Goal: Task Accomplishment & Management: Manage account settings

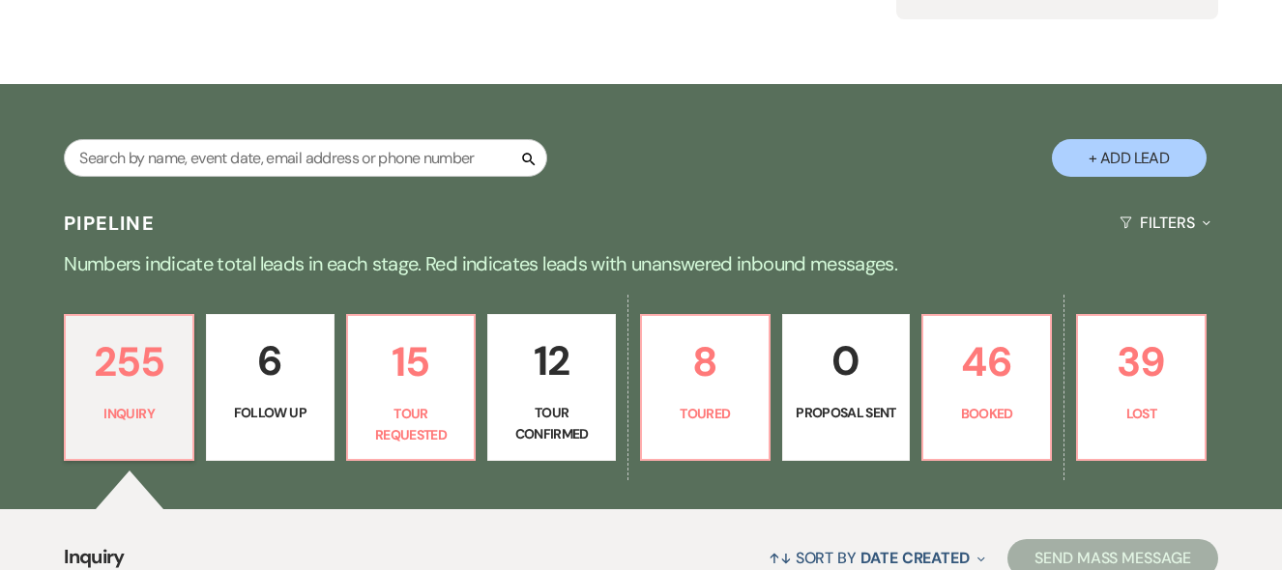
scroll to position [244, 0]
click at [224, 156] on input "text" at bounding box center [305, 158] width 483 height 38
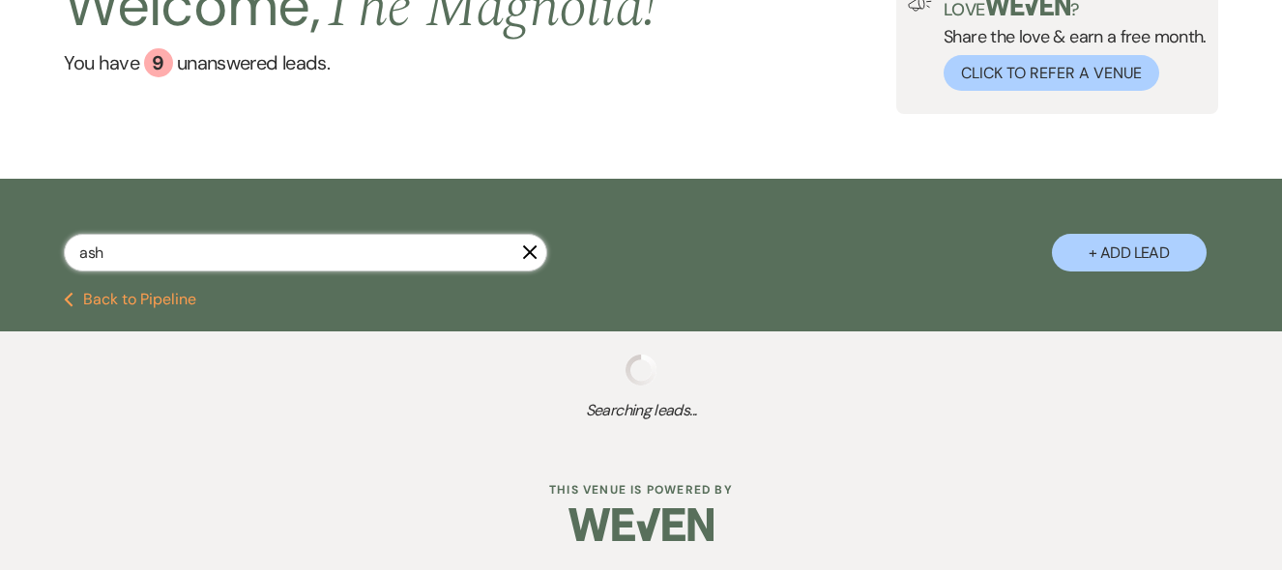
type input "ashl"
select select "2"
select select "8"
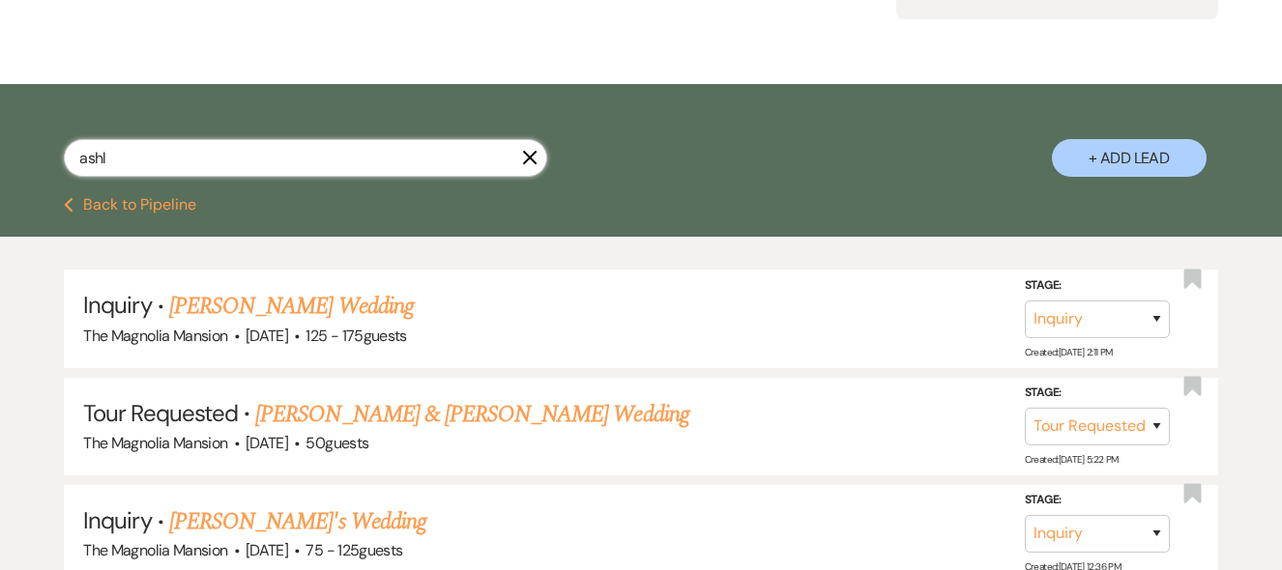
type input "ashle"
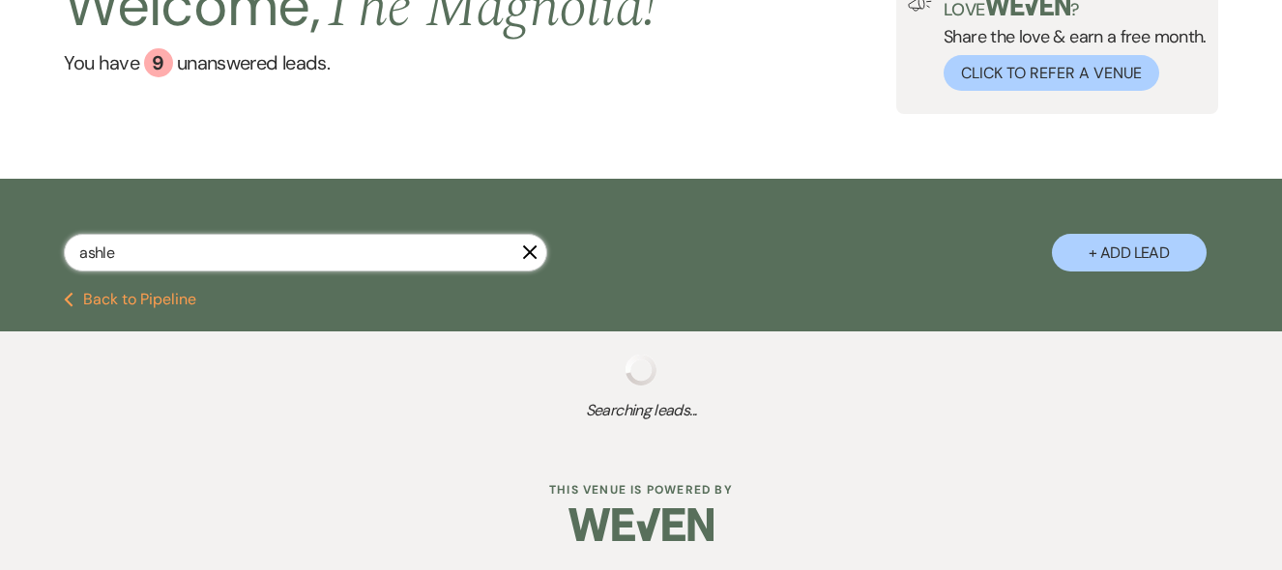
select select "8"
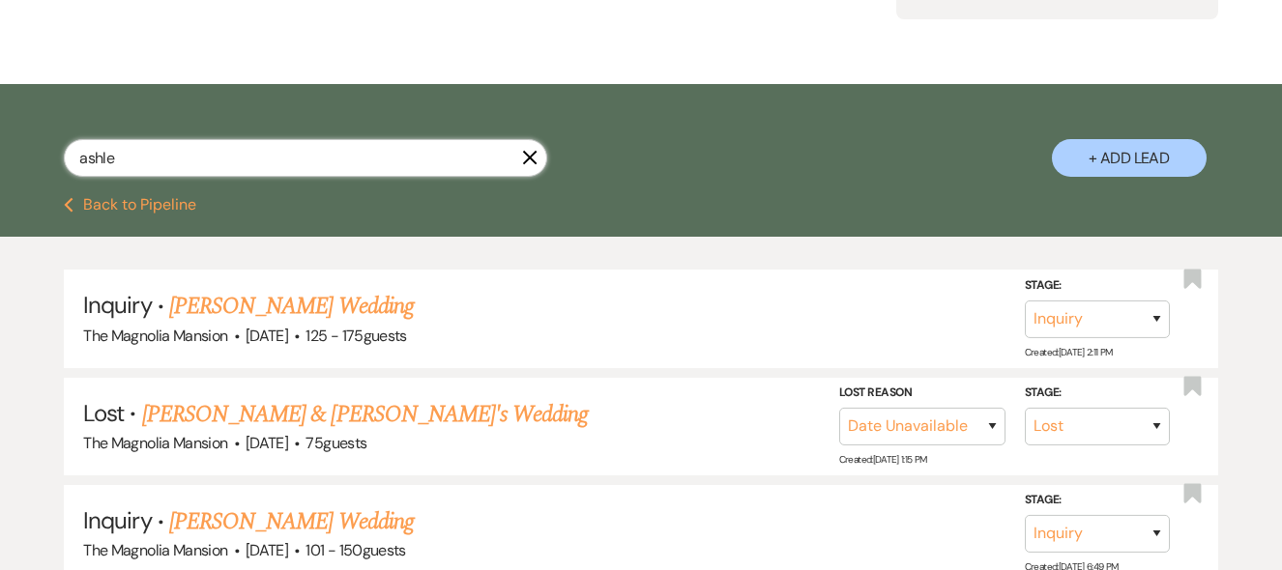
click at [224, 156] on input "ashle" at bounding box center [305, 158] width 483 height 38
type input "ashle"
click at [261, 312] on link "[PERSON_NAME] Wedding" at bounding box center [291, 306] width 245 height 35
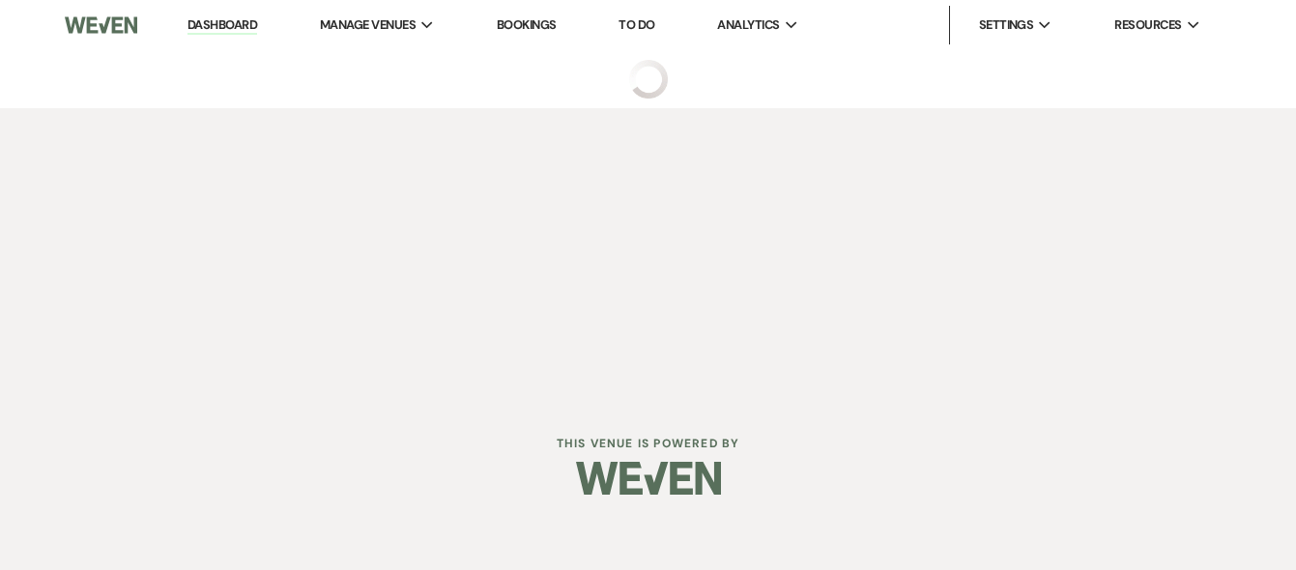
select select "3"
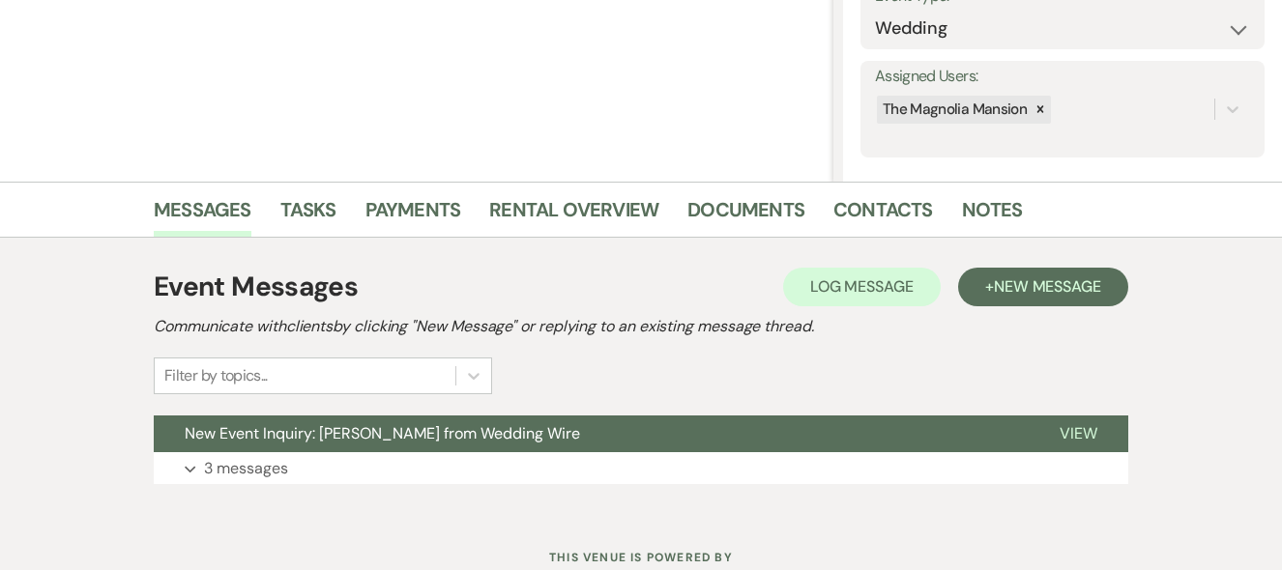
scroll to position [371, 0]
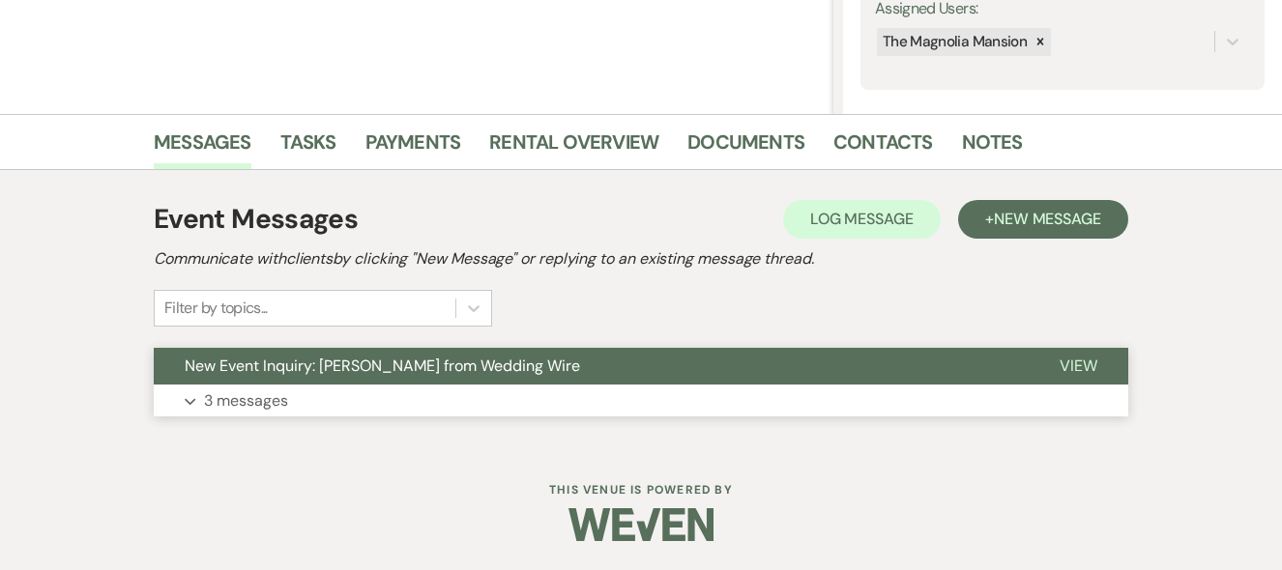
click at [228, 406] on p "3 messages" at bounding box center [246, 401] width 84 height 25
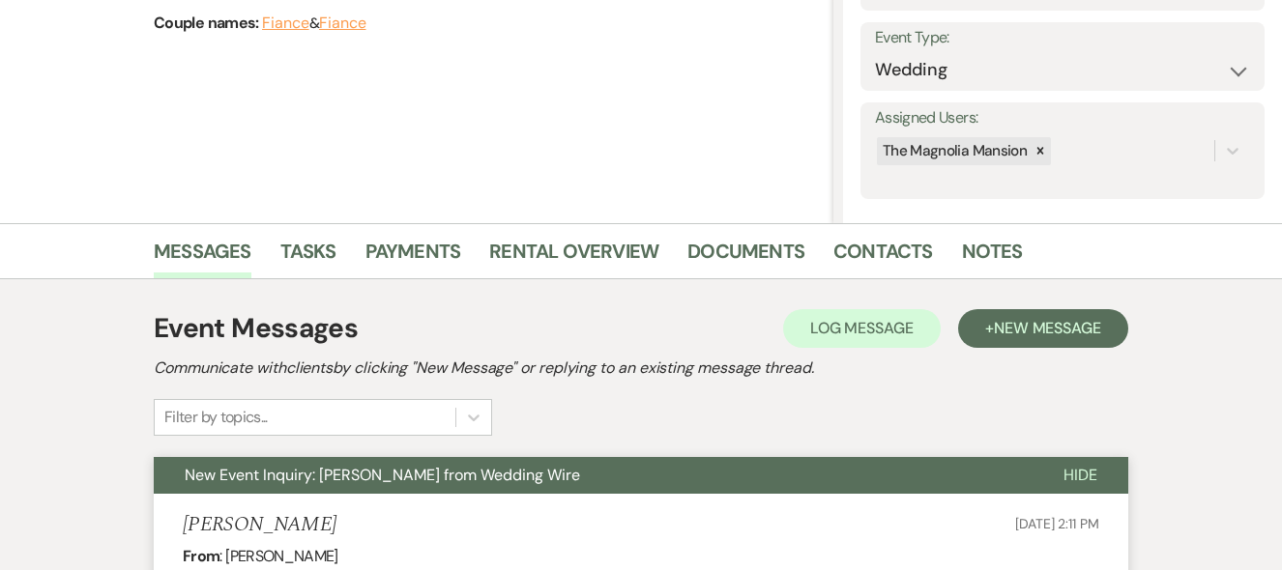
scroll to position [266, 0]
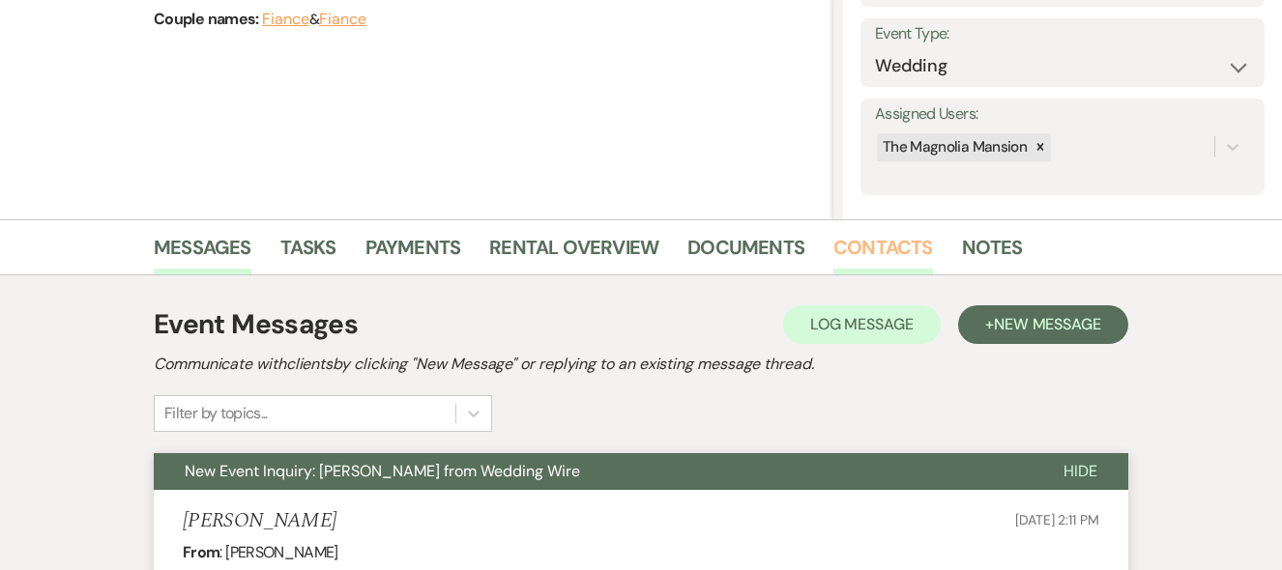
click at [879, 238] on link "Contacts" at bounding box center [883, 253] width 100 height 43
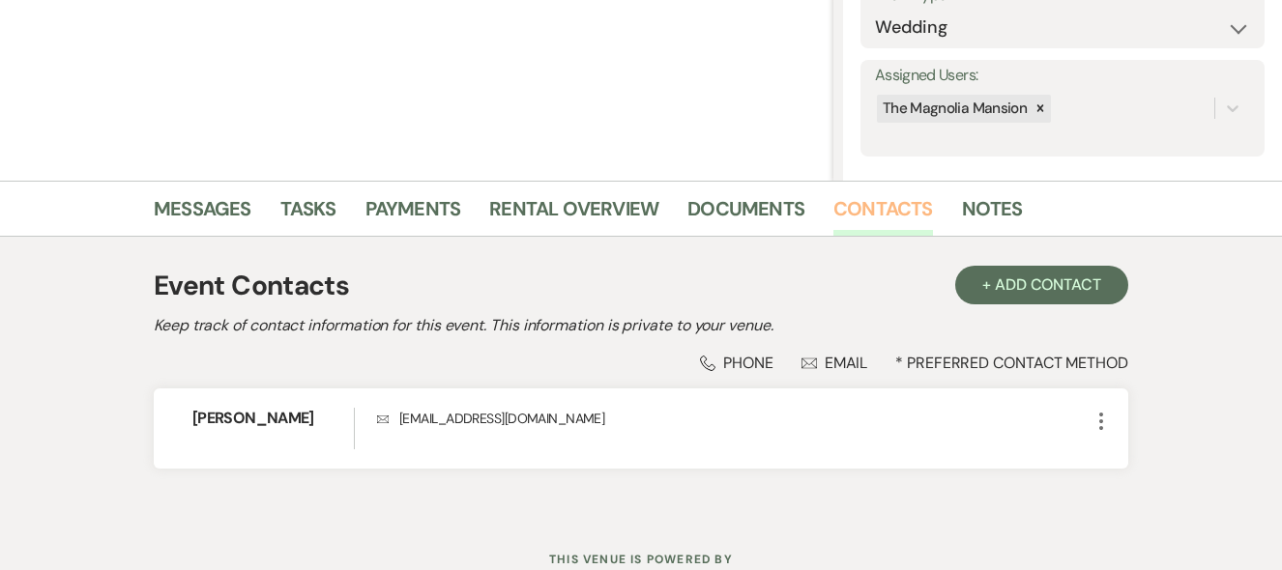
scroll to position [374, 0]
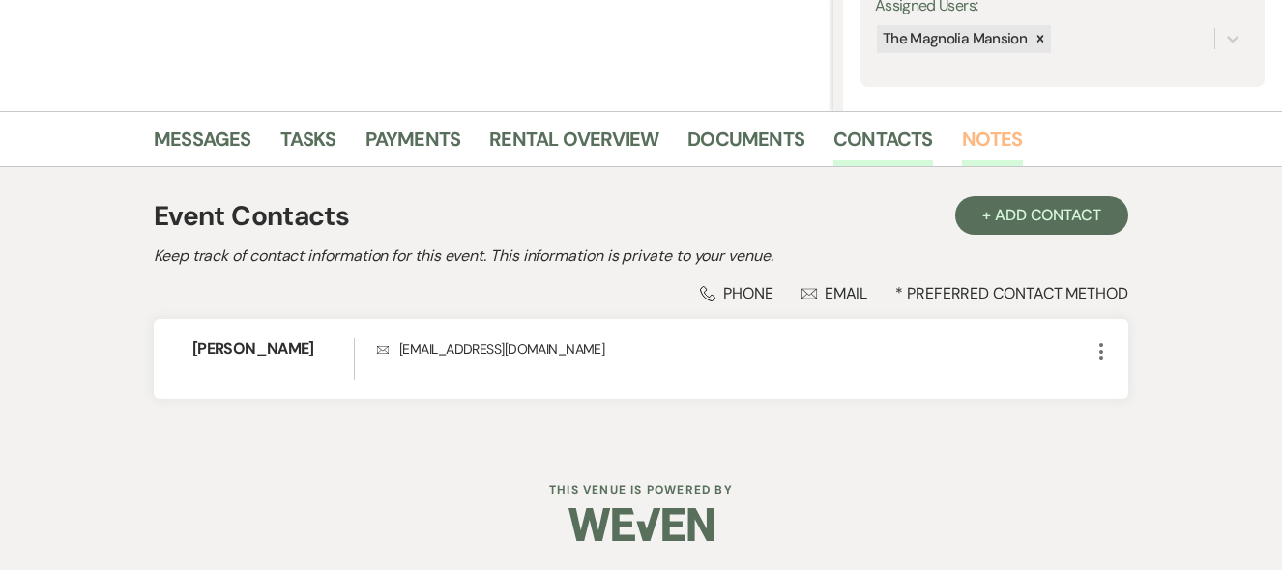
click at [983, 141] on link "Notes" at bounding box center [992, 145] width 61 height 43
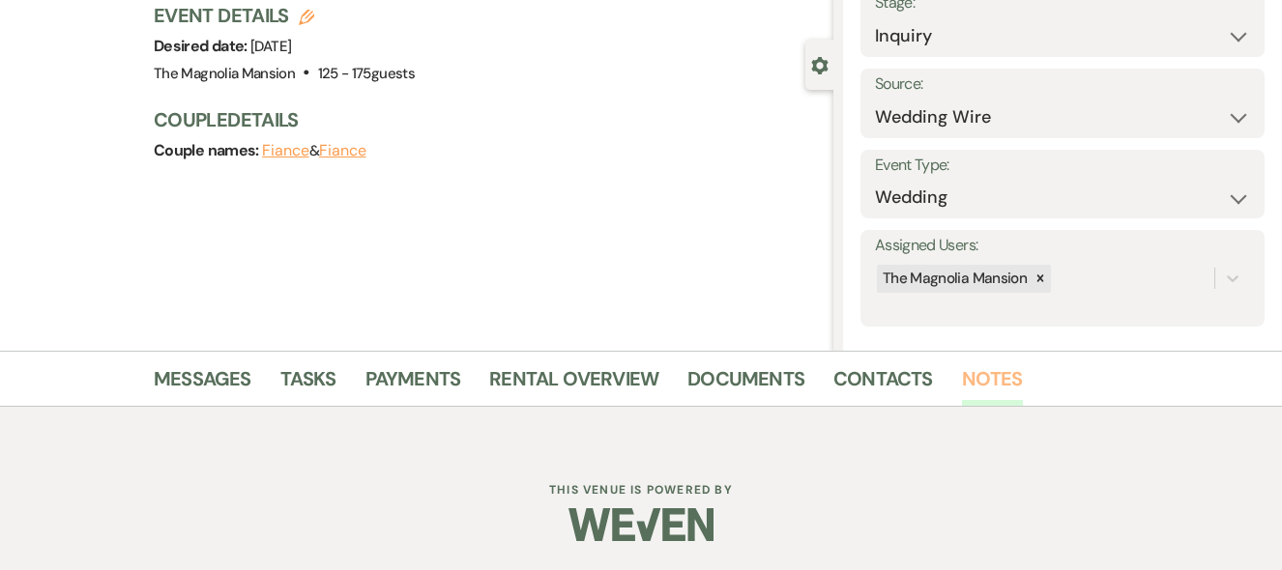
scroll to position [321, 0]
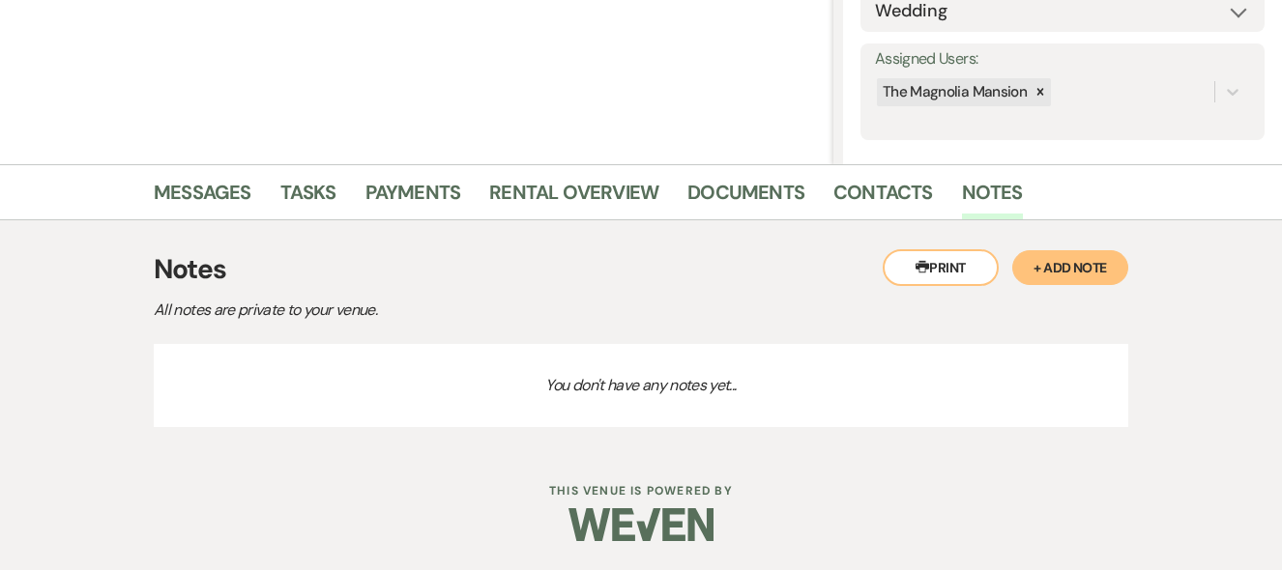
click at [1077, 444] on div "Printer Print + Add Note Notes All notes are private to your venue. You don't h…" at bounding box center [641, 333] width 1102 height 226
click at [990, 193] on link "Notes" at bounding box center [992, 198] width 61 height 43
click at [185, 363] on p "You don't have any notes yet..." at bounding box center [641, 385] width 974 height 83
click at [1055, 275] on button "+ Add Note" at bounding box center [1070, 267] width 116 height 35
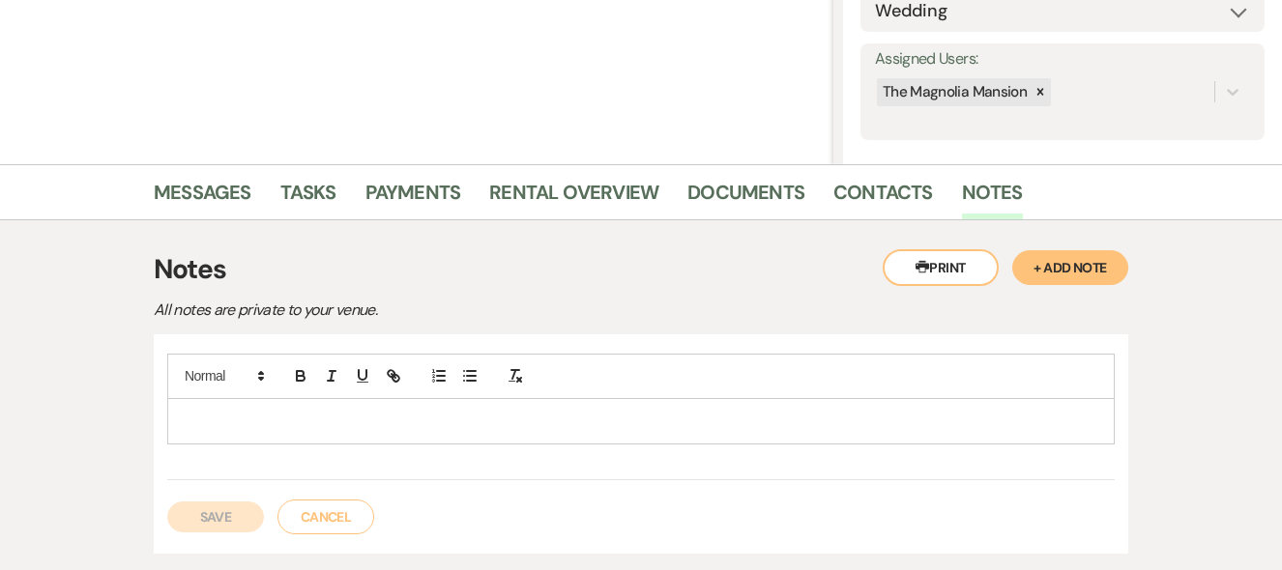
click at [195, 420] on p at bounding box center [641, 421] width 916 height 21
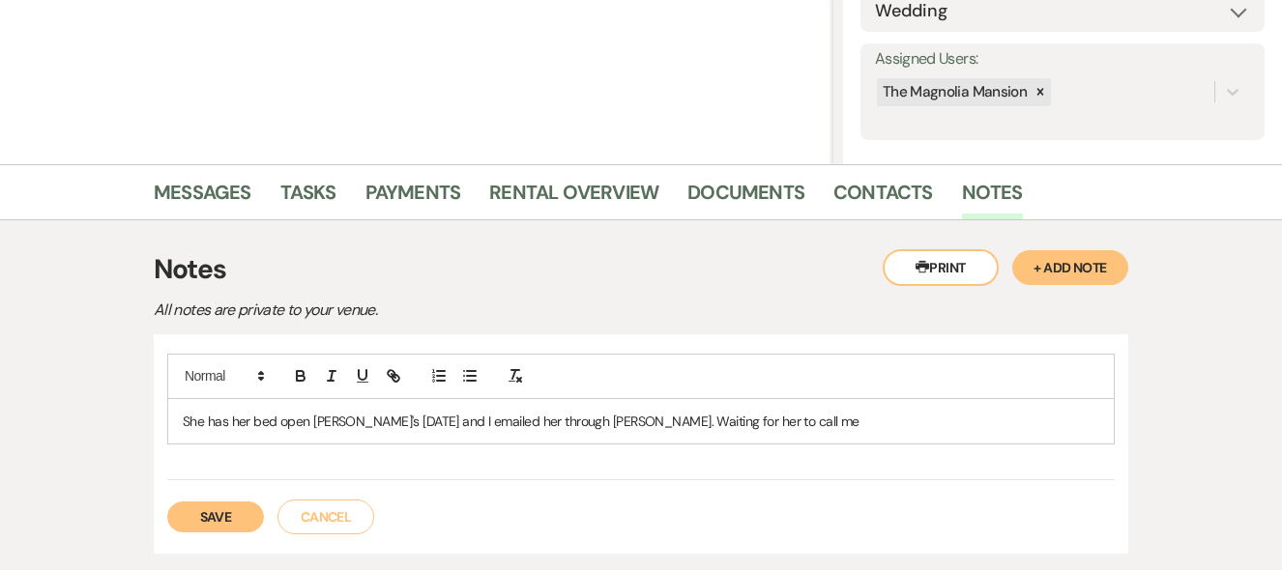
click at [806, 507] on div "Save Cancel" at bounding box center [640, 507] width 947 height 54
click at [277, 421] on p "She has her bed open Richard's October 30th and I emailed her through Vivian. W…" at bounding box center [641, 421] width 916 height 21
click at [365, 421] on p "She has her date open Richard's October 30th and I emailed her through Vivian. …" at bounding box center [641, 421] width 916 height 21
click at [626, 423] on p "She has her date open which is October 30th and I emailed her through Vivian. W…" at bounding box center [641, 421] width 916 height 21
click at [209, 514] on button "Save" at bounding box center [215, 517] width 97 height 31
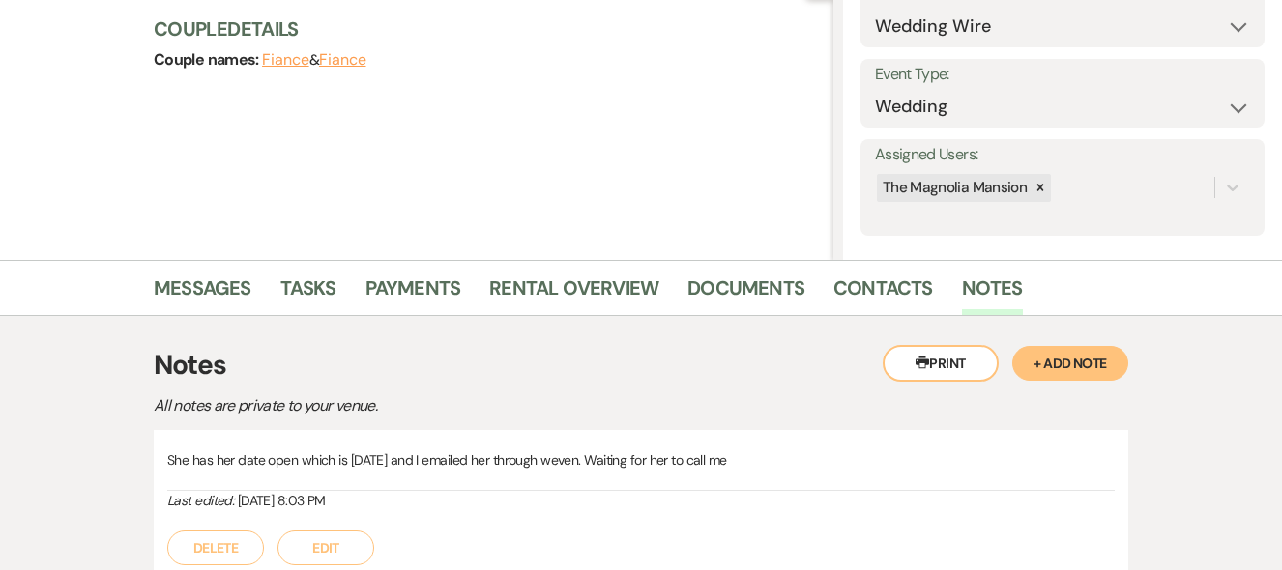
scroll to position [0, 0]
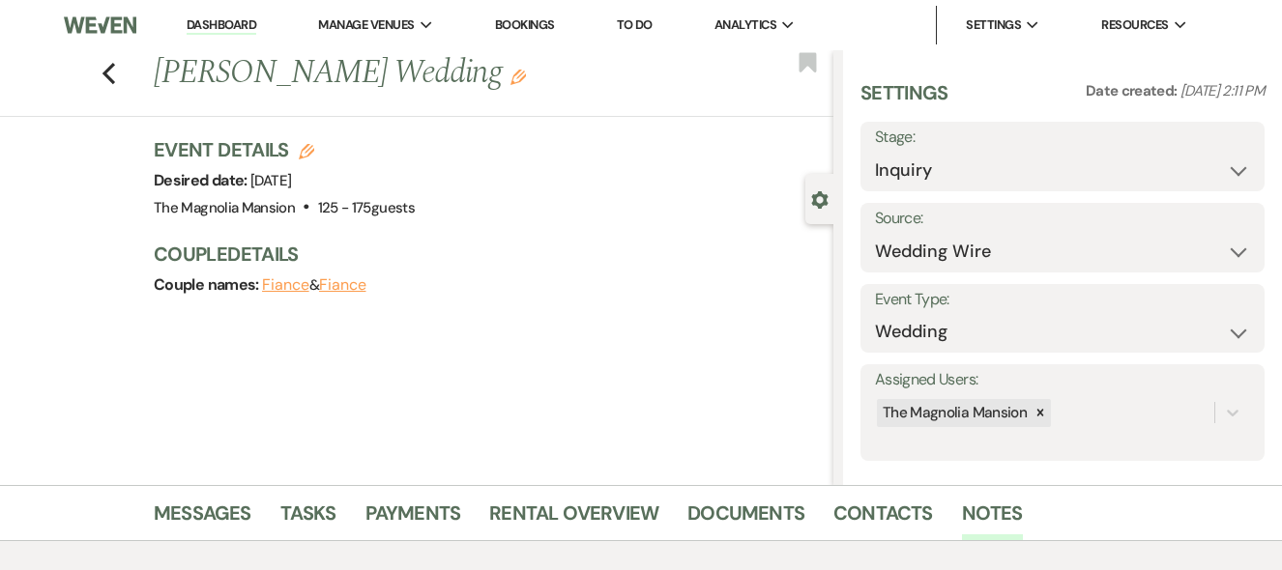
click at [220, 23] on link "Dashboard" at bounding box center [222, 25] width 70 height 18
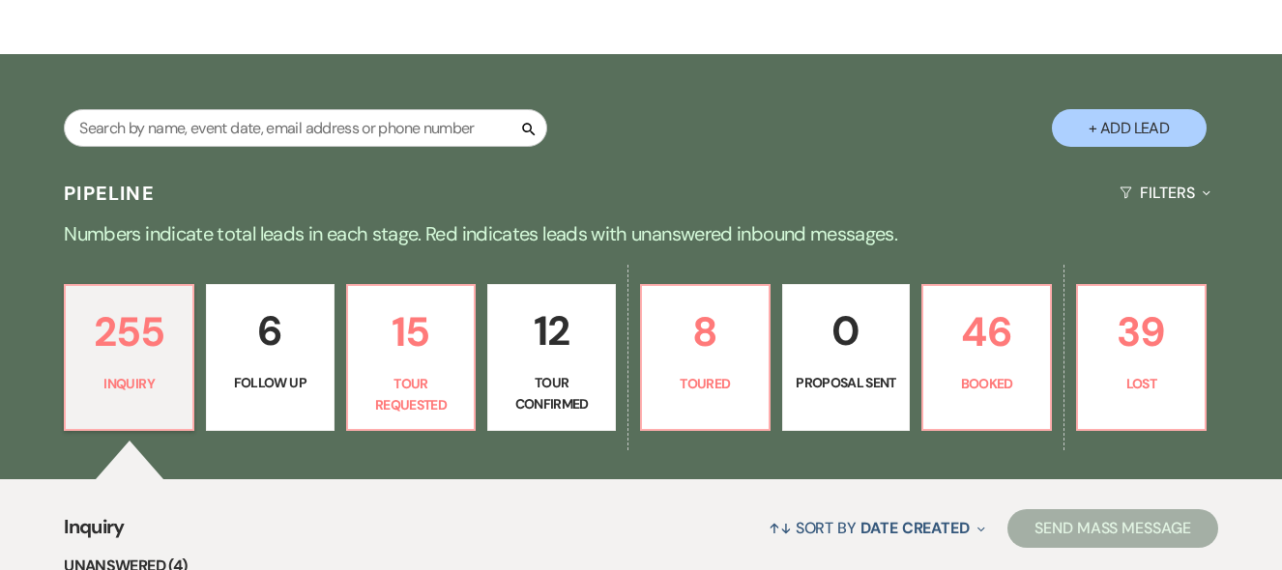
scroll to position [275, 0]
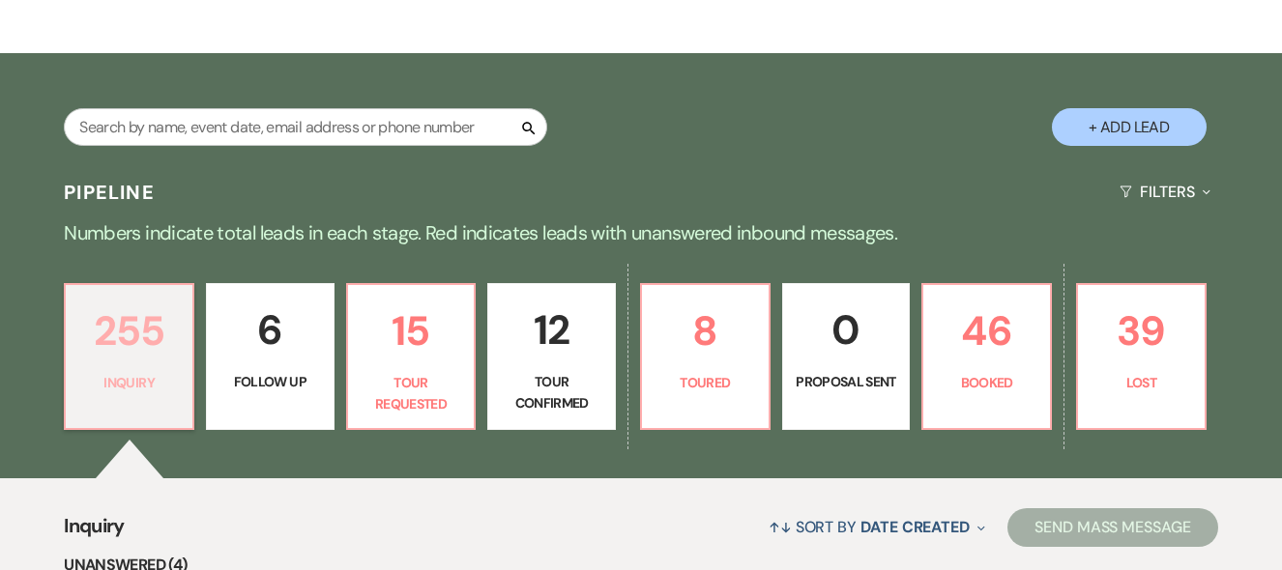
click at [64, 283] on link "255 Inquiry" at bounding box center [129, 356] width 130 height 147
click at [301, 112] on input "text" at bounding box center [305, 127] width 483 height 38
drag, startPoint x: 299, startPoint y: 254, endPoint x: 283, endPoint y: 256, distance: 15.6
click at [161, 131] on input "text" at bounding box center [305, 127] width 483 height 38
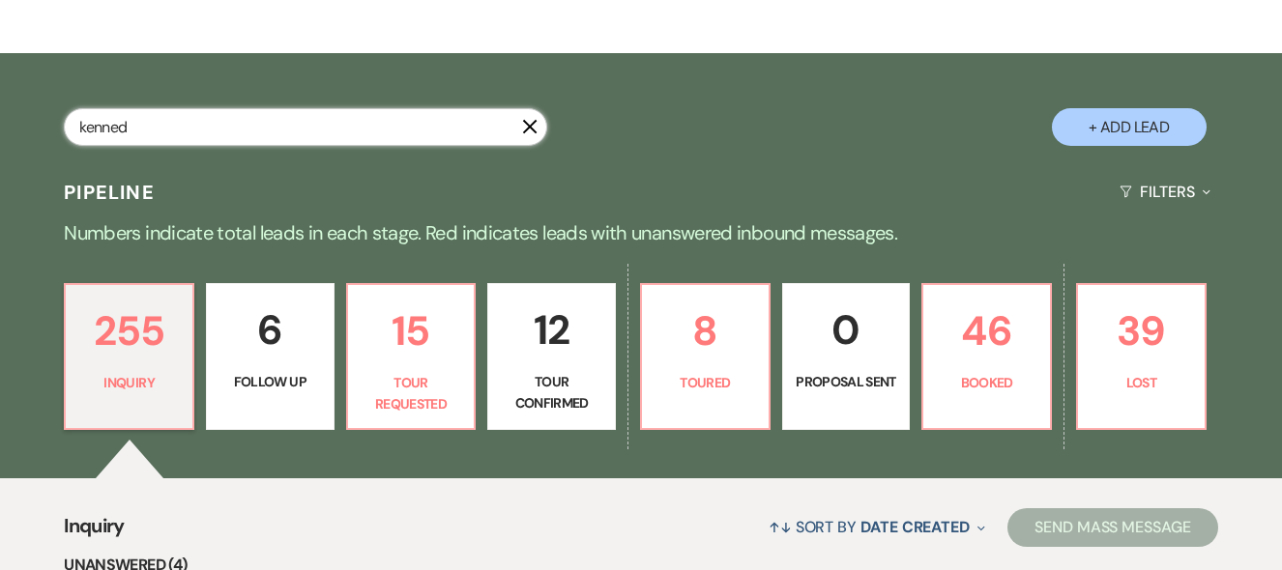
type input "kennedy"
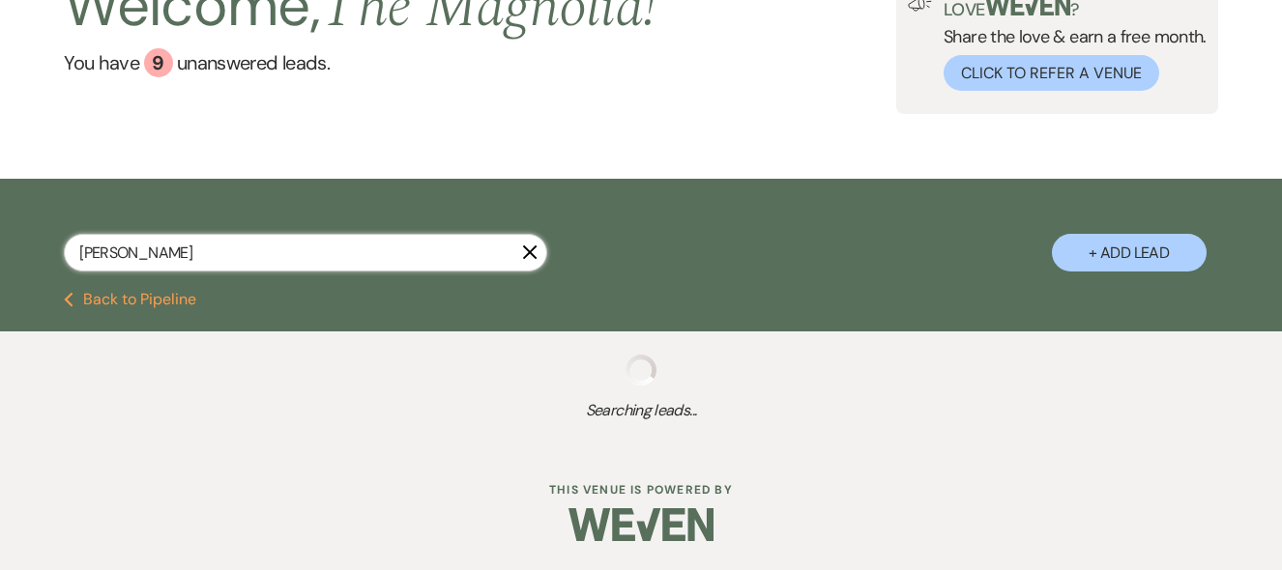
select select "8"
select select "6"
select select "8"
select select "6"
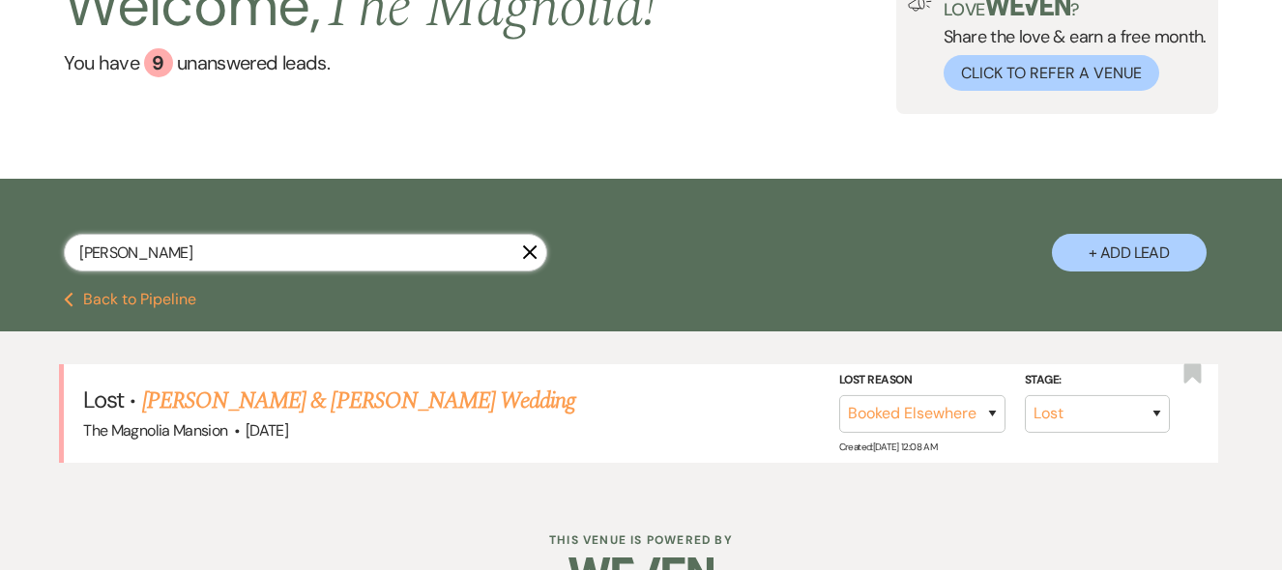
scroll to position [198, 0]
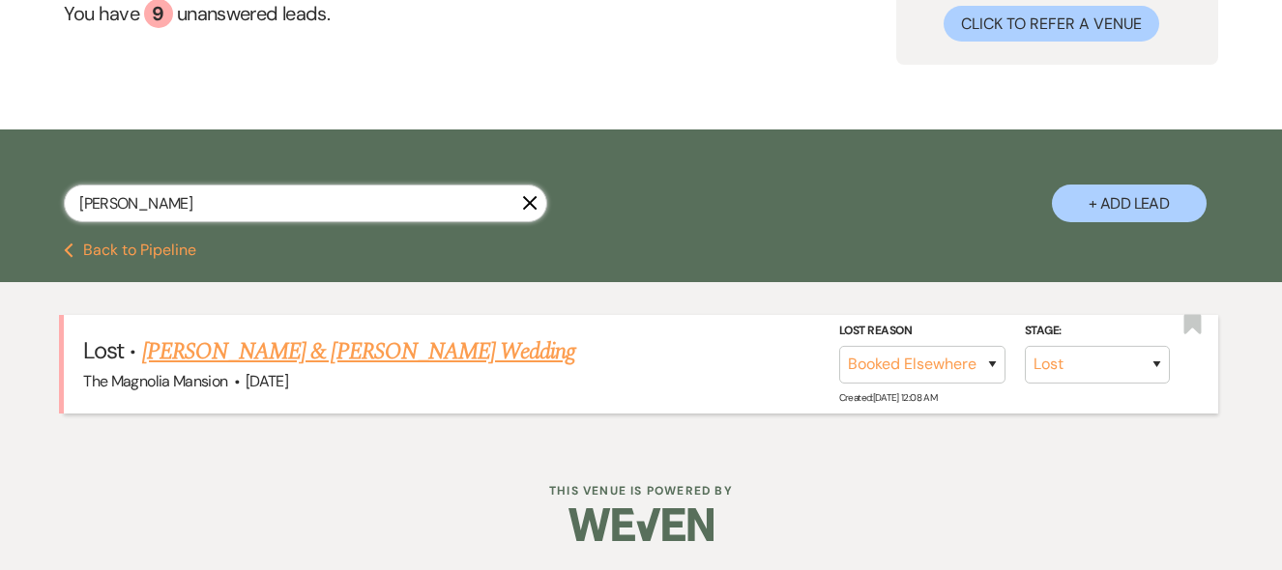
type input "kennedy"
click at [249, 354] on link "[PERSON_NAME] & [PERSON_NAME] Wedding" at bounding box center [358, 351] width 433 height 35
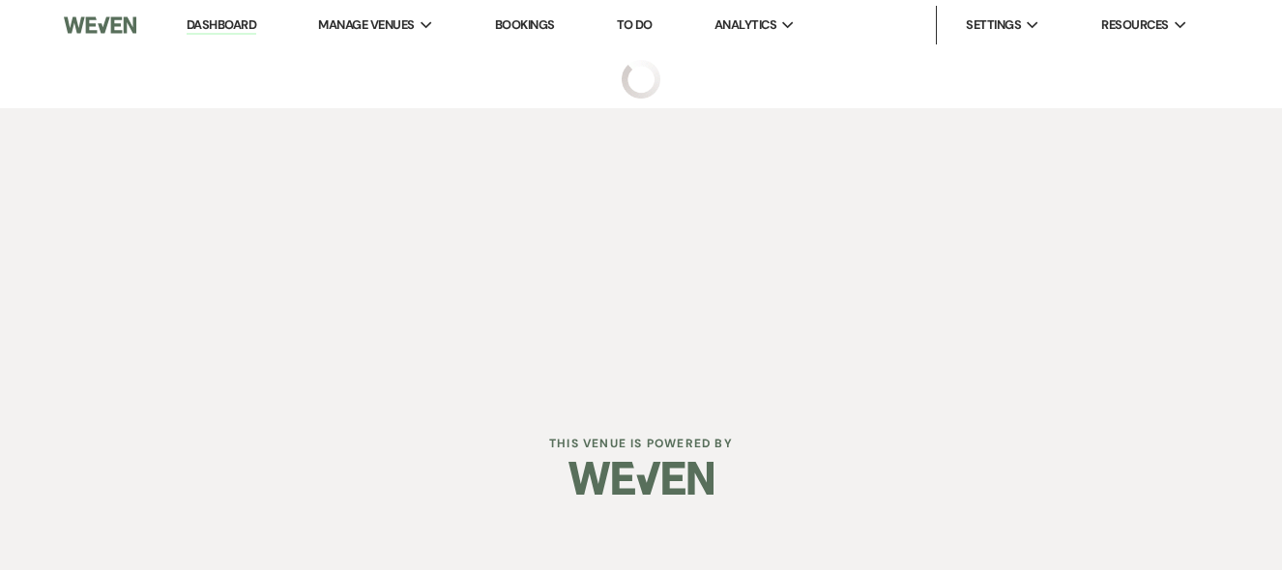
select select "8"
select select "6"
select select "2"
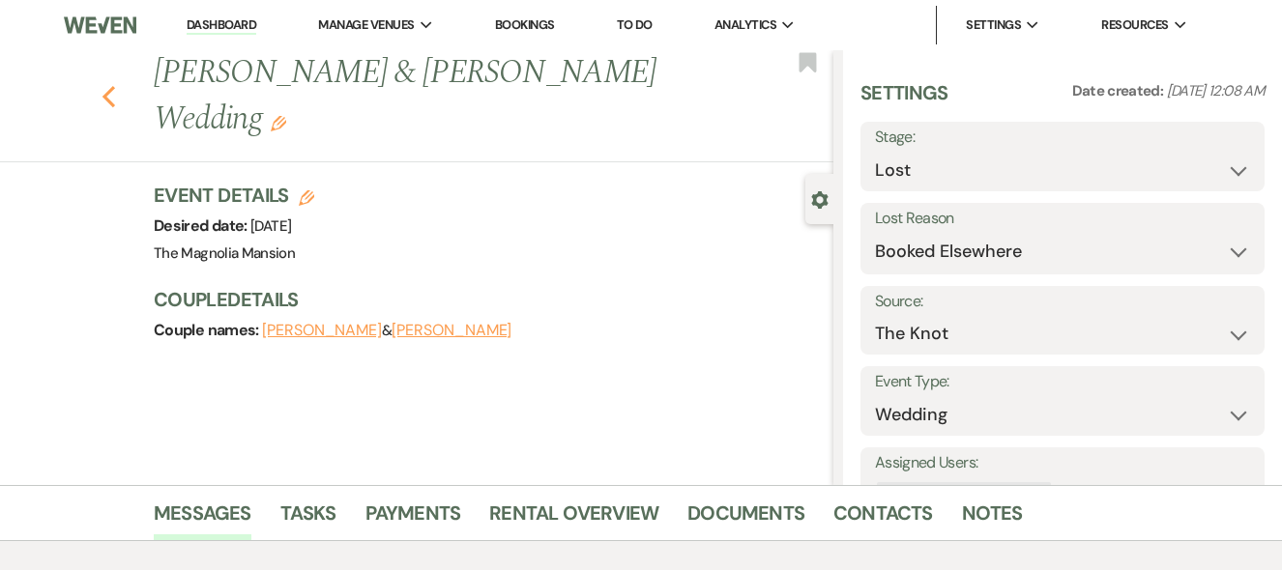
click at [113, 98] on use "button" at bounding box center [108, 96] width 13 height 21
select select "8"
select select "6"
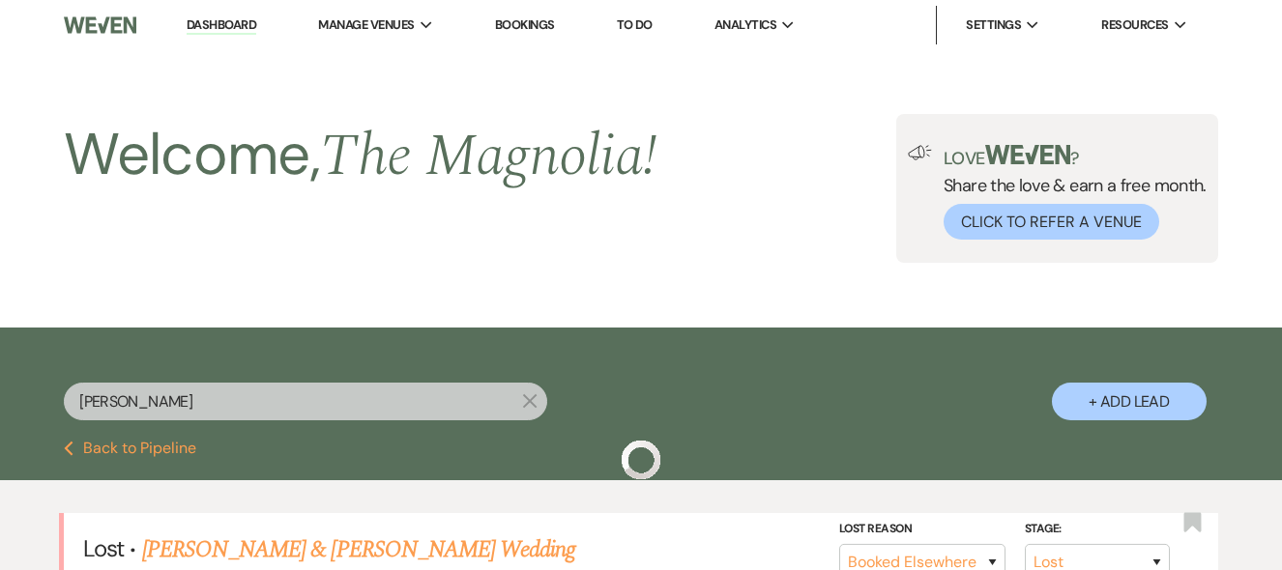
scroll to position [198, 0]
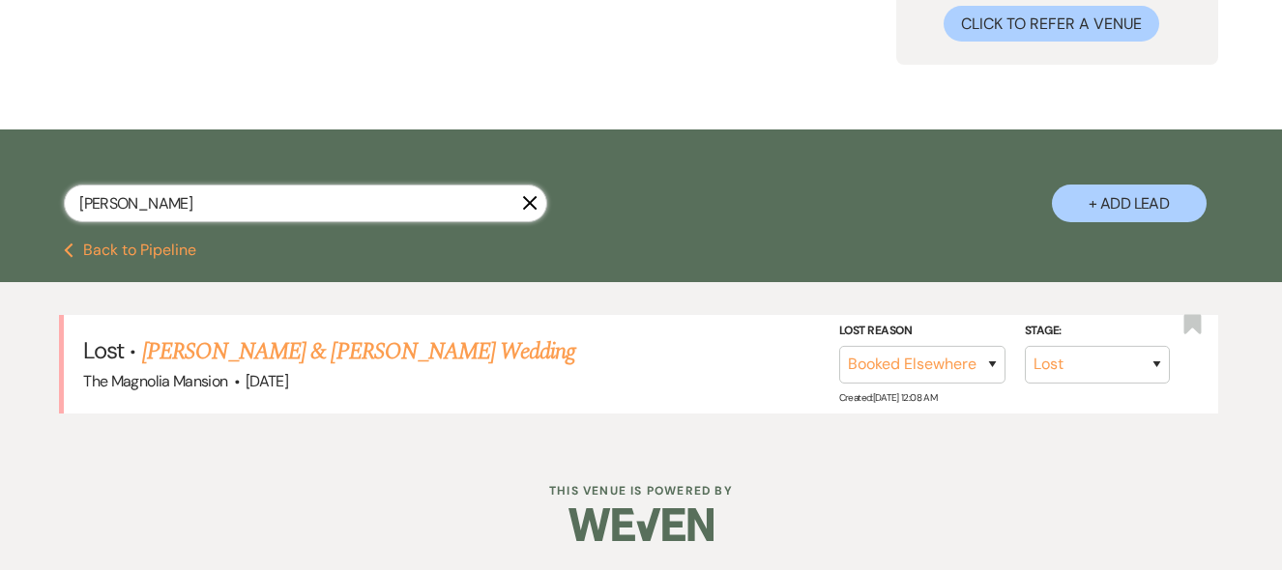
click at [104, 202] on input "kennedy" at bounding box center [305, 204] width 483 height 38
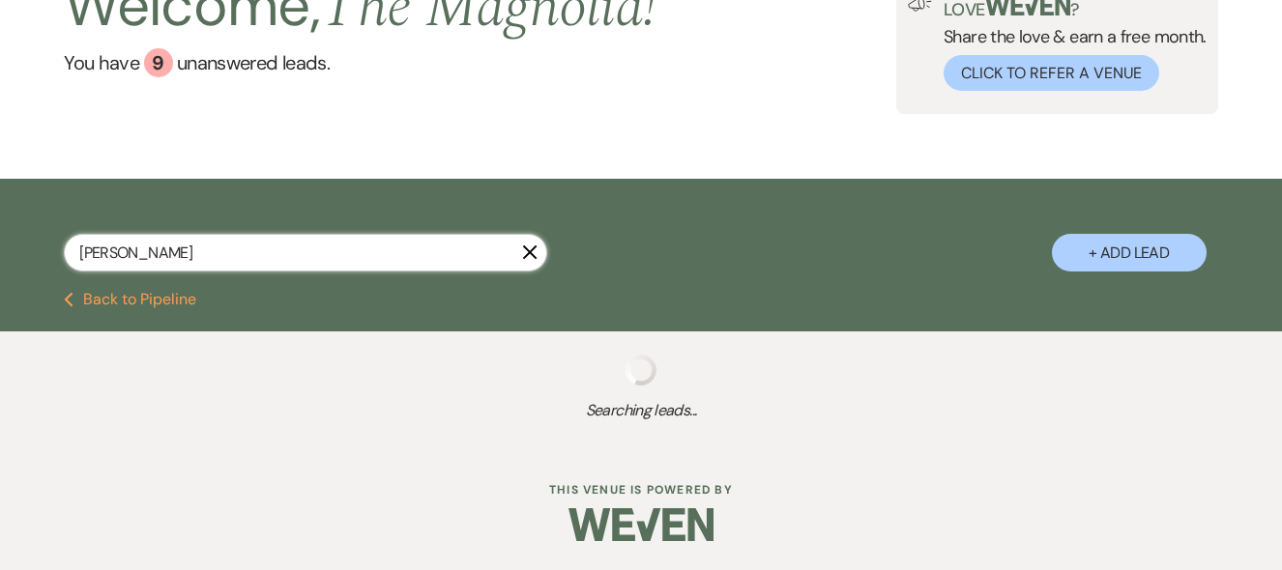
type input "[PERSON_NAME]"
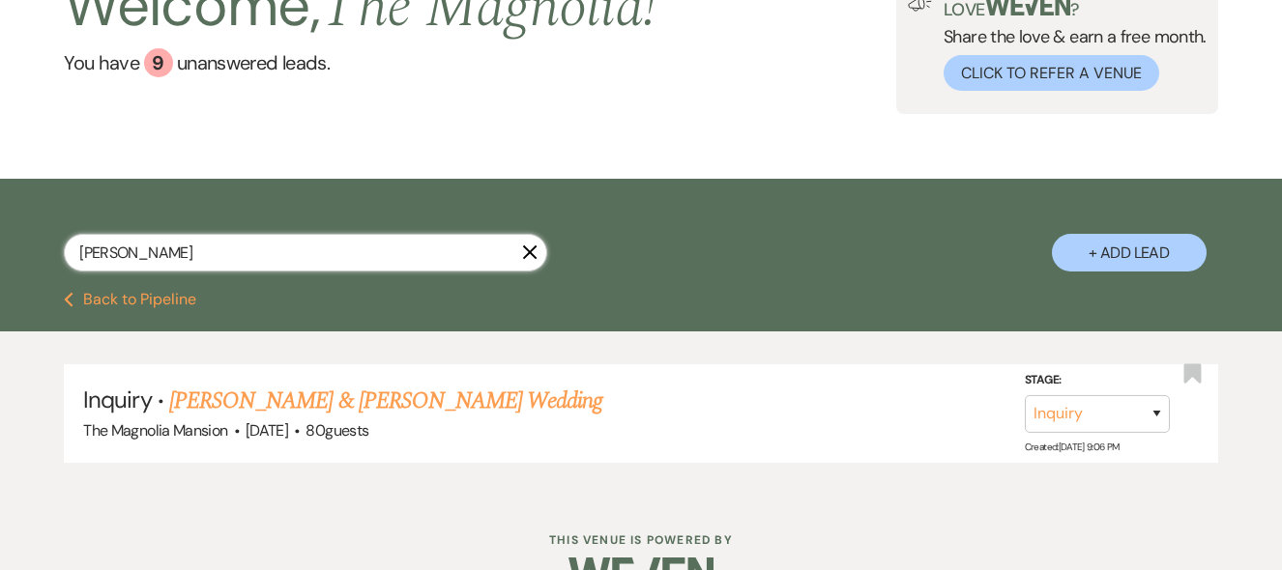
scroll to position [198, 0]
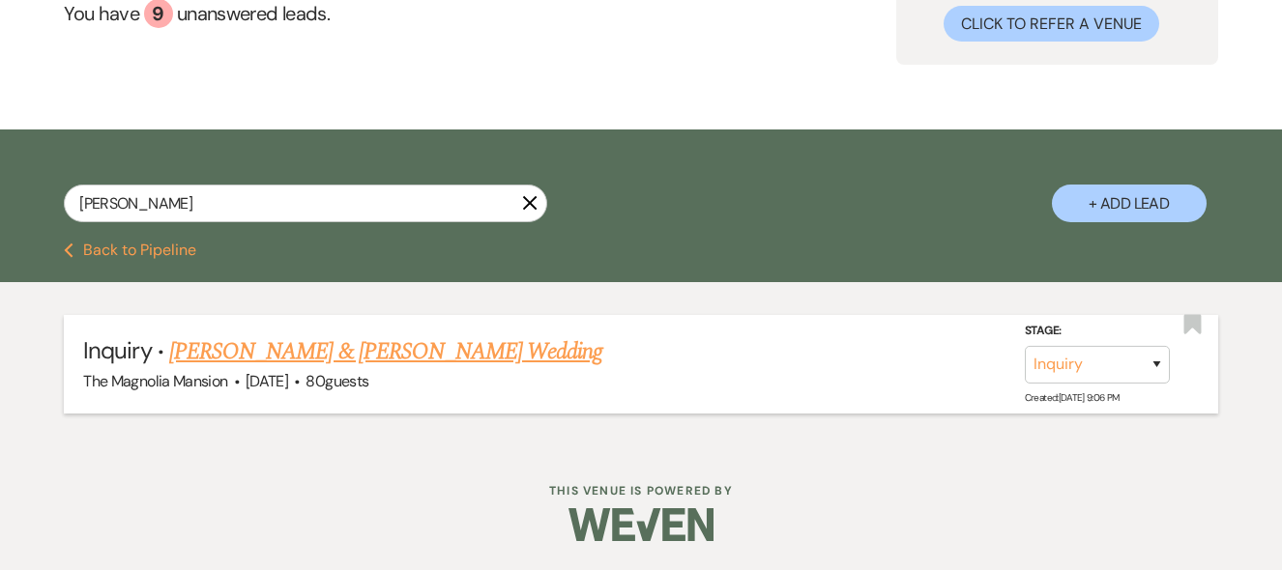
click at [351, 351] on link "[PERSON_NAME] & [PERSON_NAME] Wedding" at bounding box center [385, 351] width 433 height 35
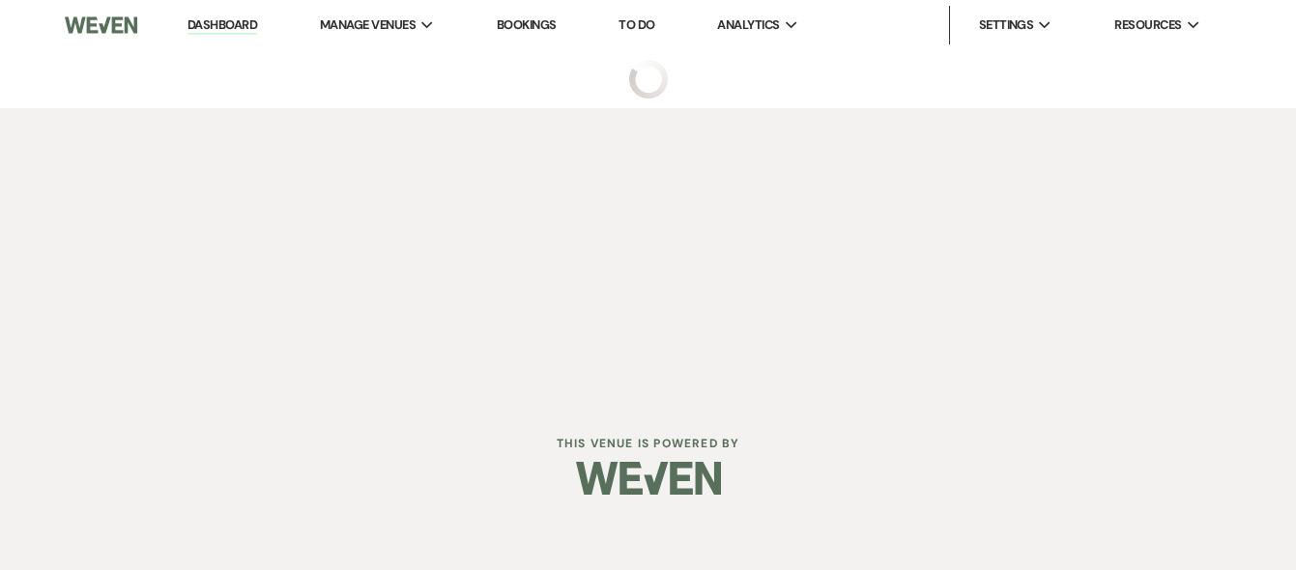
select select "5"
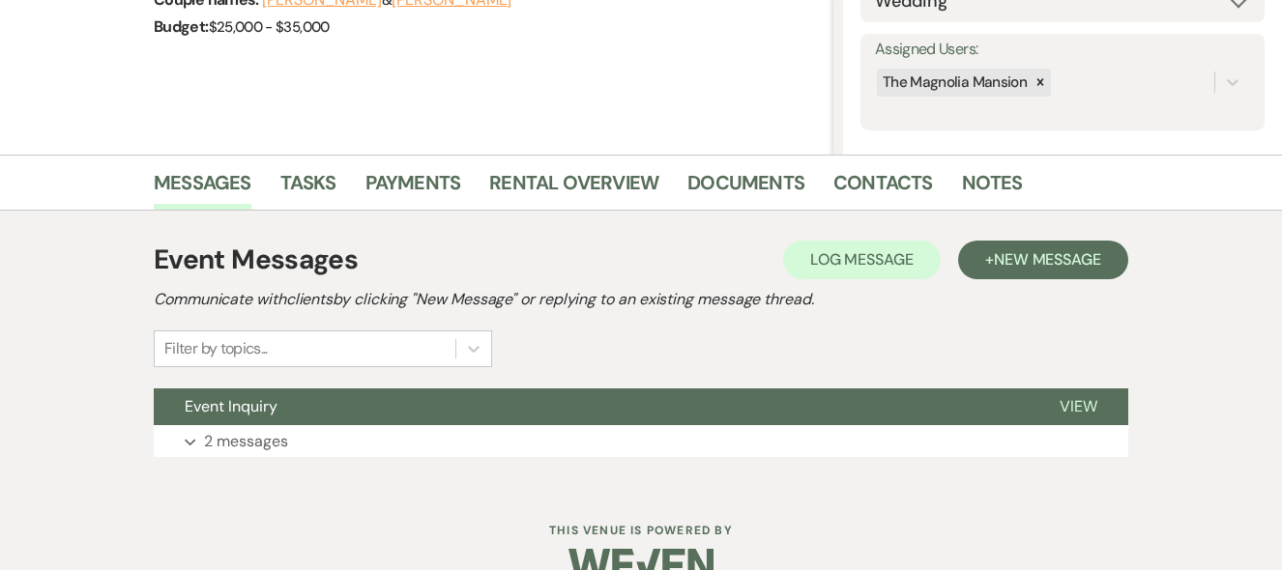
scroll to position [352, 0]
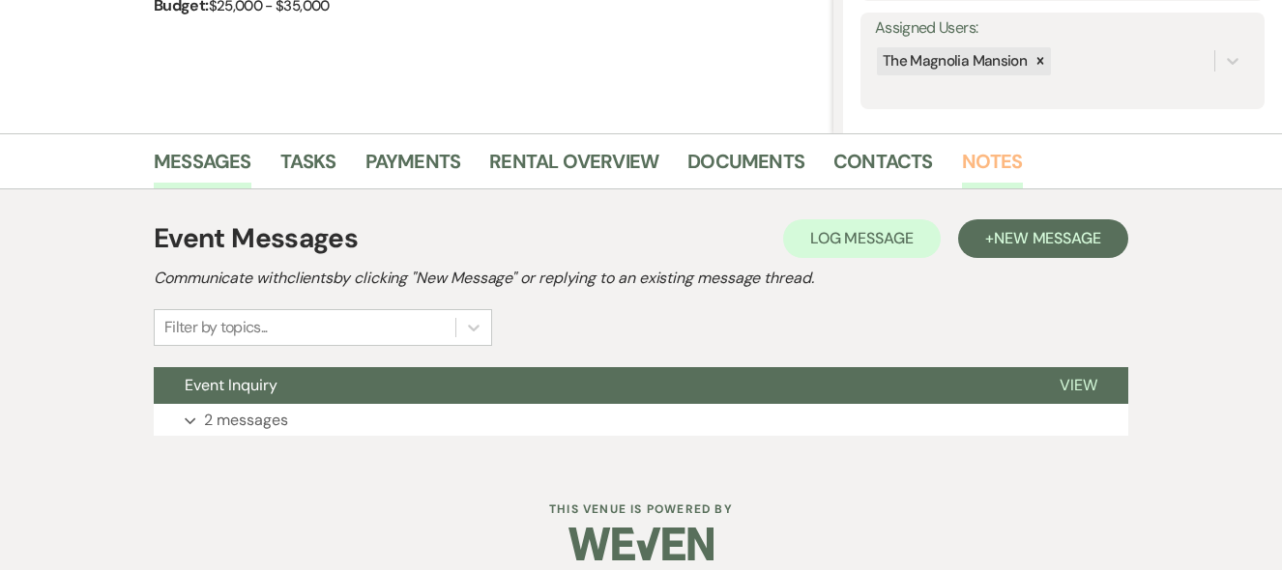
click at [972, 163] on link "Notes" at bounding box center [992, 167] width 61 height 43
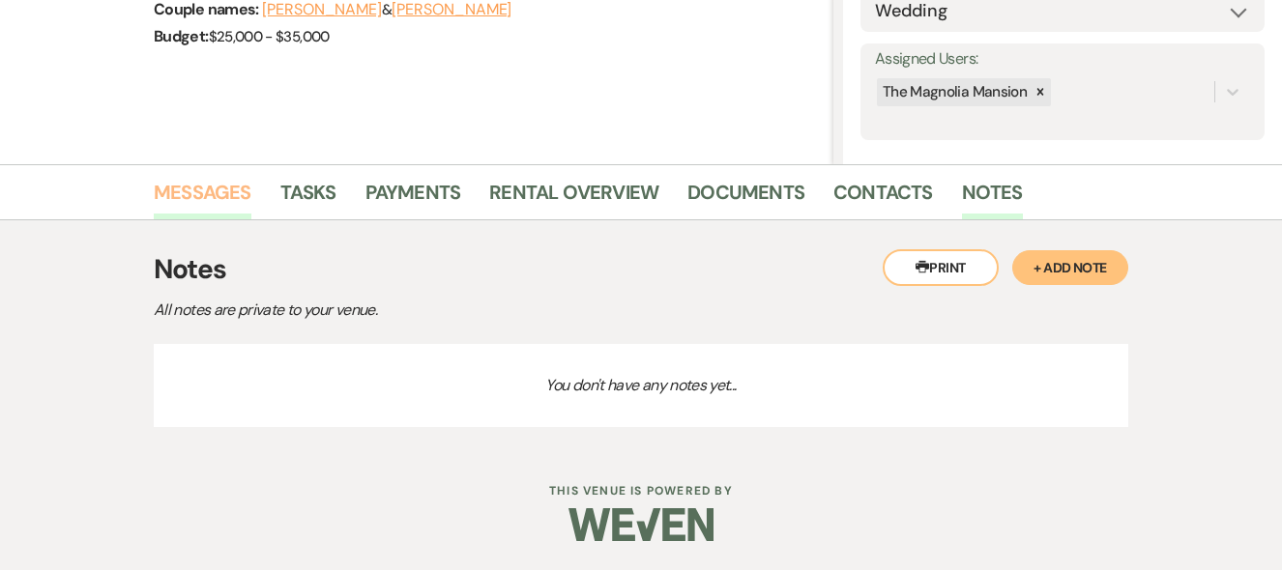
click at [219, 186] on link "Messages" at bounding box center [203, 198] width 98 height 43
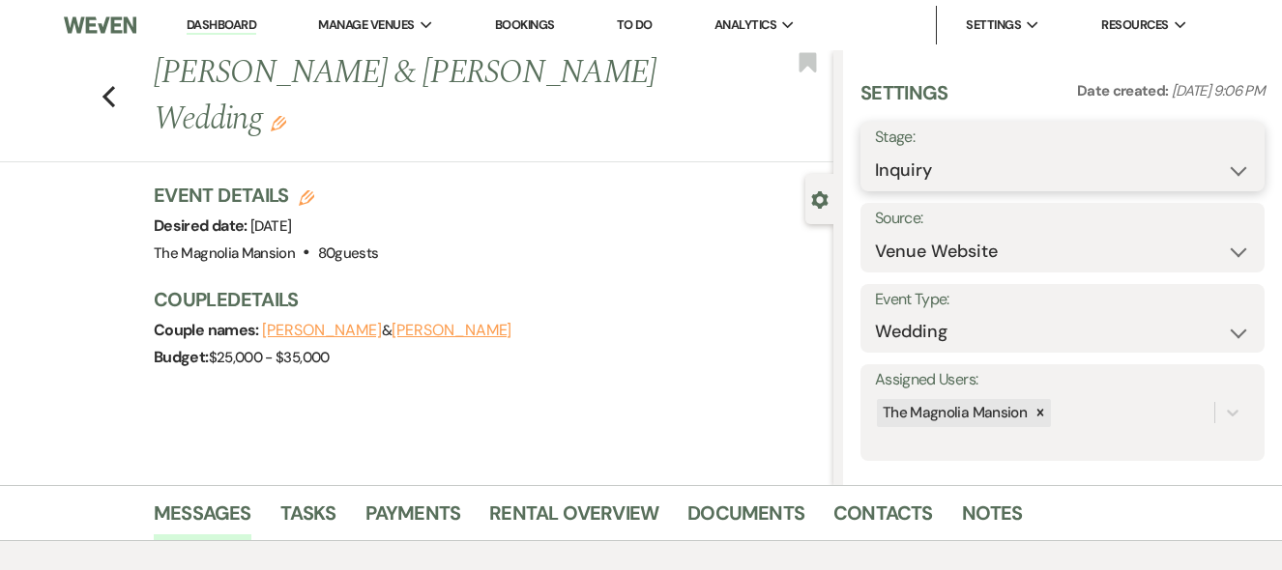
click at [1224, 173] on select "Inquiry Follow Up Tour Requested Tour Confirmed Toured Proposal Sent Booked Lost" at bounding box center [1062, 171] width 375 height 38
select select "8"
click at [875, 152] on select "Inquiry Follow Up Tour Requested Tour Confirmed Toured Proposal Sent Booked Lost" at bounding box center [1062, 171] width 375 height 38
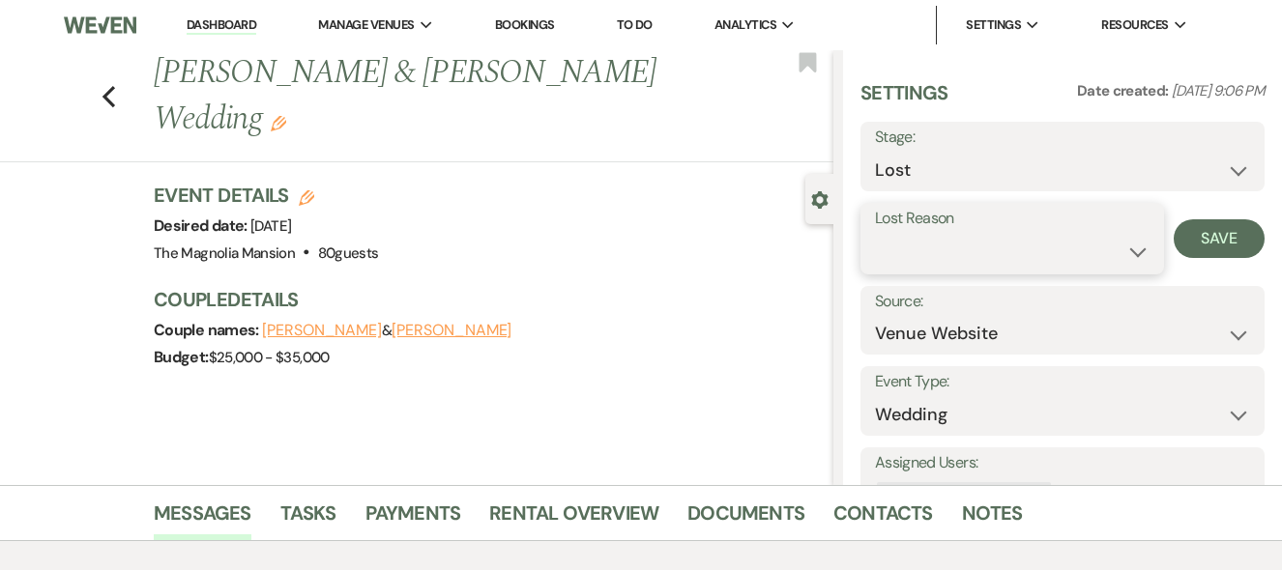
click at [1117, 244] on select "Booked Elsewhere Budget Date Unavailable No Response Not a Good Match Capacity …" at bounding box center [1012, 252] width 275 height 38
select select "6"
click at [875, 233] on select "Booked Elsewhere Budget Date Unavailable No Response Not a Good Match Capacity …" at bounding box center [1012, 252] width 275 height 38
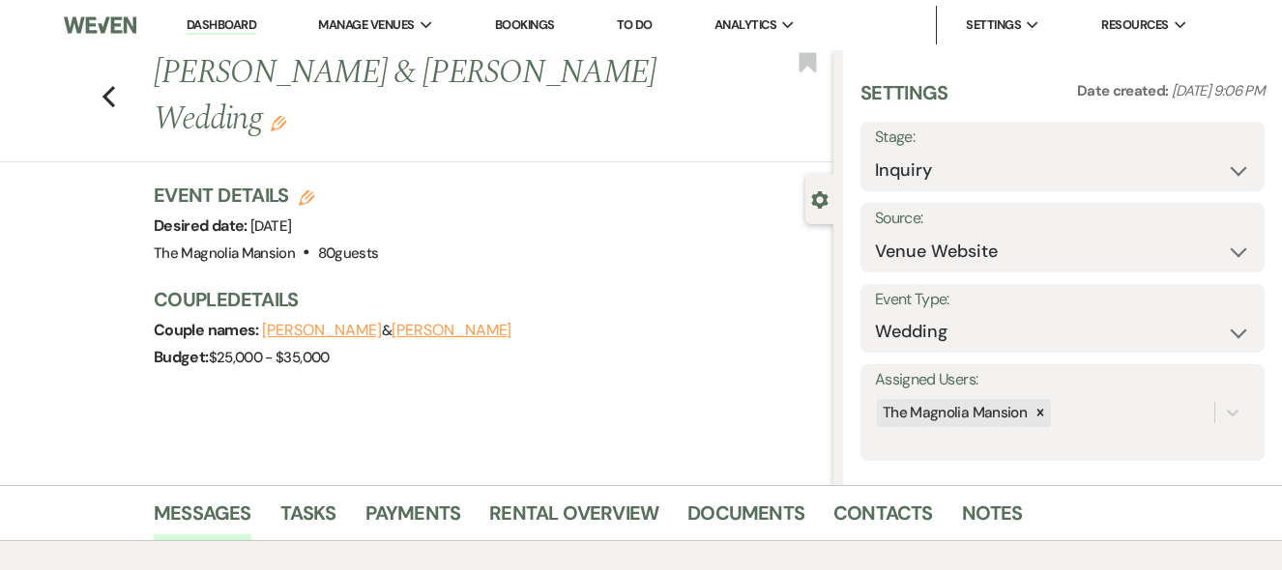
drag, startPoint x: 0, startPoint y: 0, endPoint x: 744, endPoint y: 283, distance: 796.4
click at [744, 283] on div "Event Details Edit Desired date: [DATE] Venue: [GEOGRAPHIC_DATA] . 80 guests Ve…" at bounding box center [494, 286] width 680 height 209
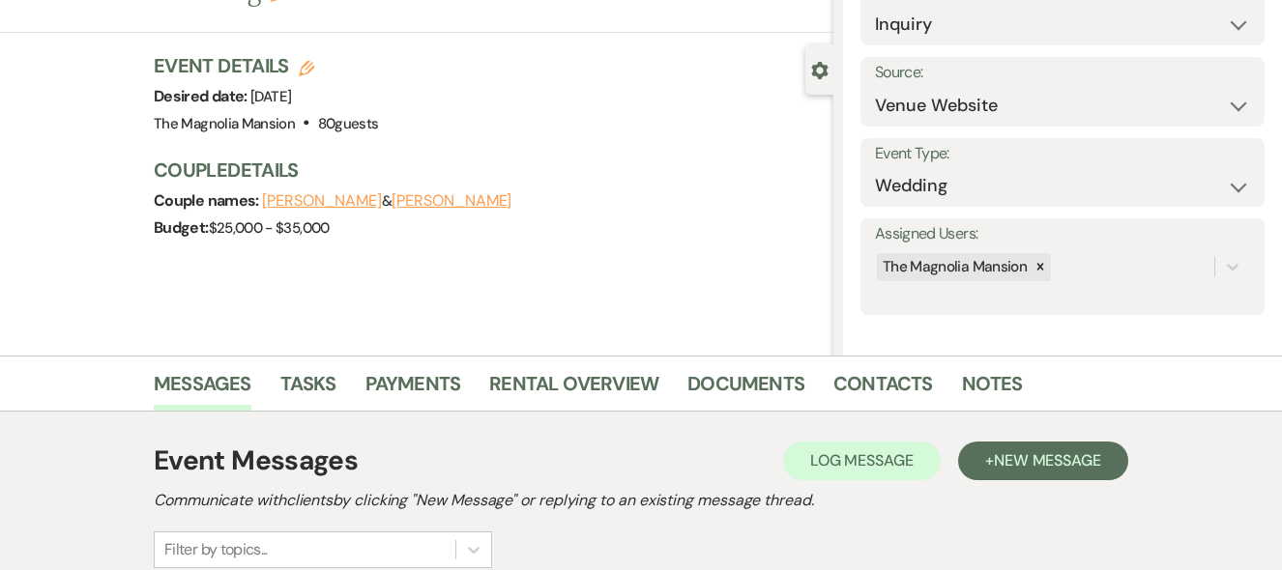
scroll to position [141, 0]
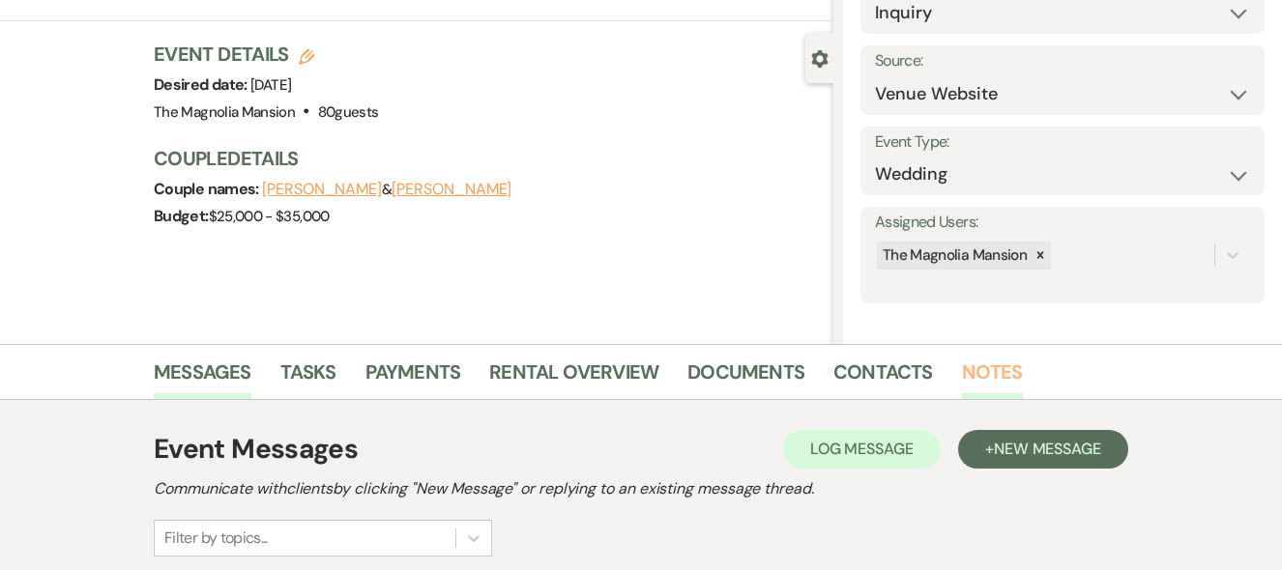
click at [982, 362] on link "Notes" at bounding box center [992, 378] width 61 height 43
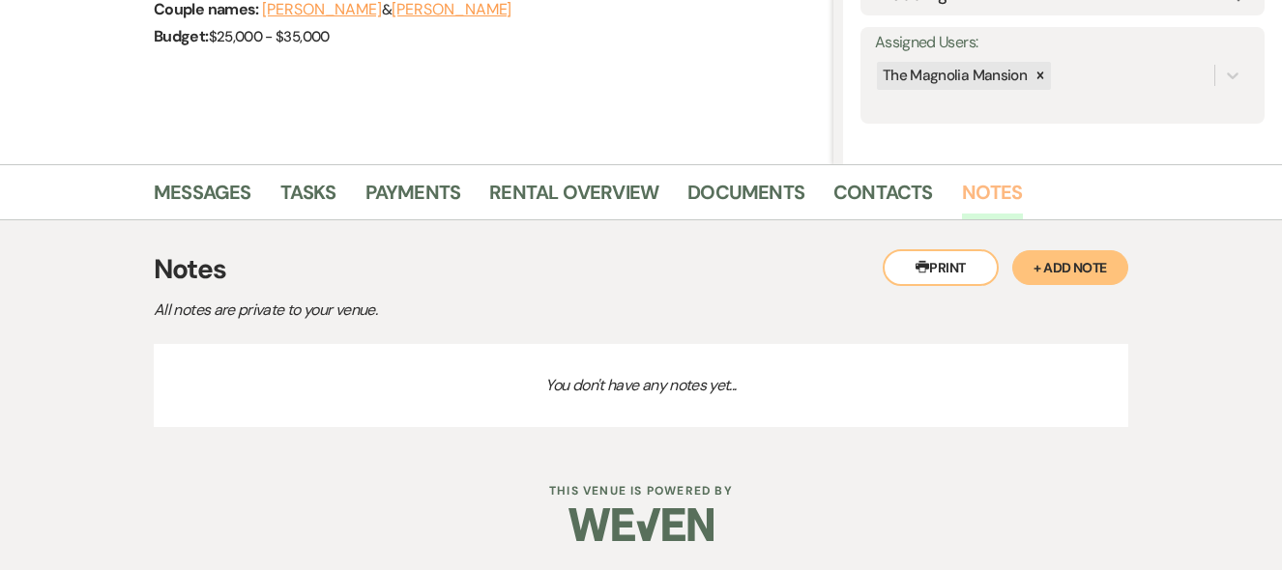
scroll to position [316, 0]
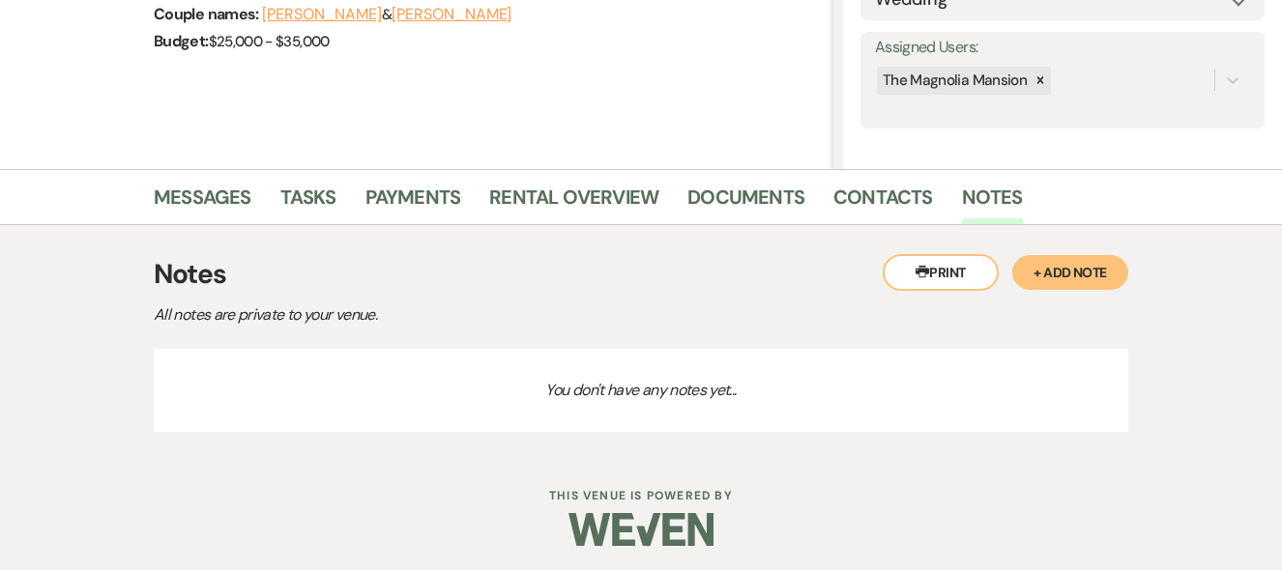
click at [1064, 276] on button "+ Add Note" at bounding box center [1070, 272] width 116 height 35
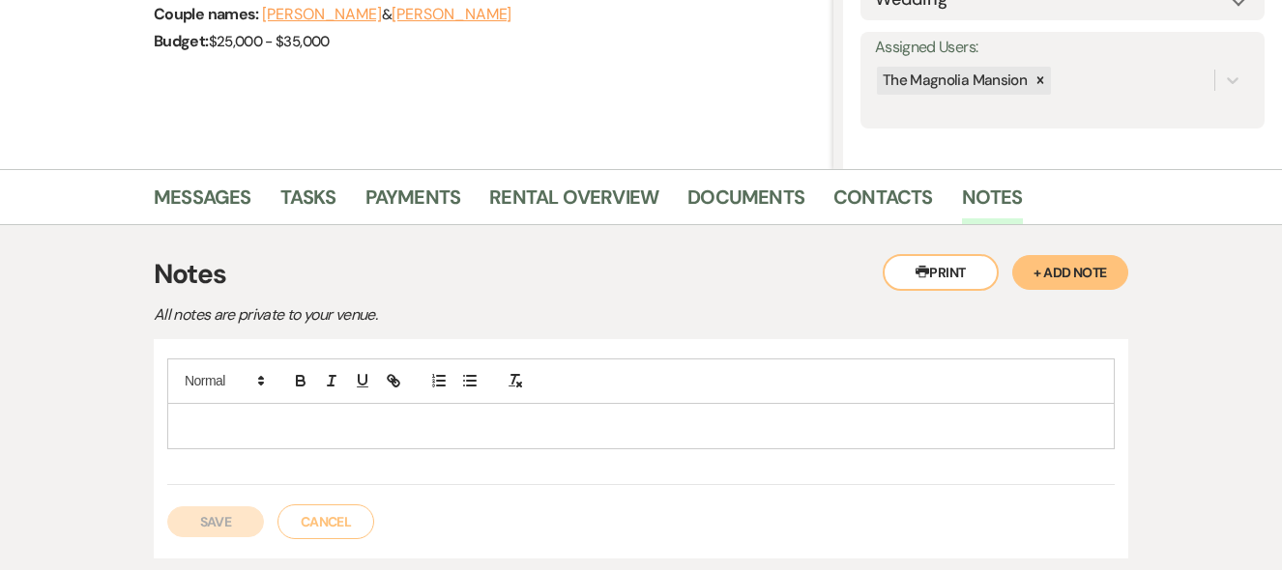
click at [220, 416] on p at bounding box center [641, 426] width 916 height 21
click at [1102, 372] on div at bounding box center [640, 381] width 947 height 45
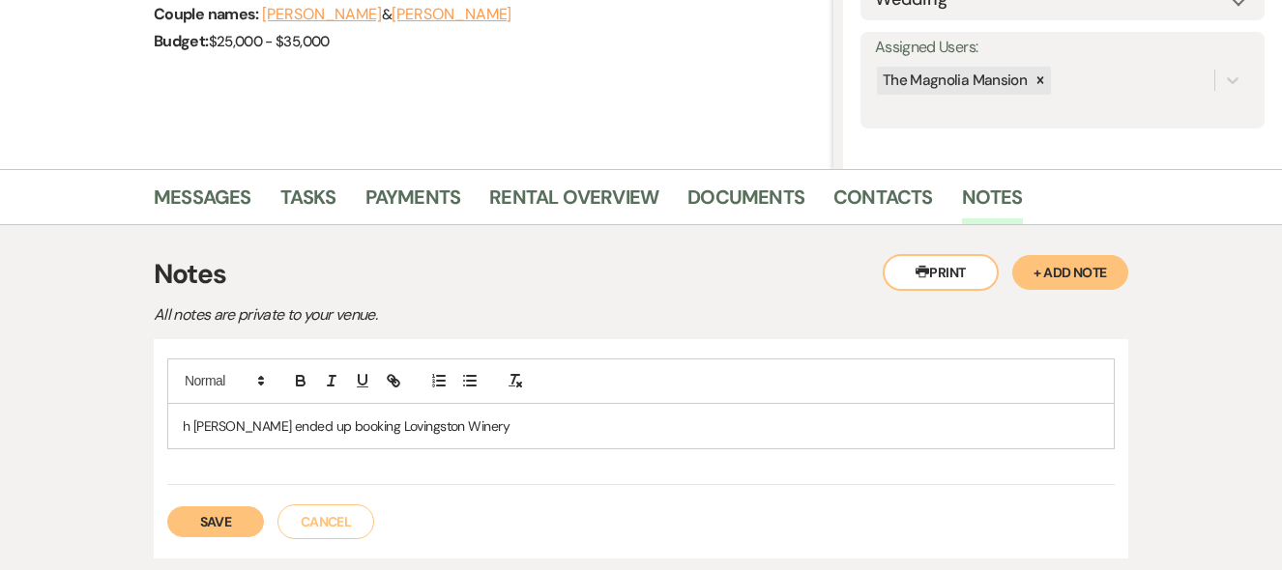
click at [861, 476] on div "h [PERSON_NAME] ended up booking Lovingston Winery" at bounding box center [640, 422] width 947 height 127
click at [189, 423] on p "h [PERSON_NAME] ended up booking Lovingston Winery" at bounding box center [641, 426] width 916 height 21
click at [1147, 325] on div "Printer Print + Add Note Notes All notes are private to your venue. [PERSON_NAM…" at bounding box center [641, 406] width 1102 height 362
click at [220, 520] on button "Save" at bounding box center [215, 522] width 97 height 31
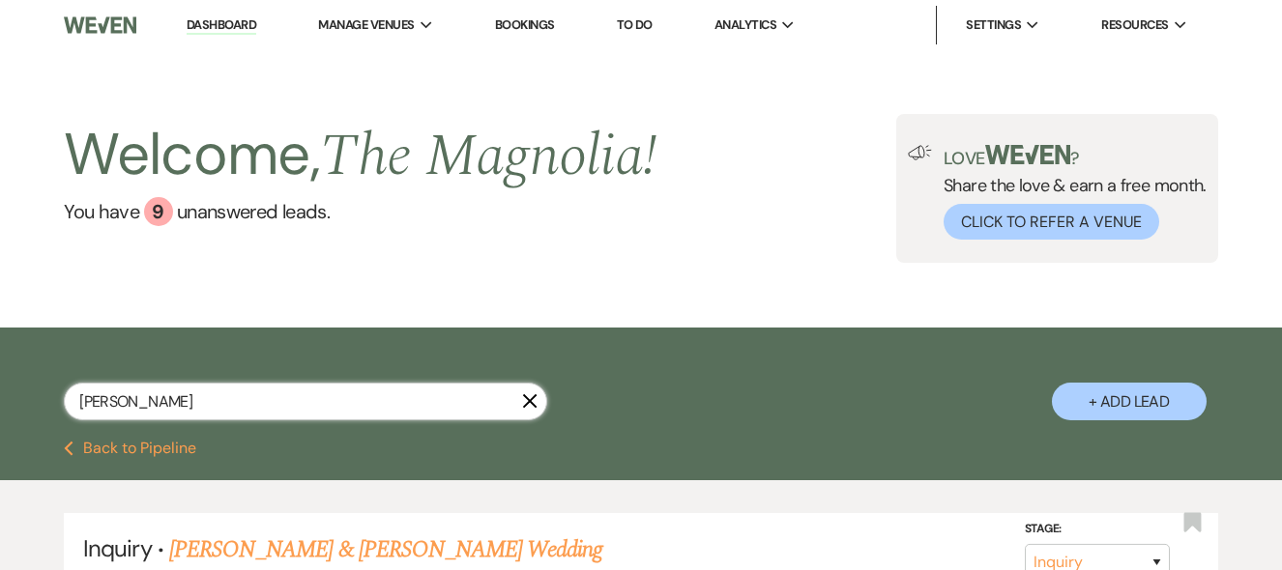
click at [134, 396] on input "[PERSON_NAME]" at bounding box center [305, 402] width 483 height 38
type input "ca"
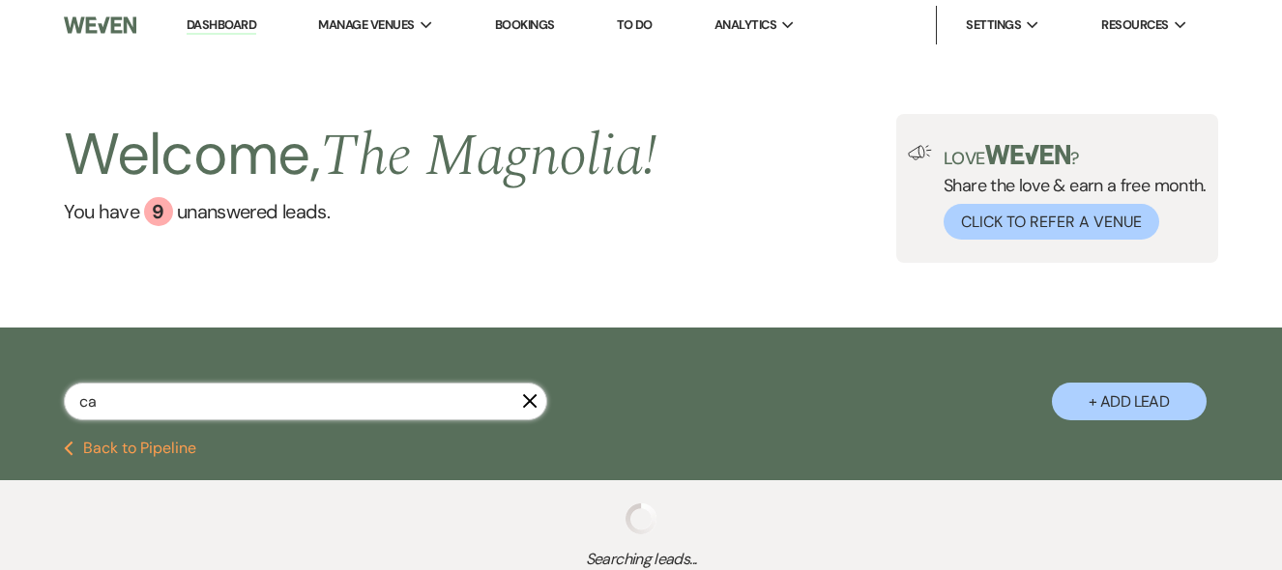
select select "8"
select select "6"
select select "2"
select select "8"
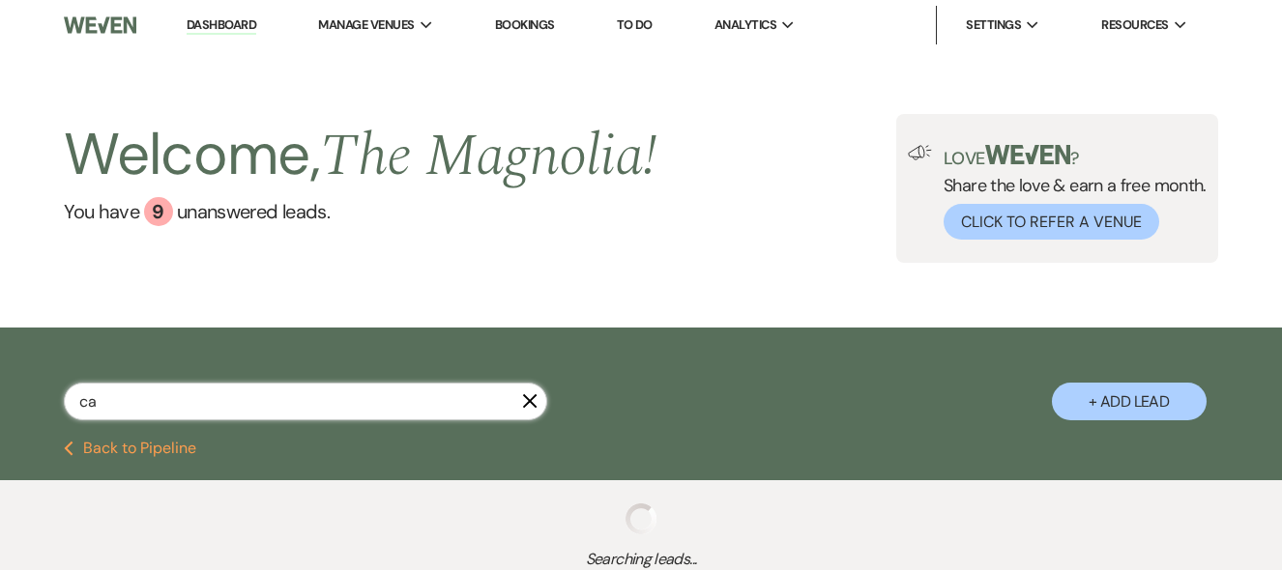
select select "6"
select select "8"
select select "4"
select select "8"
select select "6"
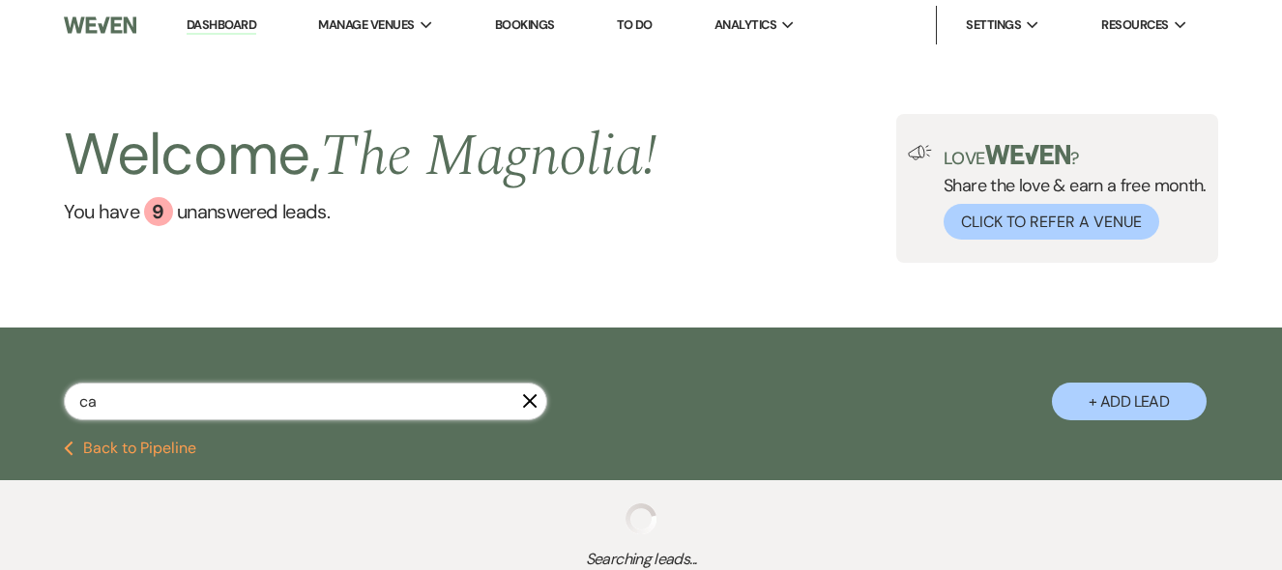
select select "8"
select select "6"
select select "8"
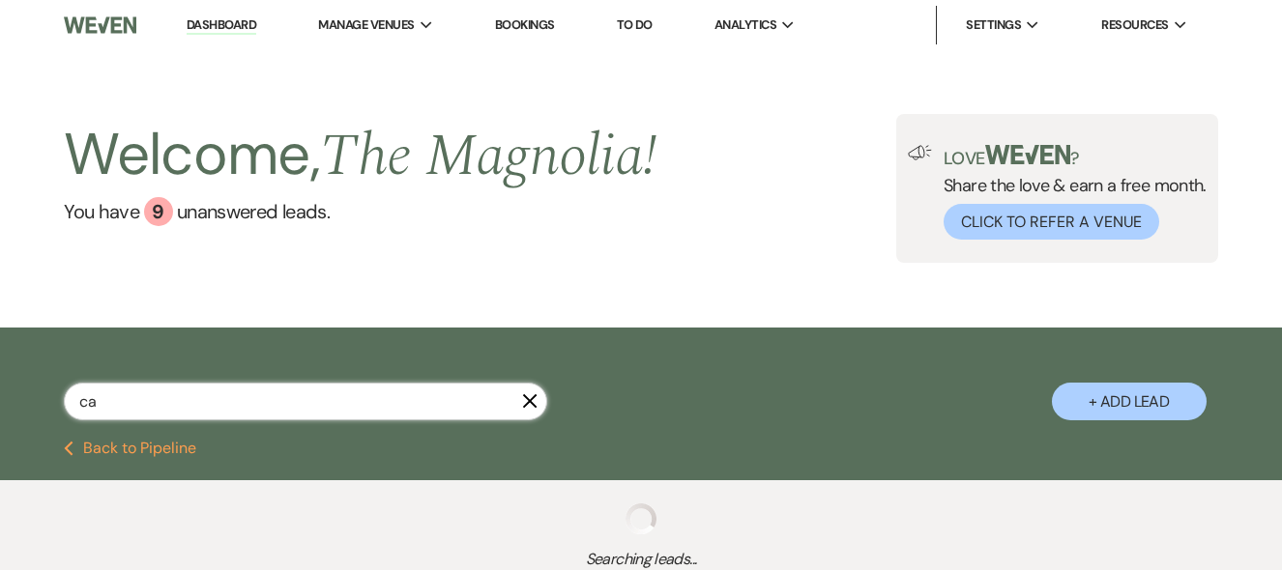
select select "6"
select select "8"
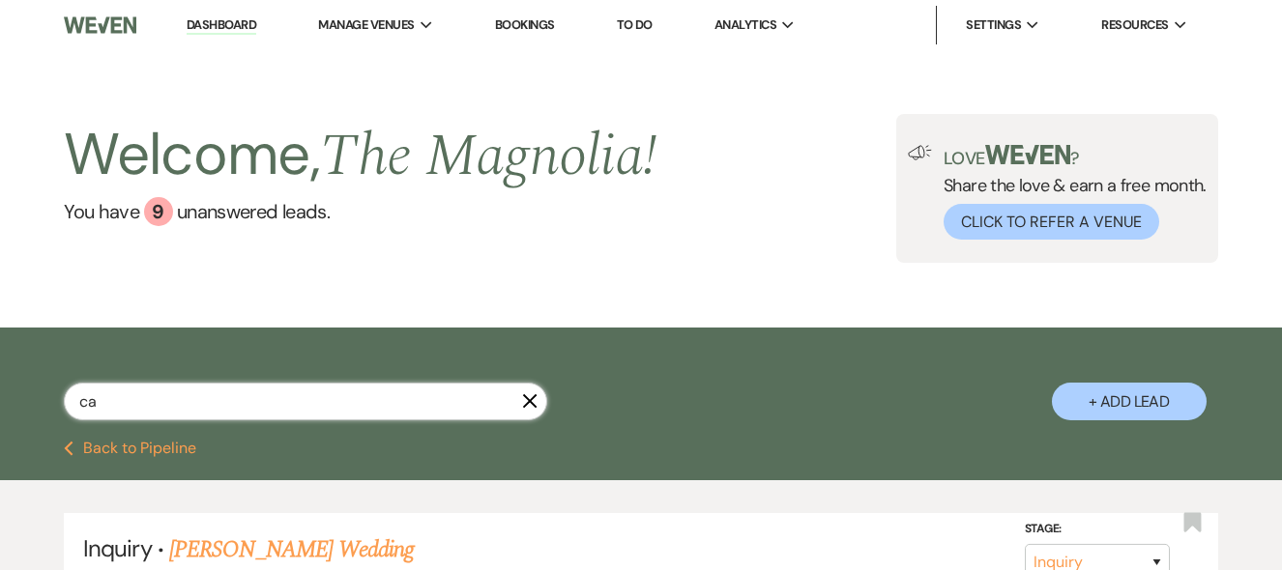
type input "cam"
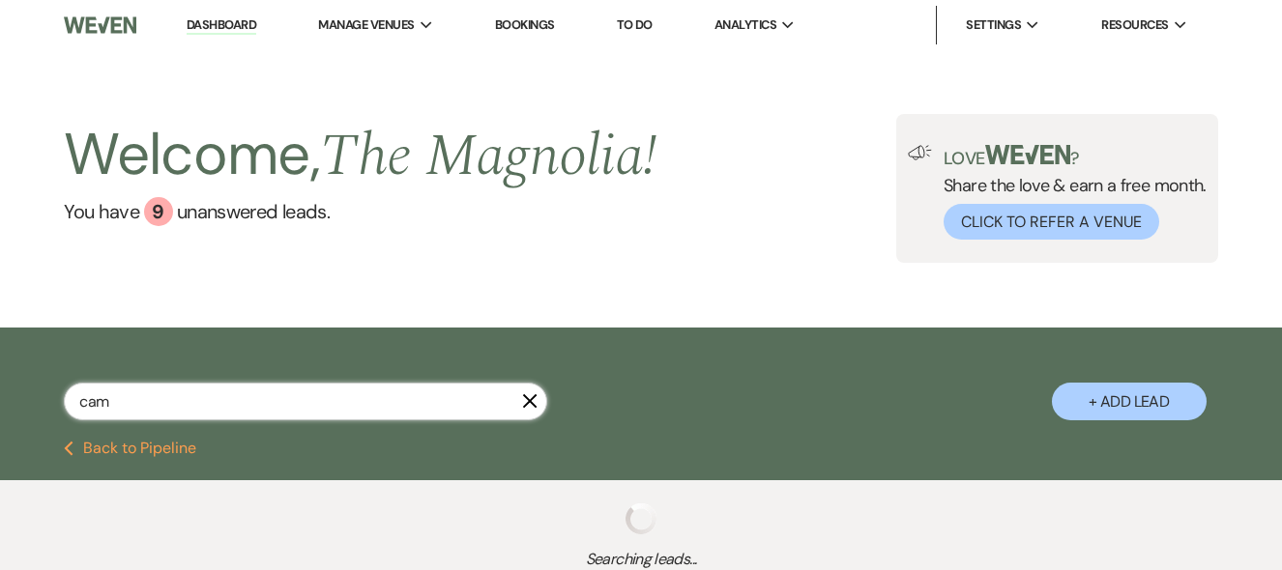
select select "8"
select select "6"
select select "2"
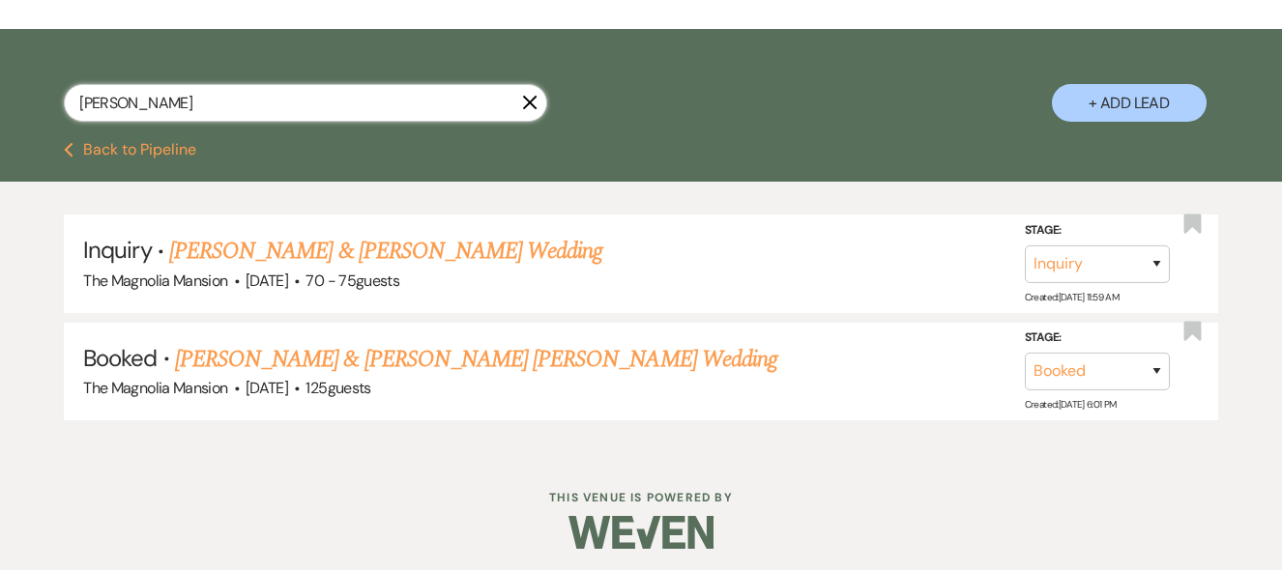
scroll to position [300, 0]
click at [159, 100] on input "[PERSON_NAME]" at bounding box center [305, 102] width 483 height 38
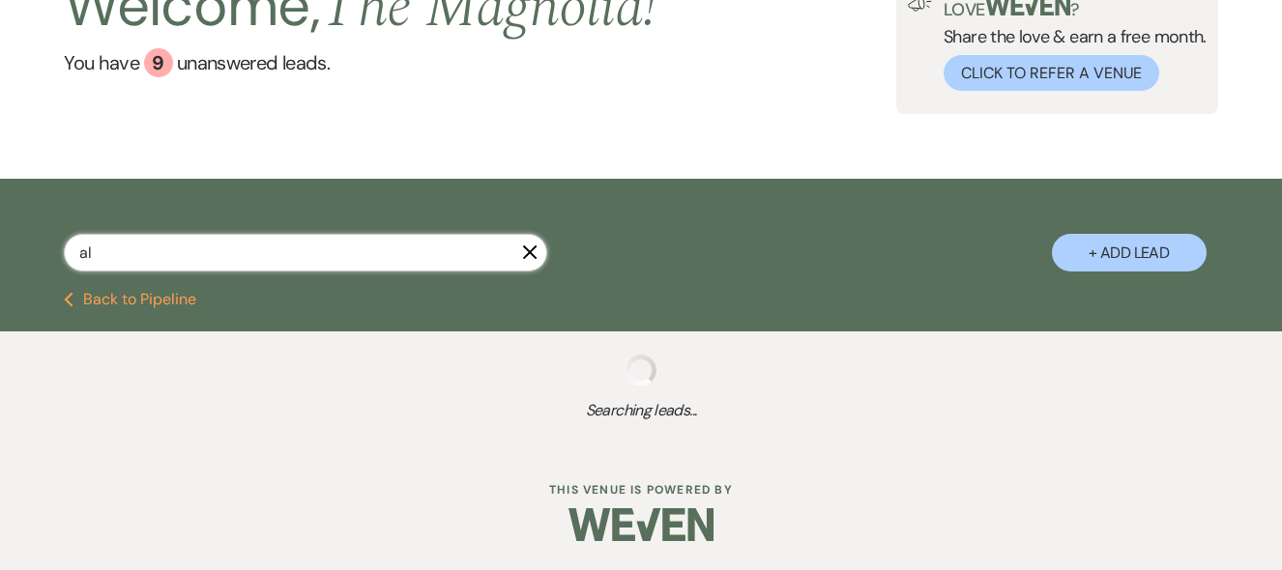
type input "a"
select select "2"
select select "8"
select select "6"
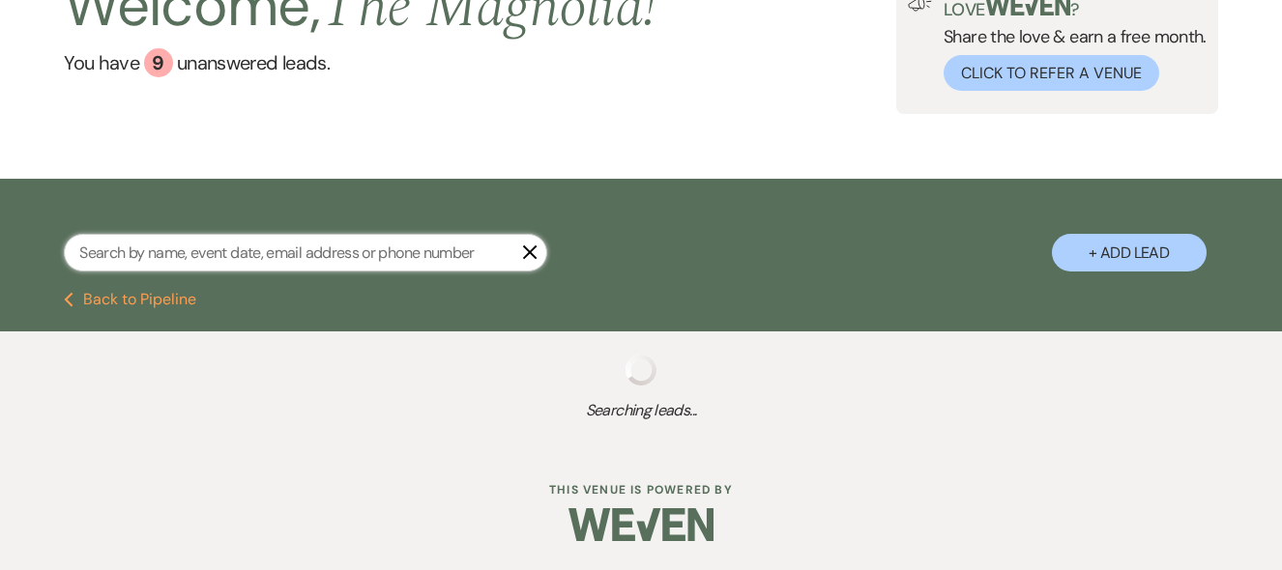
select select "2"
select select "5"
select select "4"
select select "2"
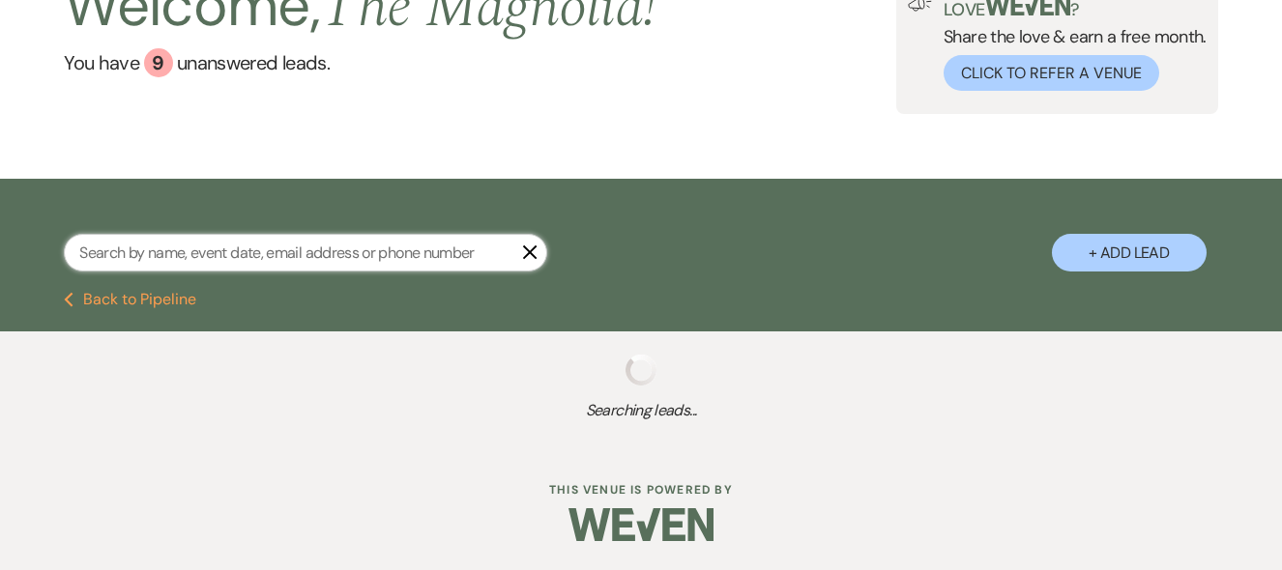
select select "4"
select select "2"
select select "9"
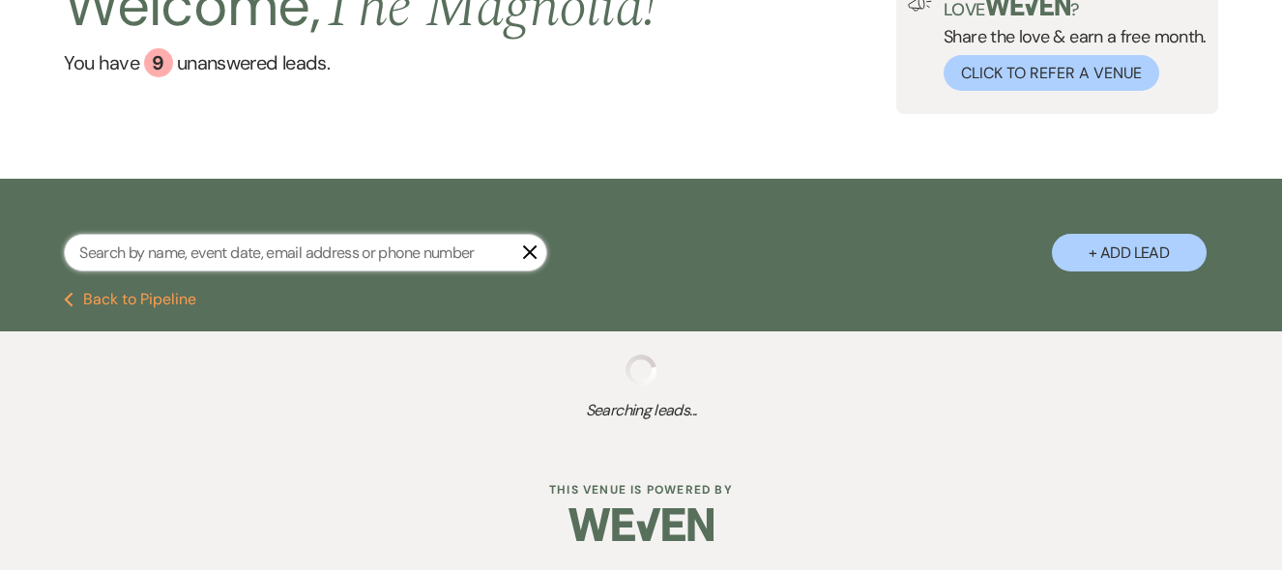
select select "4"
select select "2"
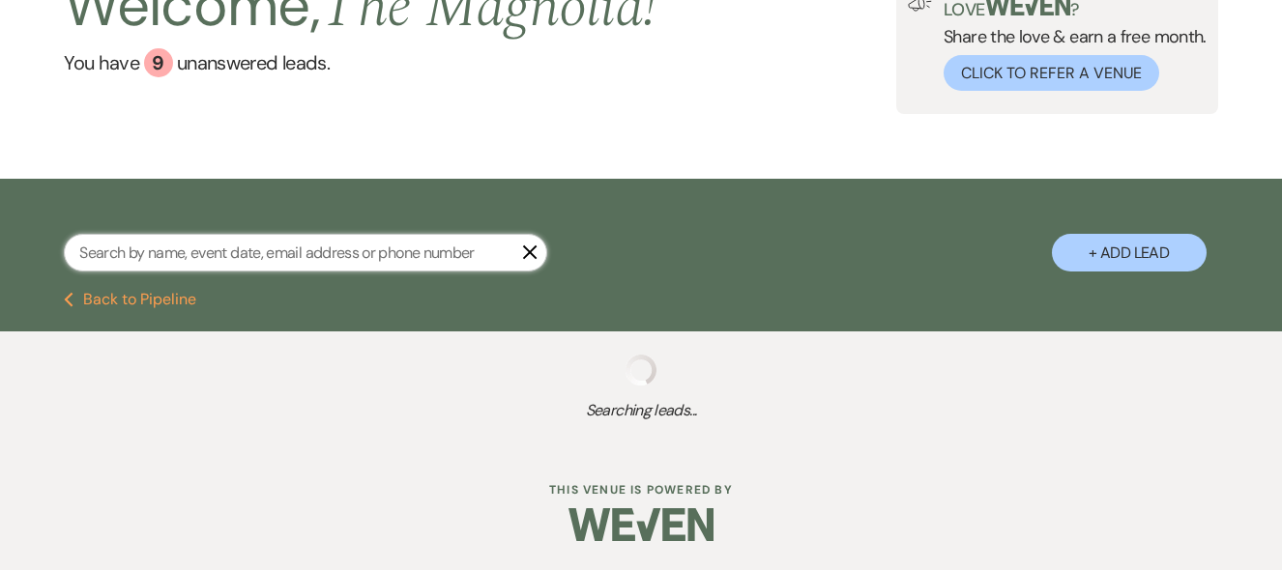
select select "8"
select select "2"
select select "8"
select select "6"
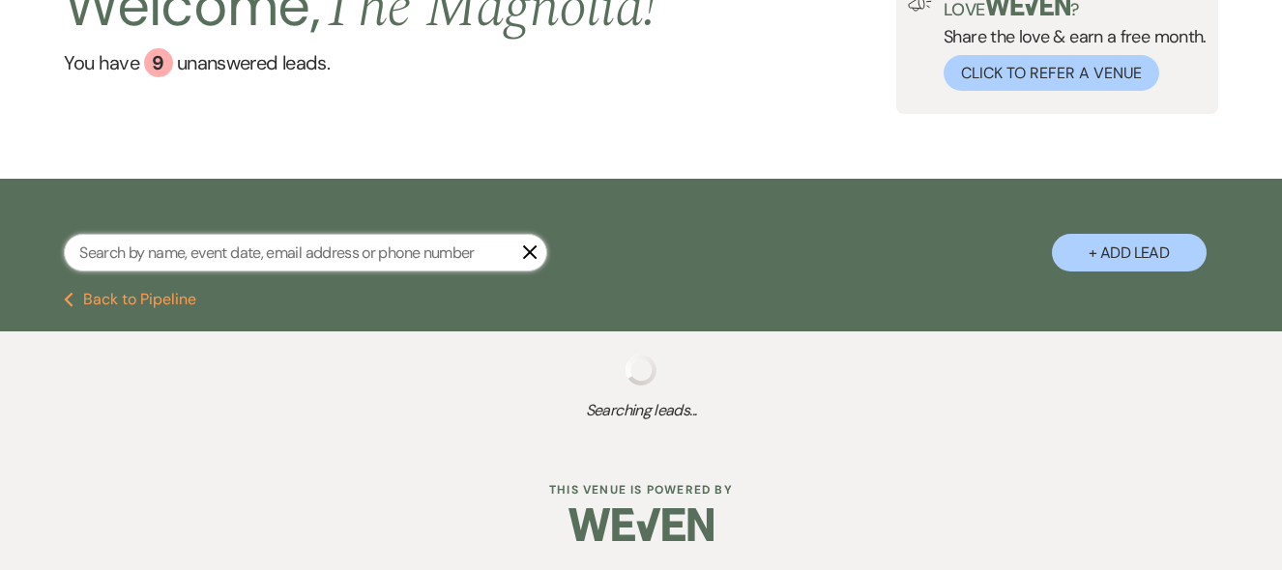
select select "8"
select select "6"
select select "8"
select select "6"
select select "8"
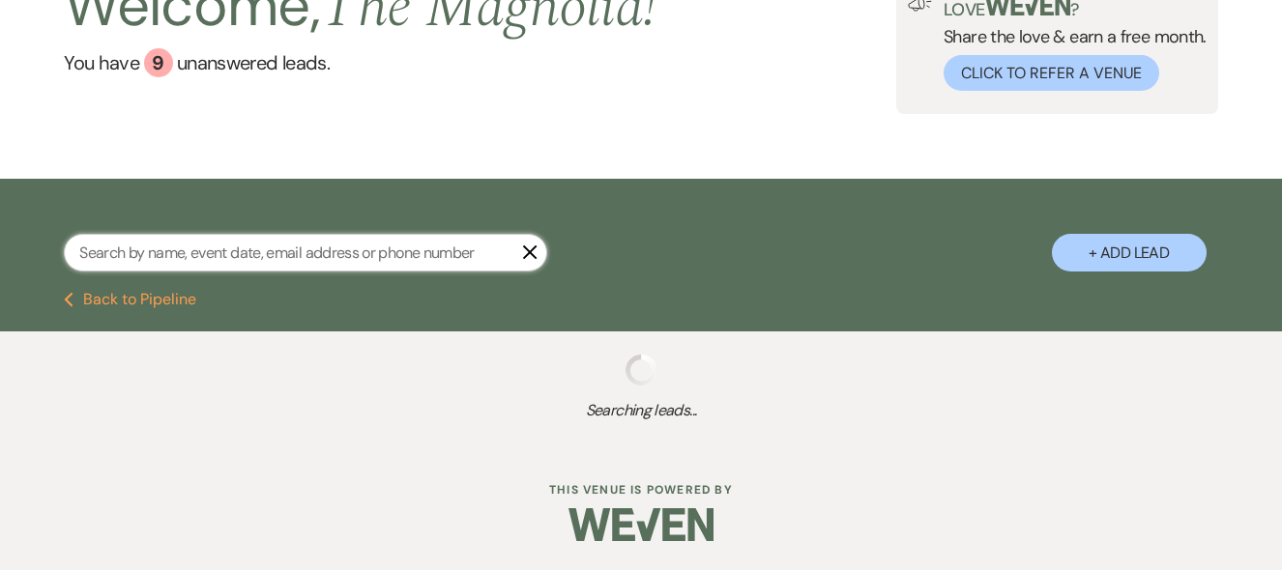
select select "4"
select select "9"
select select "4"
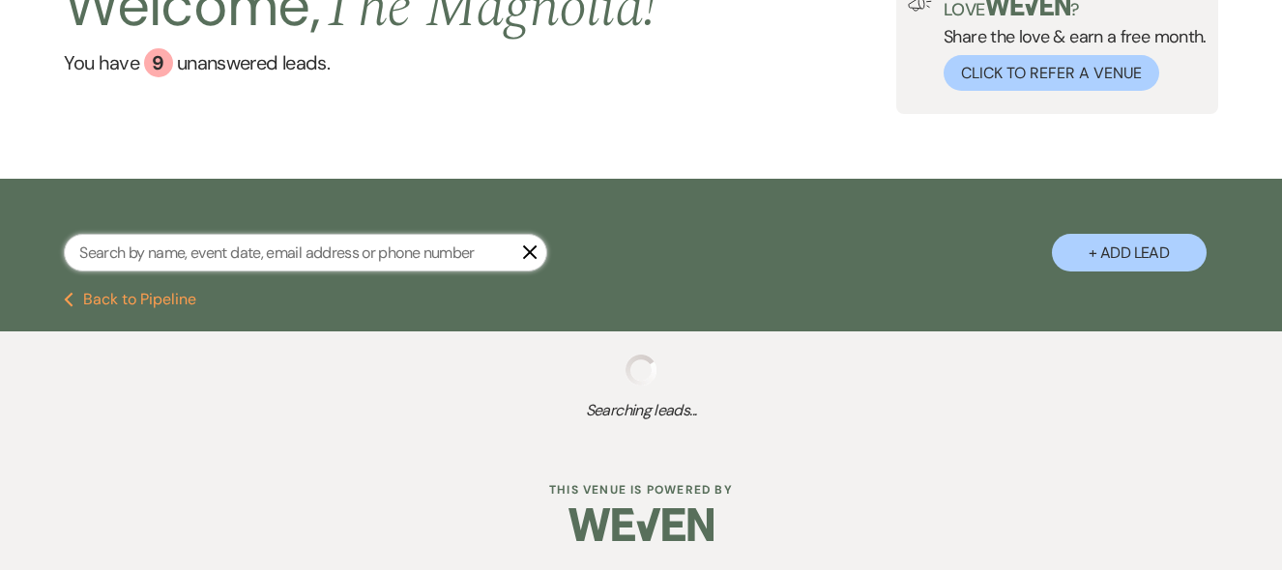
select select "9"
select select "4"
select select "5"
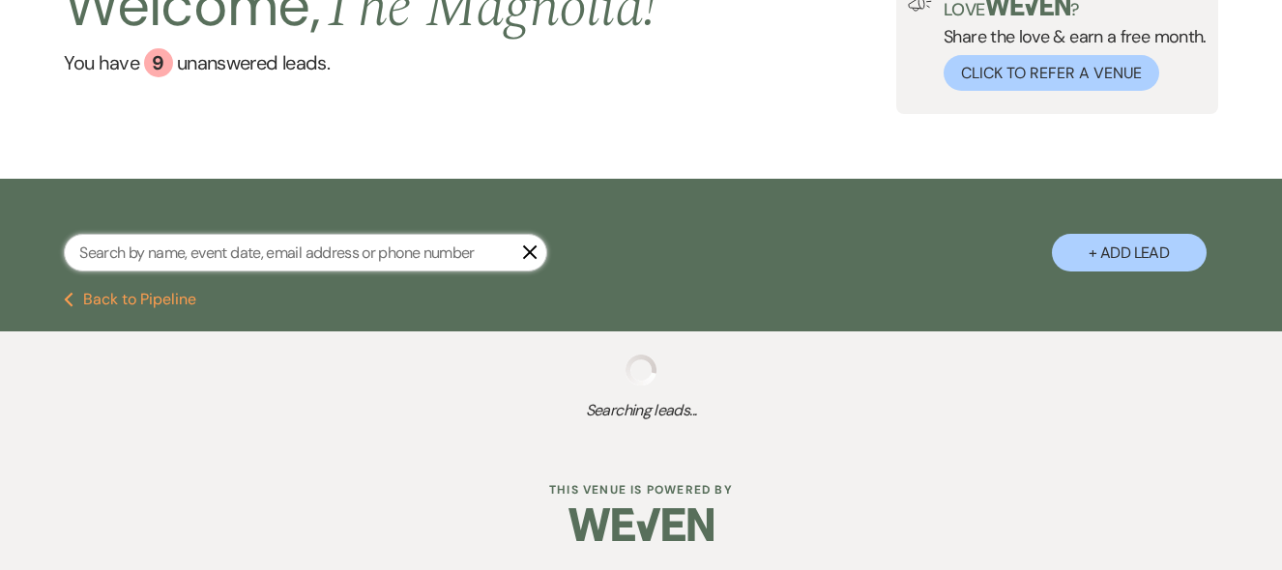
select select "8"
select select "1"
select select "8"
select select "2"
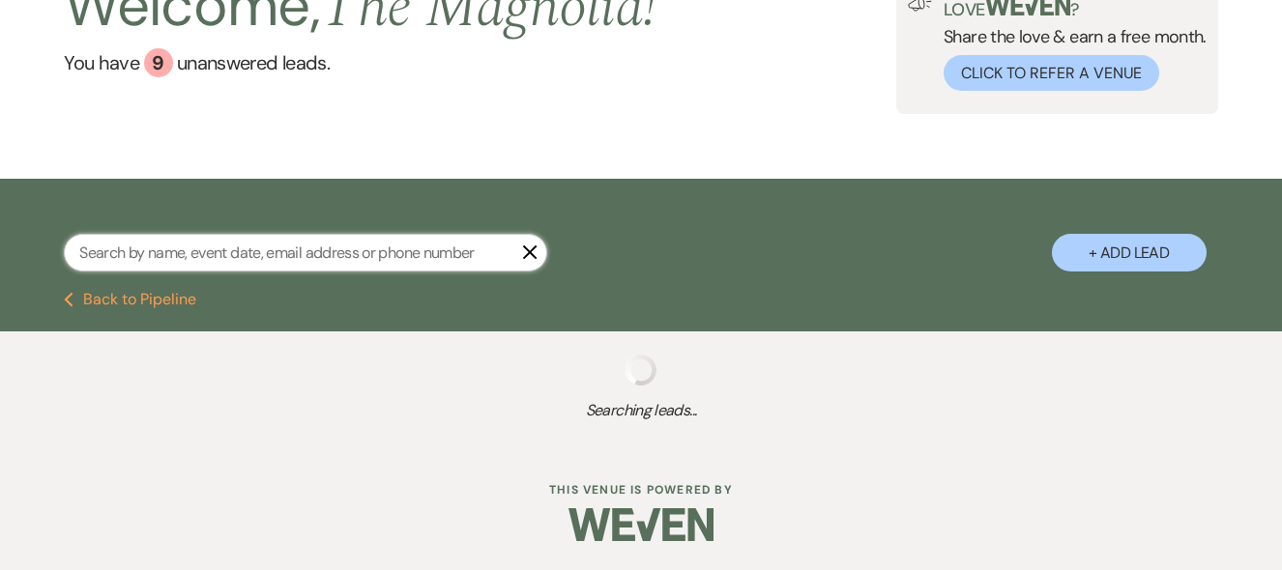
select select "2"
select select "8"
select select "6"
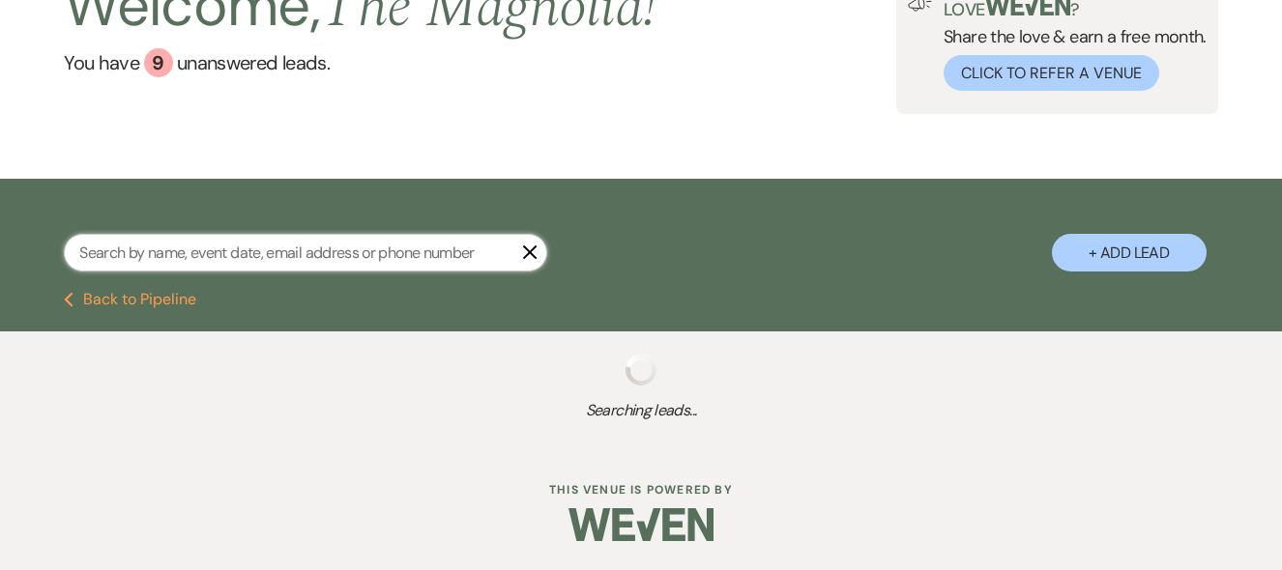
select select "4"
select select "2"
select select "8"
select select "5"
select select "8"
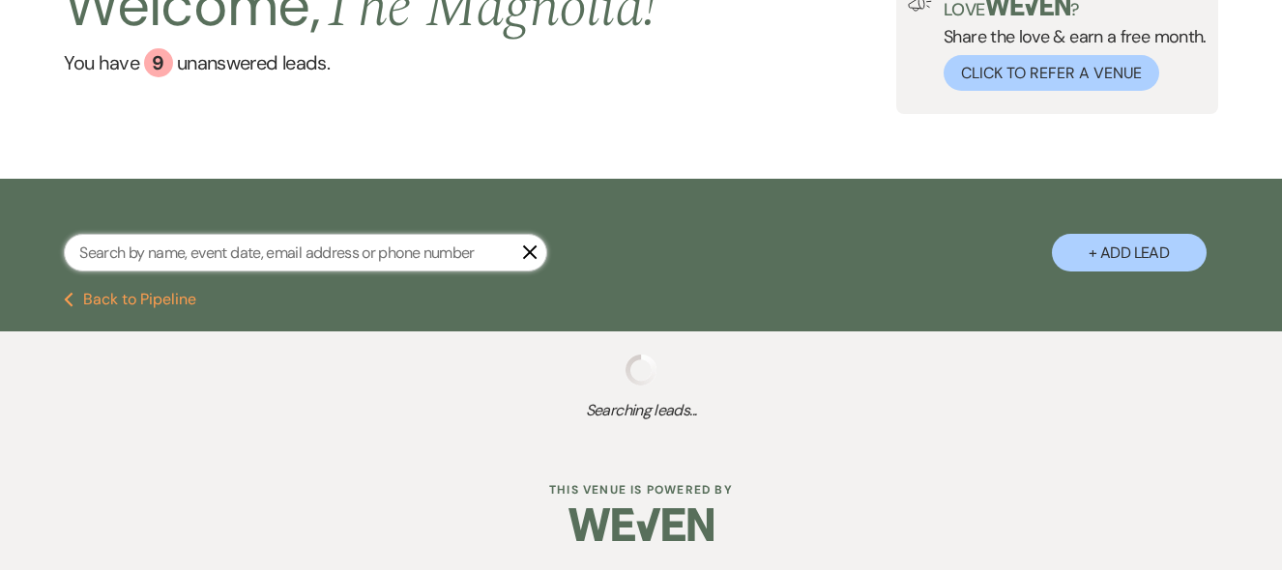
select select "6"
select select "8"
select select "6"
select select "8"
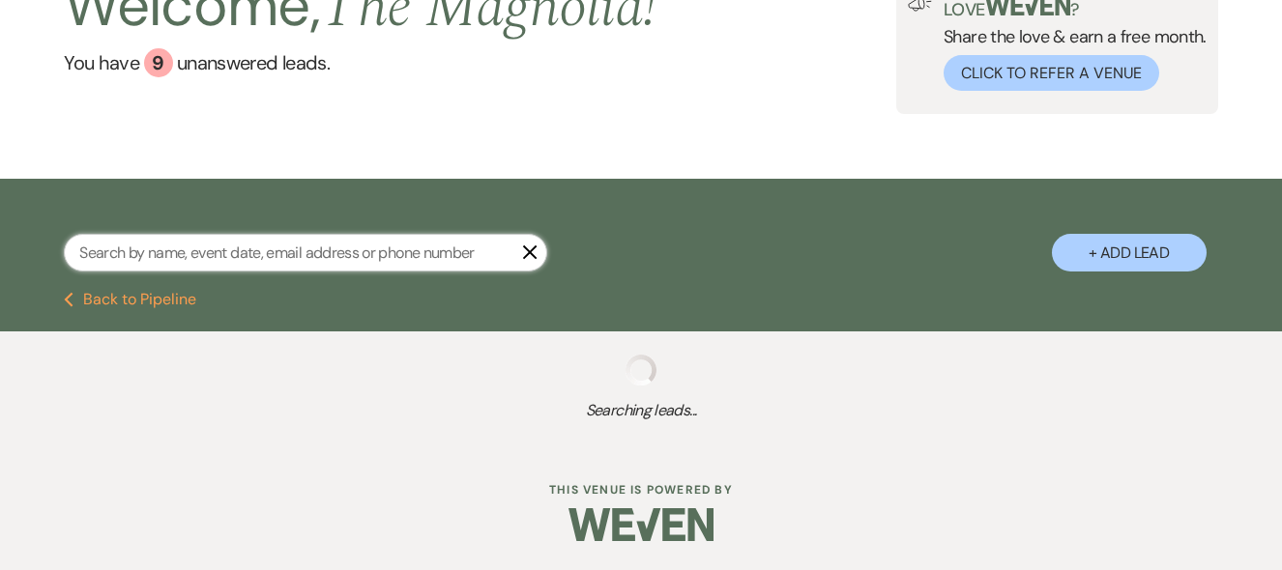
select select "8"
select select "7"
select select "8"
select select "6"
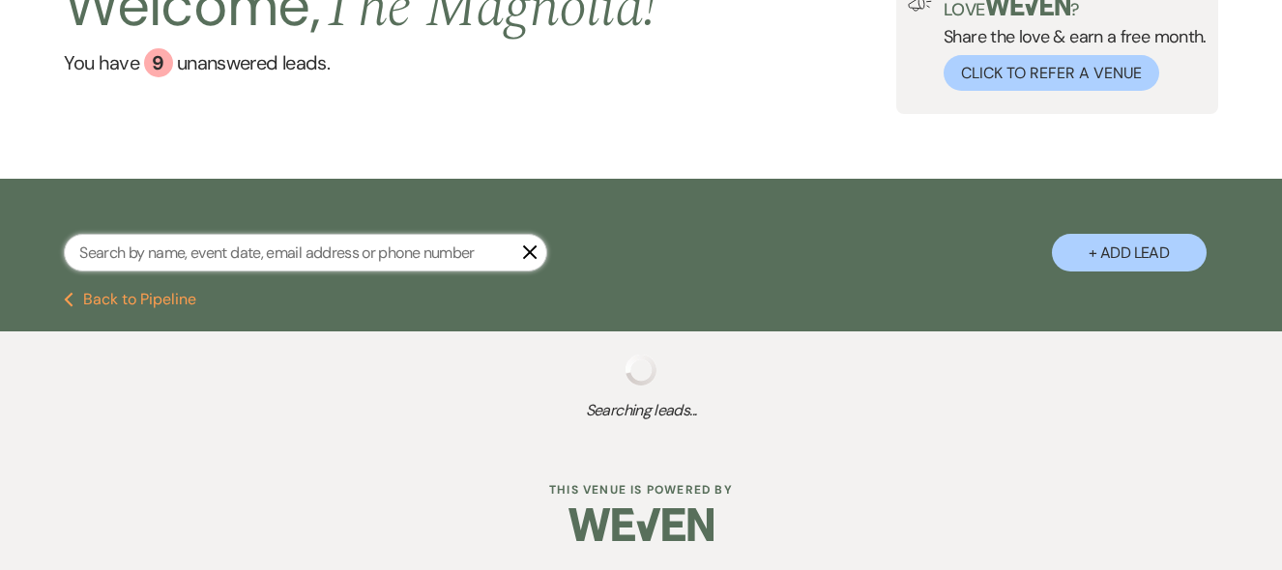
select select "8"
select select "6"
select select "8"
select select "6"
select select "8"
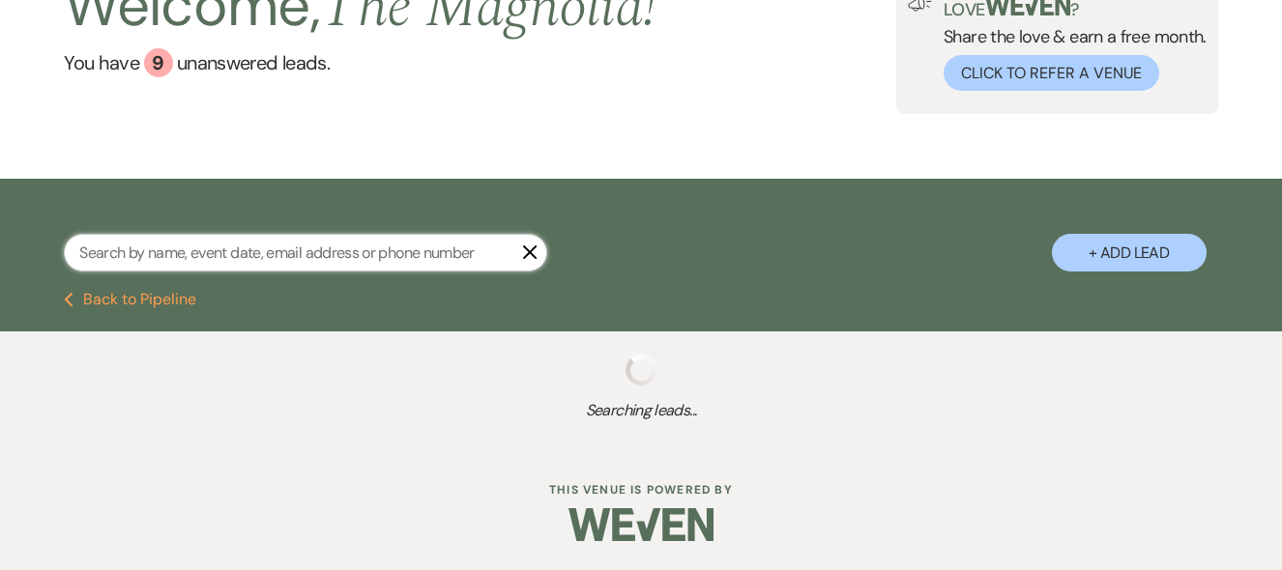
select select "1"
select select "8"
select select "6"
select select "8"
select select "5"
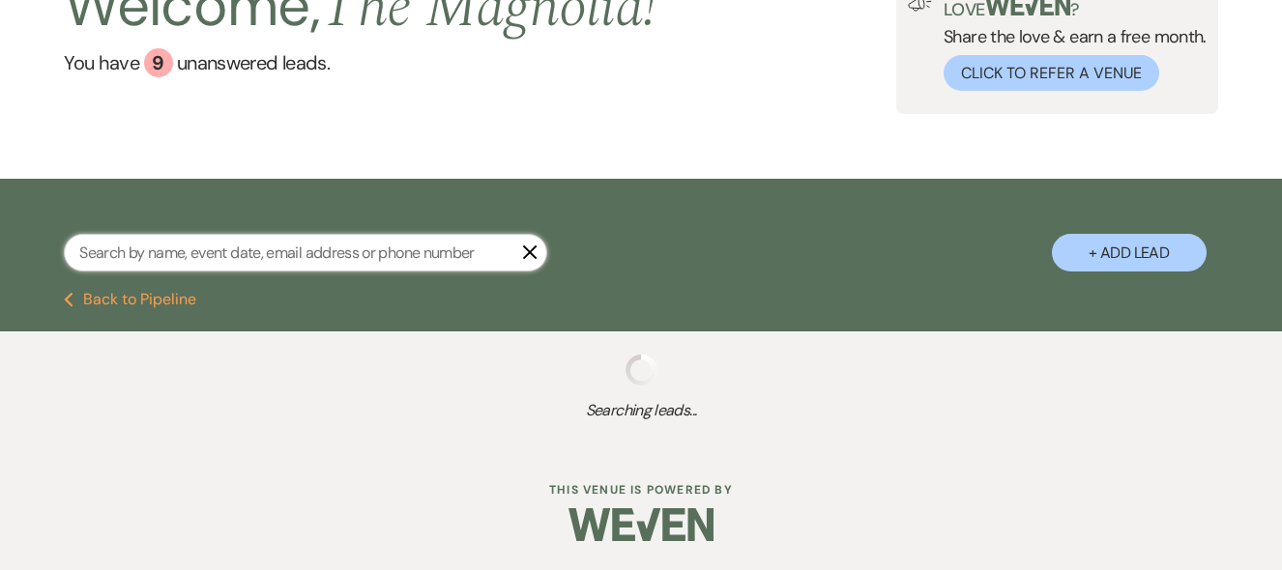
select select "5"
select select "8"
select select "5"
select select "8"
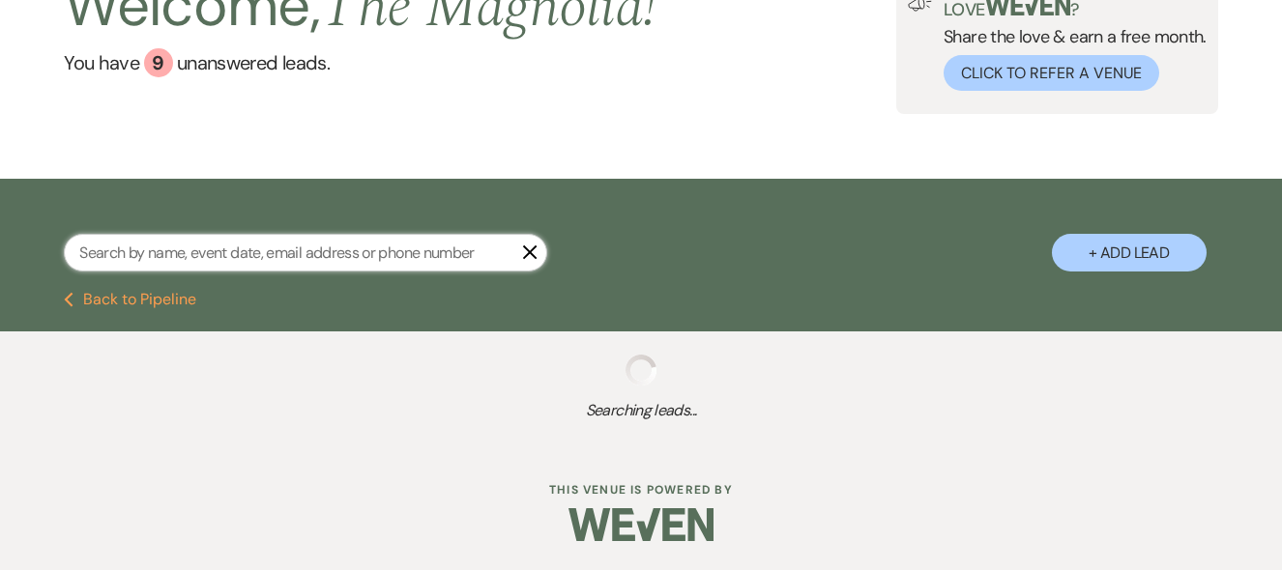
select select "5"
select select "8"
select select "6"
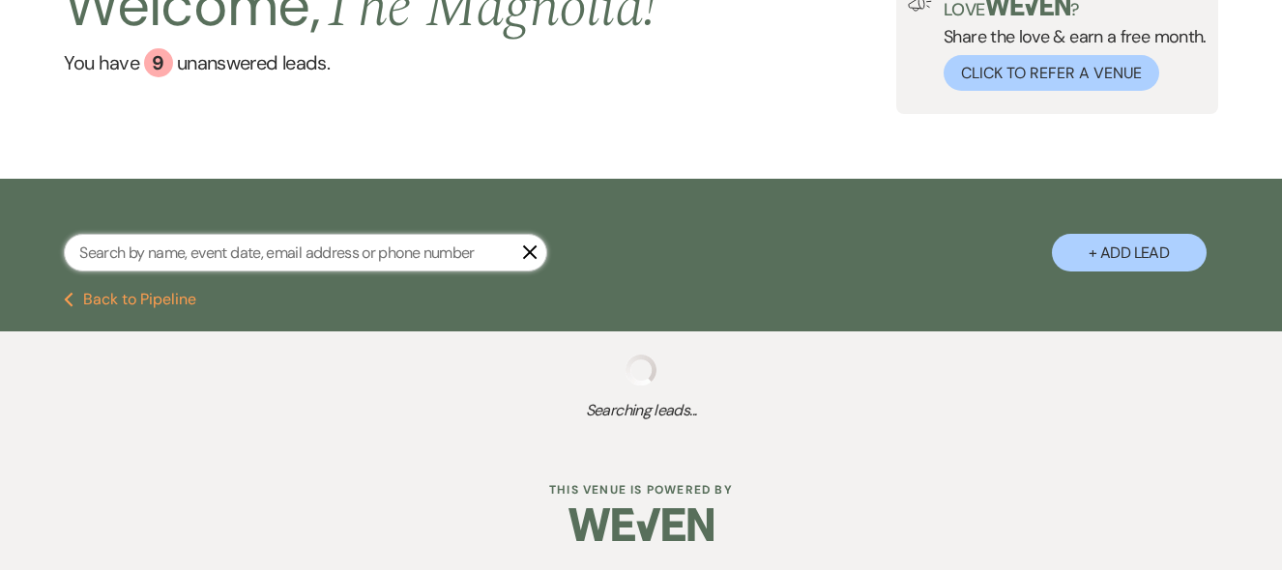
select select "8"
select select "5"
select select "8"
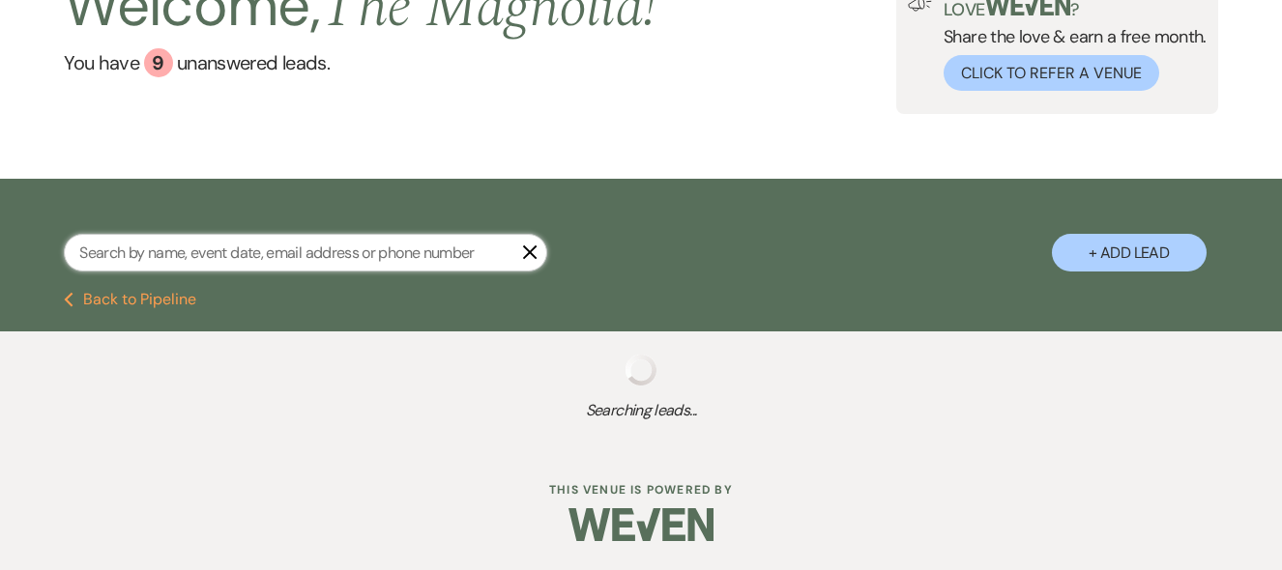
select select "8"
select select "3"
select select "8"
select select "5"
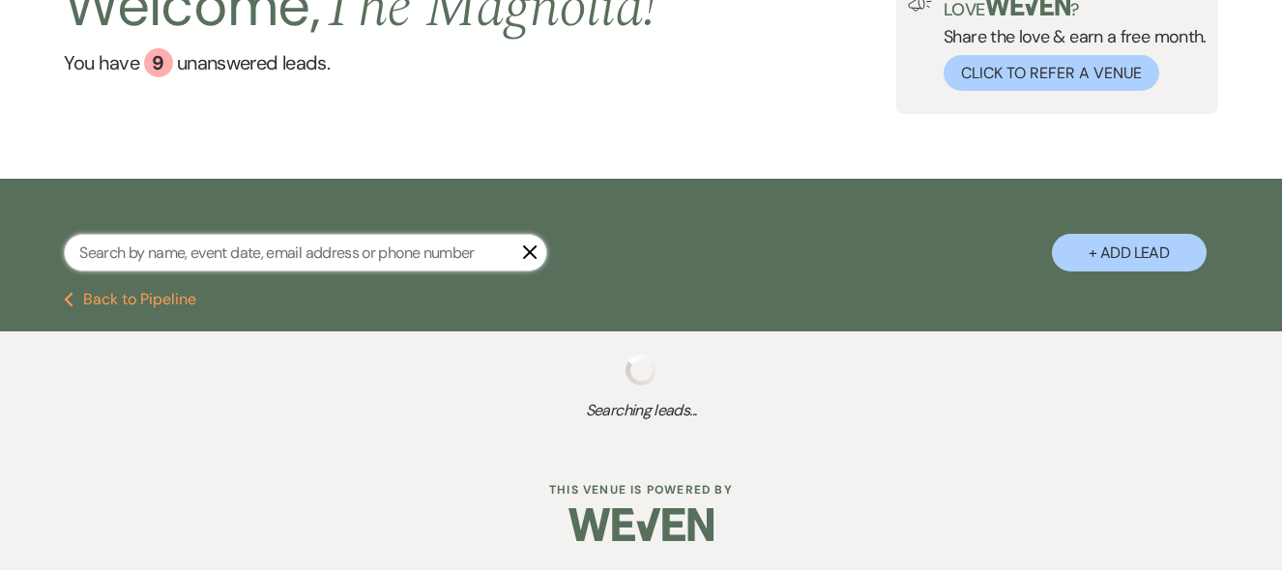
select select "9"
select select "8"
select select "6"
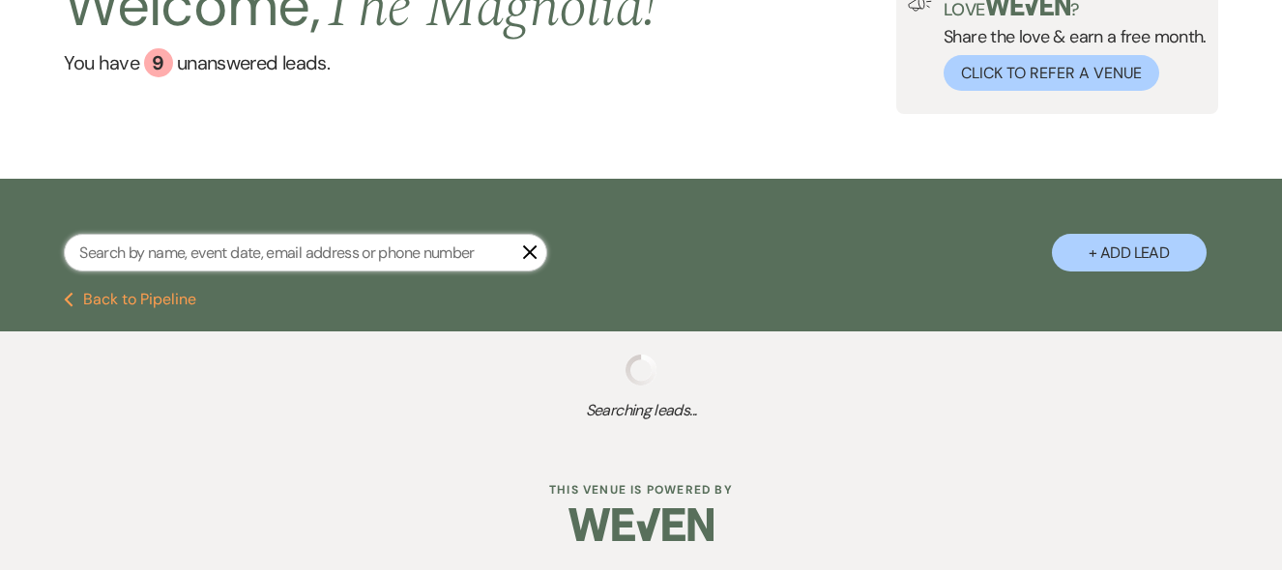
select select "8"
select select "6"
select select "8"
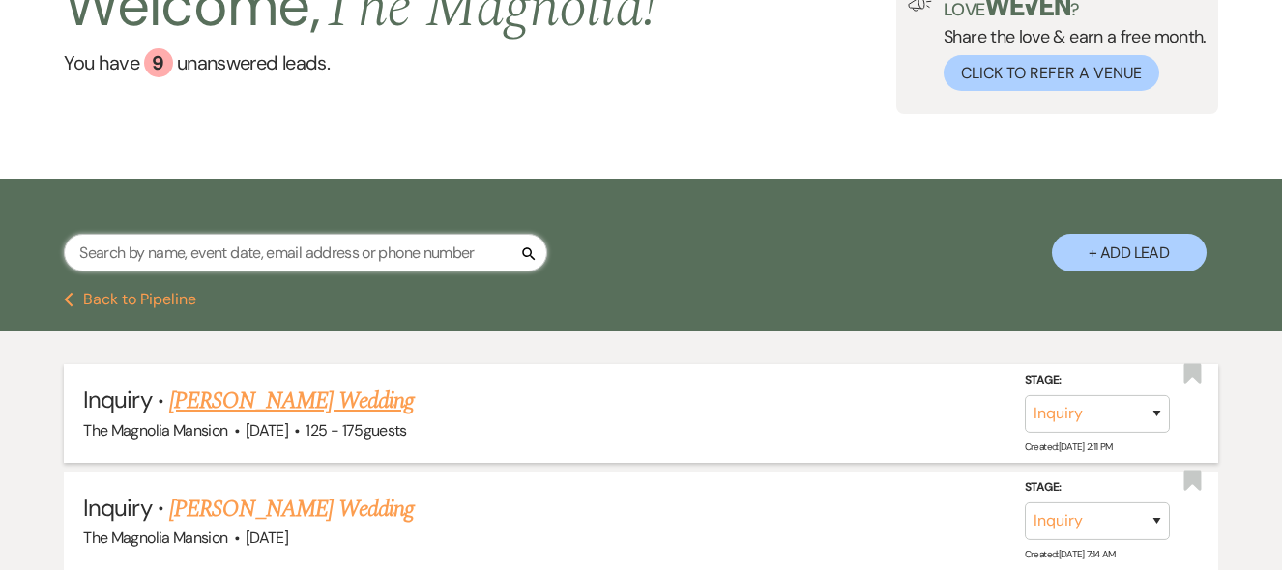
scroll to position [300, 0]
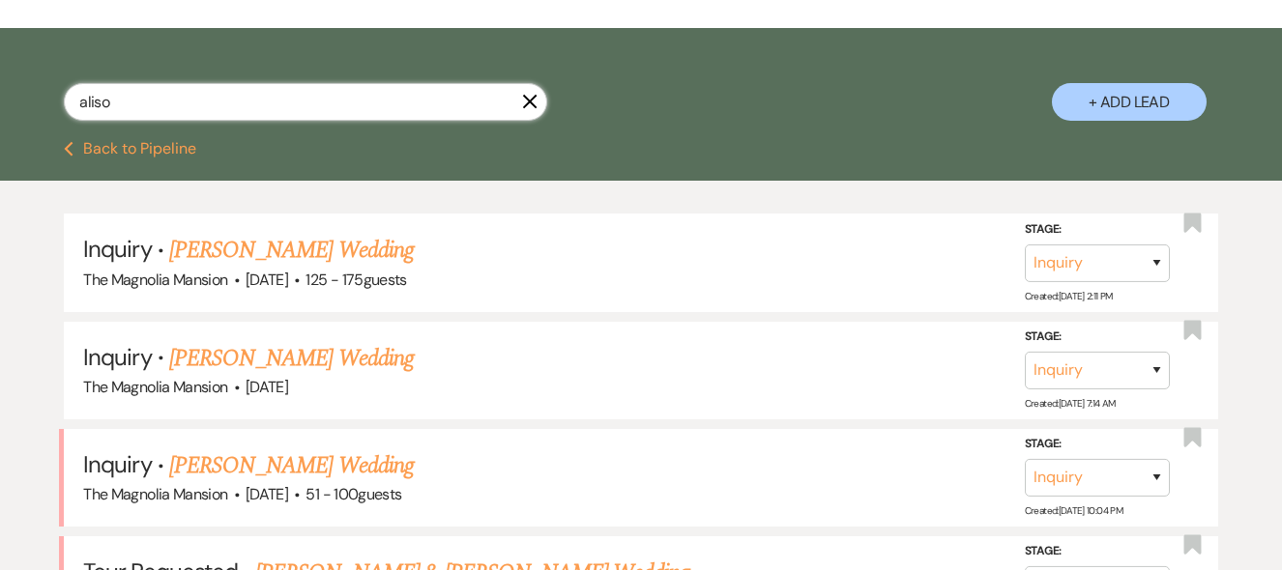
type input "[PERSON_NAME]"
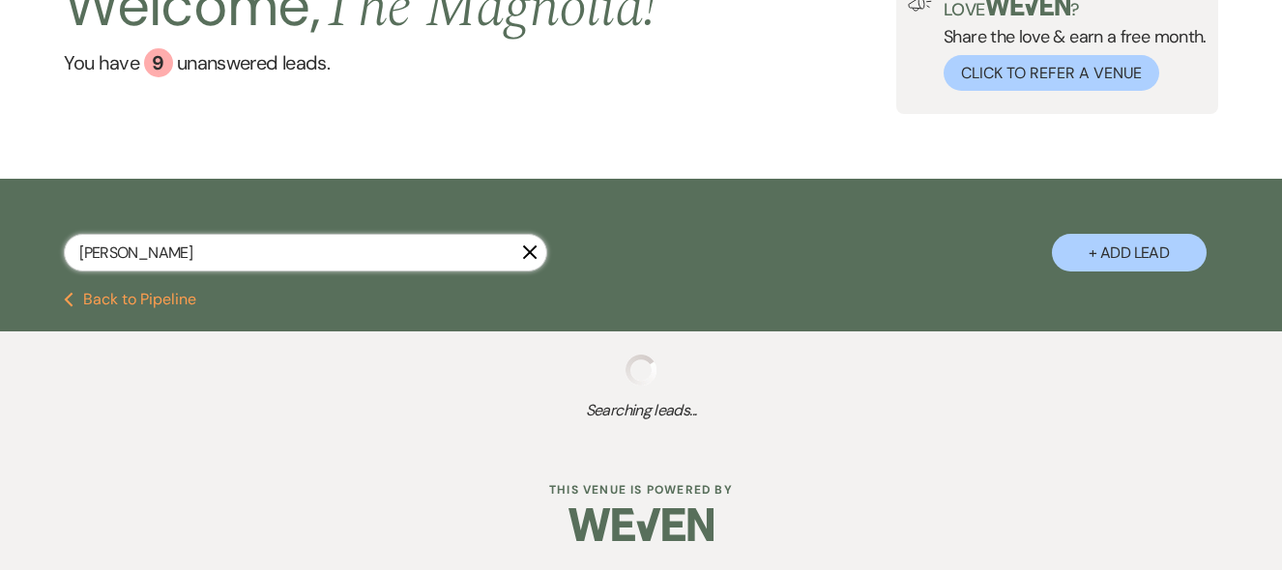
select select "8"
select select "1"
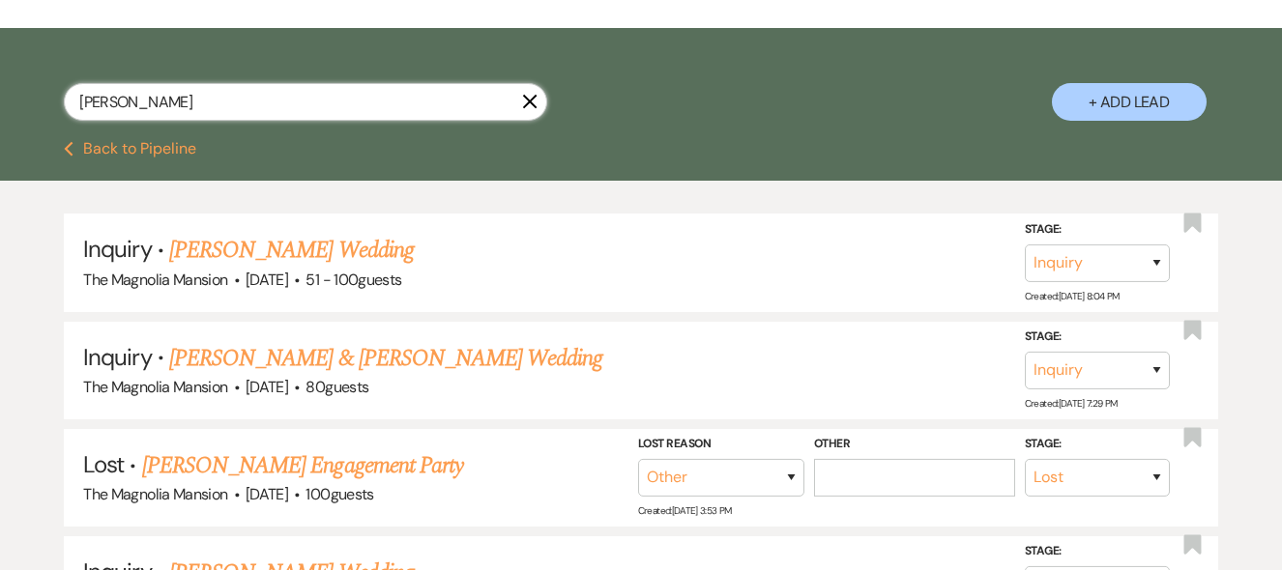
scroll to position [145, 0]
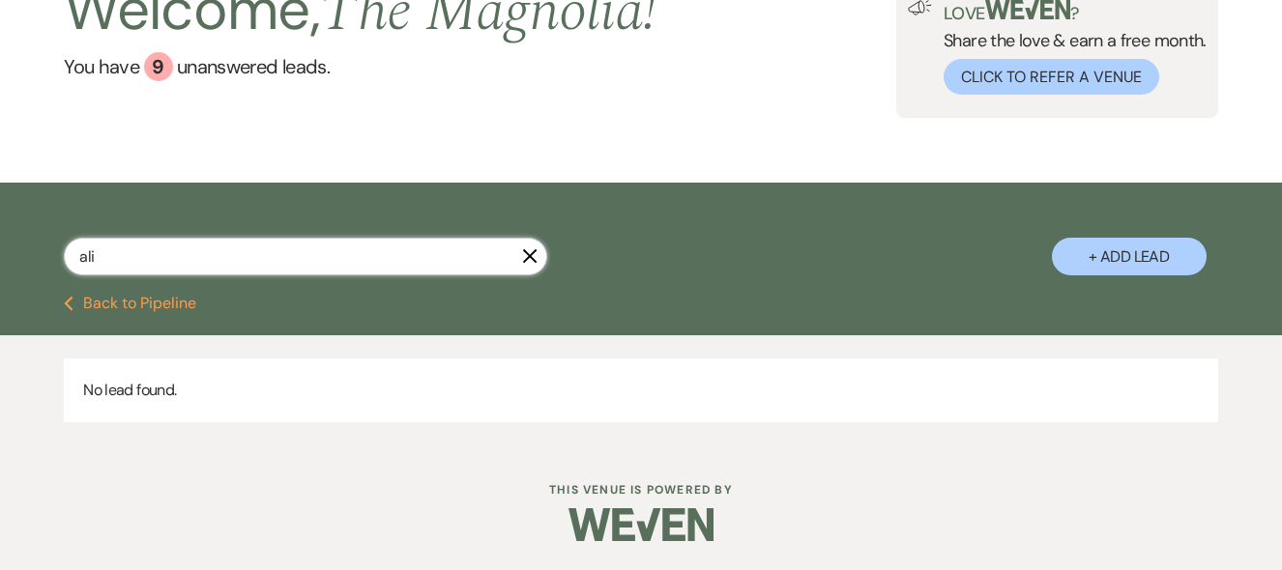
type input "al"
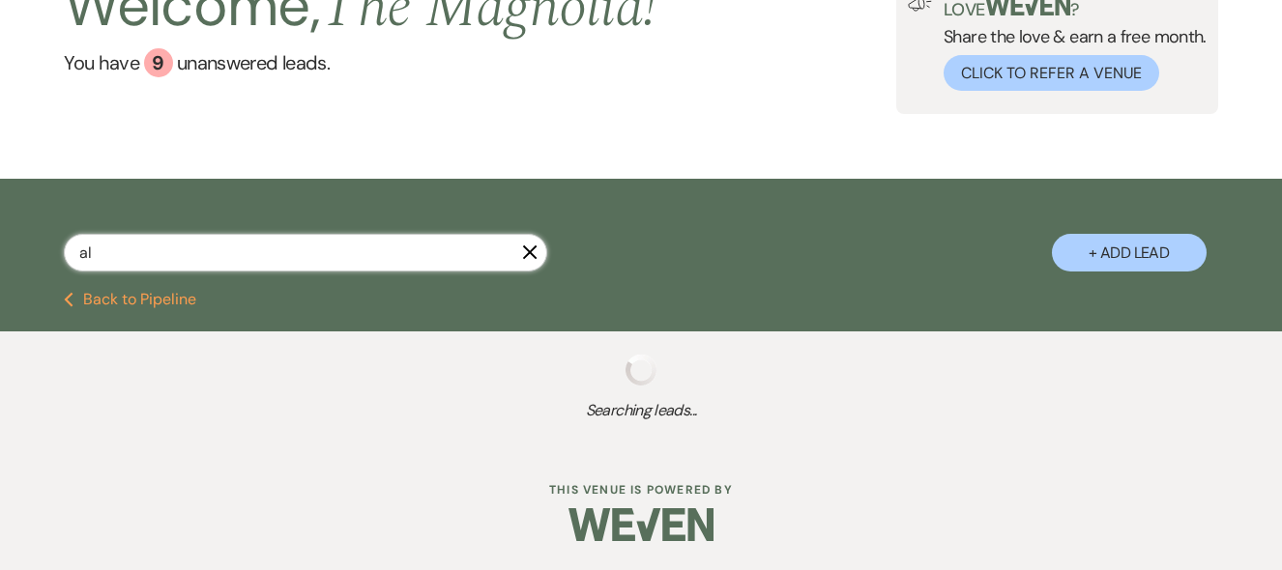
select select "2"
select select "4"
select select "9"
select select "2"
select select "8"
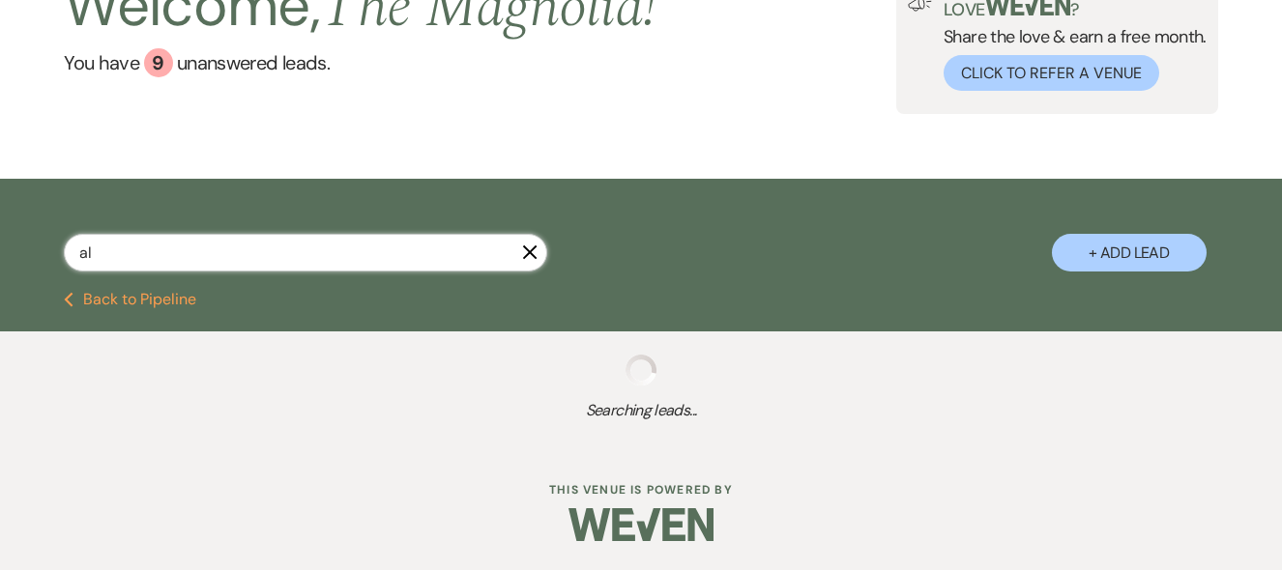
select select "6"
select select "4"
select select "2"
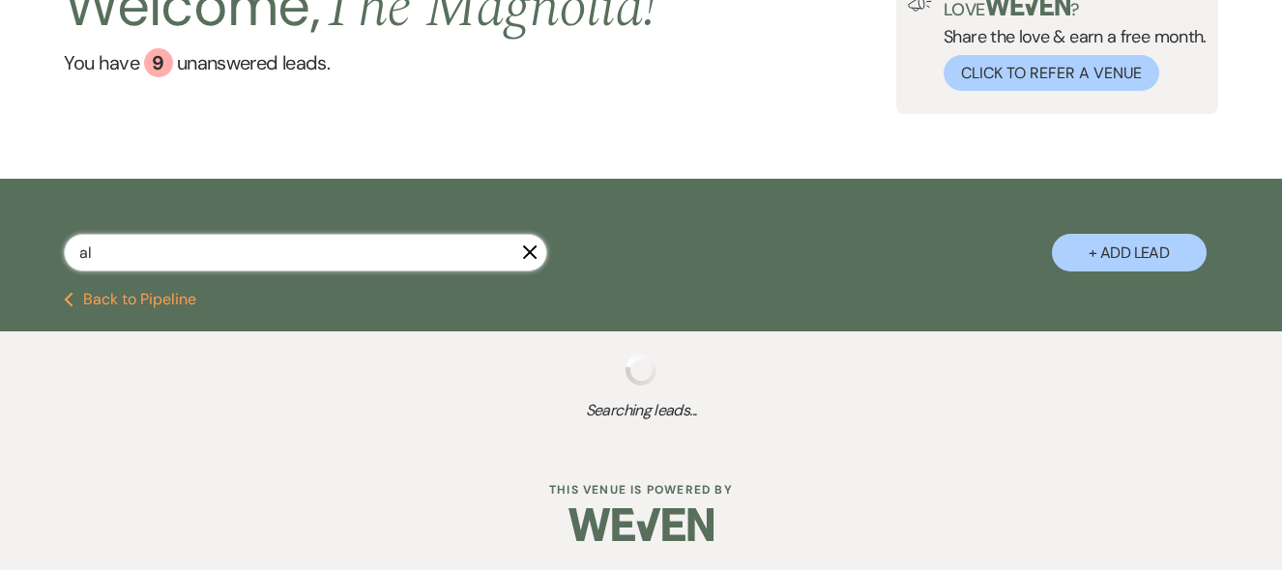
select select "8"
select select "6"
select select "8"
select select "1"
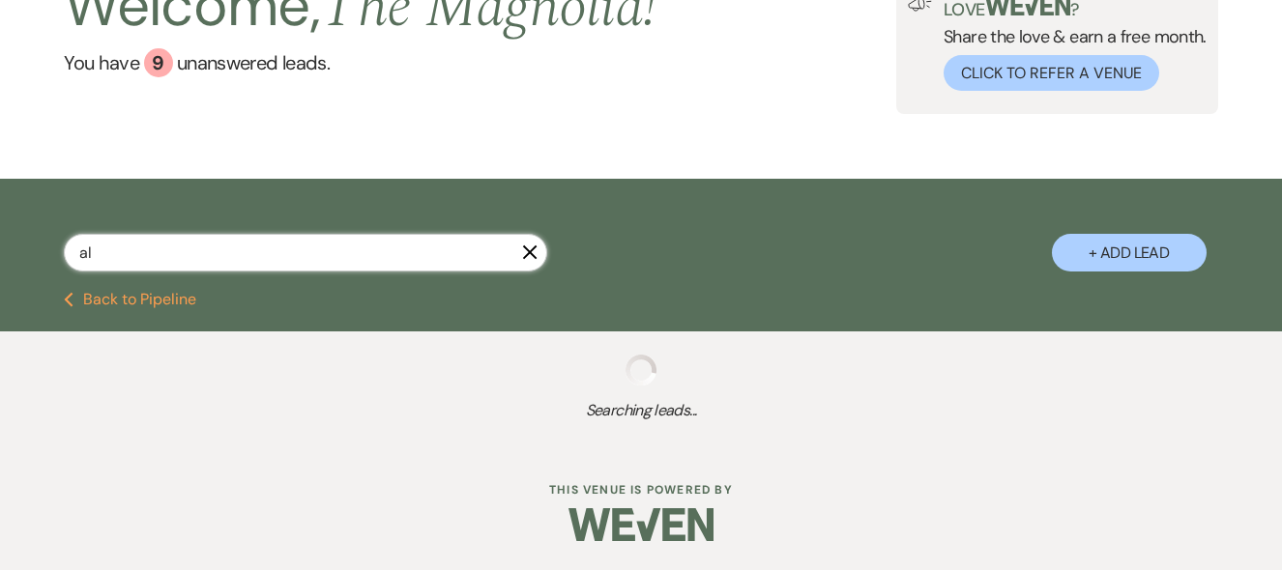
select select "5"
select select "8"
select select "5"
select select "8"
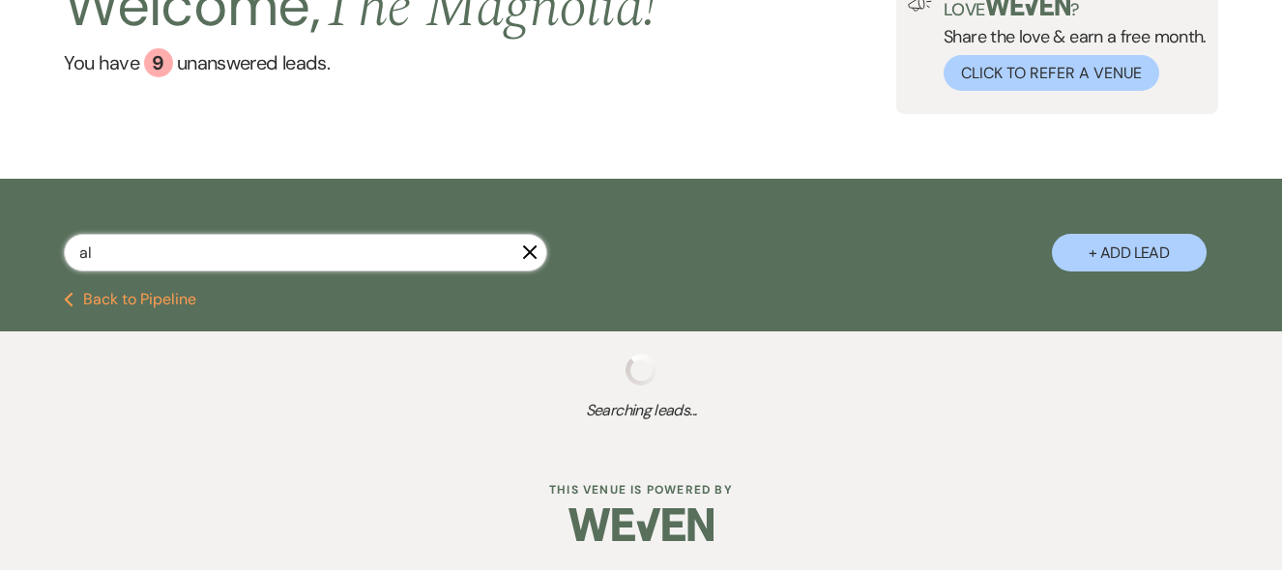
select select "8"
select select "6"
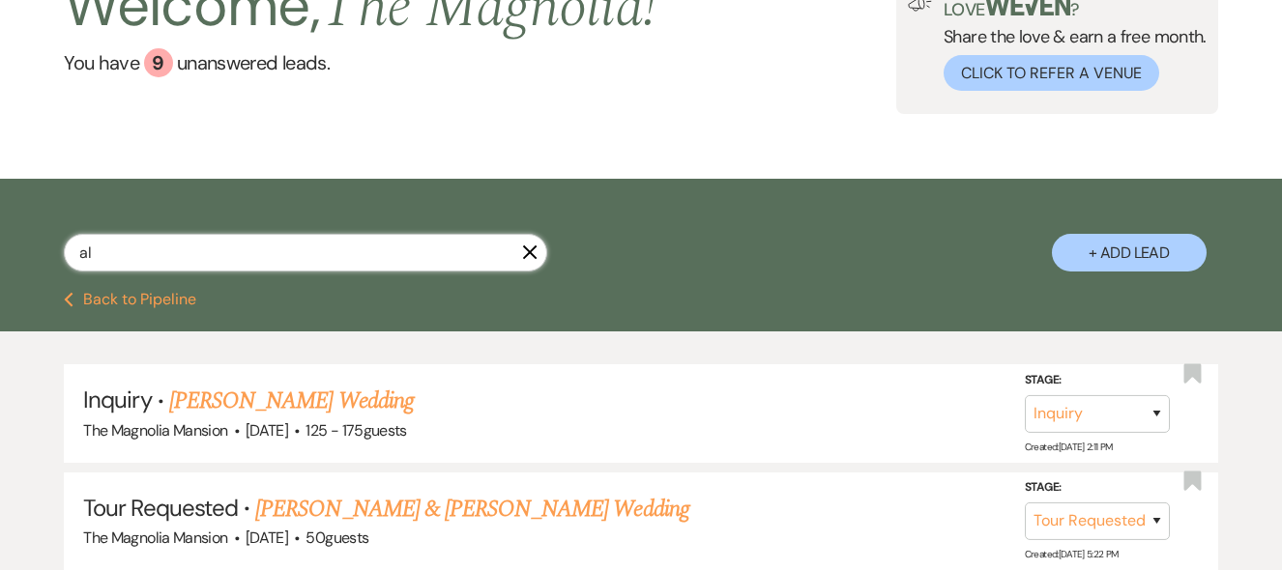
scroll to position [300, 0]
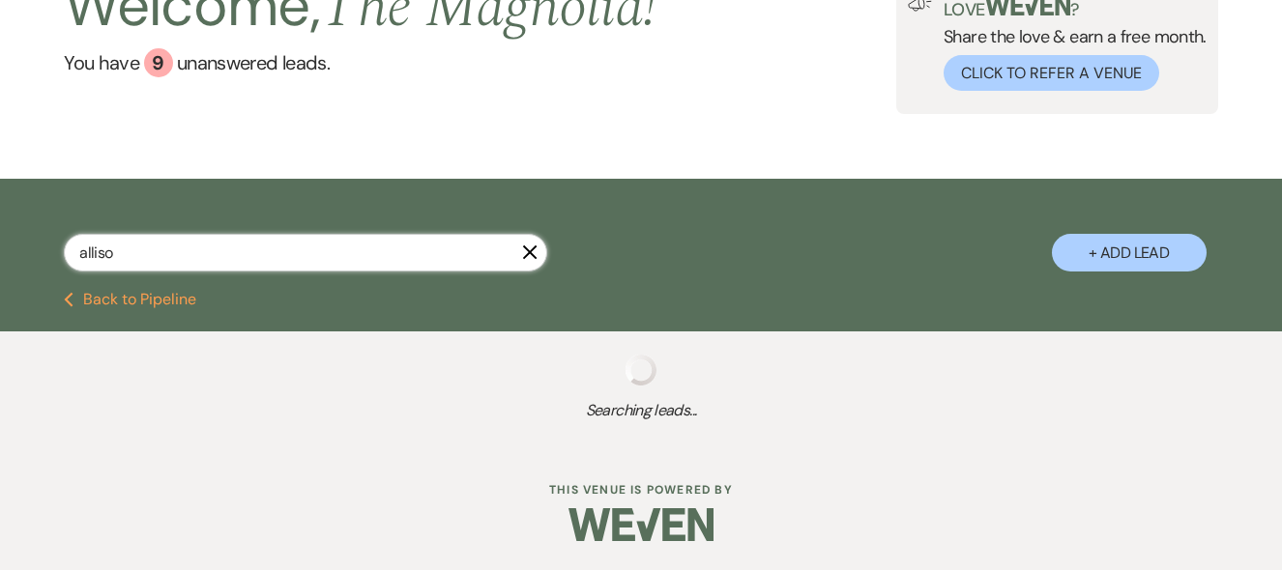
type input "[PERSON_NAME]"
select select "2"
select select "8"
select select "5"
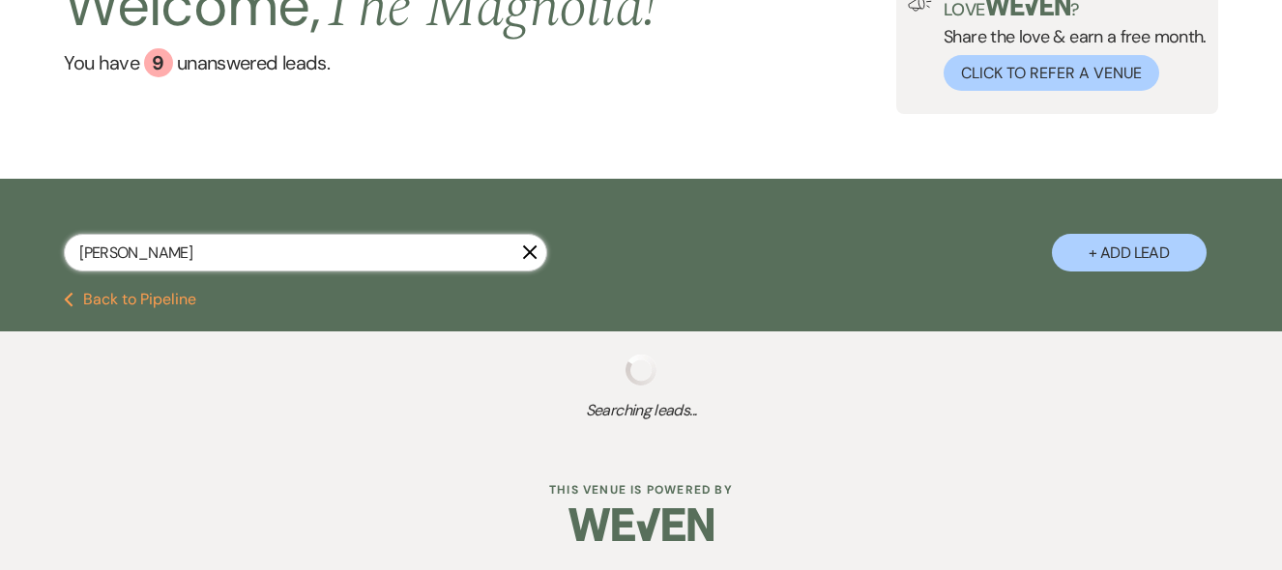
select select "2"
select select "8"
select select "5"
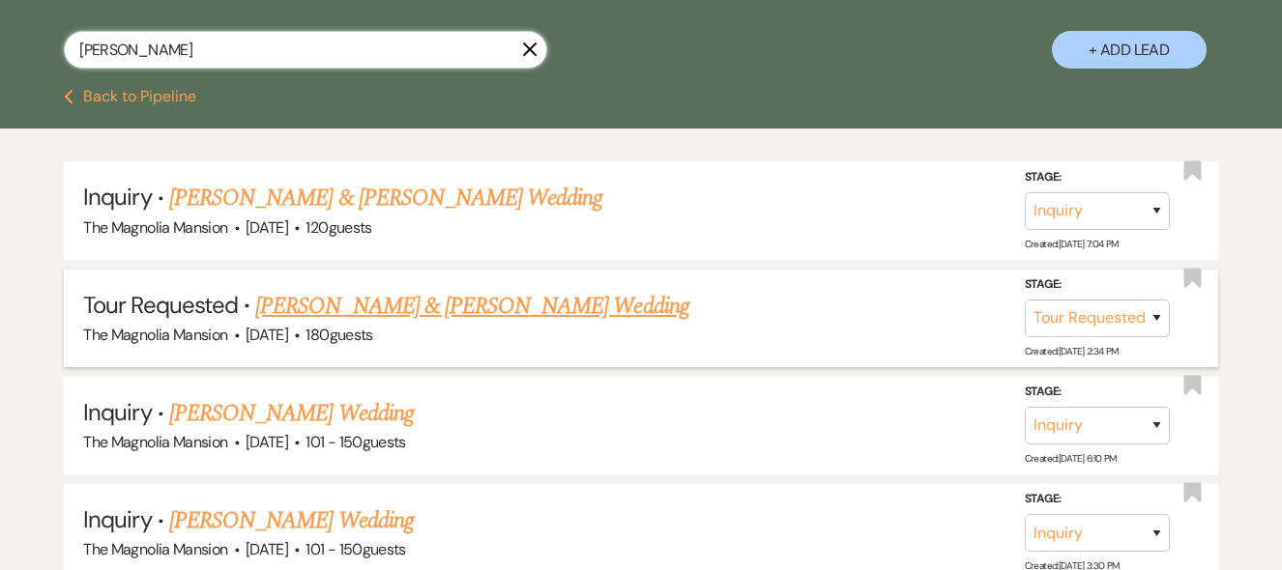
scroll to position [353, 0]
type input "[PERSON_NAME]"
drag, startPoint x: 334, startPoint y: 305, endPoint x: 234, endPoint y: 293, distance: 101.3
click at [234, 293] on span "Tour Requested" at bounding box center [160, 304] width 155 height 30
click at [302, 307] on link "[PERSON_NAME] & [PERSON_NAME] Wedding" at bounding box center [471, 305] width 433 height 35
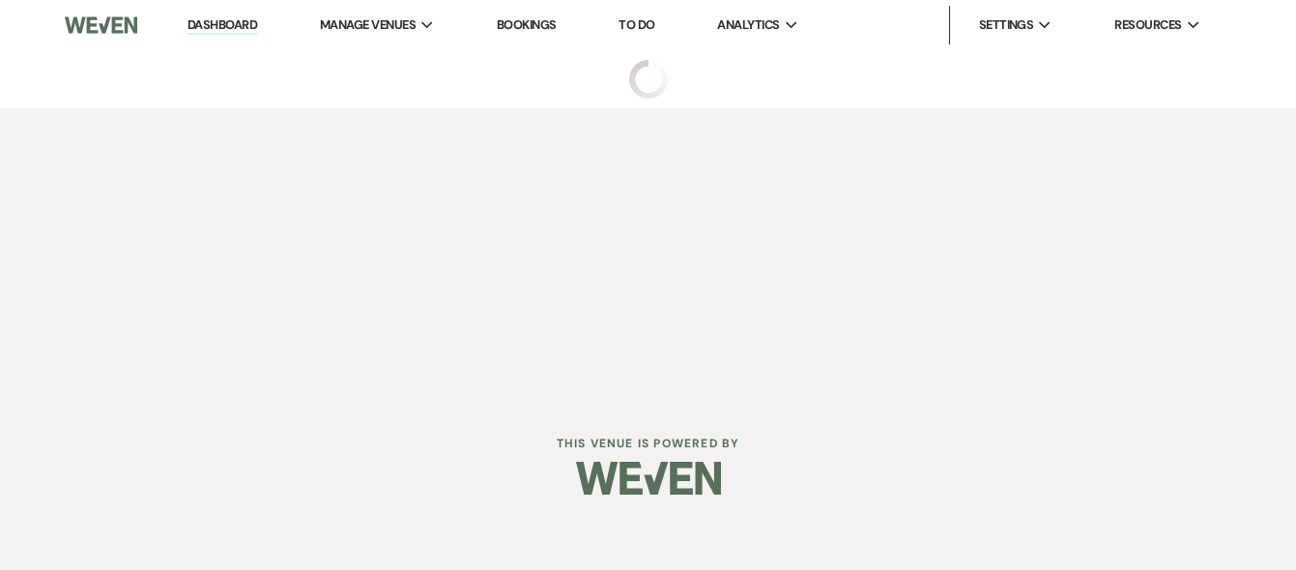
select select "2"
select select "5"
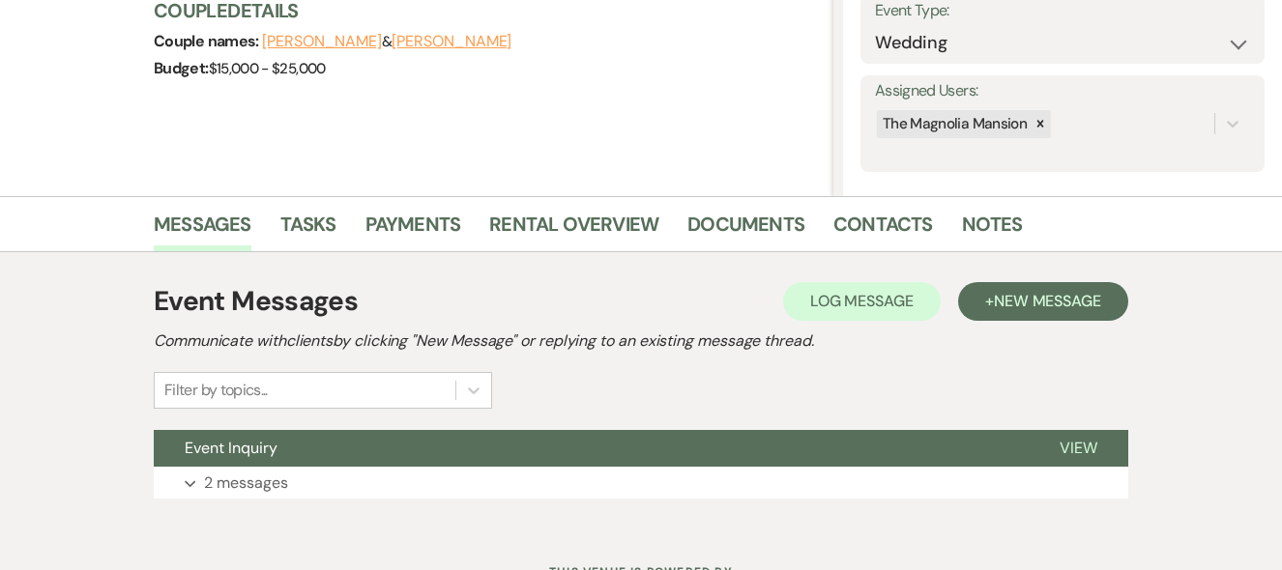
scroll to position [336, 0]
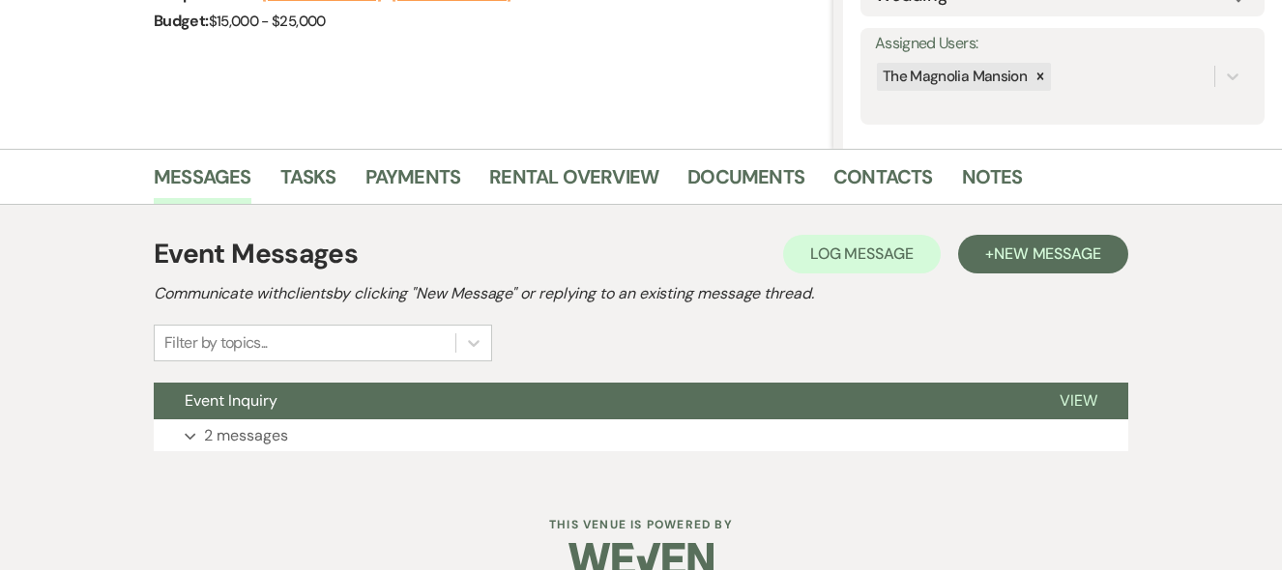
click at [753, 310] on div "Event Messages Log Log Message + New Message Communicate with clients by clicki…" at bounding box center [641, 298] width 974 height 128
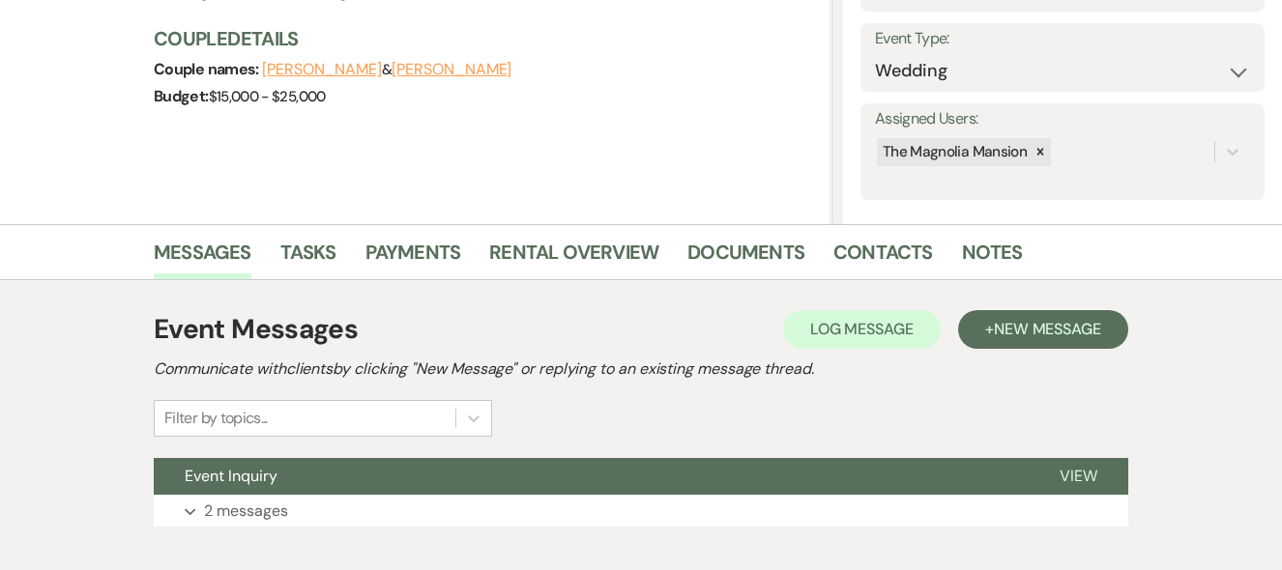
scroll to position [242, 0]
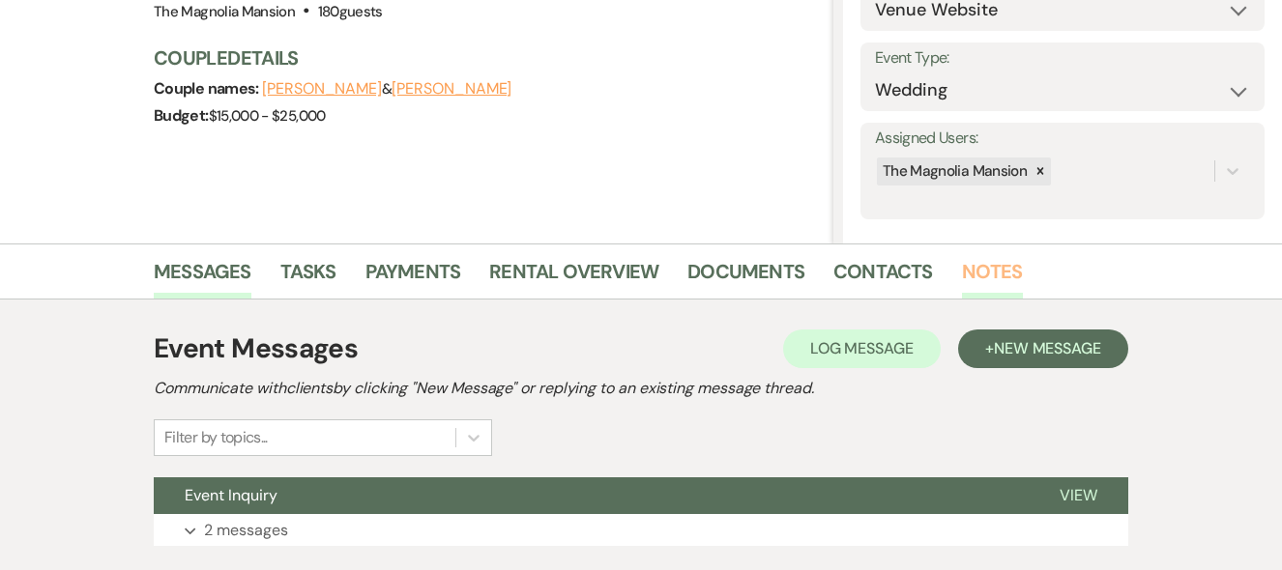
click at [997, 270] on link "Notes" at bounding box center [992, 277] width 61 height 43
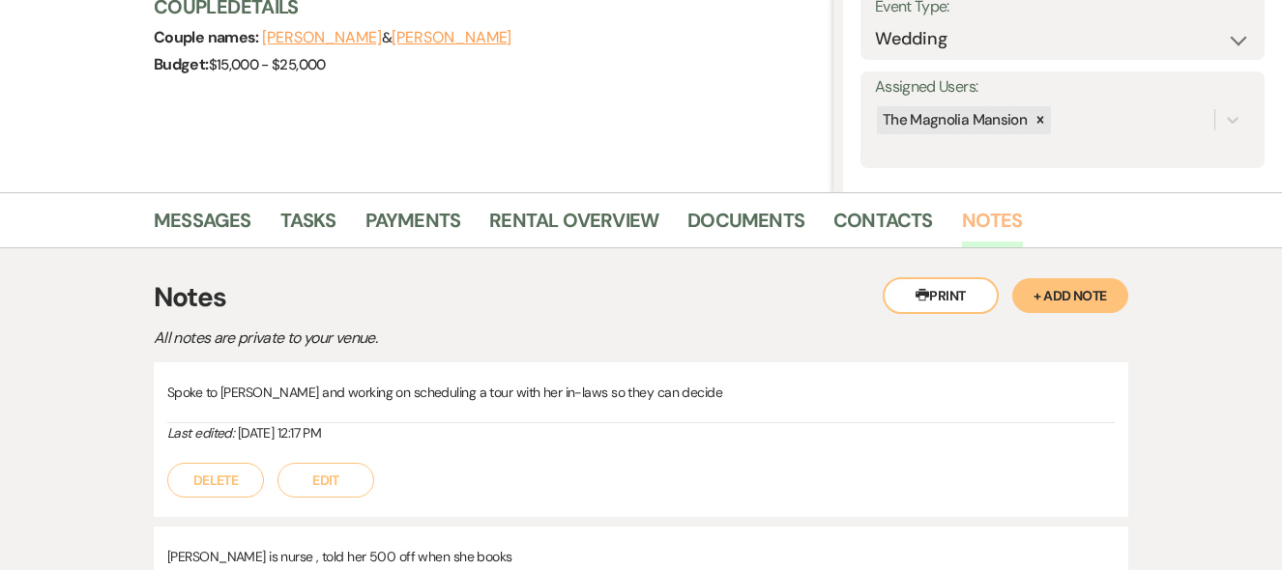
scroll to position [294, 0]
click at [1047, 301] on button "+ Add Note" at bounding box center [1070, 294] width 116 height 35
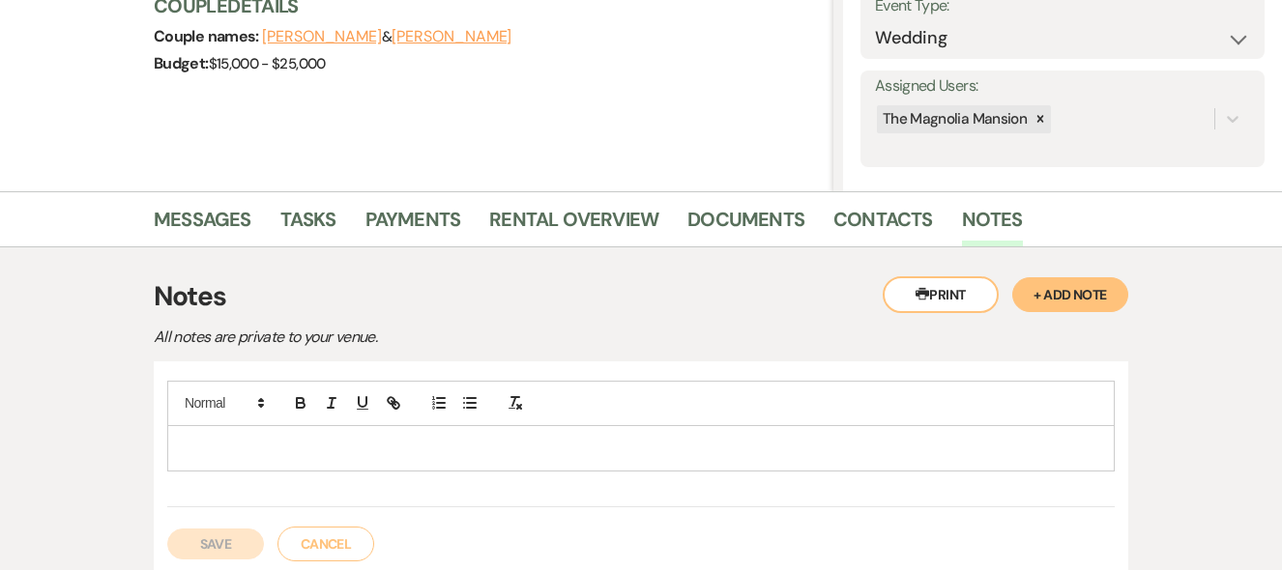
click at [252, 442] on p at bounding box center [641, 448] width 916 height 21
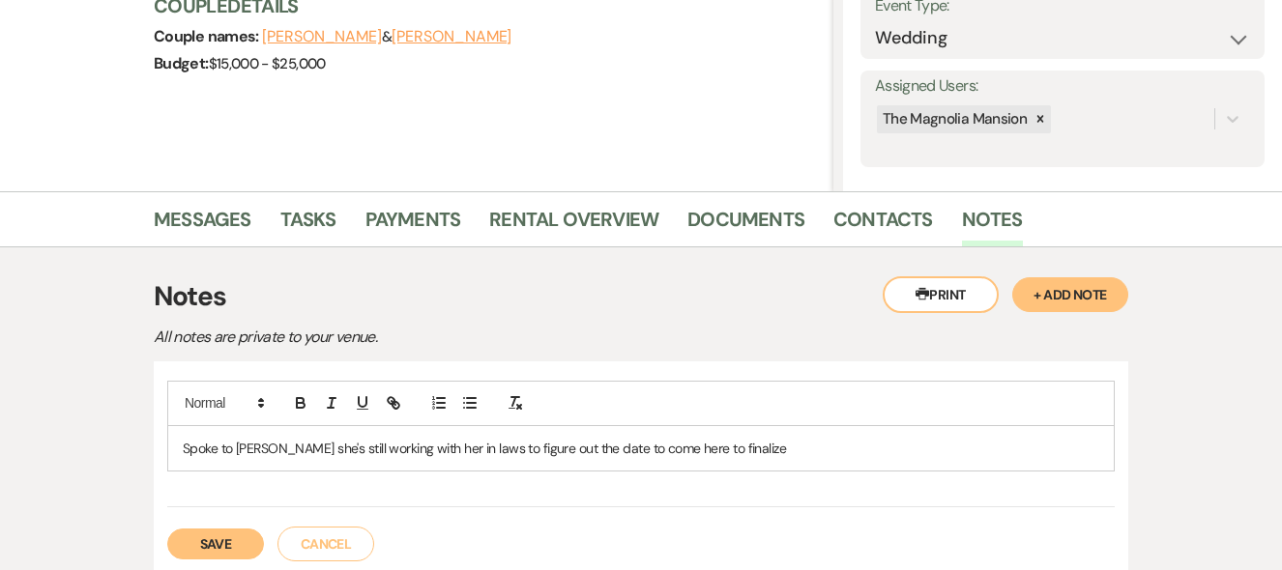
click at [220, 534] on button "Save" at bounding box center [215, 544] width 97 height 31
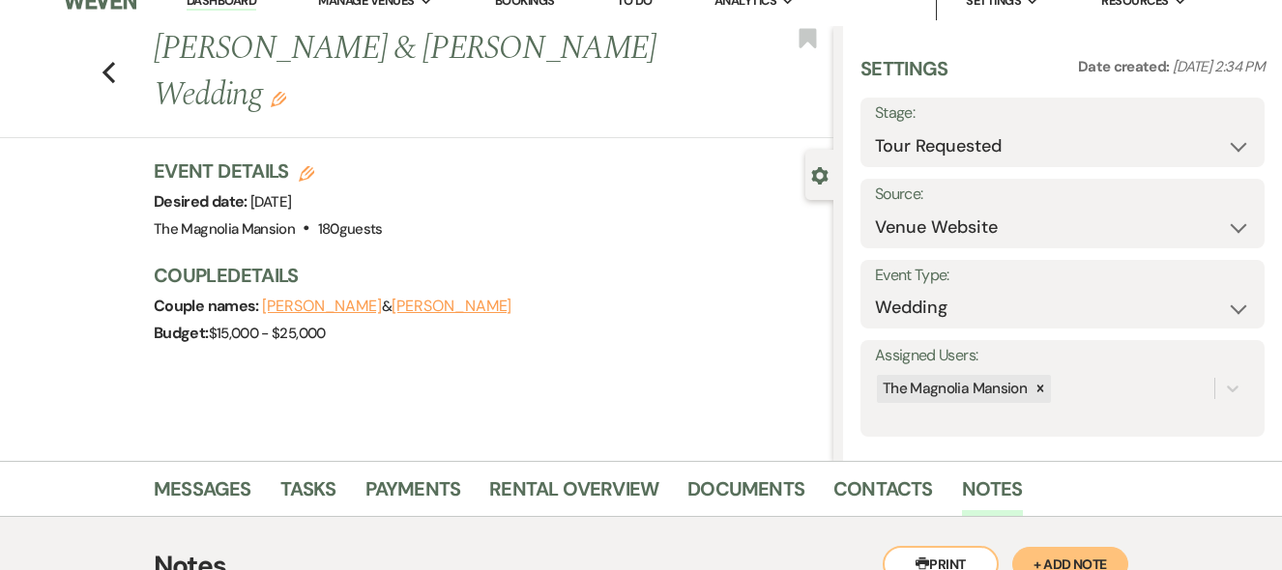
scroll to position [0, 0]
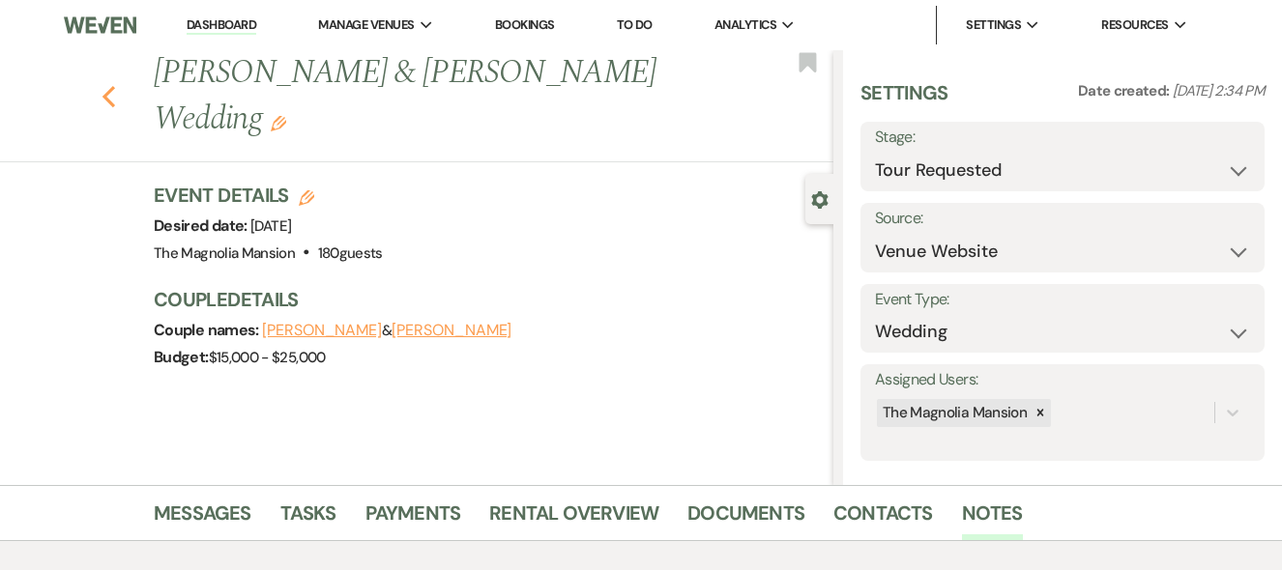
click at [113, 101] on icon "Previous" at bounding box center [108, 96] width 14 height 23
select select "2"
select select "8"
select select "5"
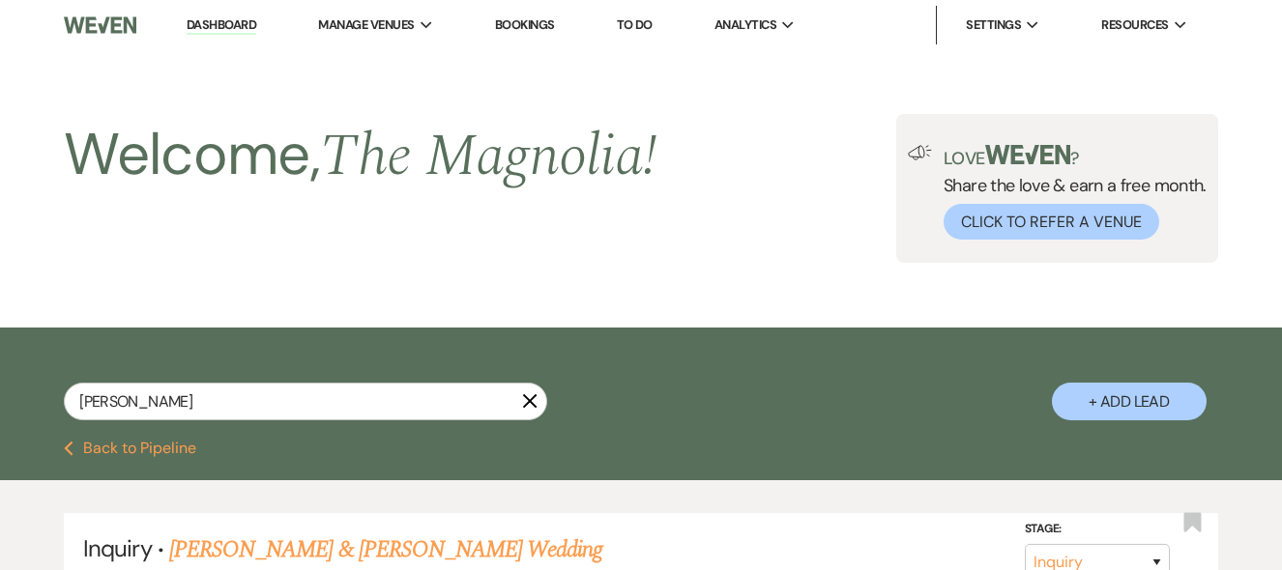
scroll to position [353, 0]
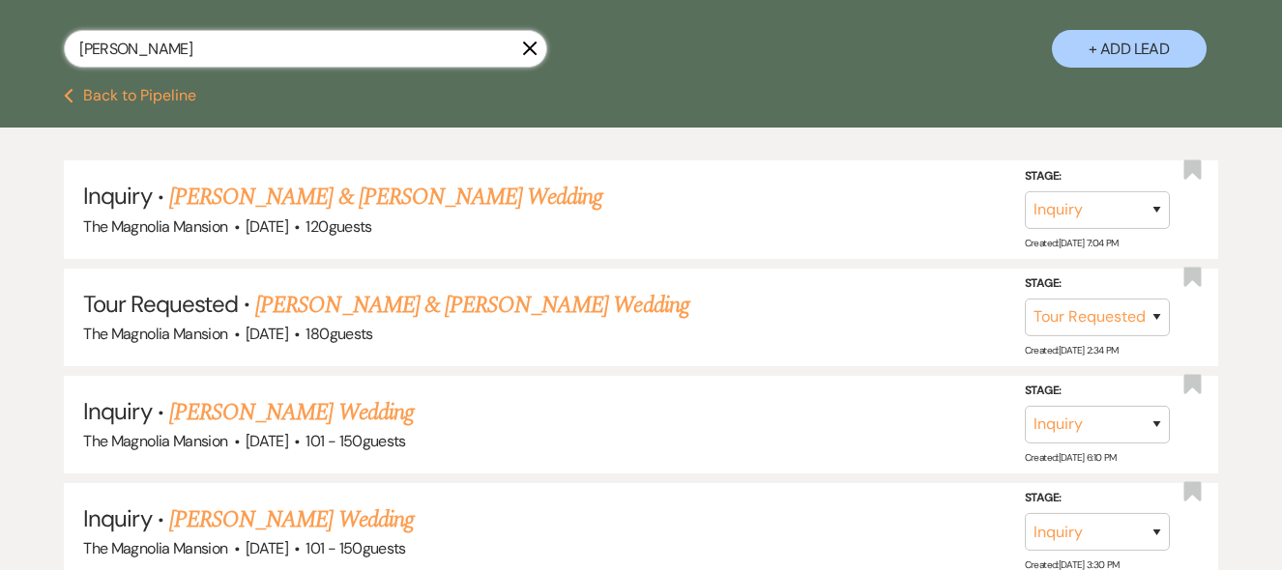
click at [125, 40] on input "[PERSON_NAME]" at bounding box center [305, 49] width 483 height 38
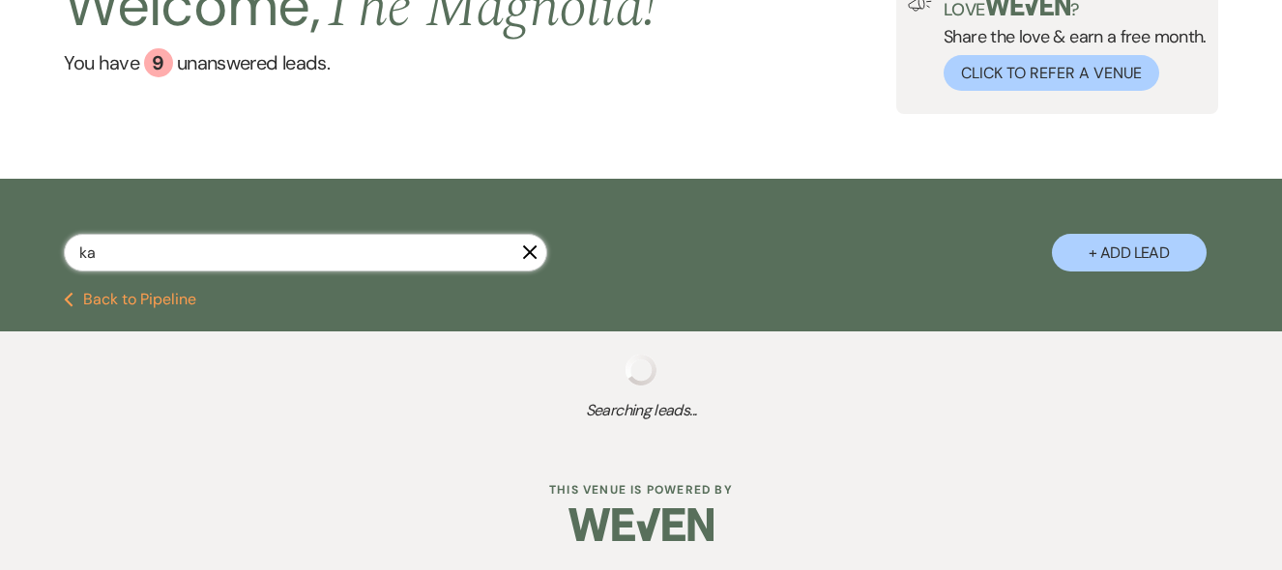
type input "kam"
select select "2"
select select "8"
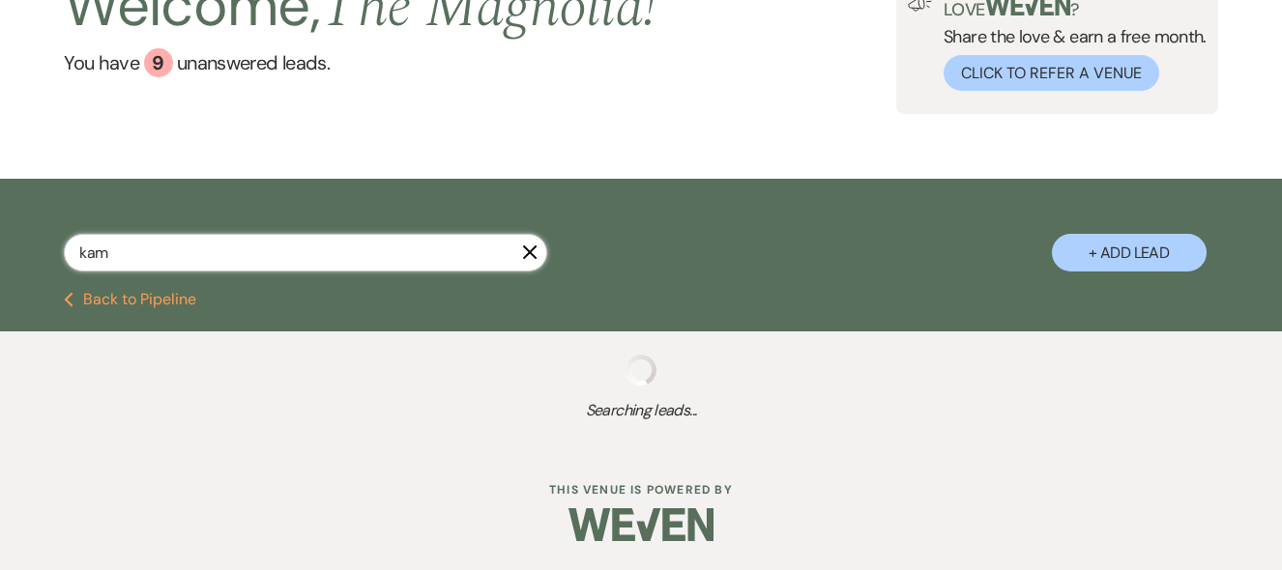
select select "6"
select select "8"
select select "6"
select select "4"
select select "5"
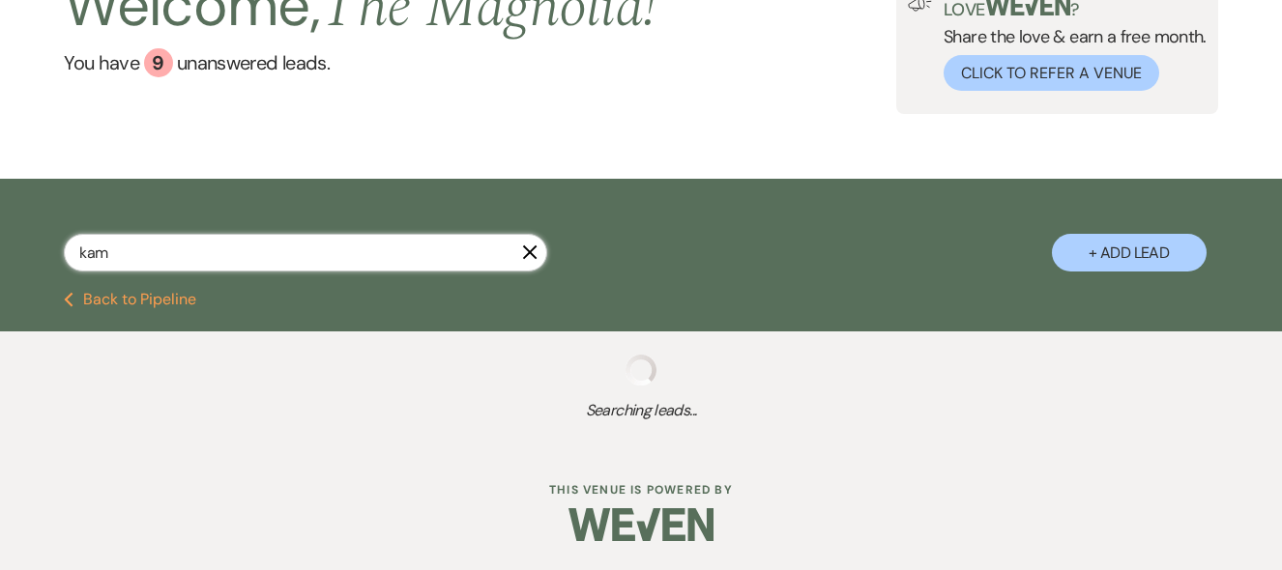
select select "8"
select select "2"
select select "8"
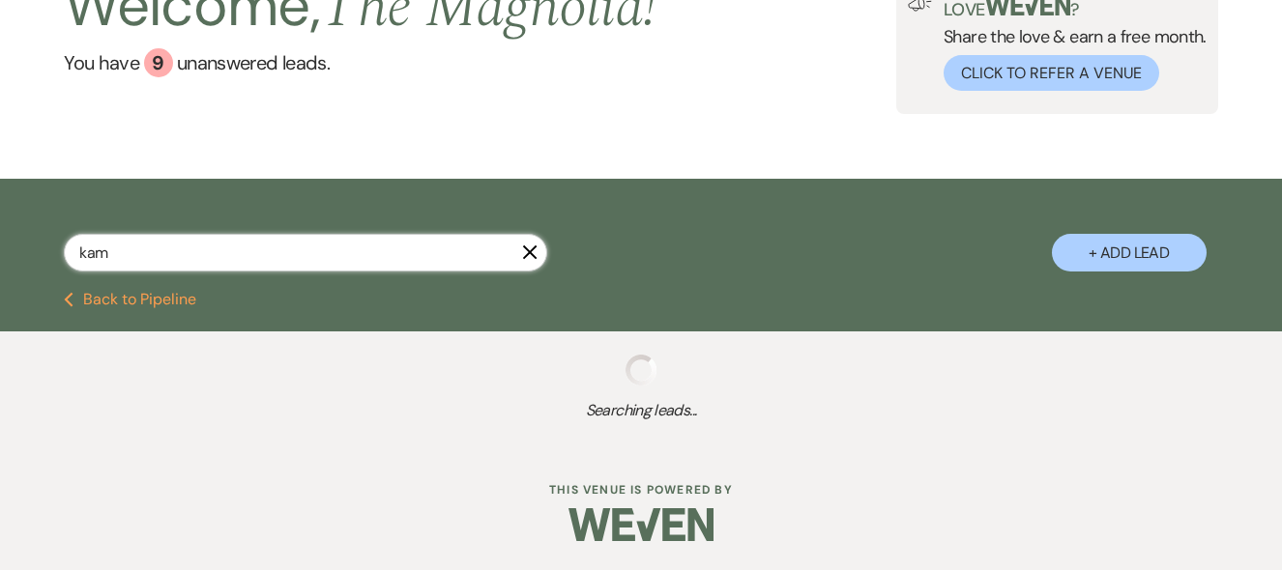
select select "6"
select select "8"
select select "7"
select select "8"
select select "6"
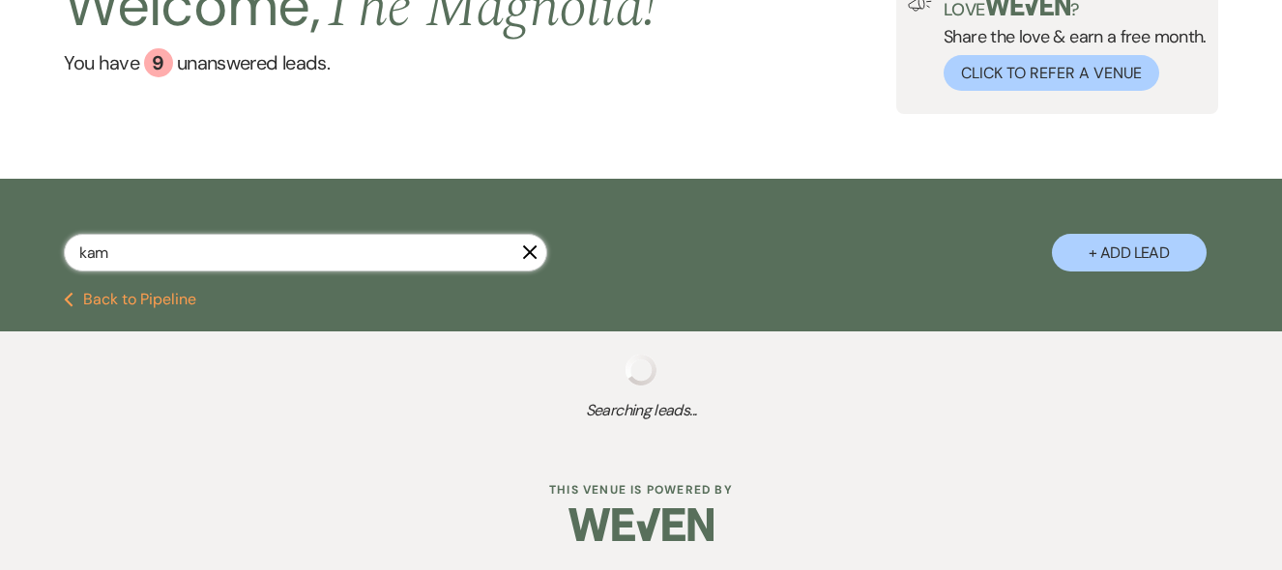
select select "8"
select select "6"
select select "8"
select select "6"
select select "5"
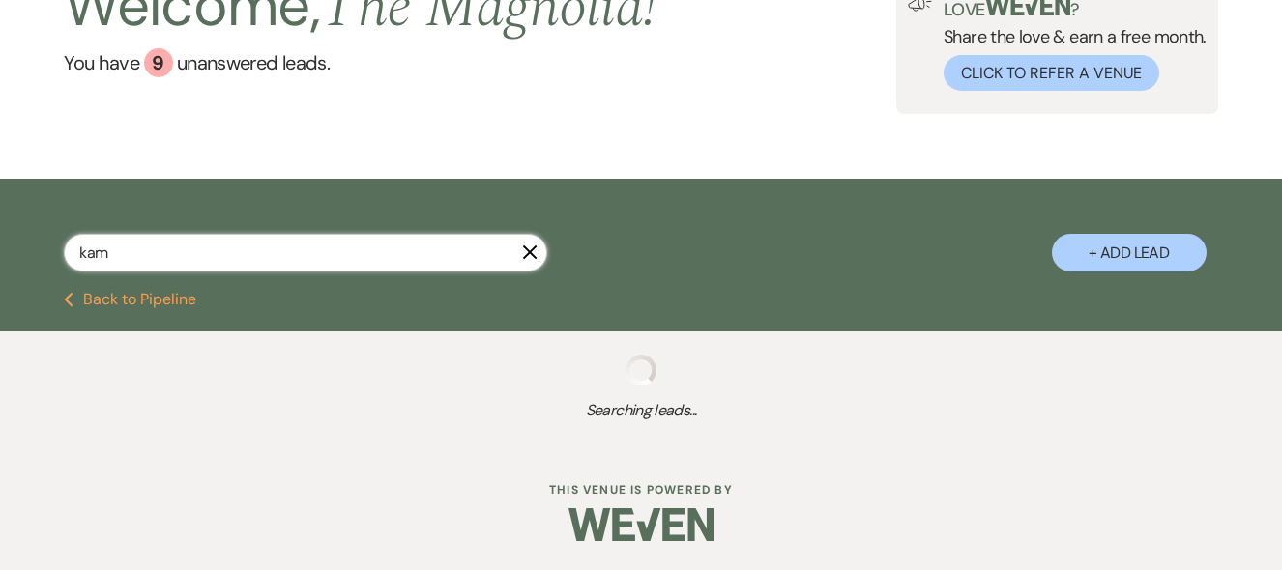
select select "8"
select select "5"
select select "8"
select select "6"
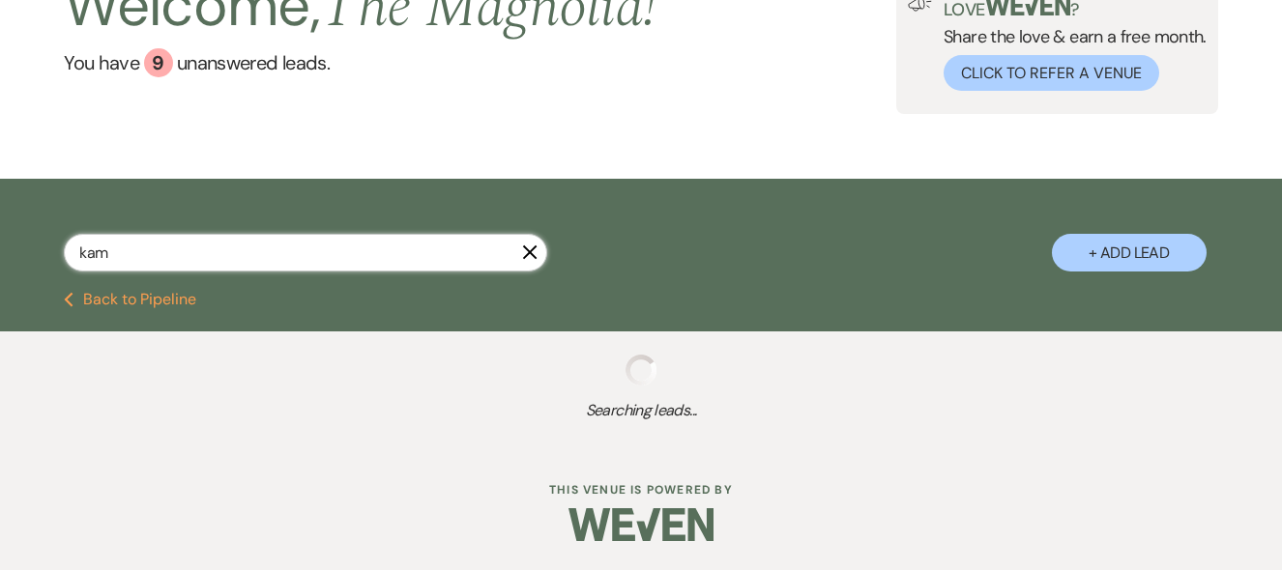
select select "8"
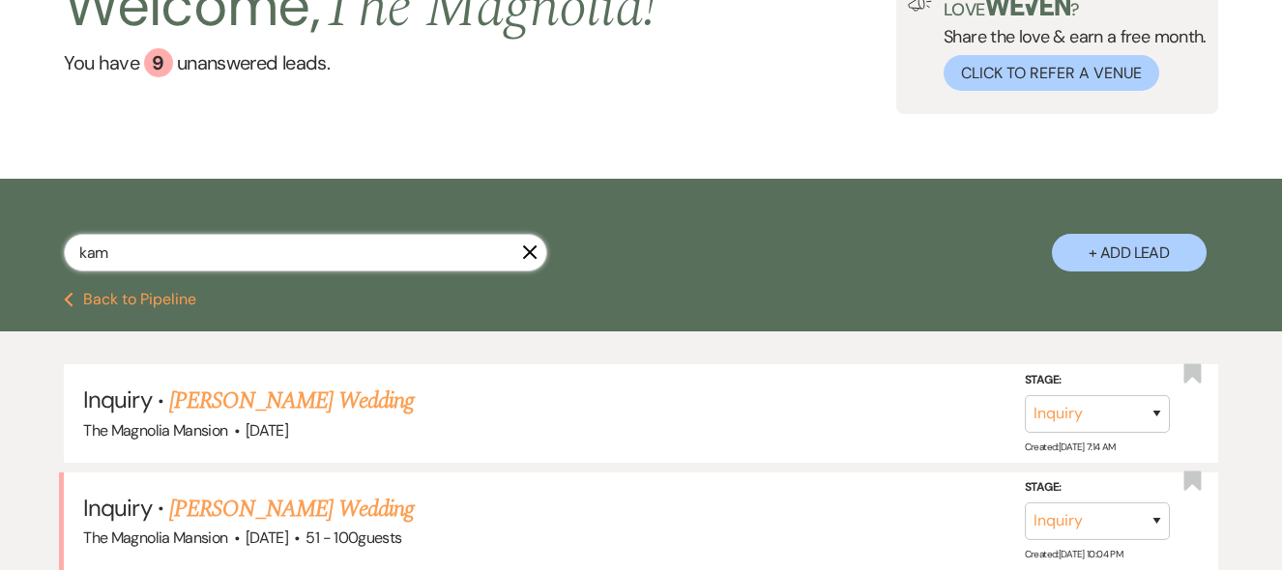
scroll to position [353, 0]
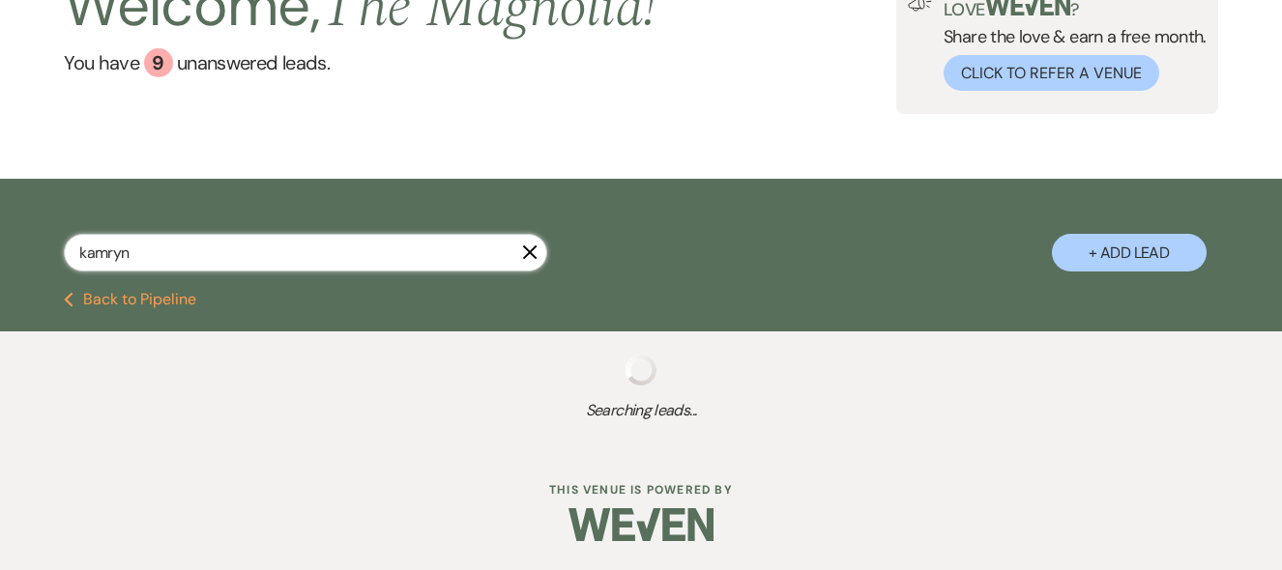
scroll to position [198, 0]
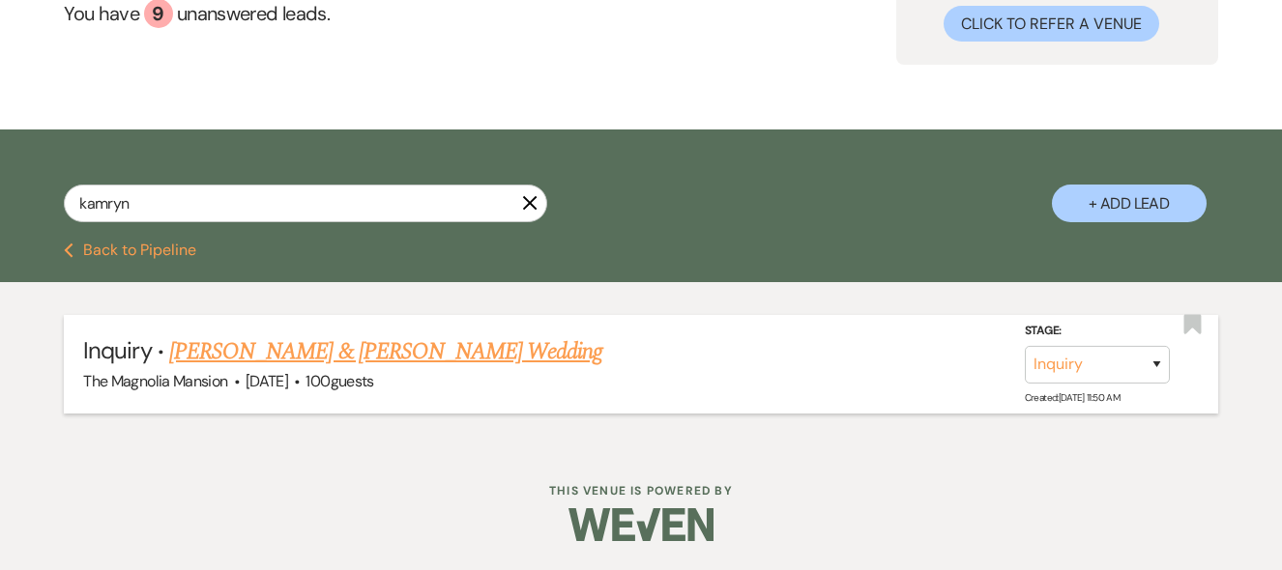
click at [327, 355] on link "[PERSON_NAME] & [PERSON_NAME] Wedding" at bounding box center [385, 351] width 433 height 35
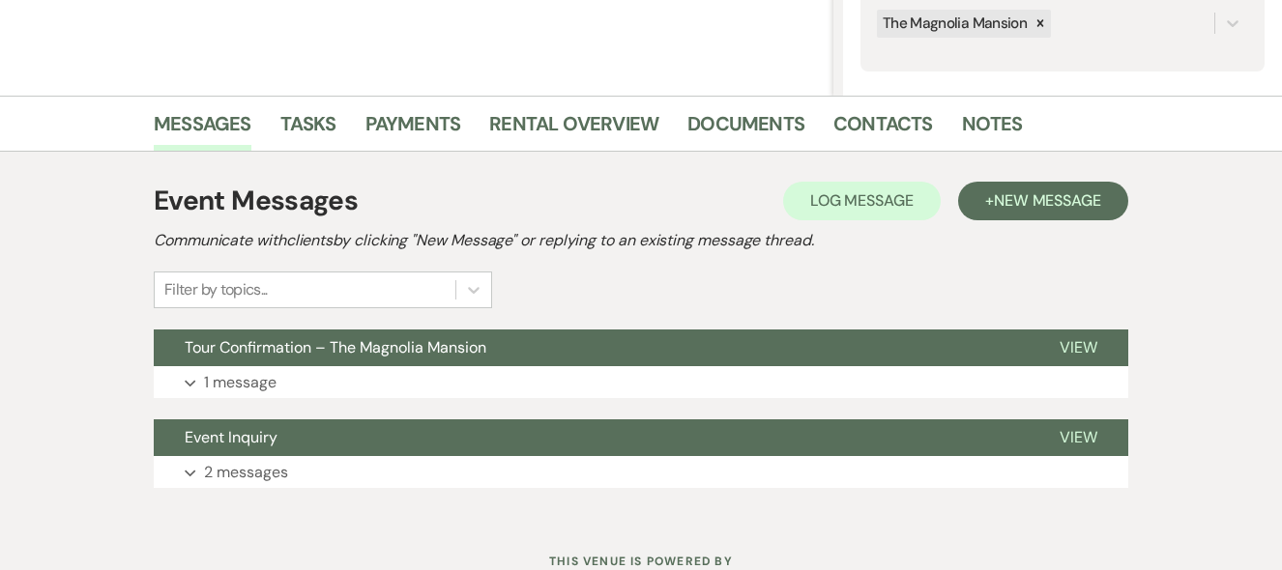
scroll to position [391, 0]
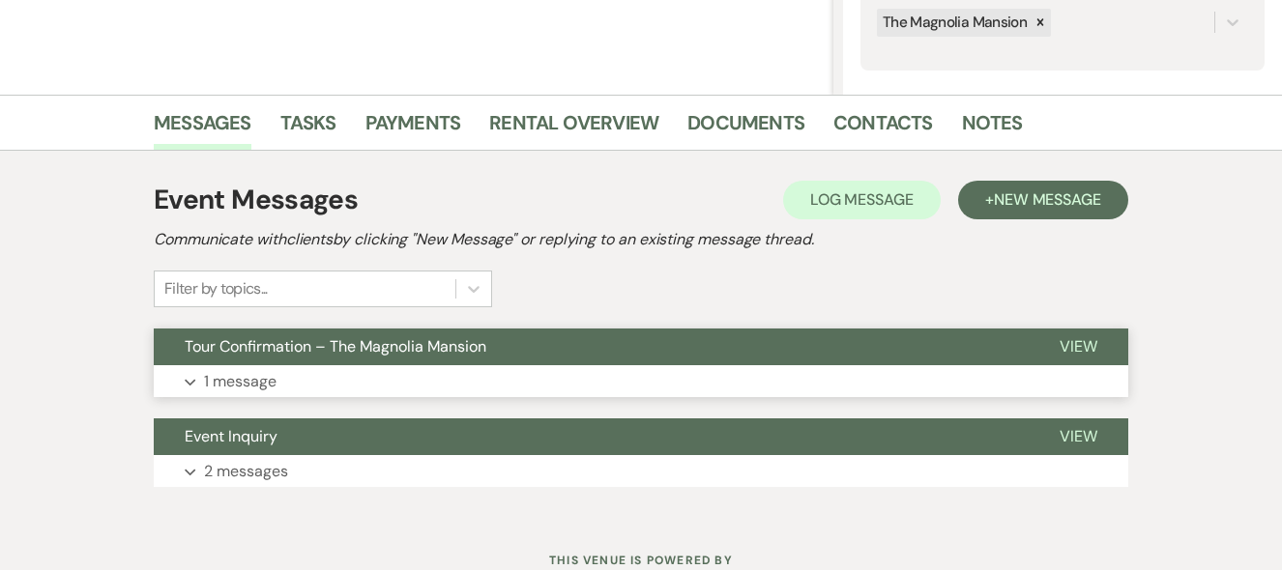
click at [243, 377] on p "1 message" at bounding box center [240, 381] width 72 height 25
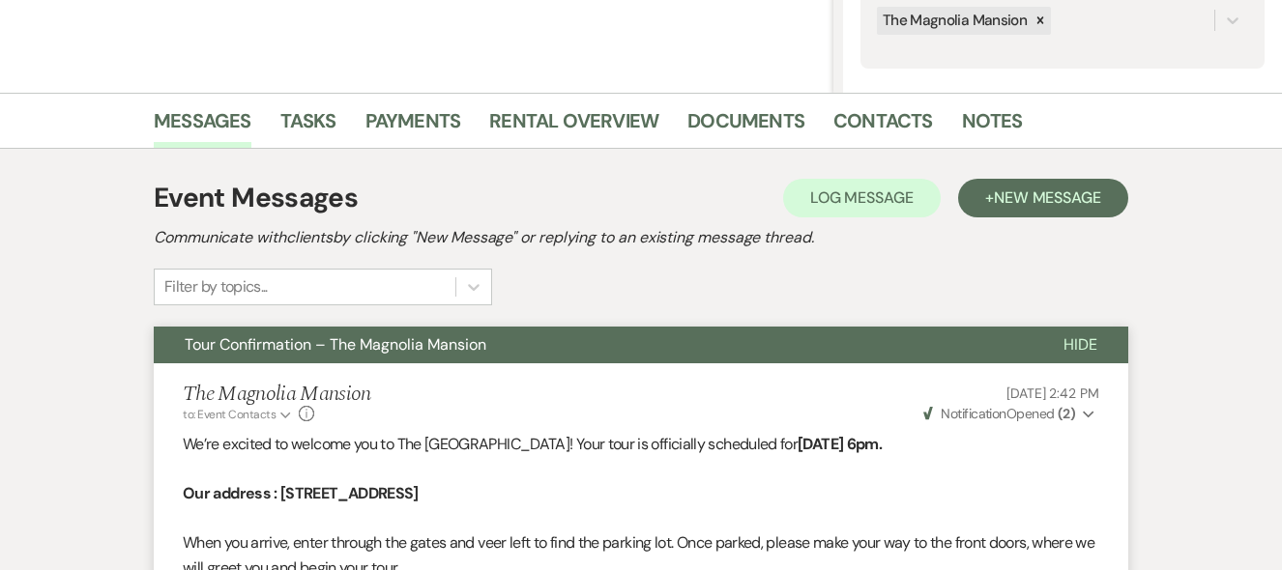
scroll to position [416, 0]
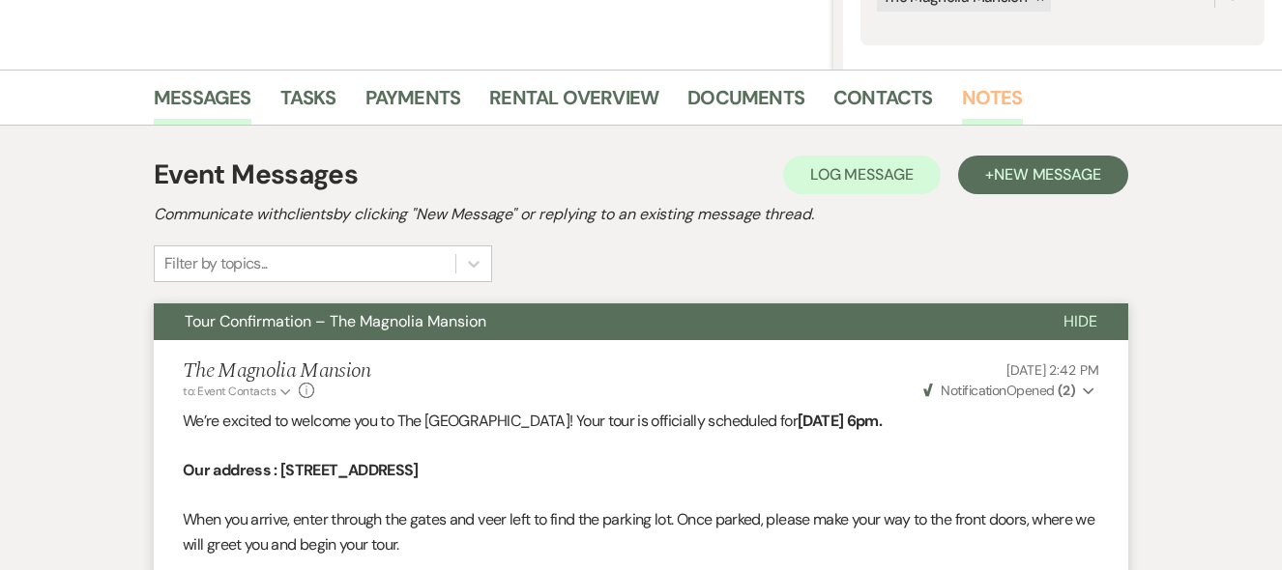
click at [978, 108] on link "Notes" at bounding box center [992, 103] width 61 height 43
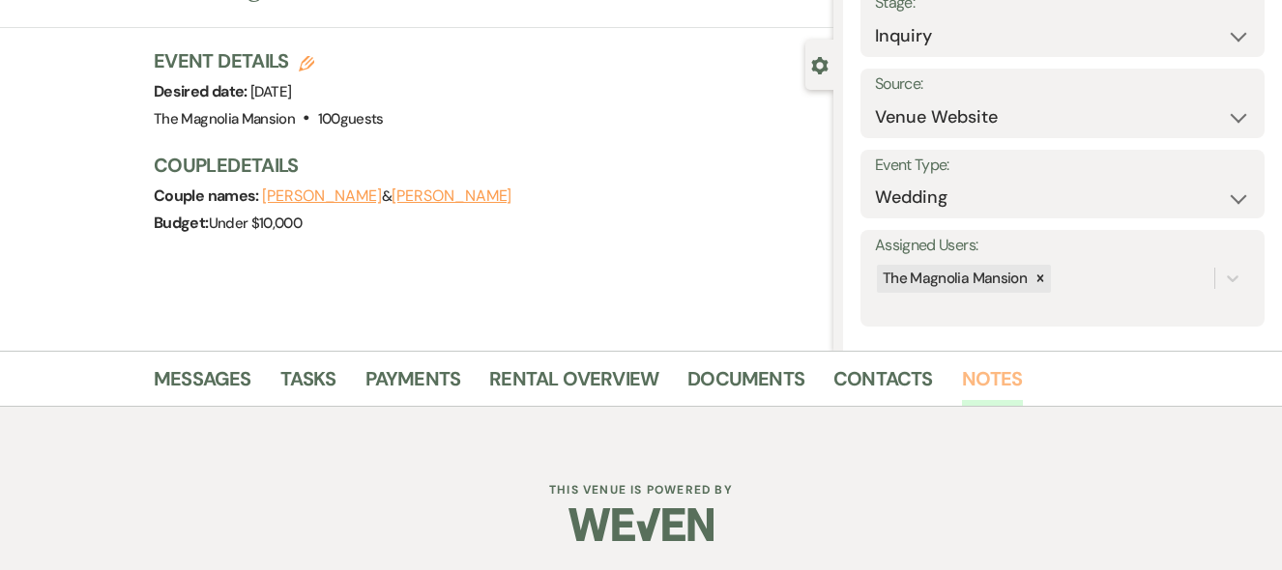
scroll to position [393, 0]
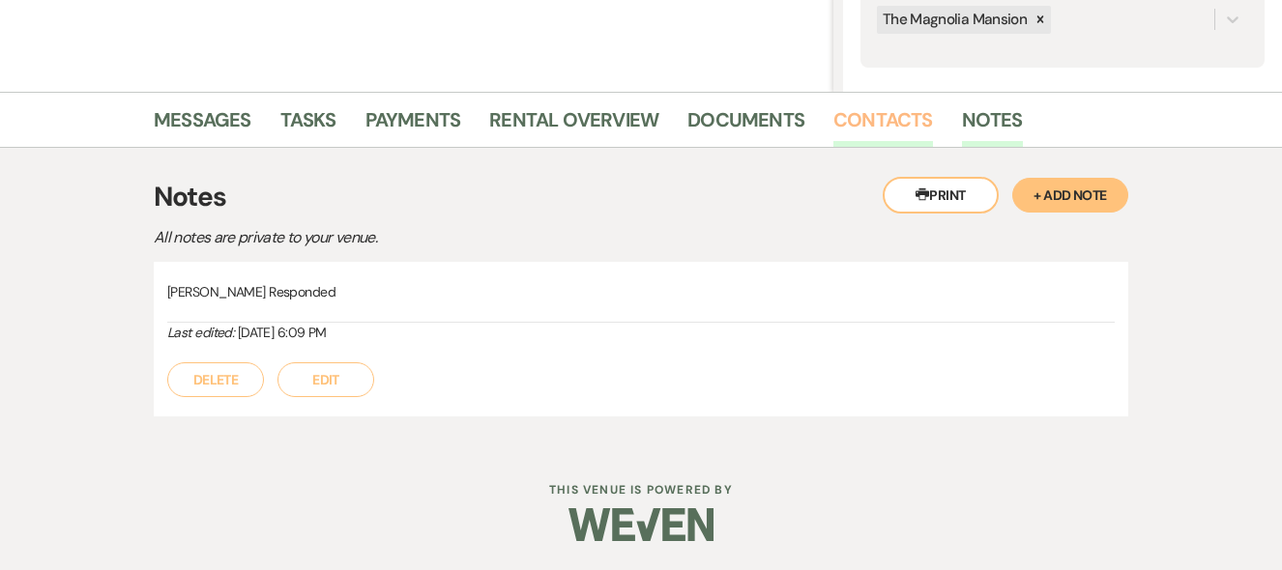
click at [873, 127] on link "Contacts" at bounding box center [883, 125] width 100 height 43
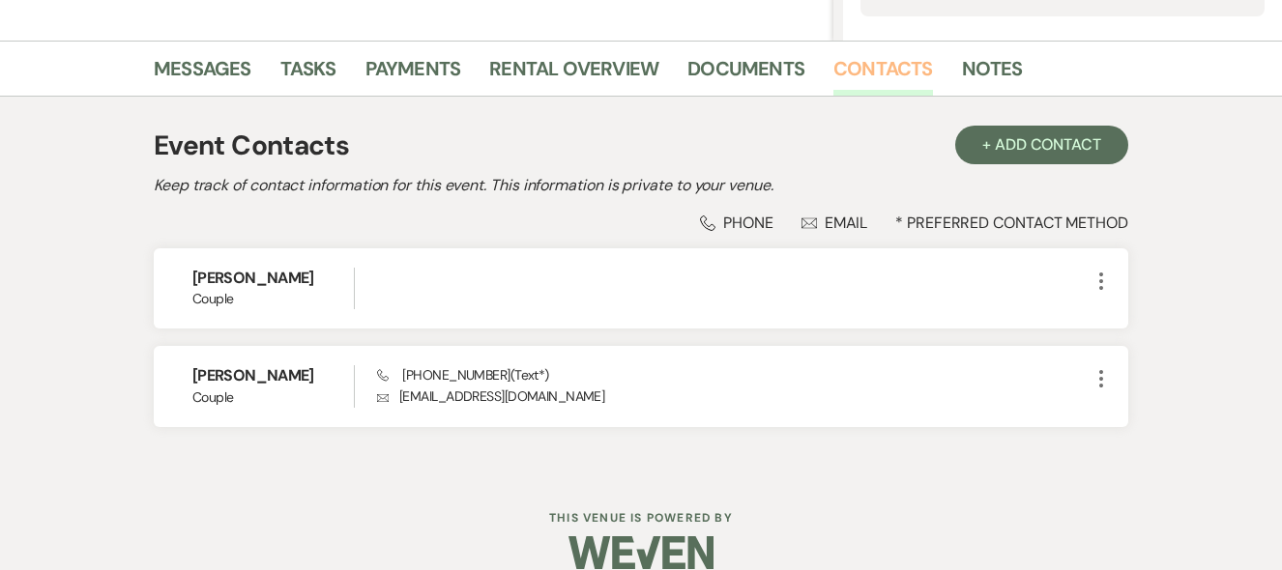
scroll to position [446, 0]
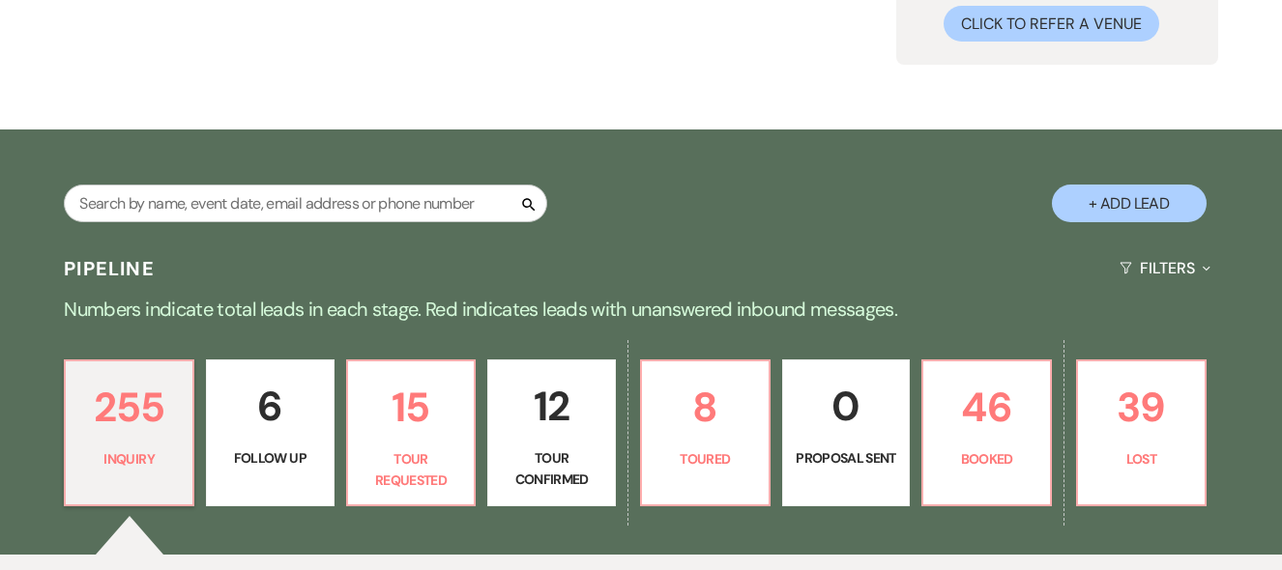
scroll to position [275, 0]
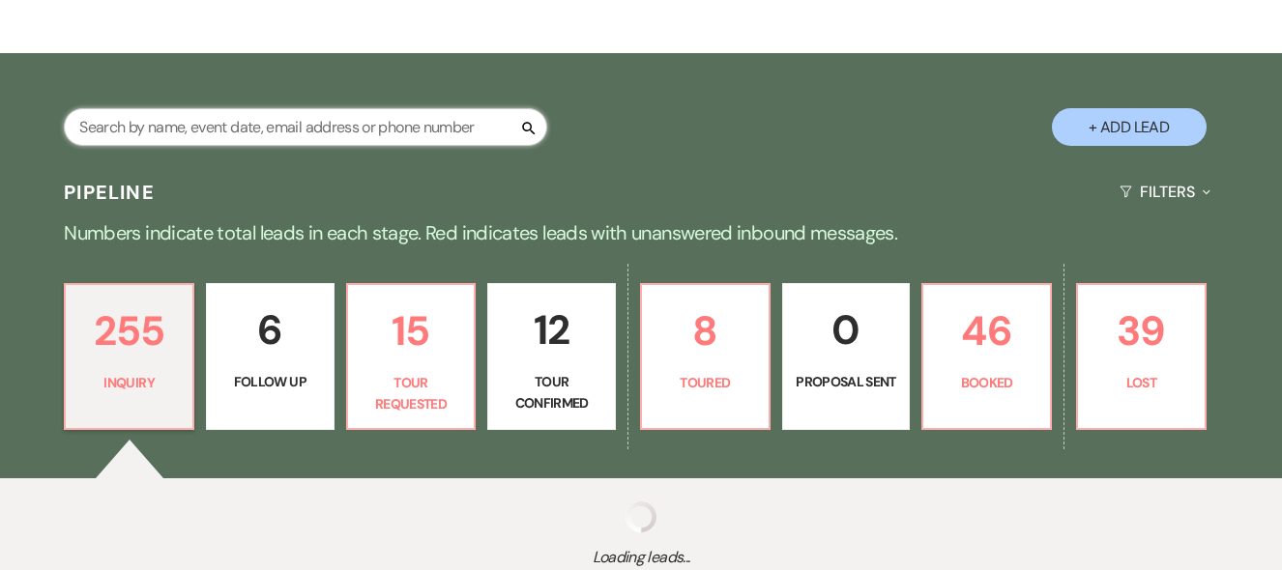
click at [127, 130] on input "text" at bounding box center [305, 127] width 483 height 38
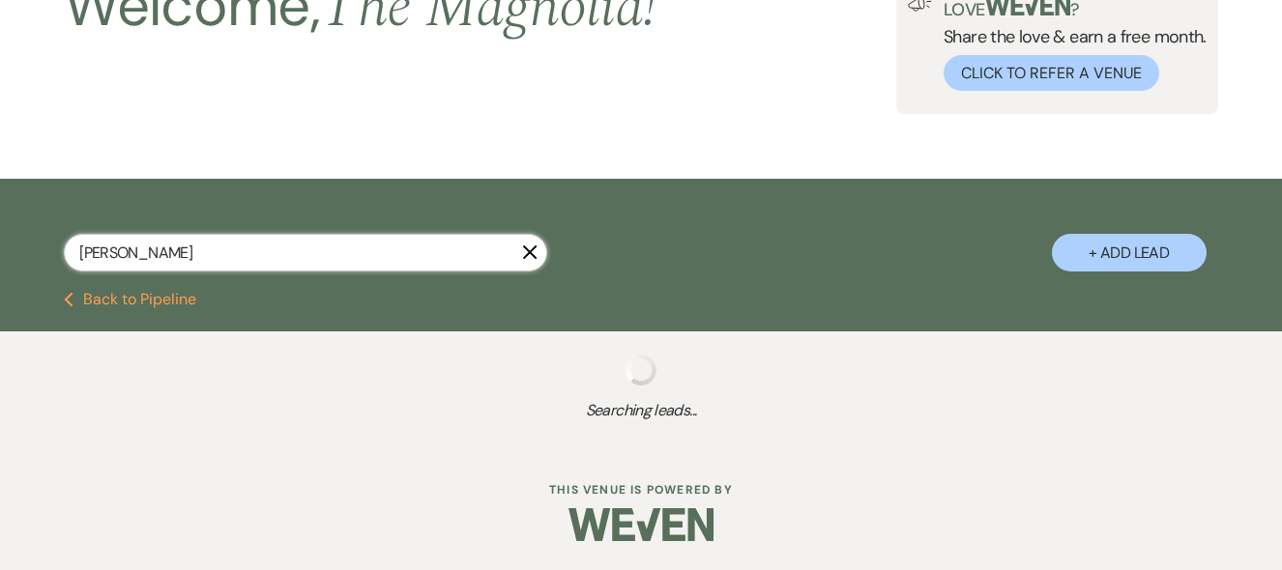
scroll to position [275, 0]
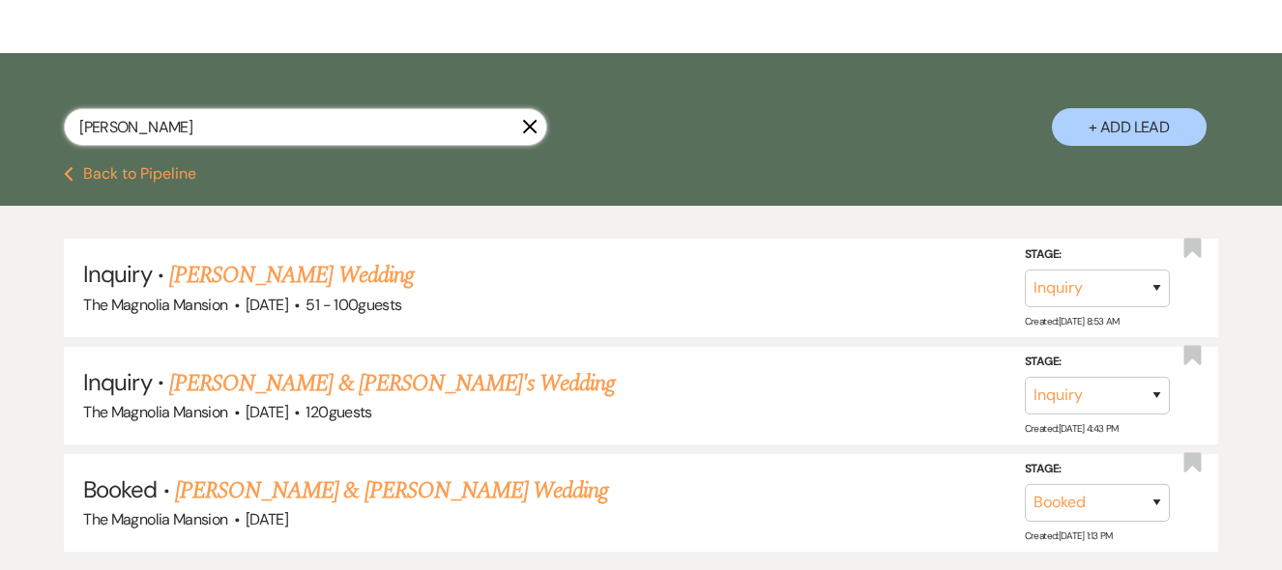
scroll to position [145, 0]
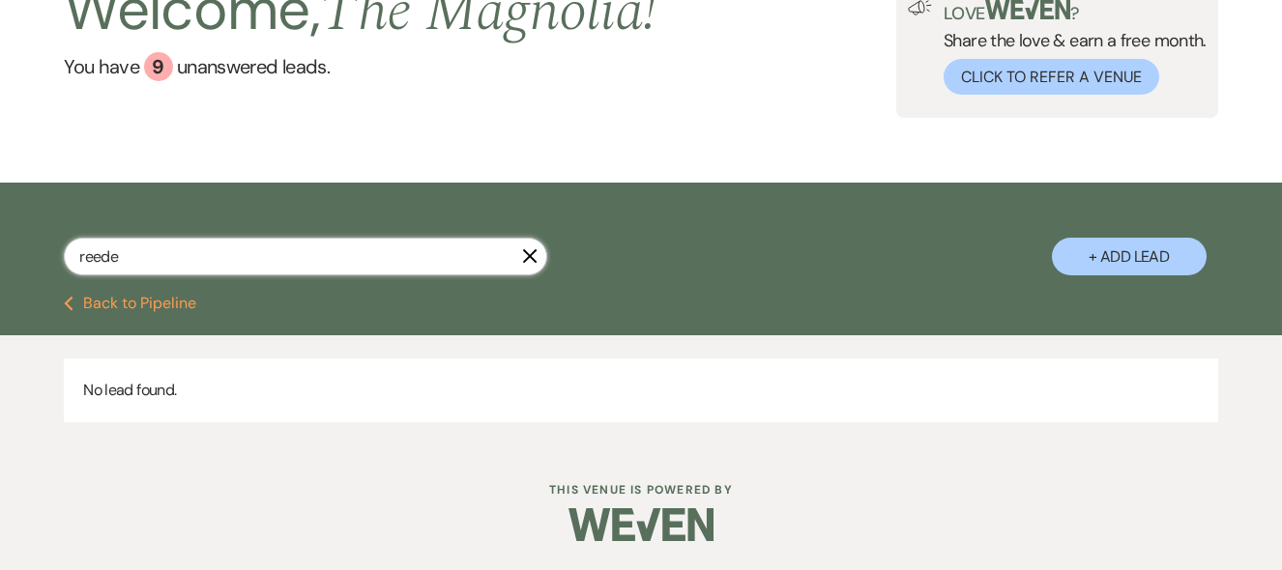
scroll to position [145, 0]
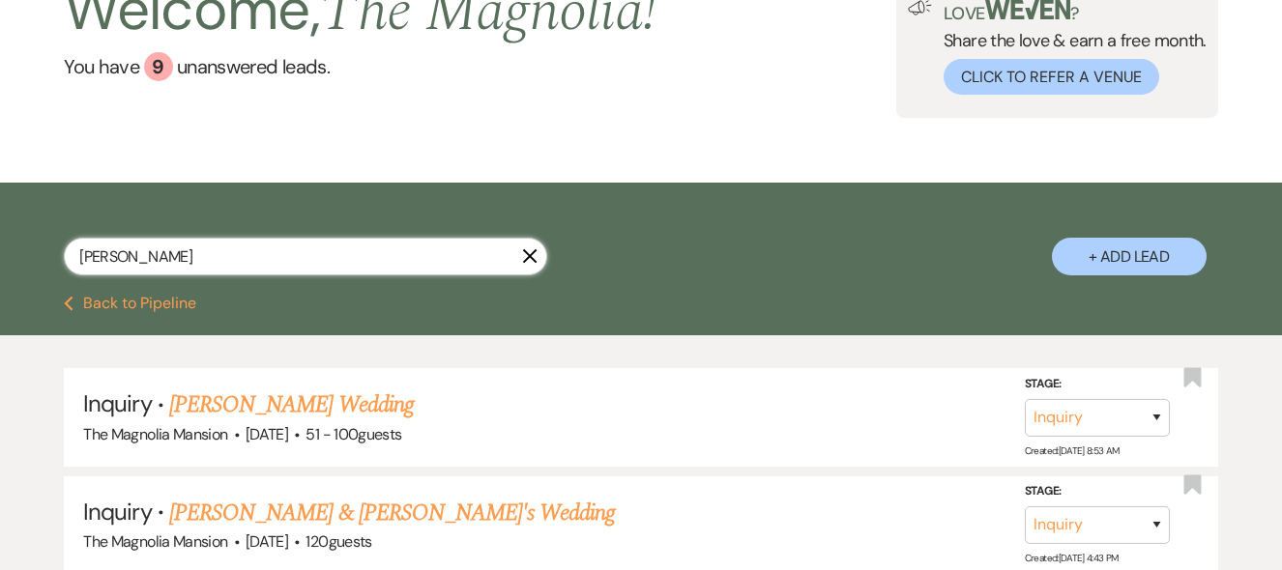
scroll to position [275, 0]
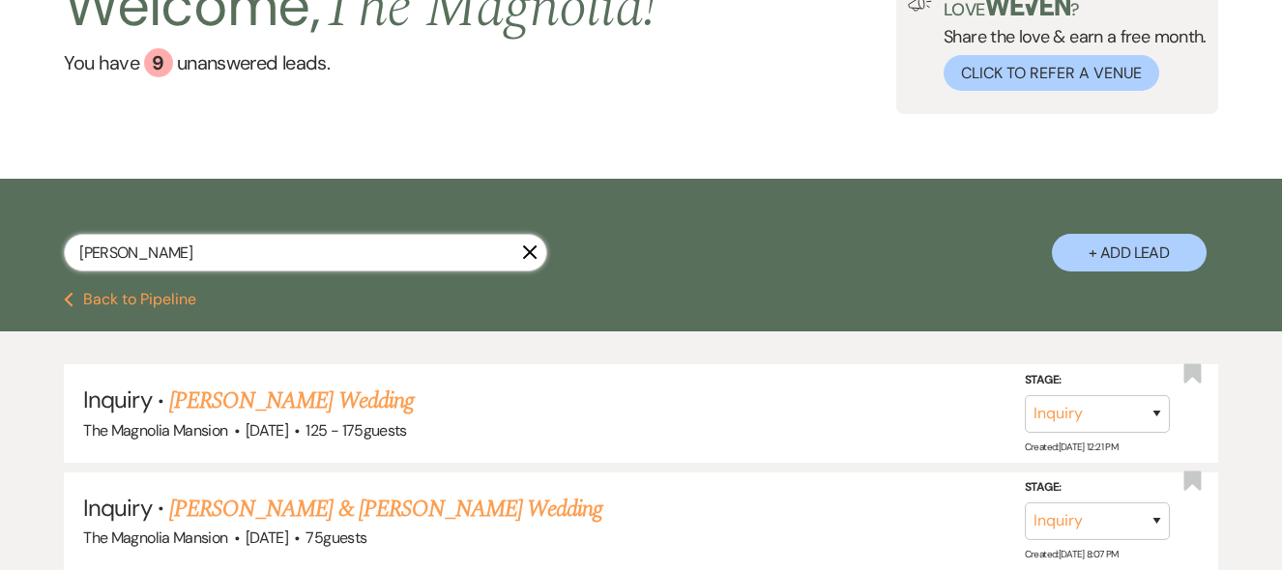
scroll to position [275, 0]
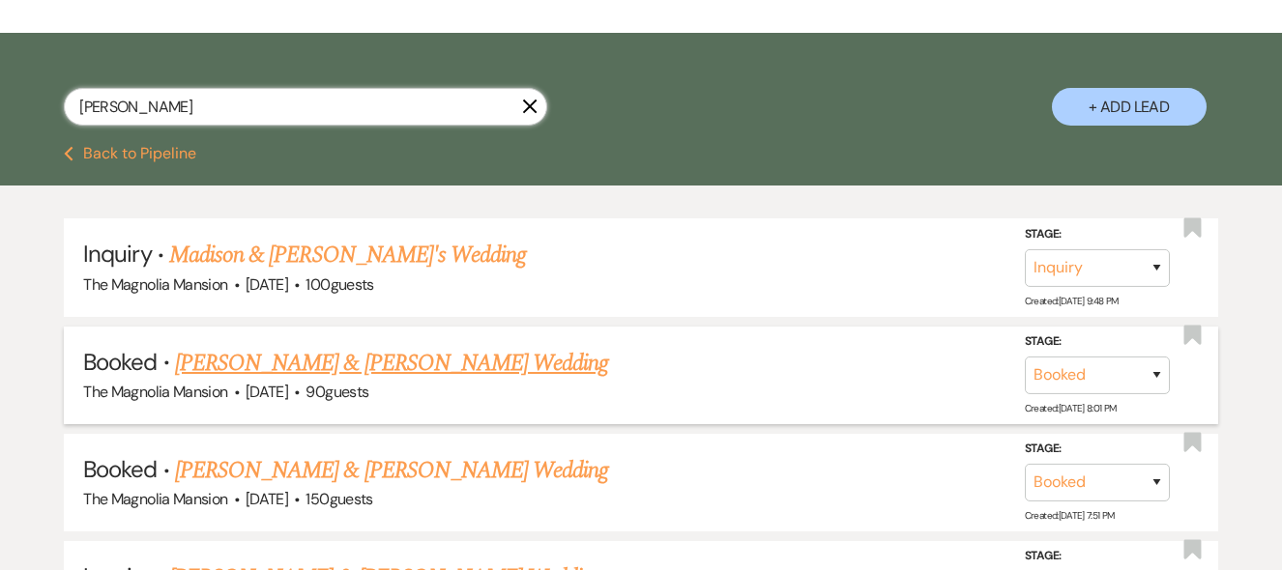
scroll to position [294, 0]
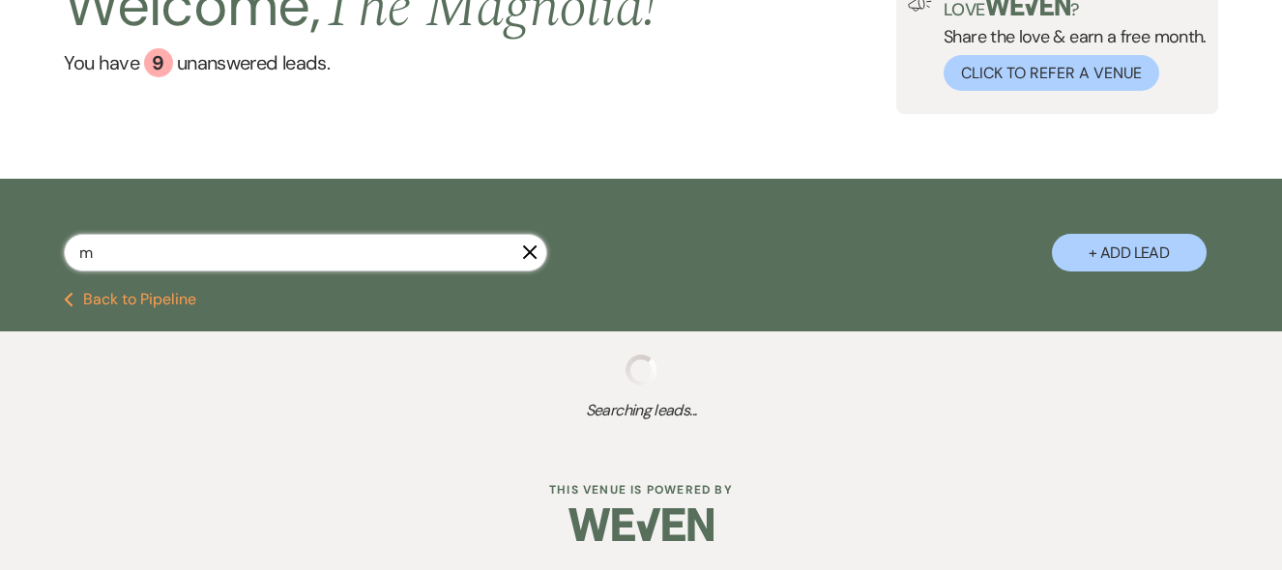
scroll to position [149, 0]
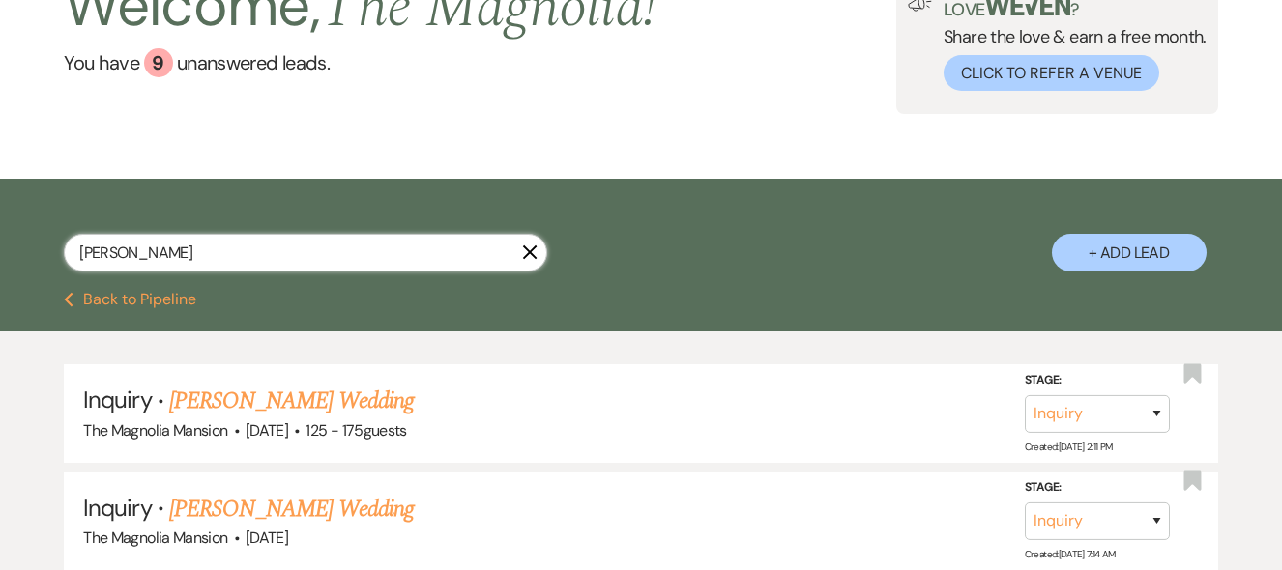
scroll to position [294, 0]
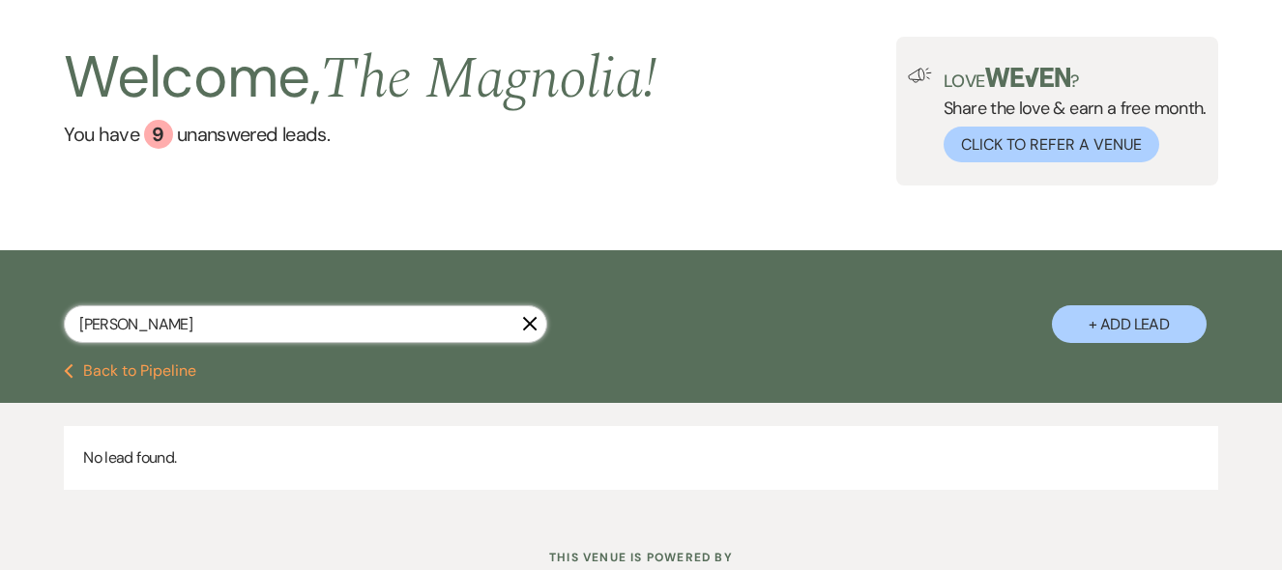
scroll to position [76, 0]
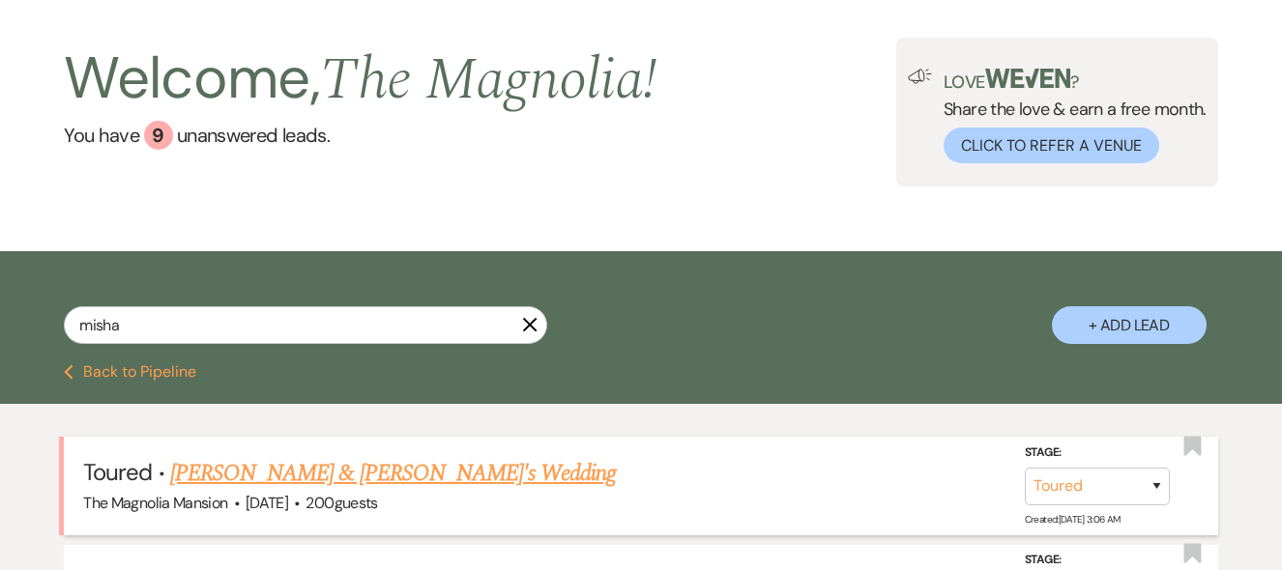
click at [318, 474] on link "[PERSON_NAME] & [PERSON_NAME]'s Wedding" at bounding box center [393, 473] width 447 height 35
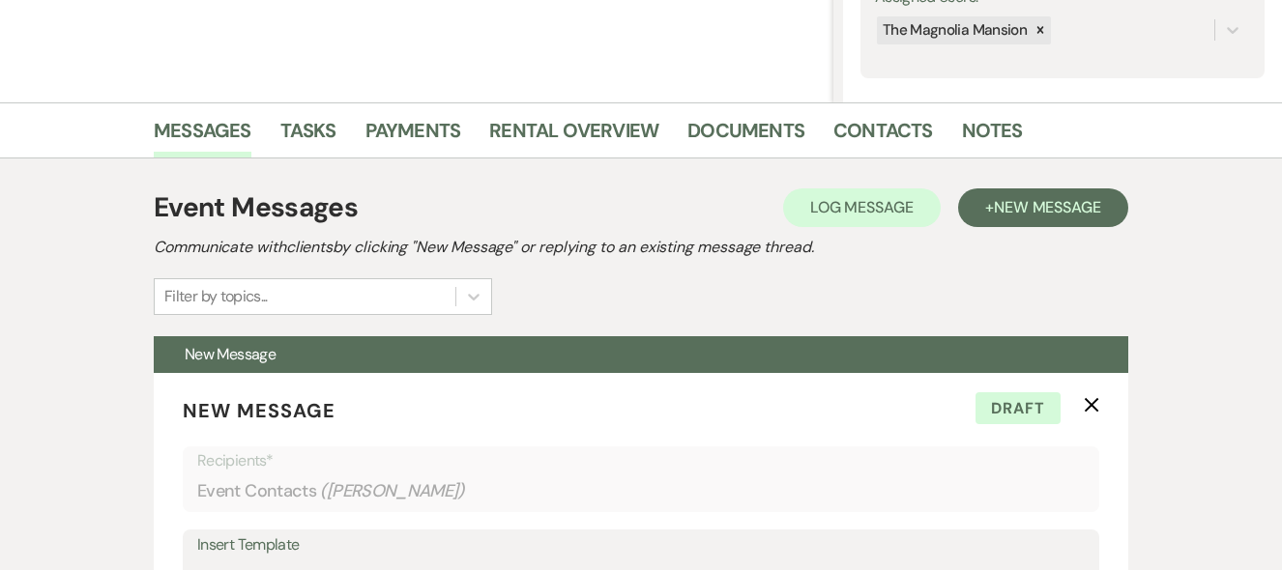
scroll to position [376, 0]
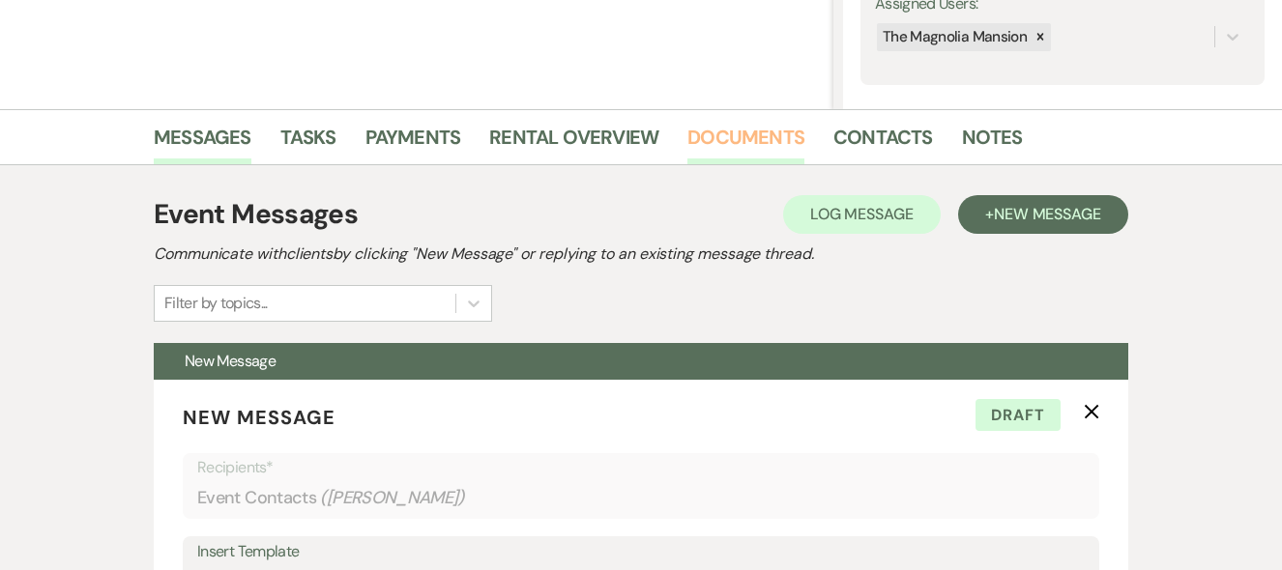
click at [743, 148] on link "Documents" at bounding box center [745, 143] width 117 height 43
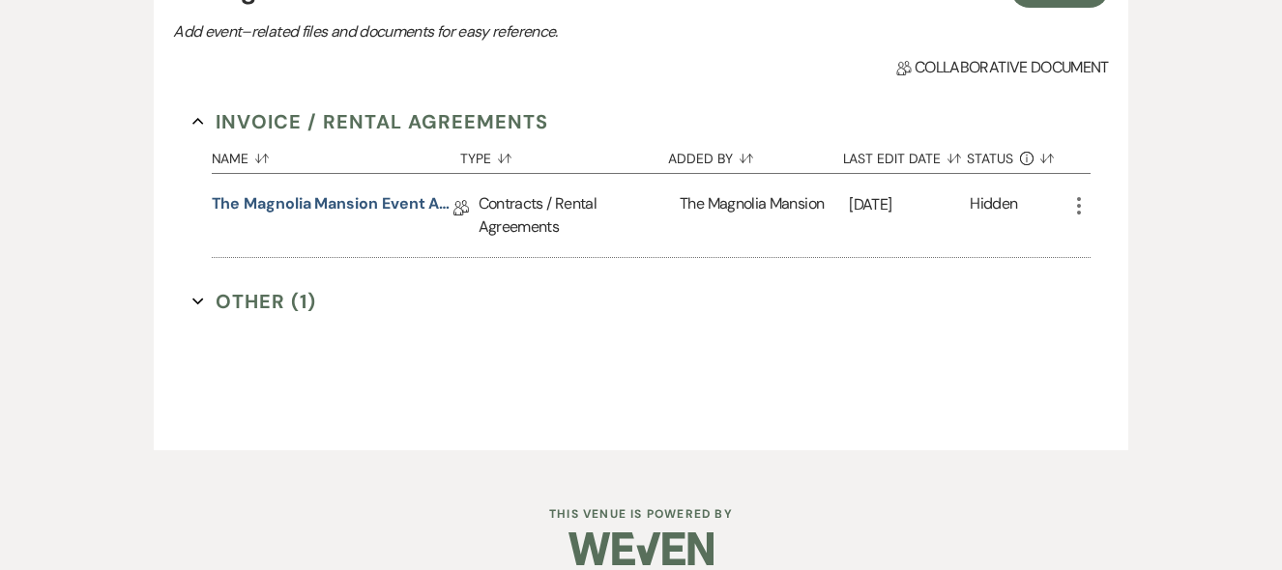
scroll to position [618, 0]
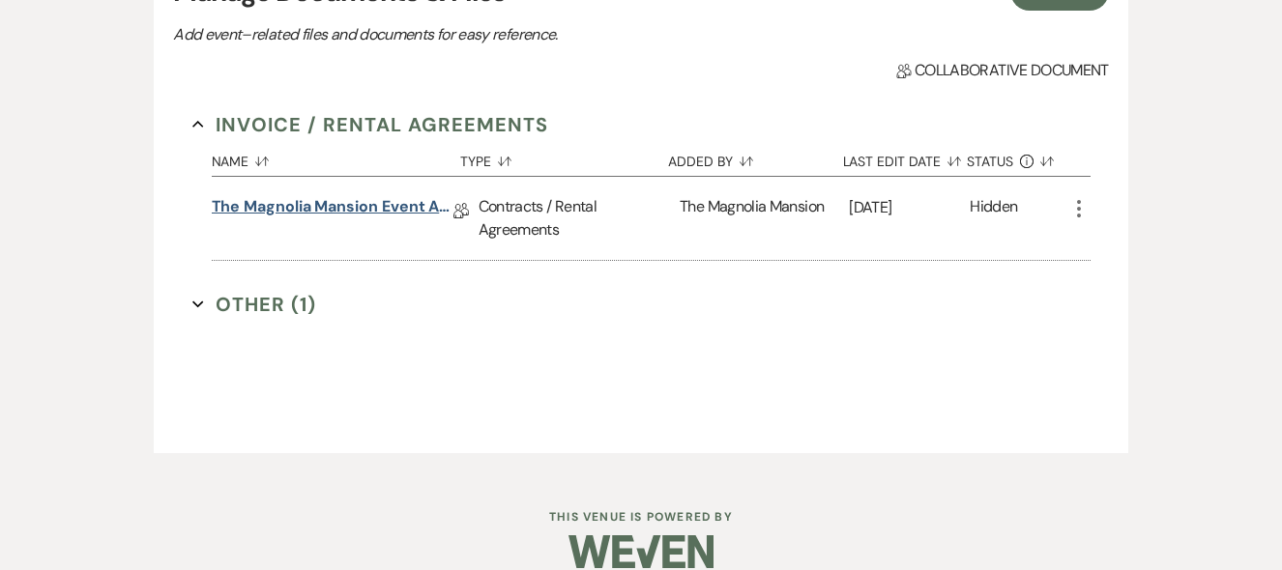
click at [330, 216] on link "The Magnolia Mansion Event Agreement [DATE]-[DATE]" at bounding box center [333, 210] width 242 height 30
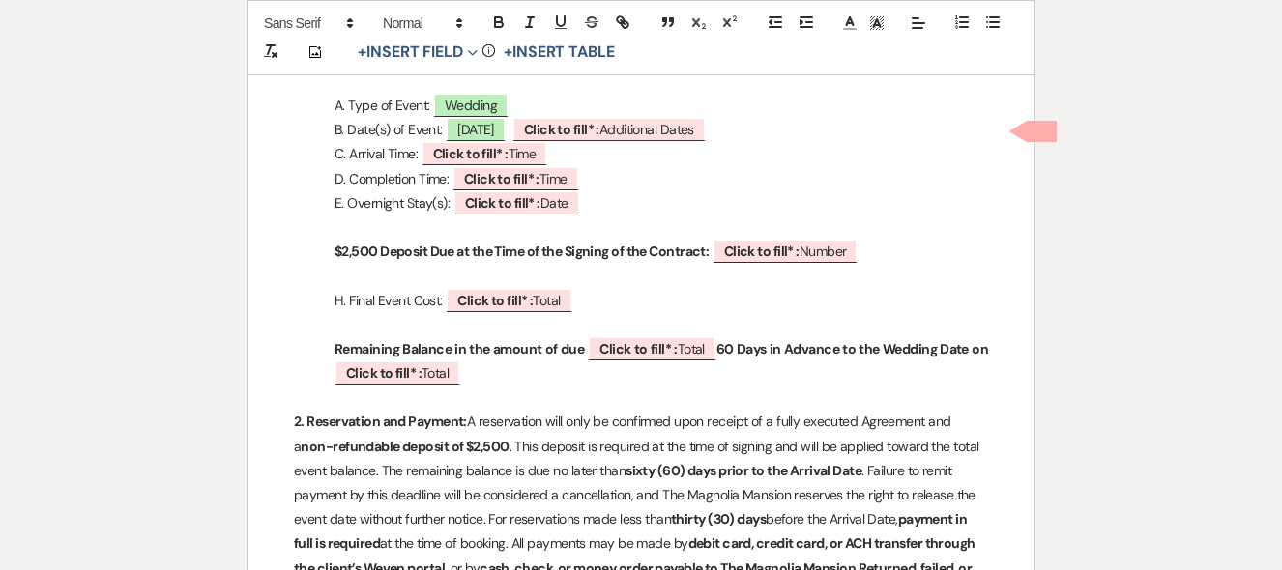
scroll to position [646, 0]
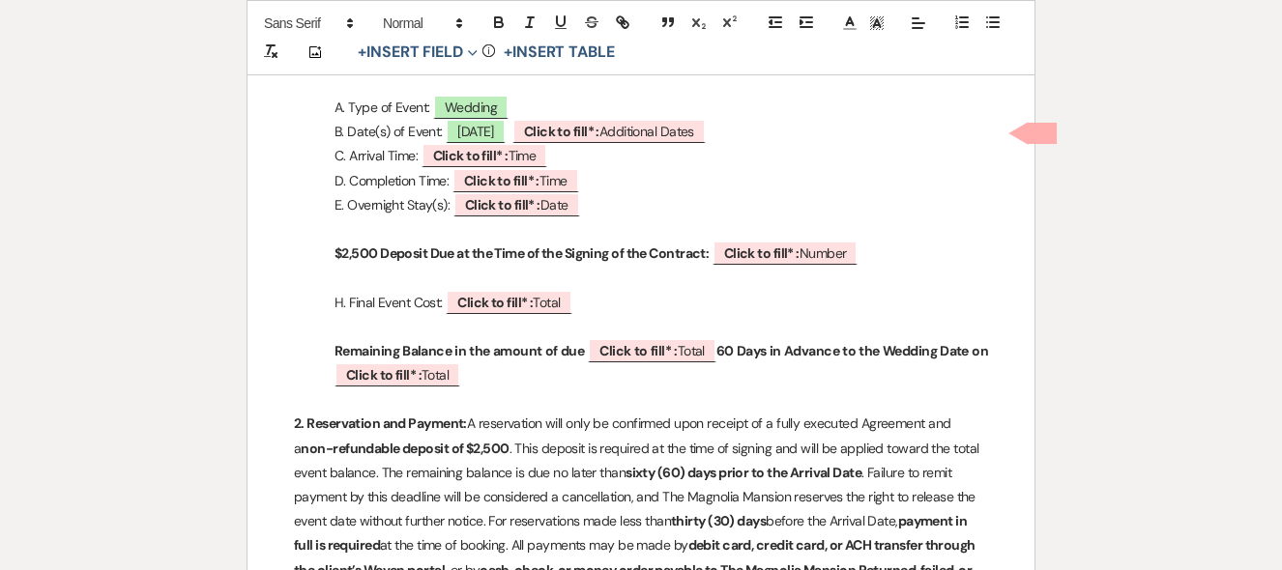
click at [528, 400] on p at bounding box center [641, 400] width 694 height 24
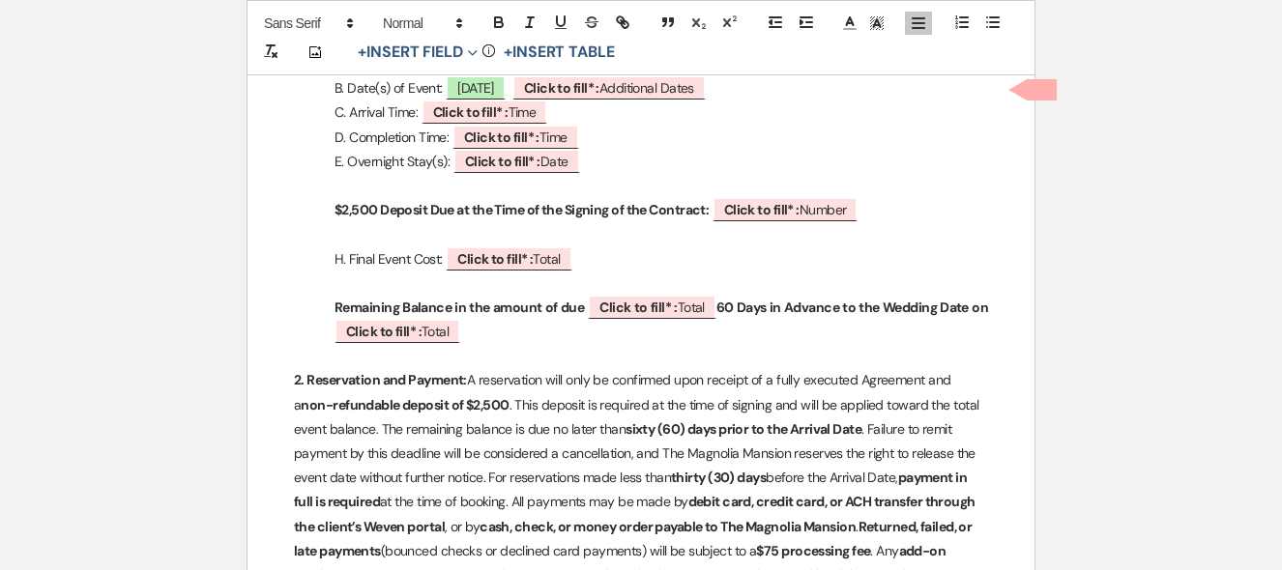
scroll to position [0, 0]
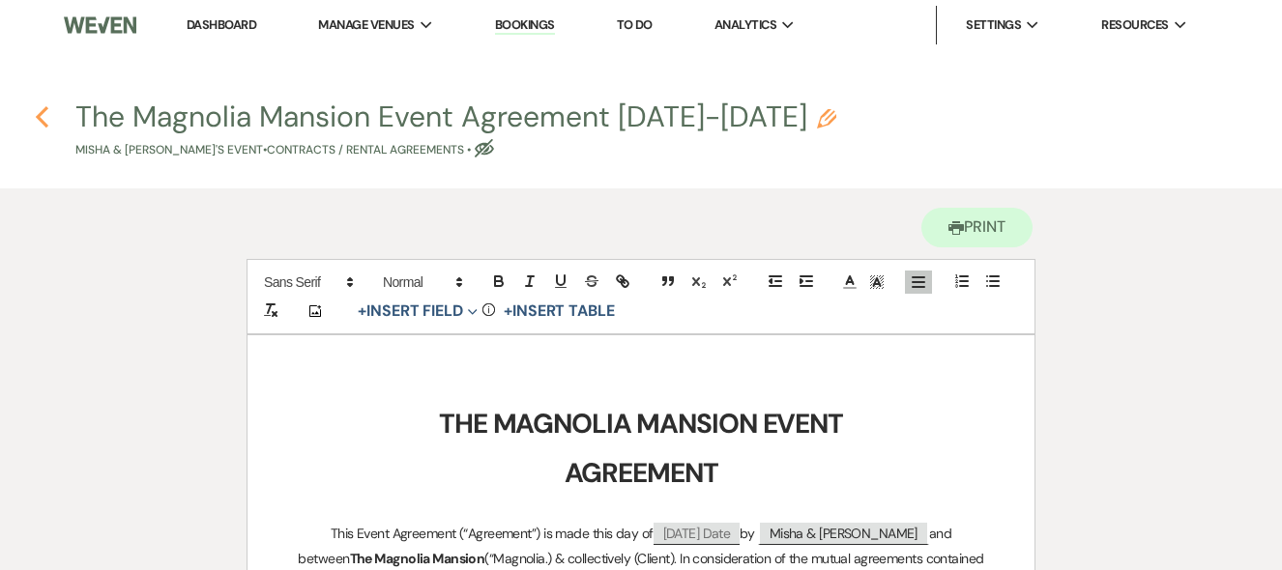
click at [43, 116] on icon "Previous" at bounding box center [42, 116] width 14 height 23
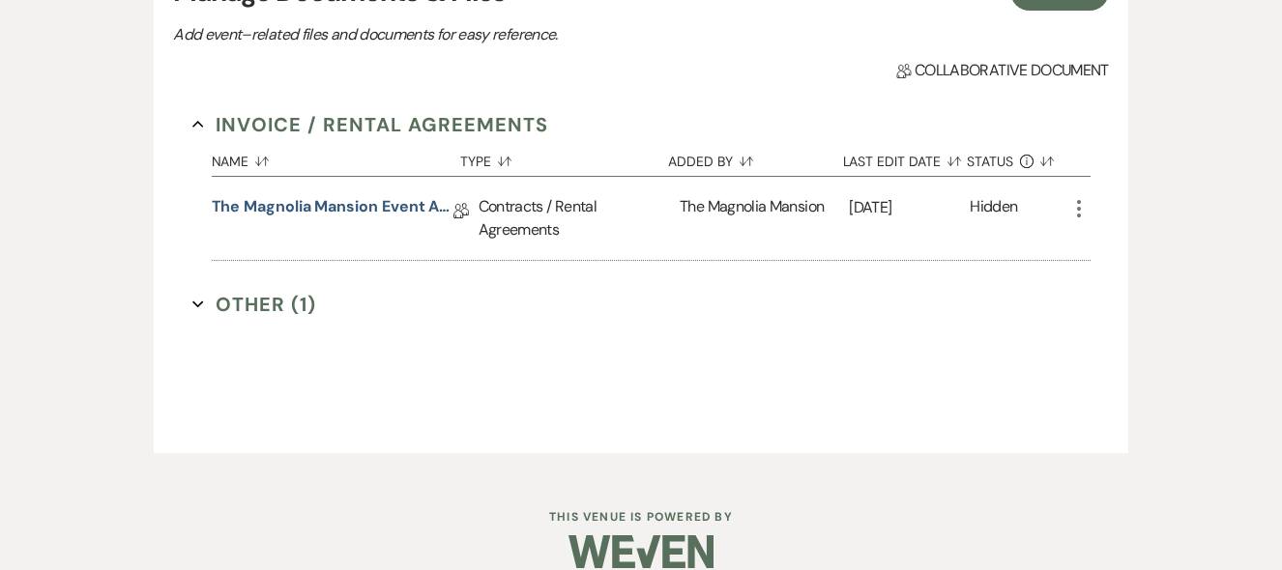
scroll to position [645, 0]
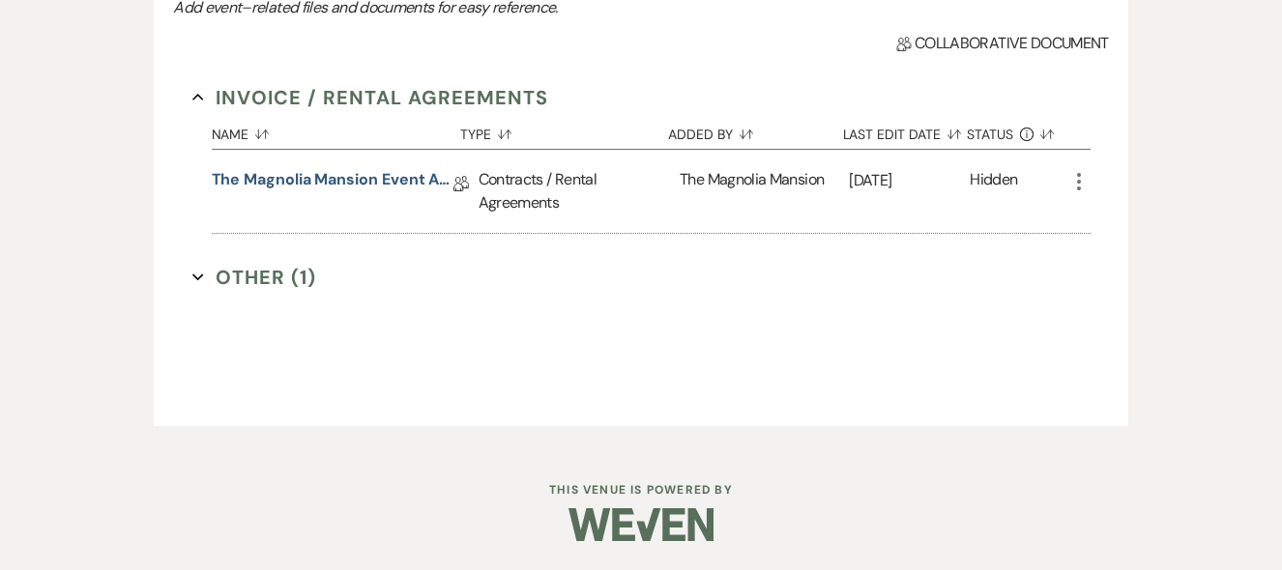
click at [253, 272] on button "Other (1) Expand" at bounding box center [254, 277] width 125 height 29
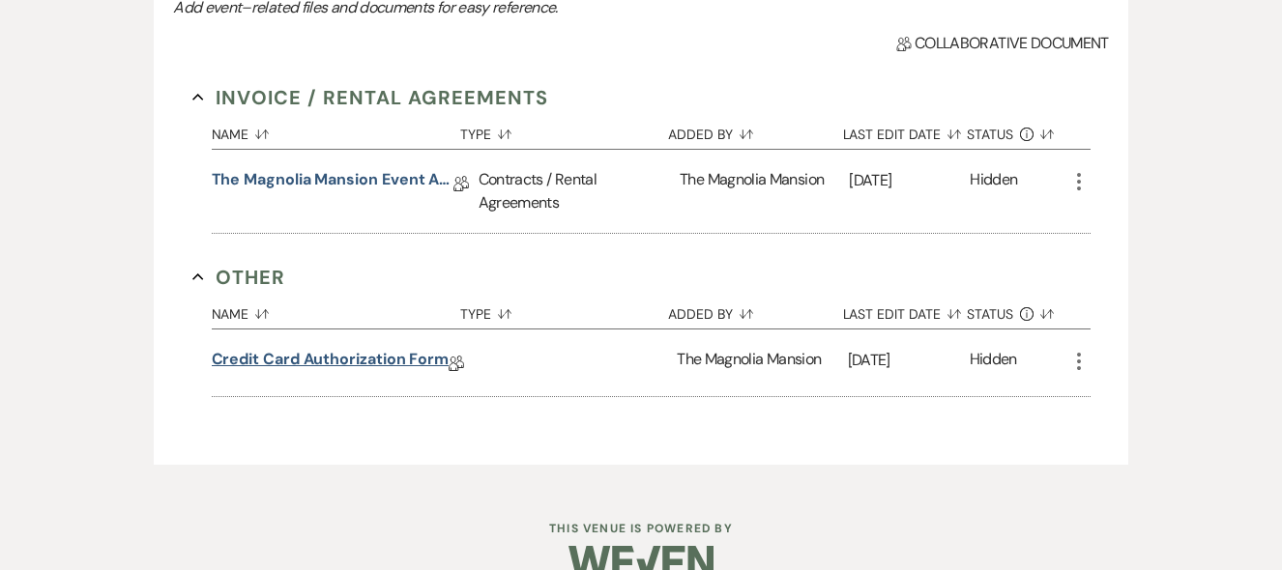
click at [372, 352] on link "Credit Card Authorization Form" at bounding box center [331, 363] width 238 height 30
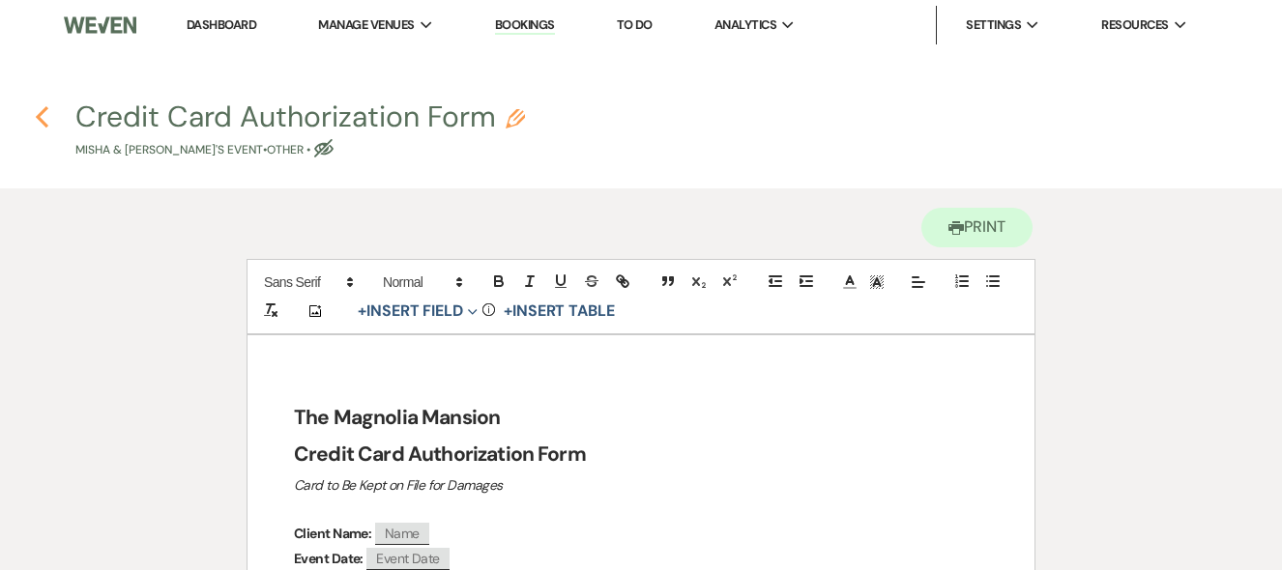
click at [36, 120] on icon "Previous" at bounding box center [42, 116] width 14 height 23
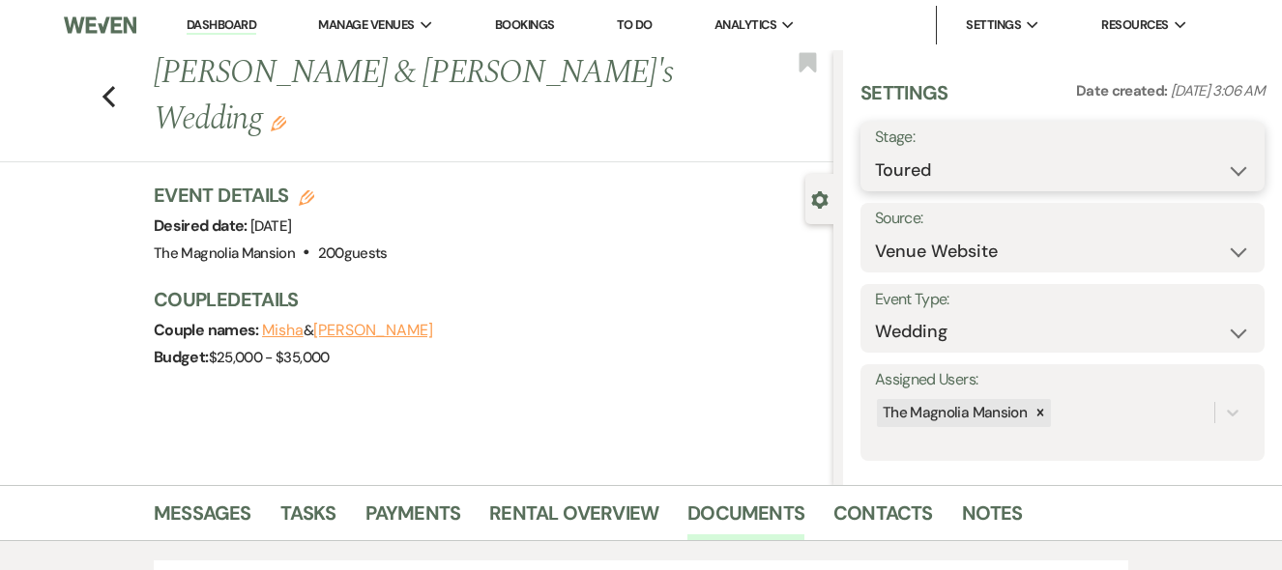
click at [1218, 164] on select "Inquiry Follow Up Tour Requested Tour Confirmed Toured Proposal Sent Booked Lost" at bounding box center [1062, 171] width 375 height 38
click at [875, 152] on select "Inquiry Follow Up Tour Requested Tour Confirmed Toured Proposal Sent Booked Lost" at bounding box center [1062, 171] width 375 height 38
click at [1130, 163] on select "Inquiry Follow Up Tour Requested Tour Confirmed Toured Proposal Sent Booked Lost" at bounding box center [1015, 171] width 281 height 38
click at [875, 152] on select "Inquiry Follow Up Tour Requested Tour Confirmed Toured Proposal Sent Booked Lost" at bounding box center [1015, 171] width 281 height 38
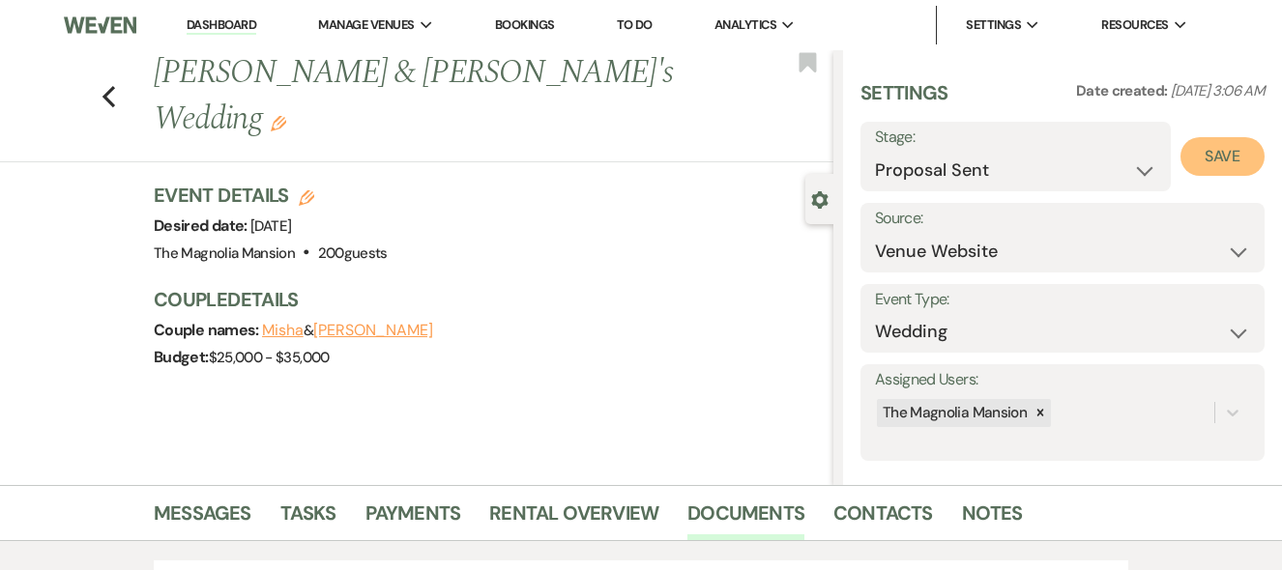
click at [1205, 156] on button "Save" at bounding box center [1222, 156] width 84 height 39
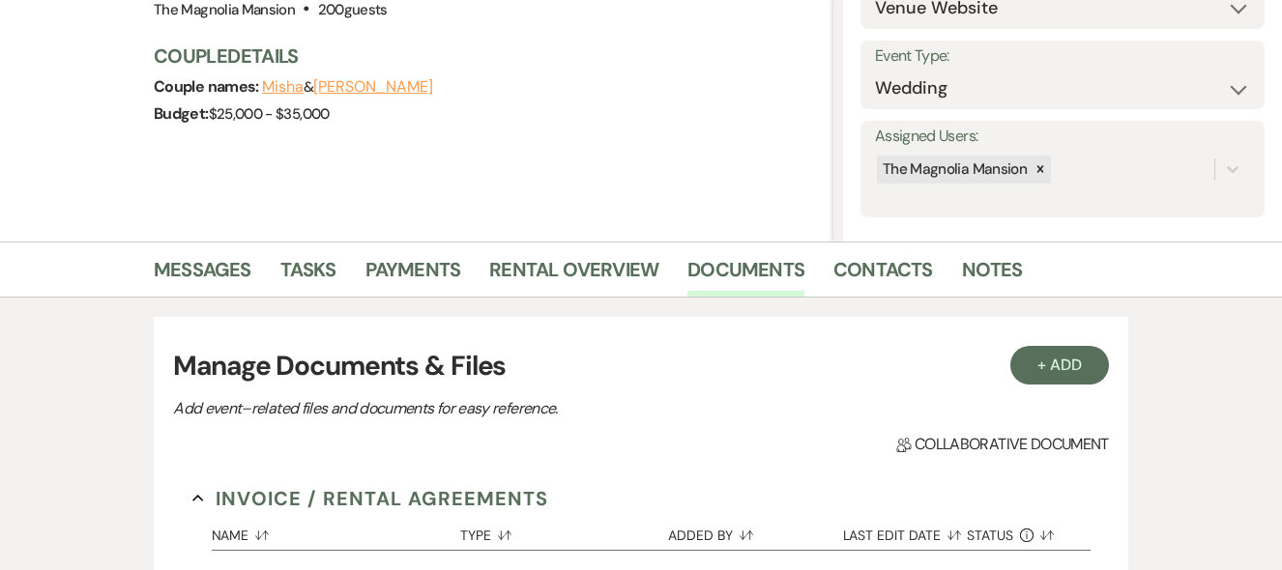
scroll to position [276, 0]
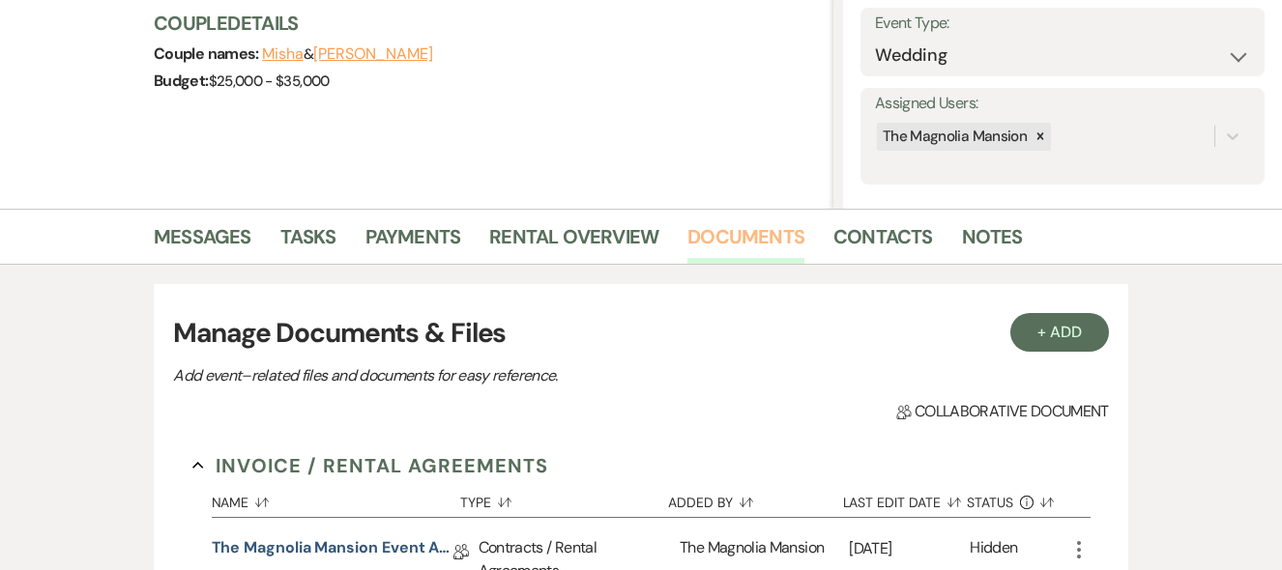
click at [739, 228] on link "Documents" at bounding box center [745, 242] width 117 height 43
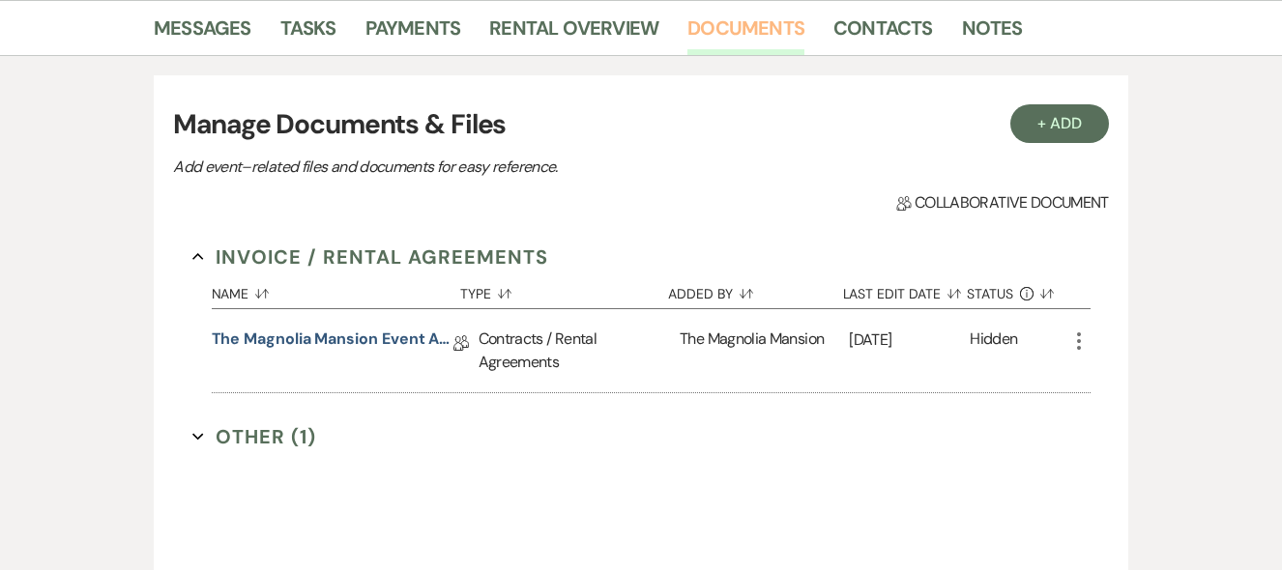
scroll to position [513, 0]
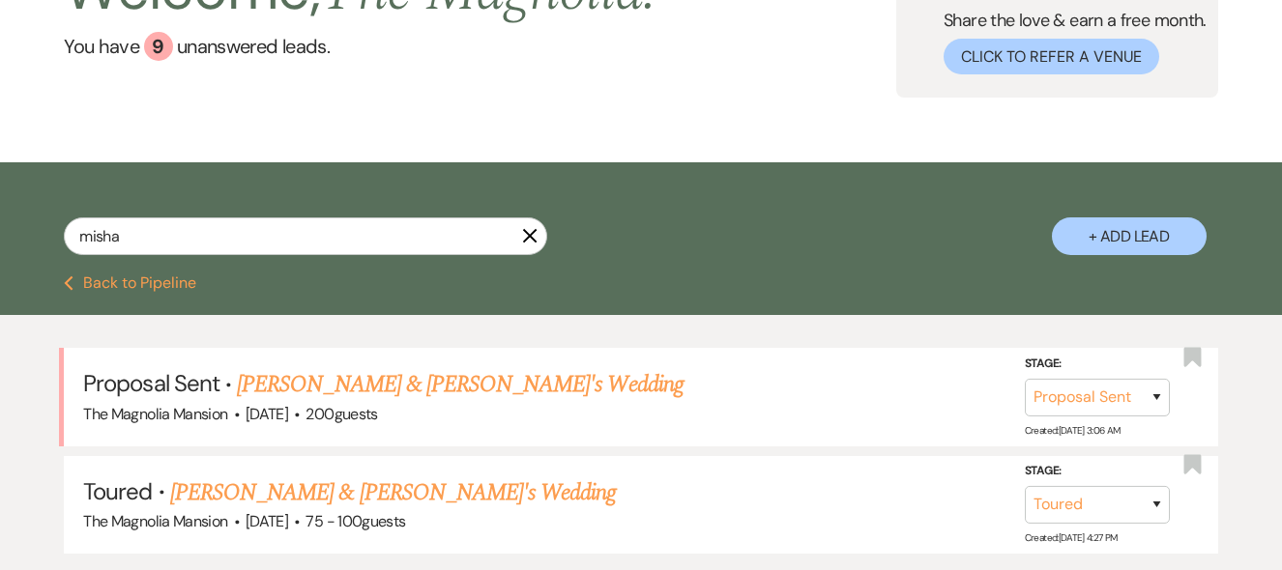
scroll to position [201, 0]
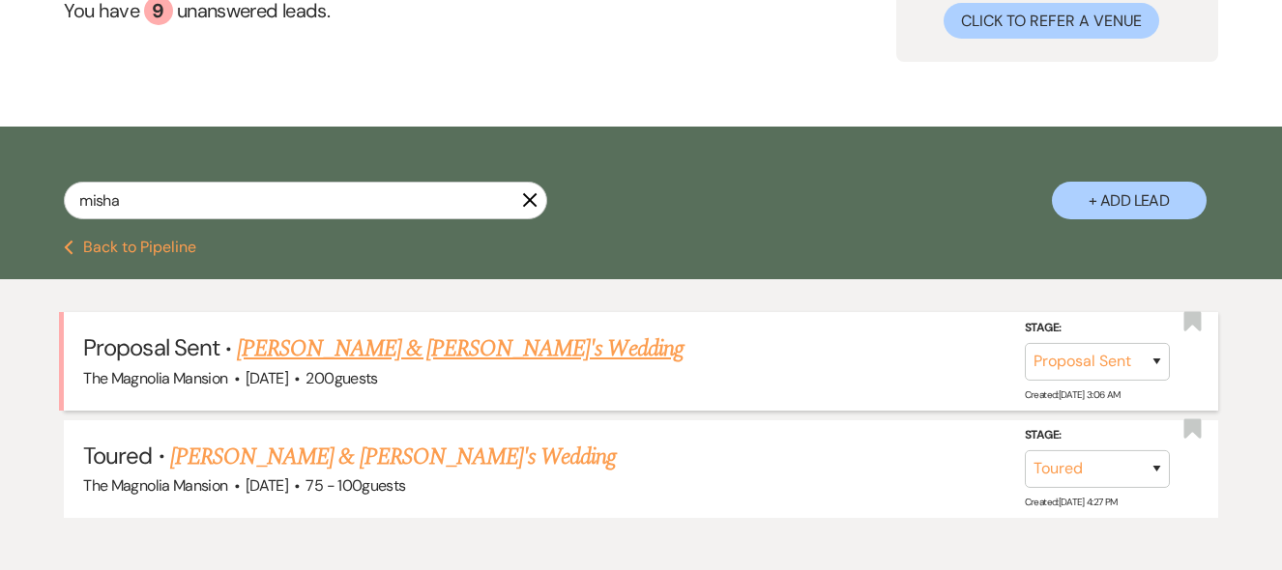
click at [373, 341] on link "[PERSON_NAME] & [PERSON_NAME]'s Wedding" at bounding box center [460, 349] width 447 height 35
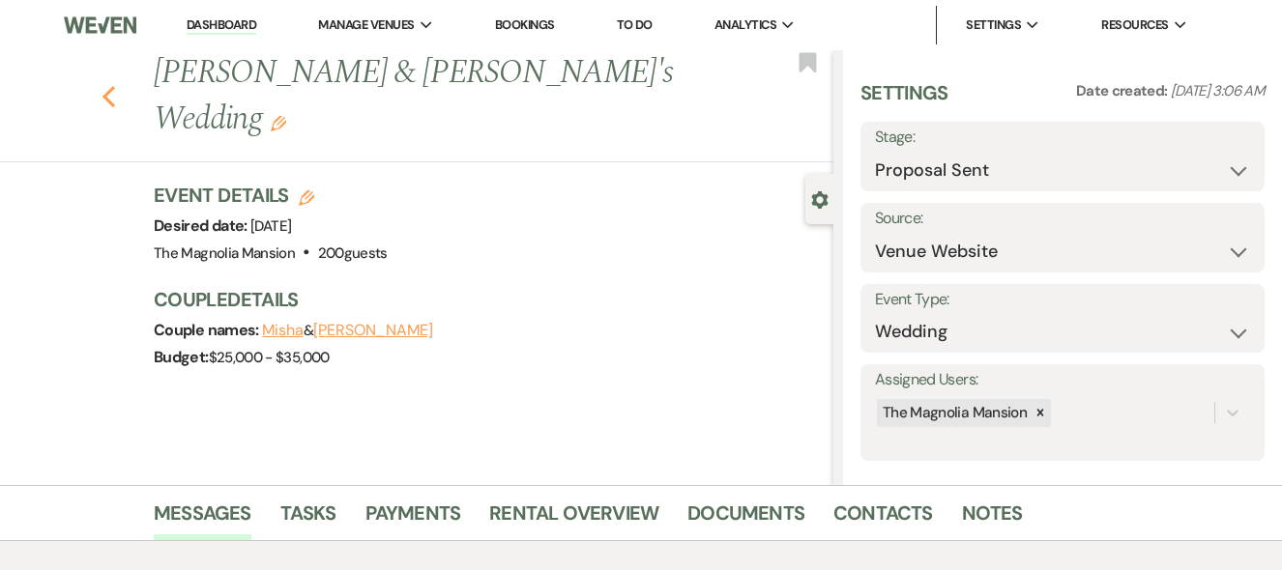
click at [113, 86] on use "button" at bounding box center [108, 96] width 13 height 21
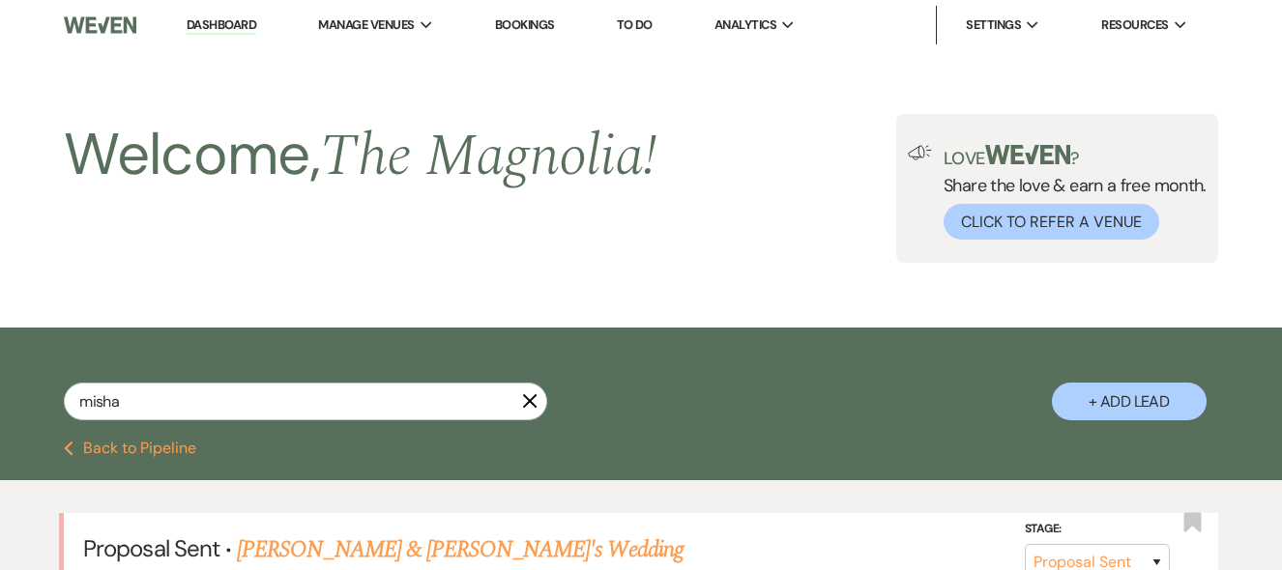
scroll to position [201, 0]
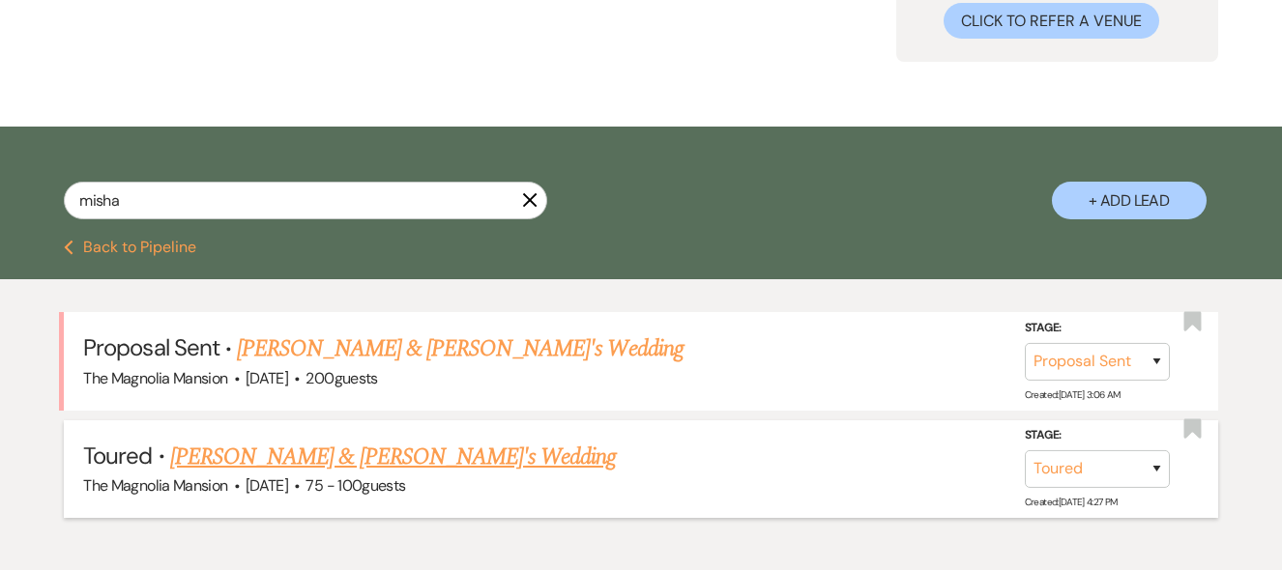
click at [269, 452] on link "[PERSON_NAME] & [PERSON_NAME]'s Wedding" at bounding box center [393, 457] width 447 height 35
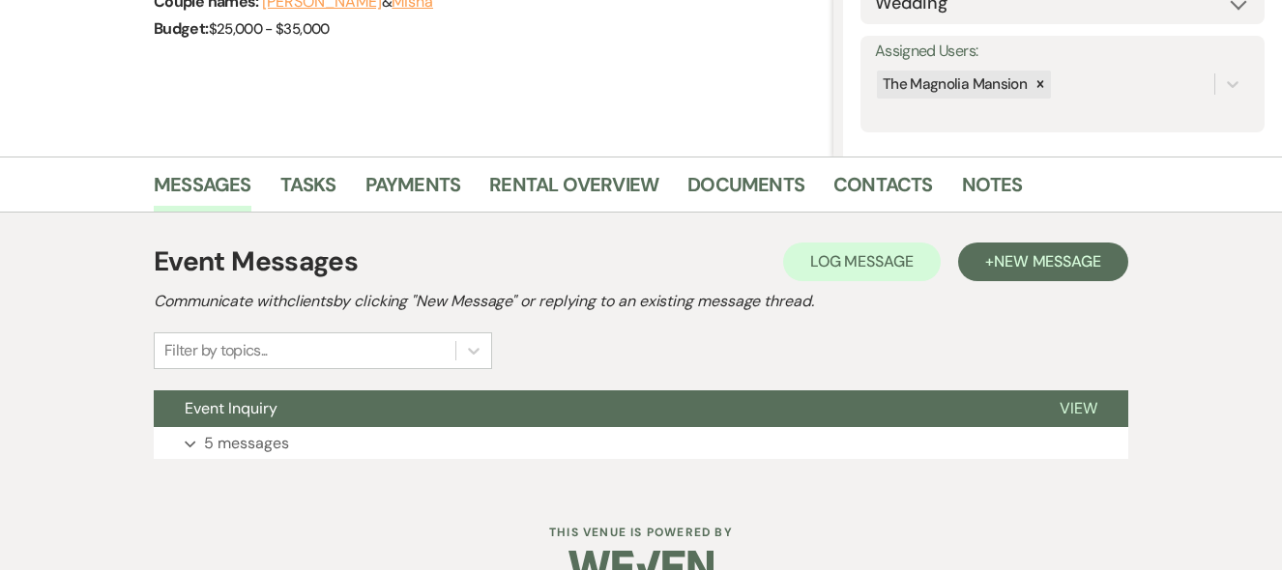
scroll to position [326, 0]
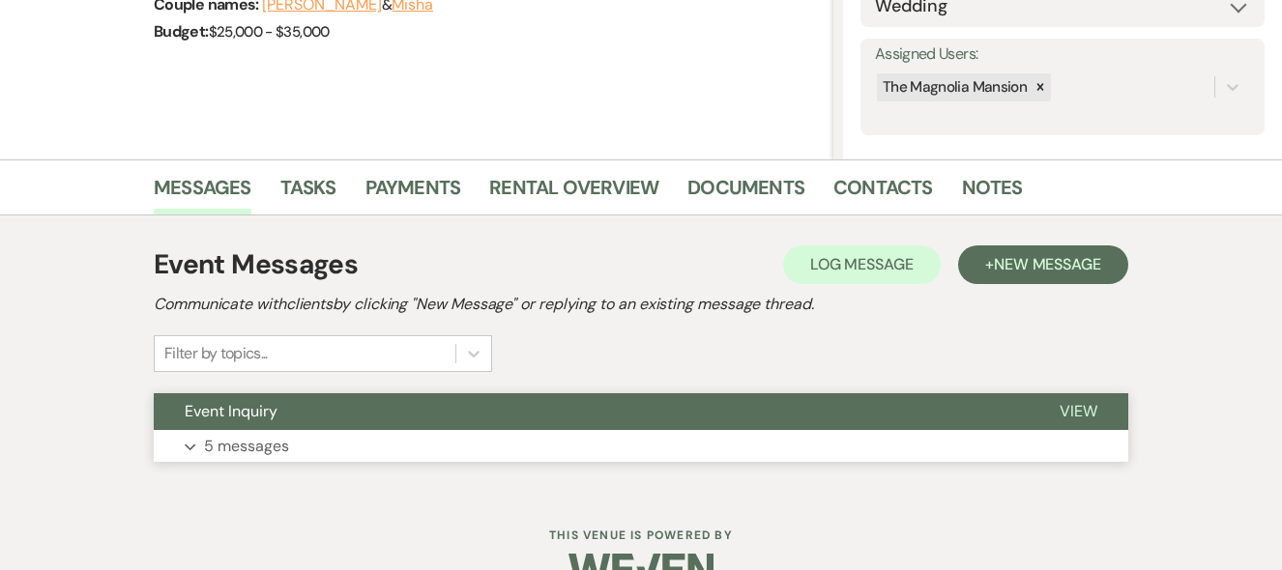
click at [238, 441] on p "5 messages" at bounding box center [246, 446] width 85 height 25
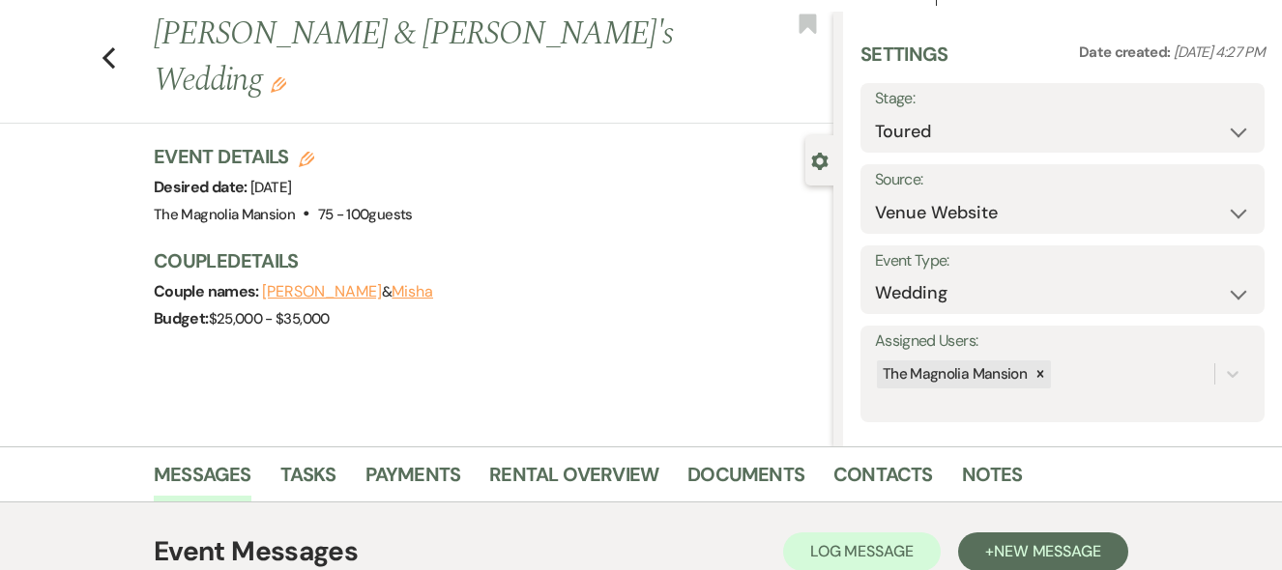
scroll to position [0, 0]
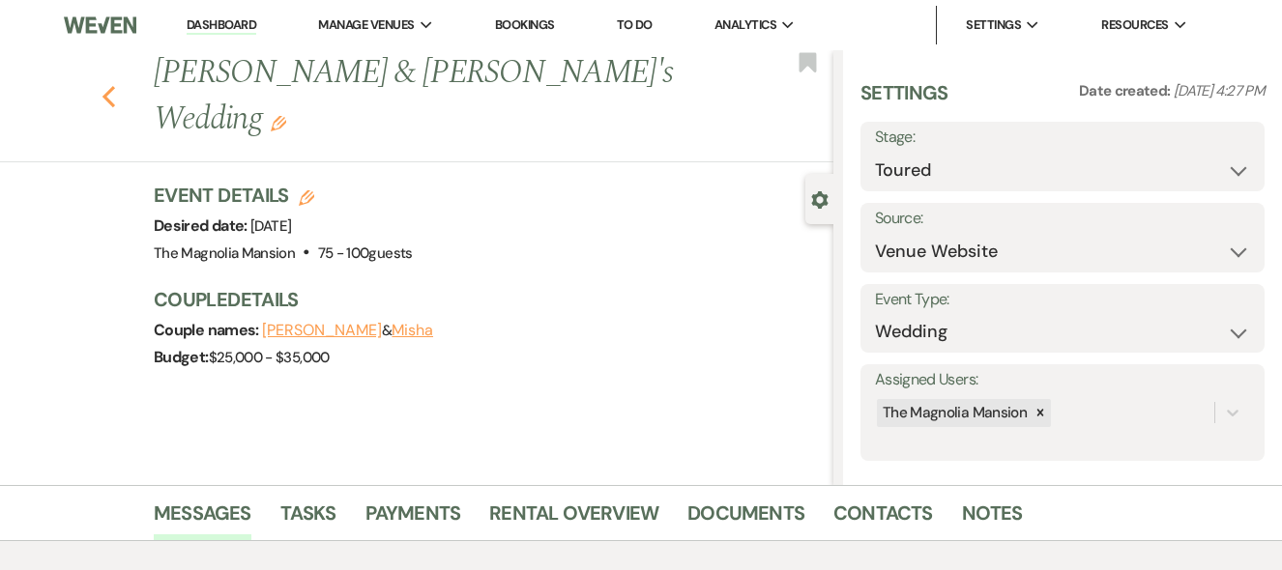
drag, startPoint x: 112, startPoint y: 82, endPoint x: 114, endPoint y: 70, distance: 12.7
click at [114, 86] on use "button" at bounding box center [108, 96] width 13 height 21
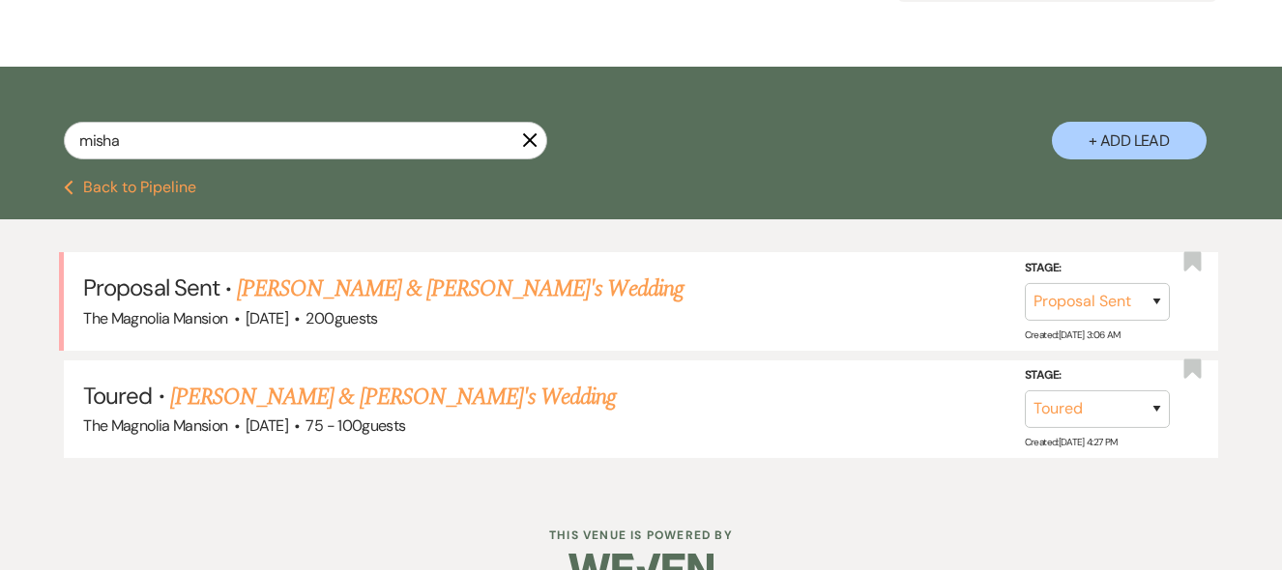
scroll to position [295, 0]
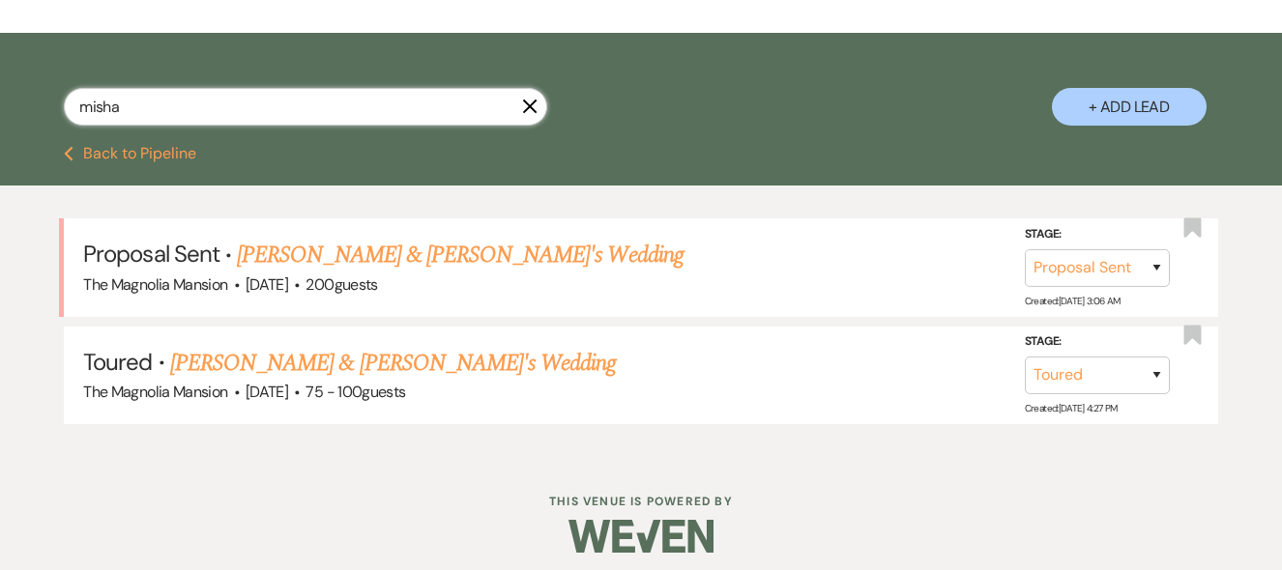
click at [128, 101] on input "misha" at bounding box center [305, 107] width 483 height 38
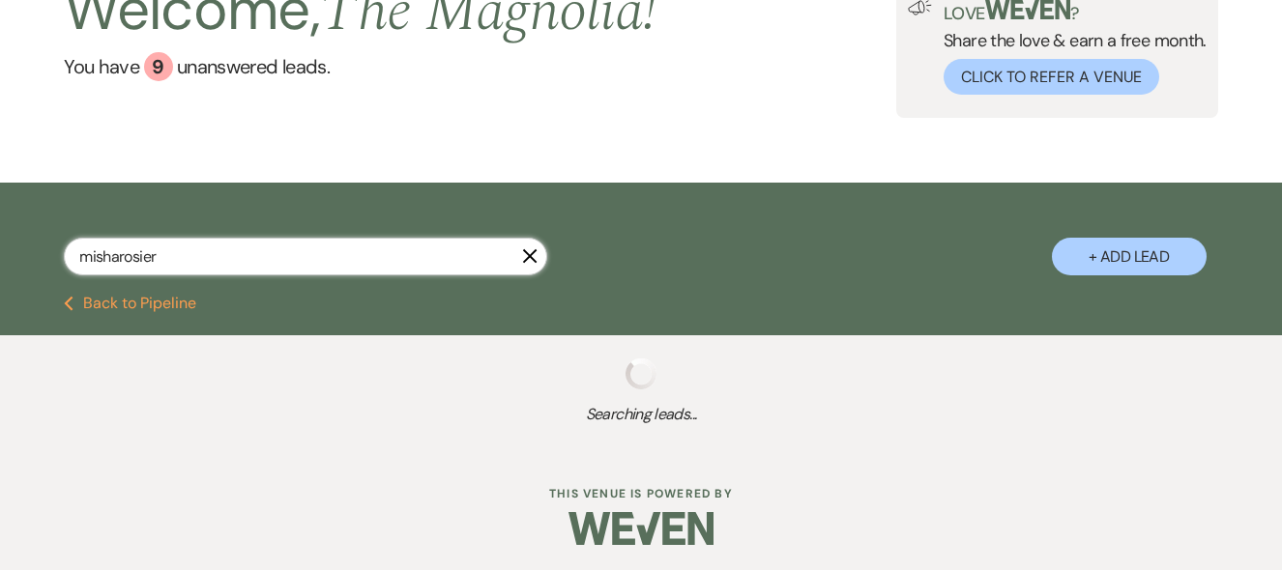
scroll to position [145, 0]
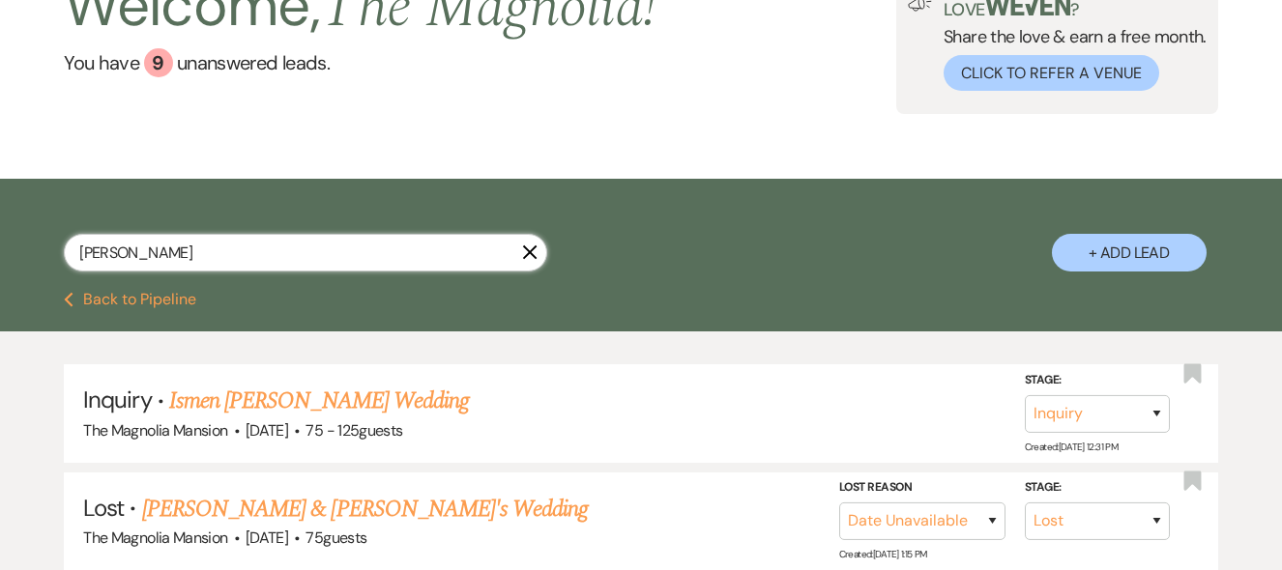
scroll to position [198, 0]
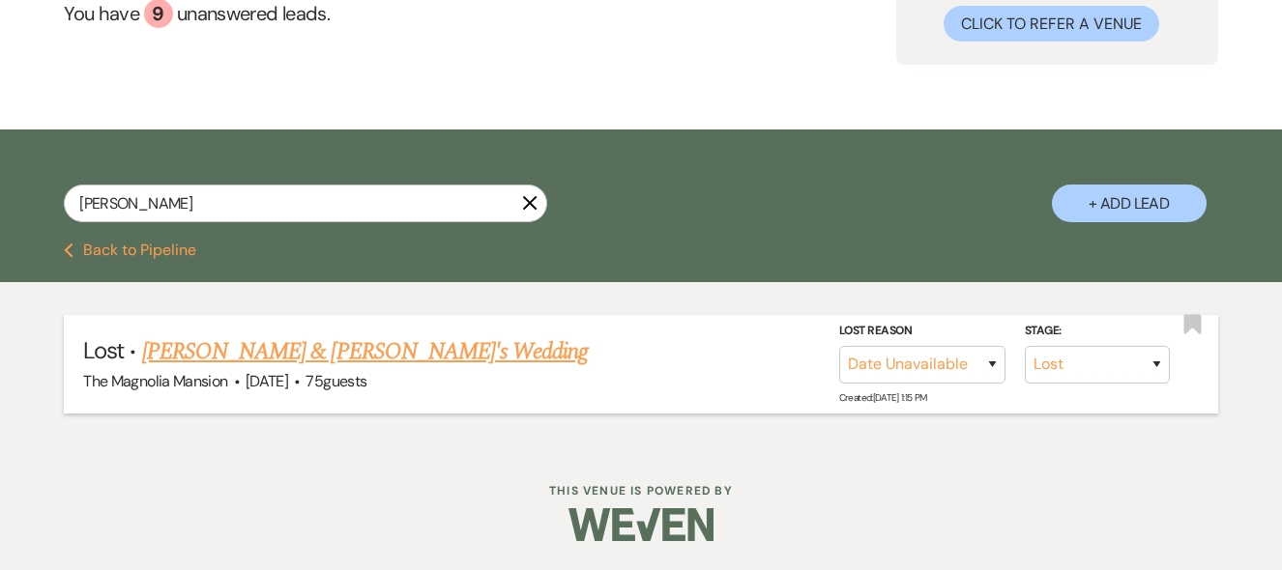
click at [282, 355] on link "[PERSON_NAME] & [PERSON_NAME]'s Wedding" at bounding box center [365, 351] width 447 height 35
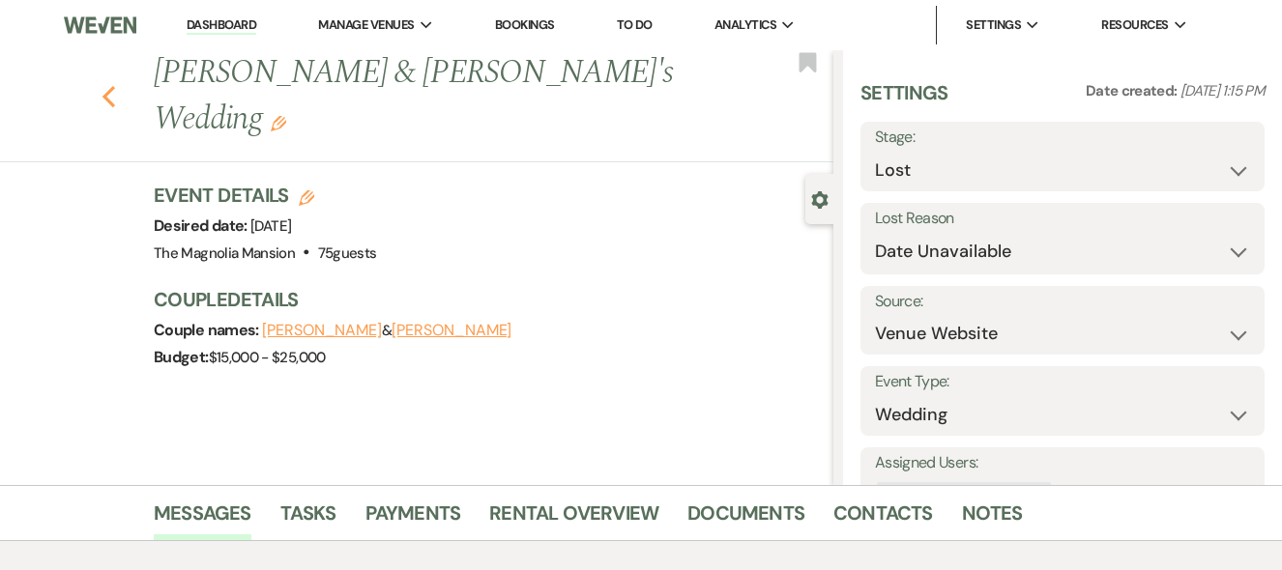
click at [108, 105] on icon "Previous" at bounding box center [108, 96] width 14 height 23
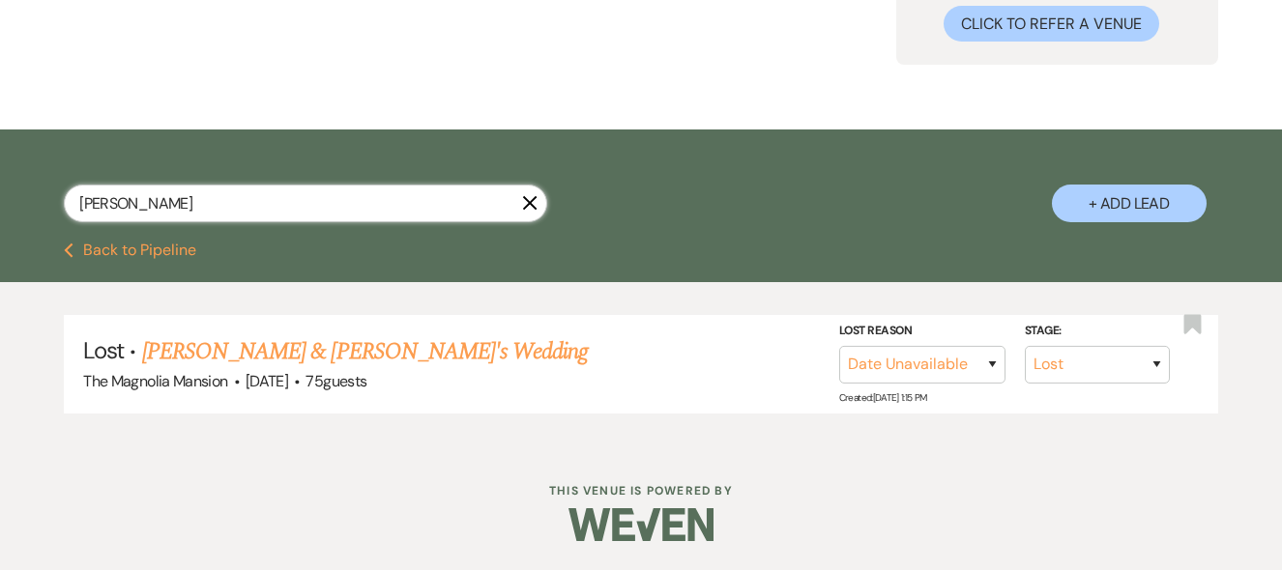
click at [120, 206] on input "[PERSON_NAME]" at bounding box center [305, 204] width 483 height 38
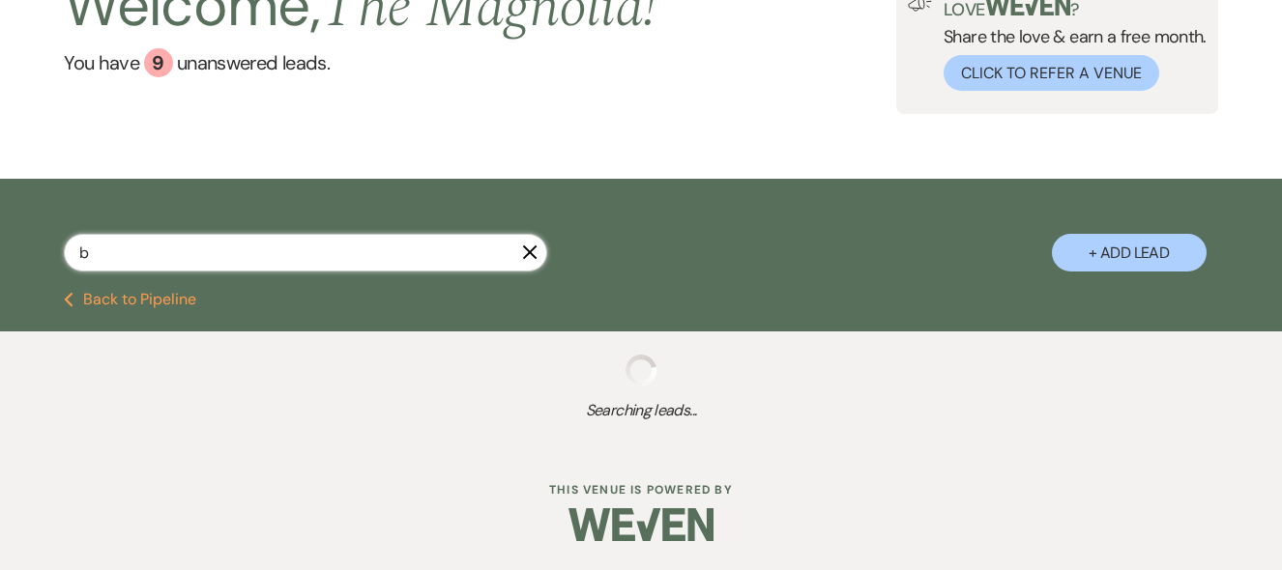
scroll to position [149, 0]
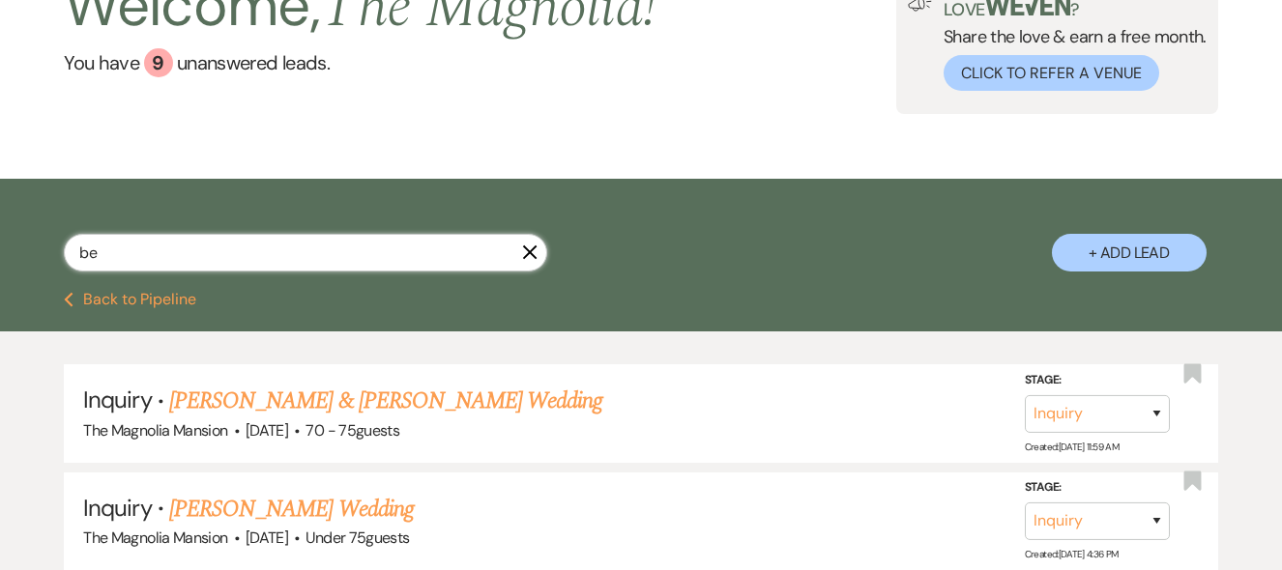
scroll to position [198, 0]
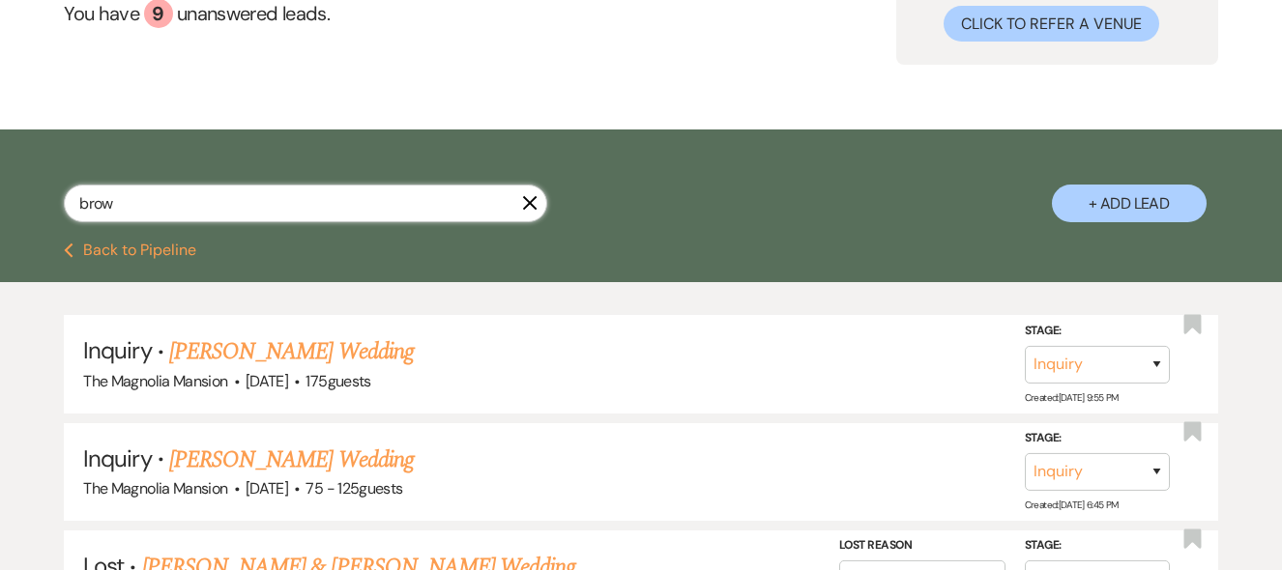
scroll to position [198, 0]
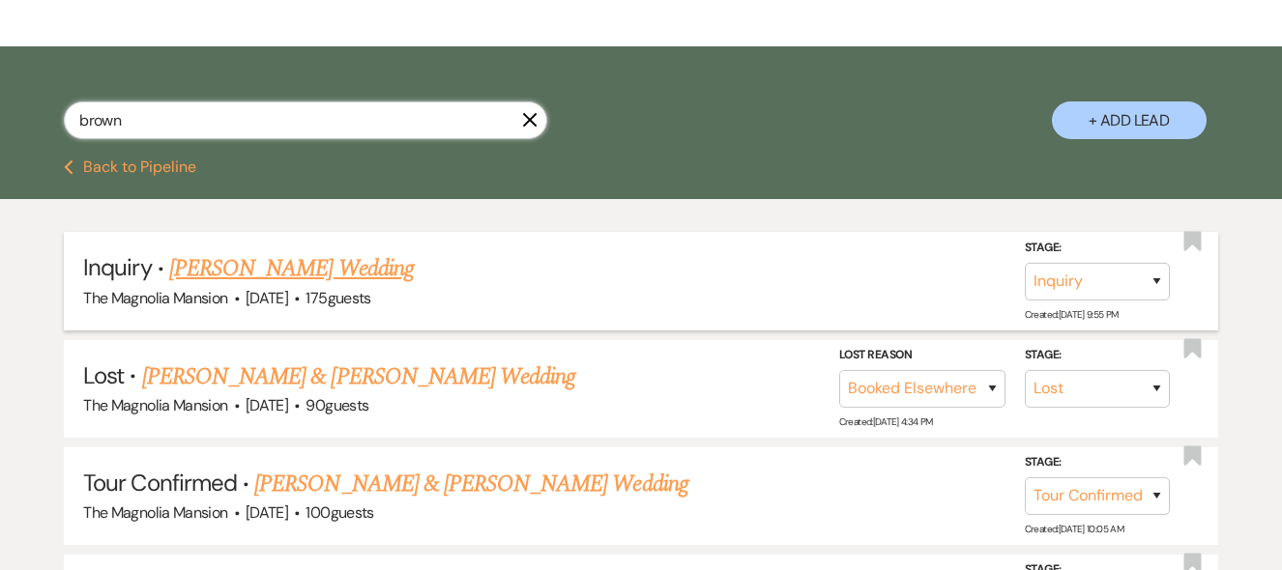
scroll to position [282, 0]
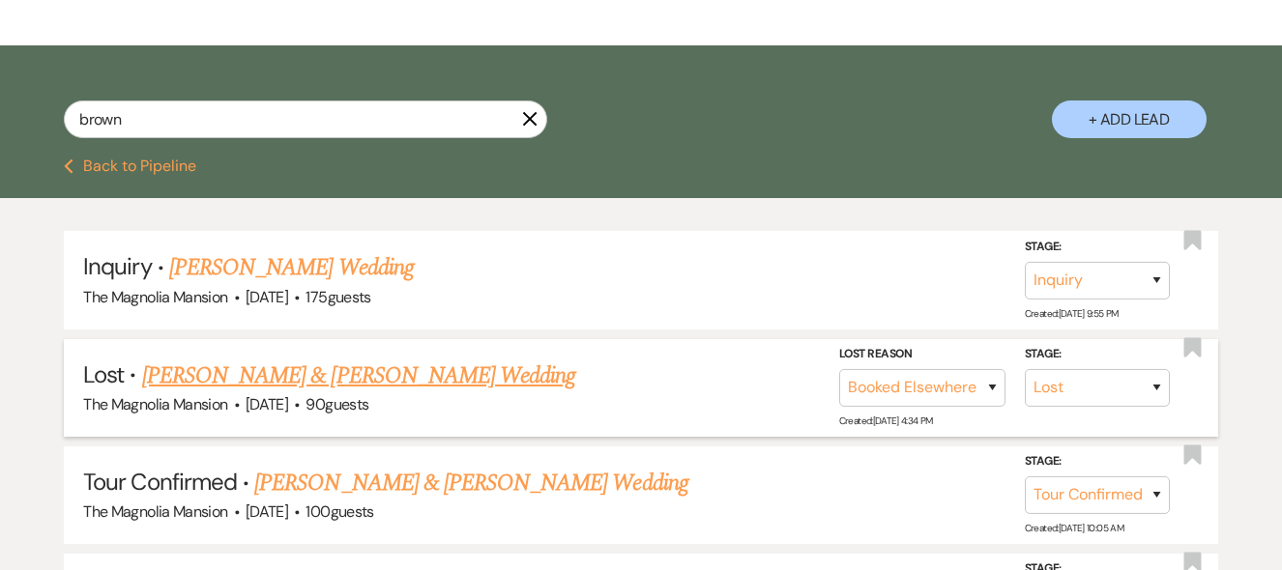
click at [328, 391] on link "[PERSON_NAME] & [PERSON_NAME] Wedding" at bounding box center [358, 376] width 433 height 35
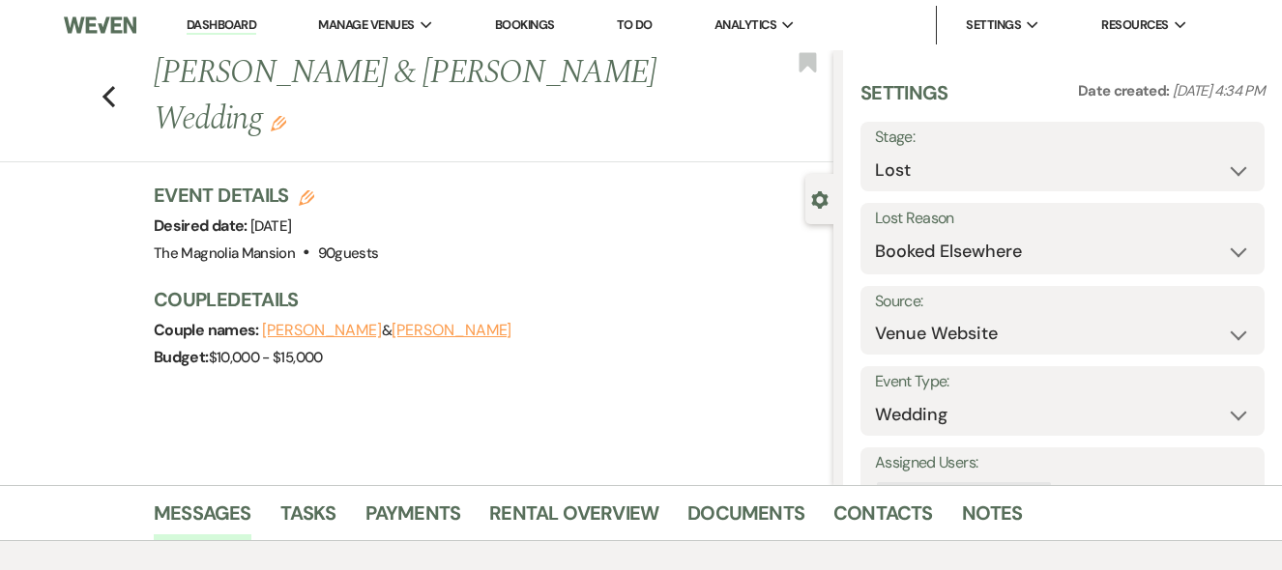
click at [115, 112] on div "Previous [PERSON_NAME] & [PERSON_NAME] Wedding Edit Bookmark" at bounding box center [411, 106] width 843 height 112
click at [115, 92] on use "button" at bounding box center [108, 96] width 13 height 21
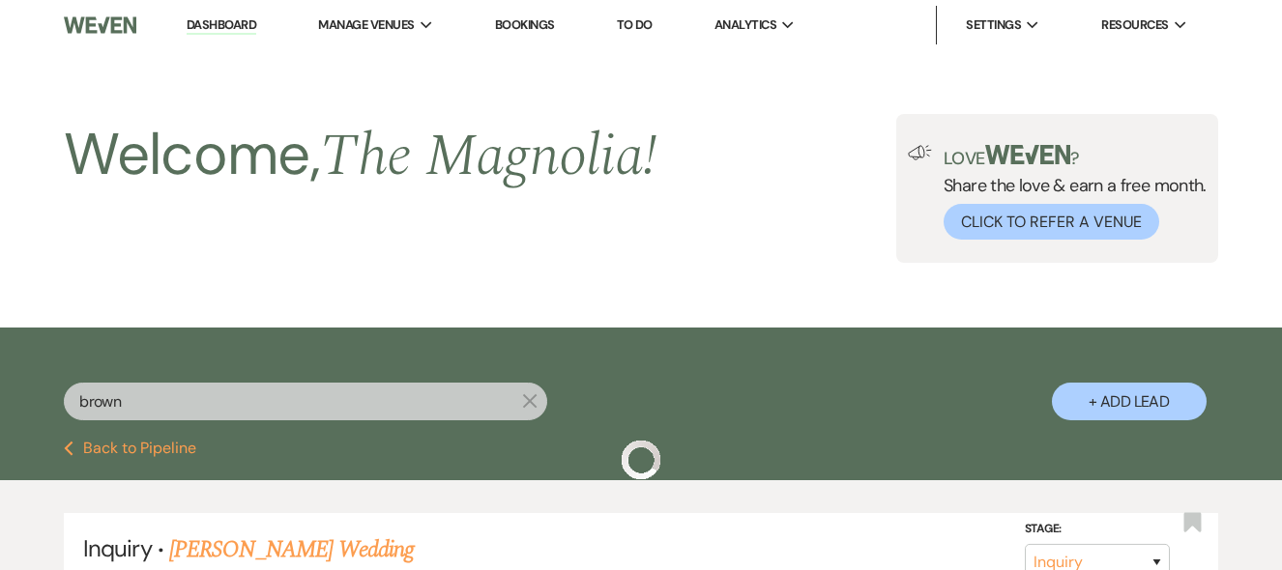
scroll to position [282, 0]
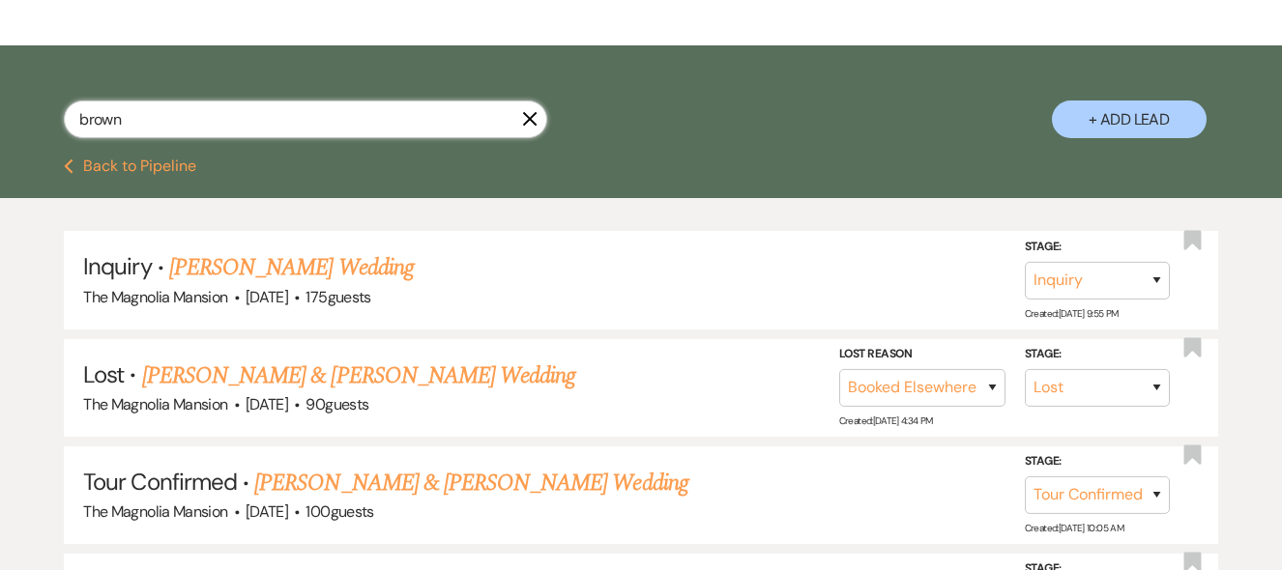
click at [135, 124] on input "brown" at bounding box center [305, 120] width 483 height 38
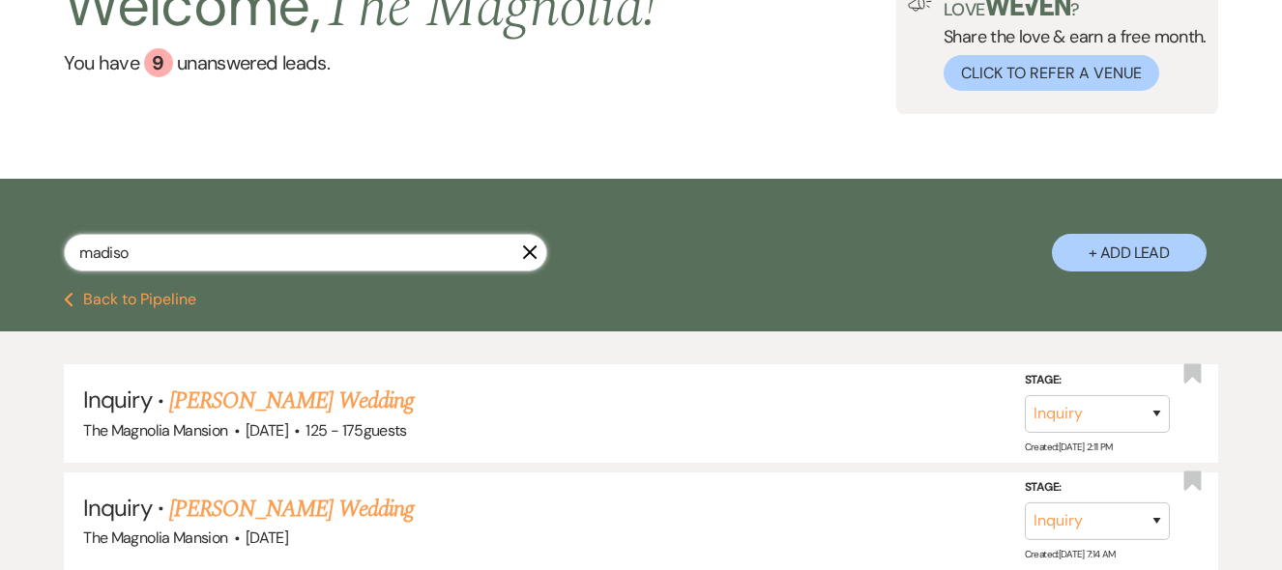
scroll to position [282, 0]
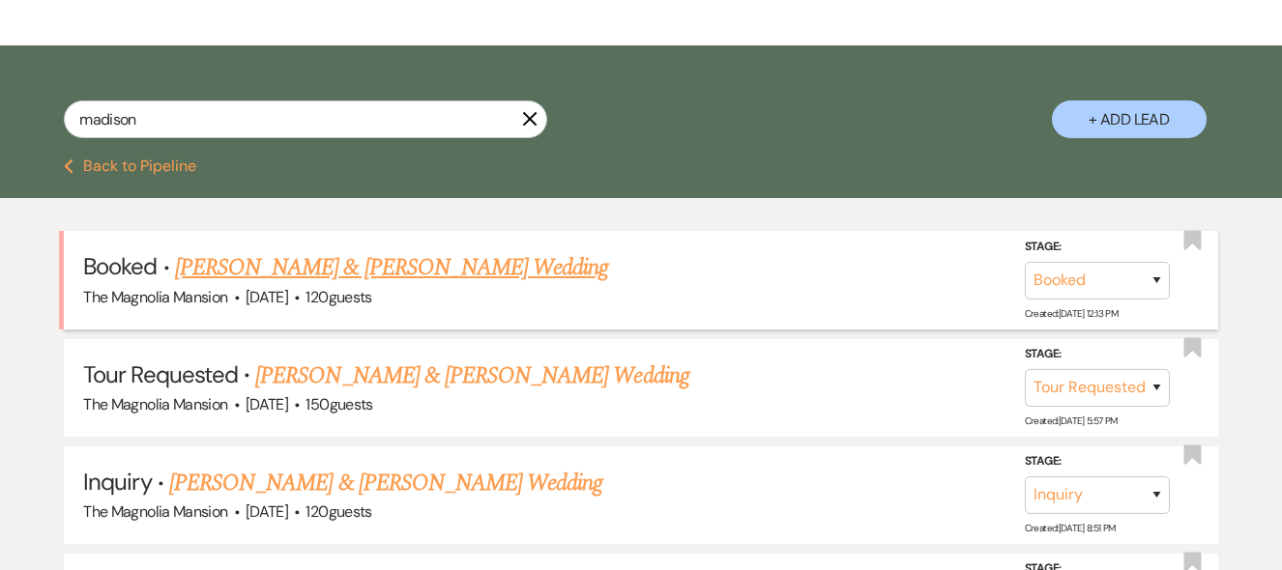
click at [419, 268] on link "[PERSON_NAME] & [PERSON_NAME] Wedding" at bounding box center [391, 267] width 433 height 35
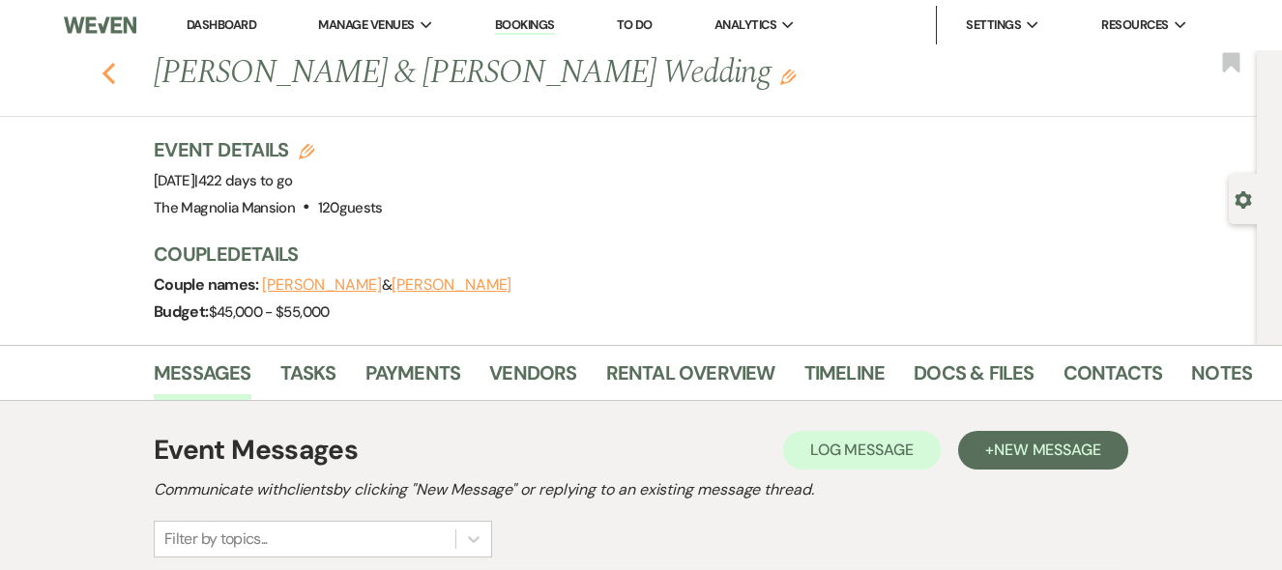
click at [115, 75] on use "button" at bounding box center [108, 73] width 13 height 21
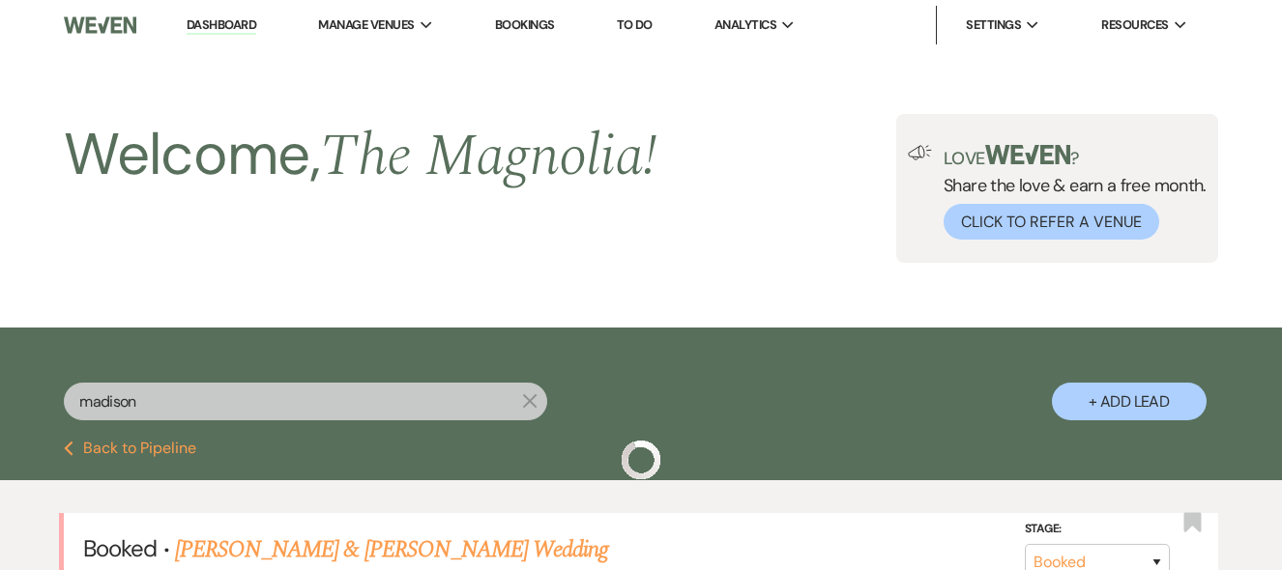
scroll to position [282, 0]
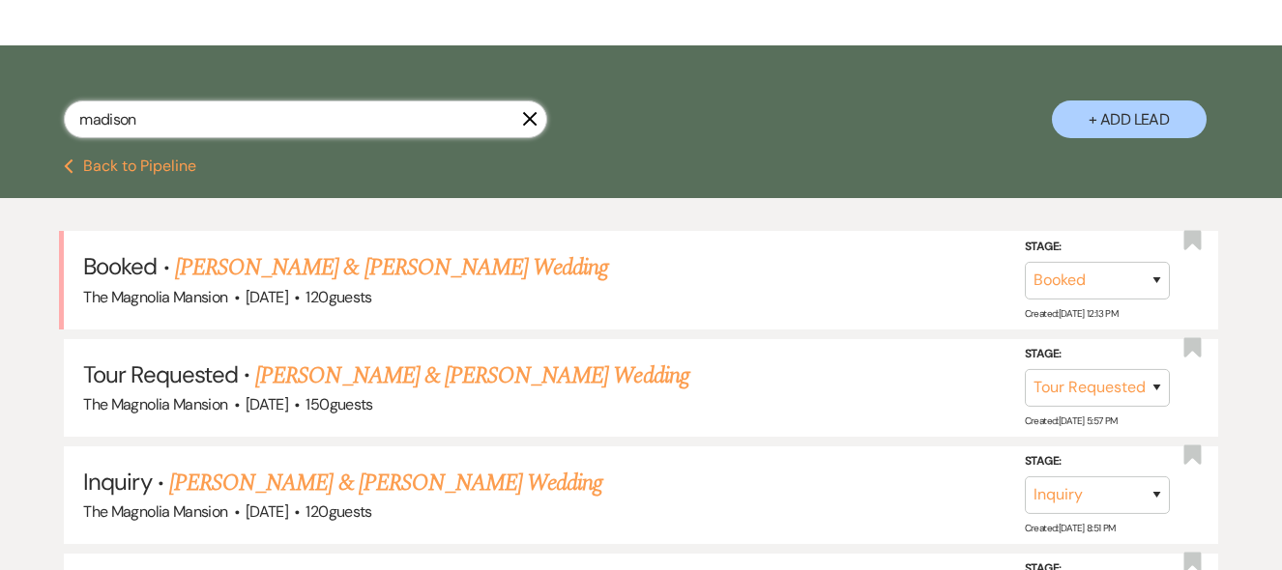
click at [136, 123] on input "madison" at bounding box center [305, 120] width 483 height 38
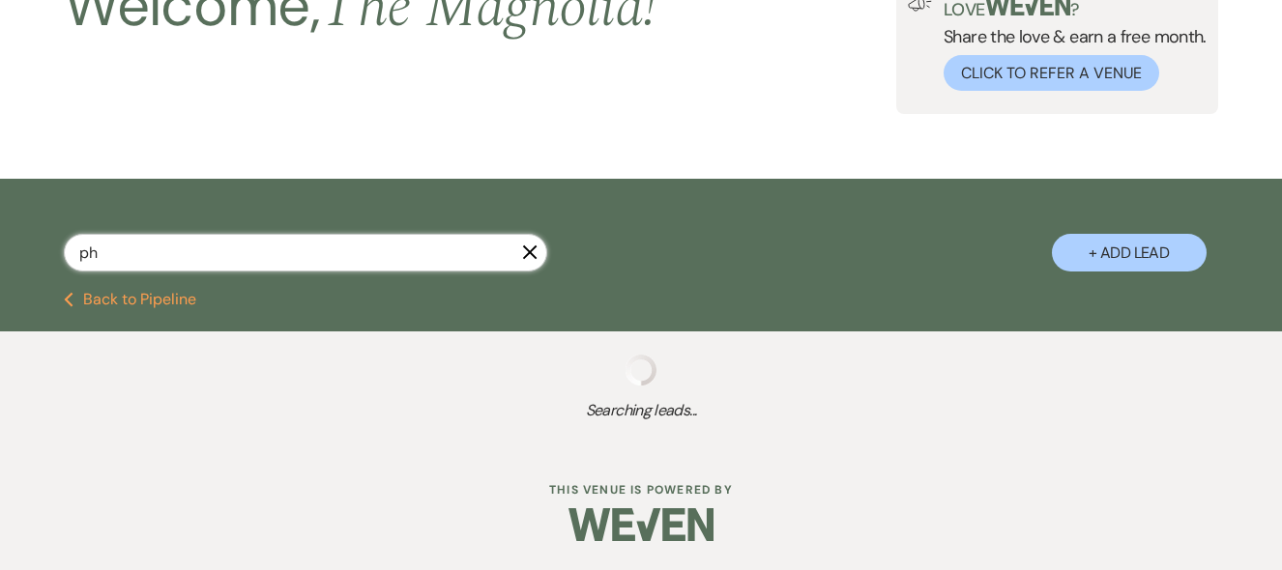
scroll to position [149, 0]
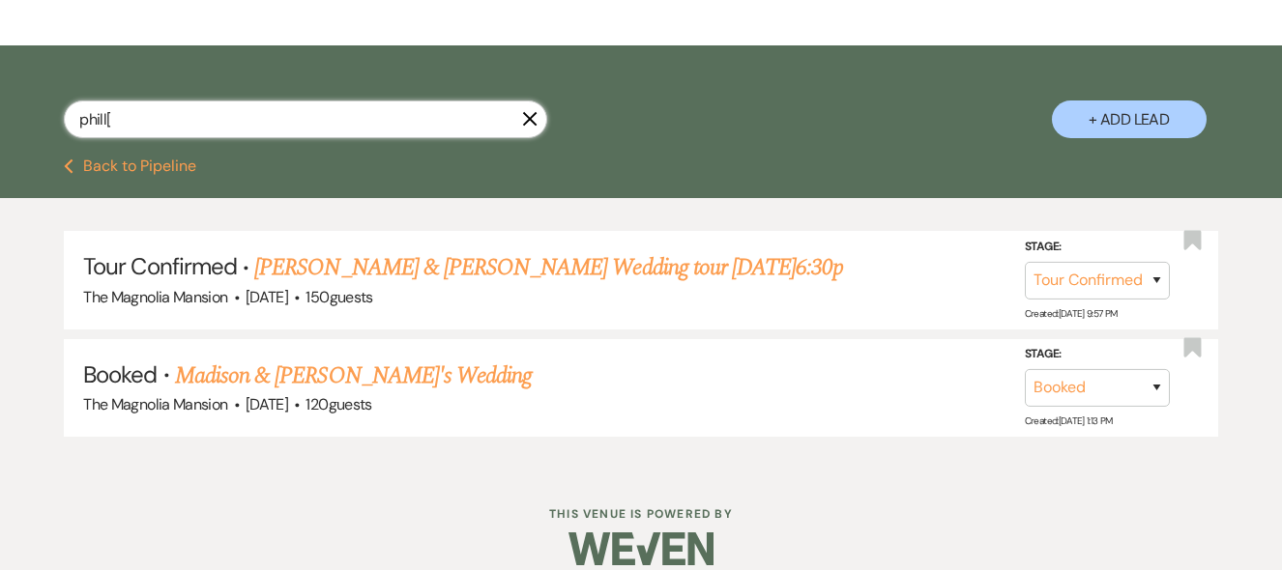
scroll to position [145, 0]
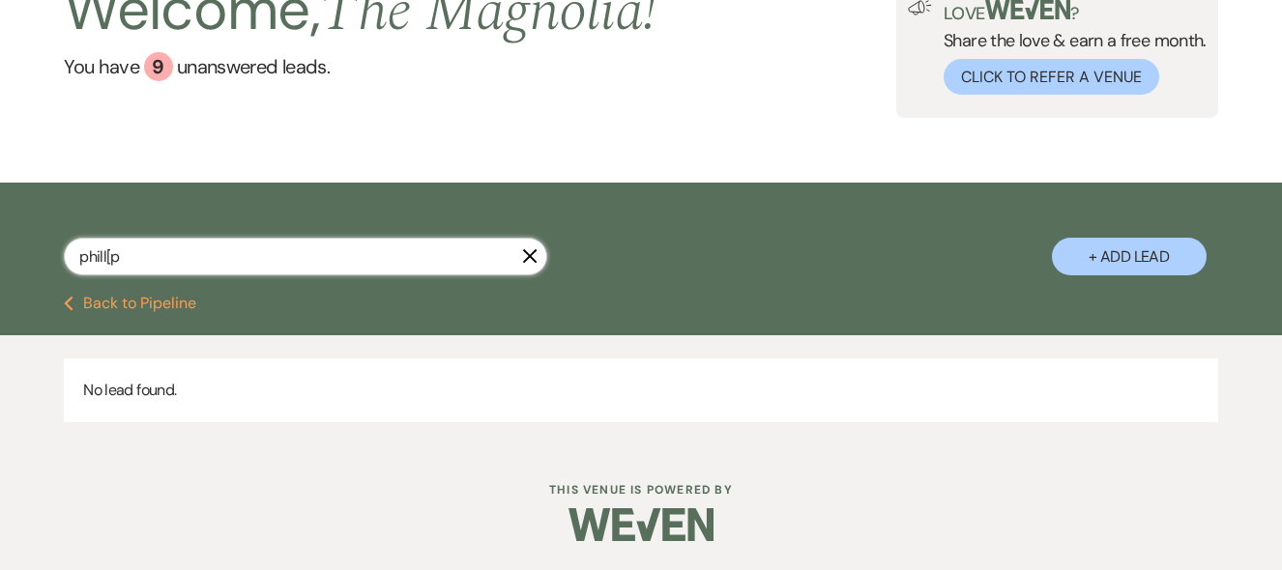
scroll to position [145, 0]
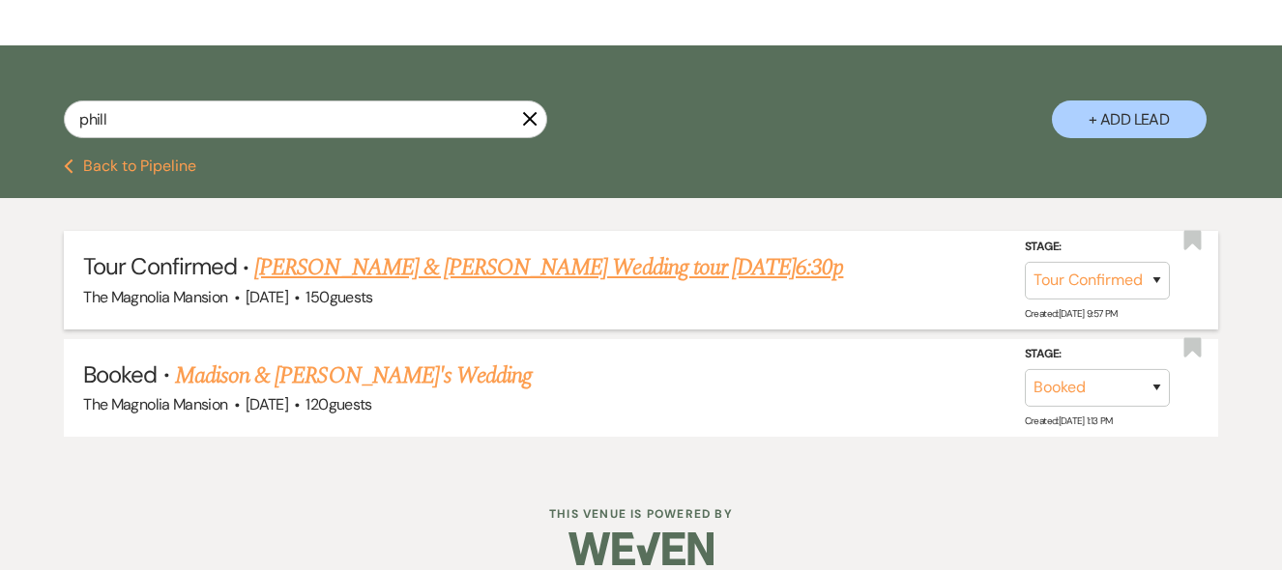
click at [383, 272] on link "[PERSON_NAME] & [PERSON_NAME] Wedding tour [DATE]6:30p" at bounding box center [548, 267] width 589 height 35
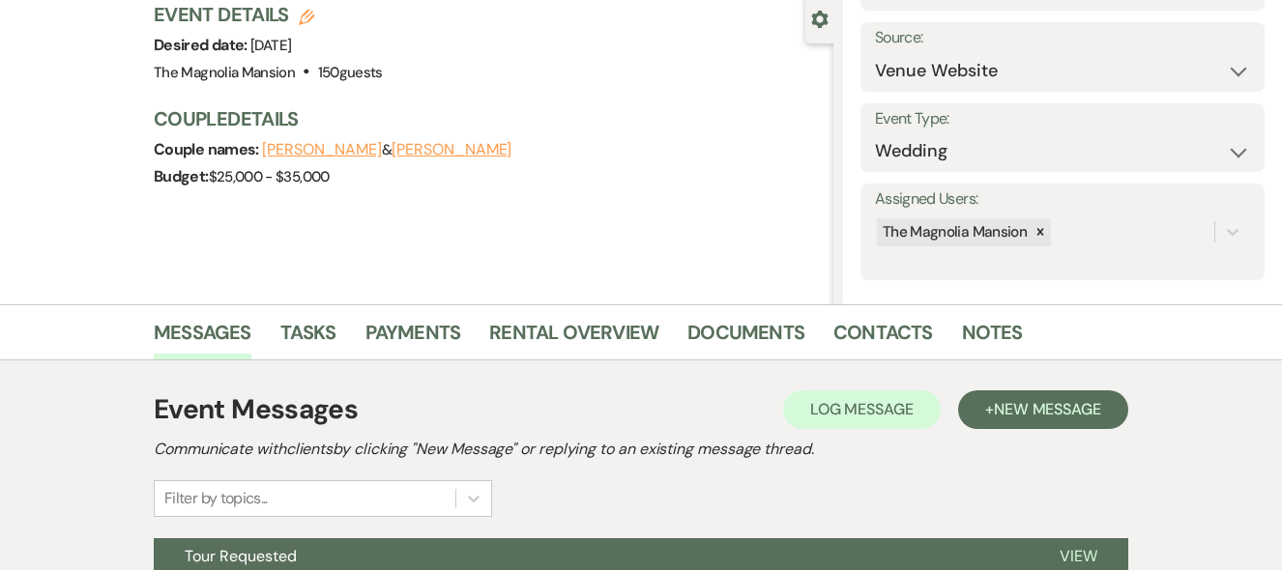
scroll to position [182, 0]
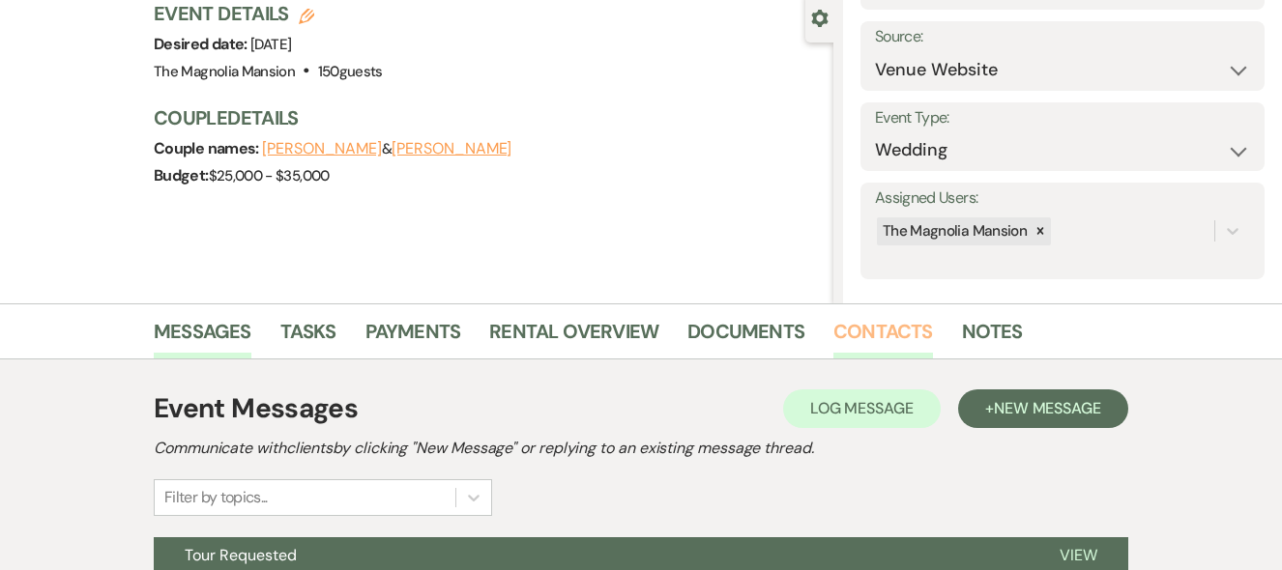
click at [889, 333] on link "Contacts" at bounding box center [883, 337] width 100 height 43
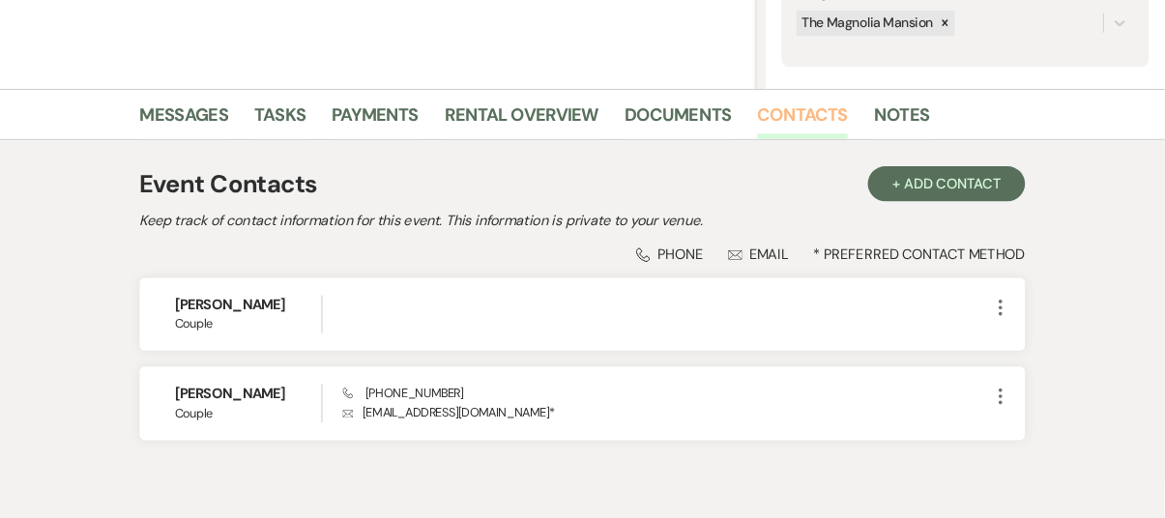
scroll to position [387, 0]
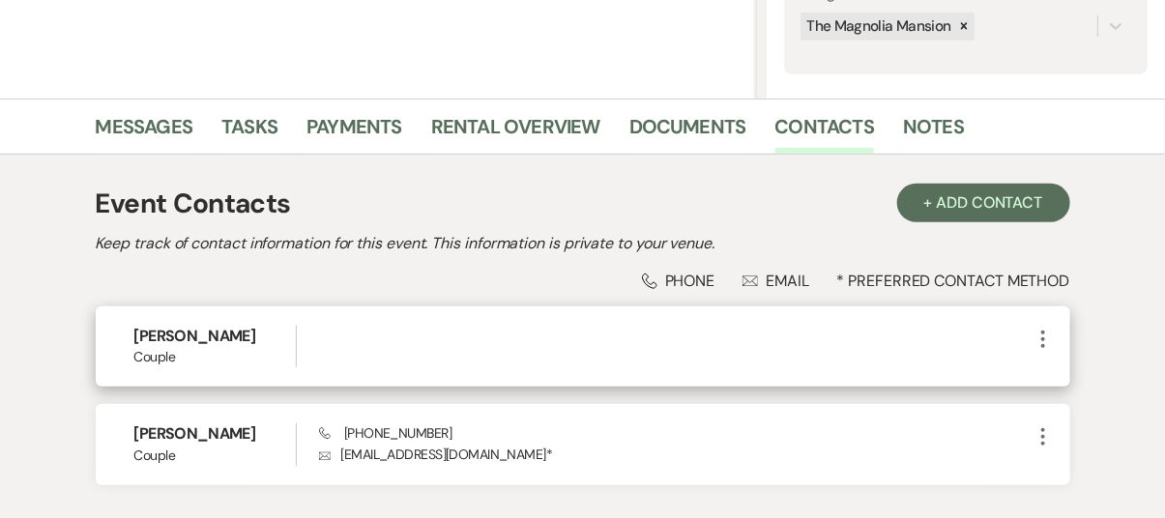
drag, startPoint x: 1265, startPoint y: 0, endPoint x: 817, endPoint y: 352, distance: 570.1
click at [817, 352] on div at bounding box center [675, 347] width 712 height 42
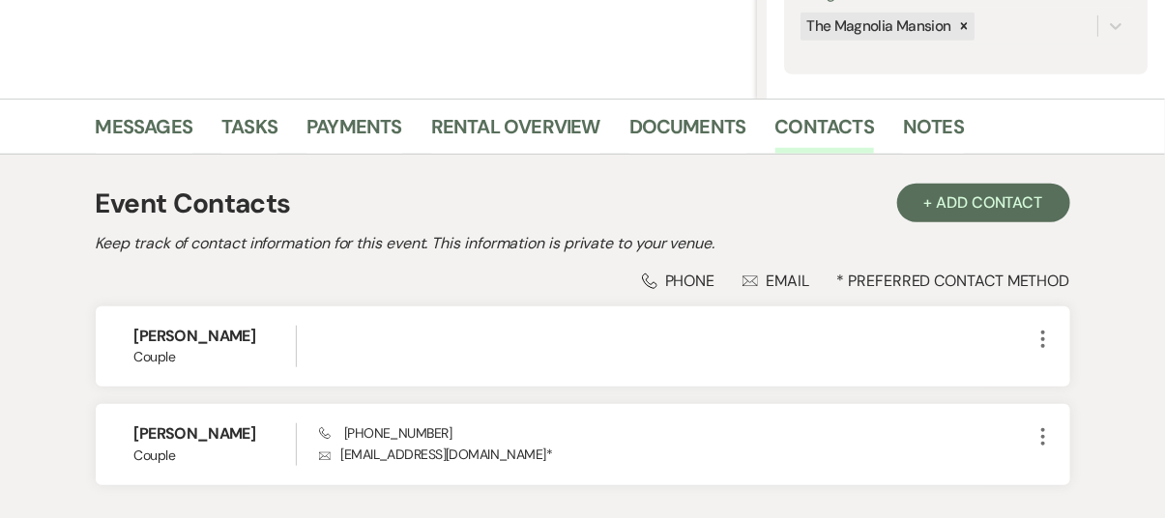
click at [570, 386] on div "[PERSON_NAME] Couple More [PERSON_NAME] Couple Phone [PHONE_NUMBER] Envelope [E…" at bounding box center [583, 395] width 974 height 179
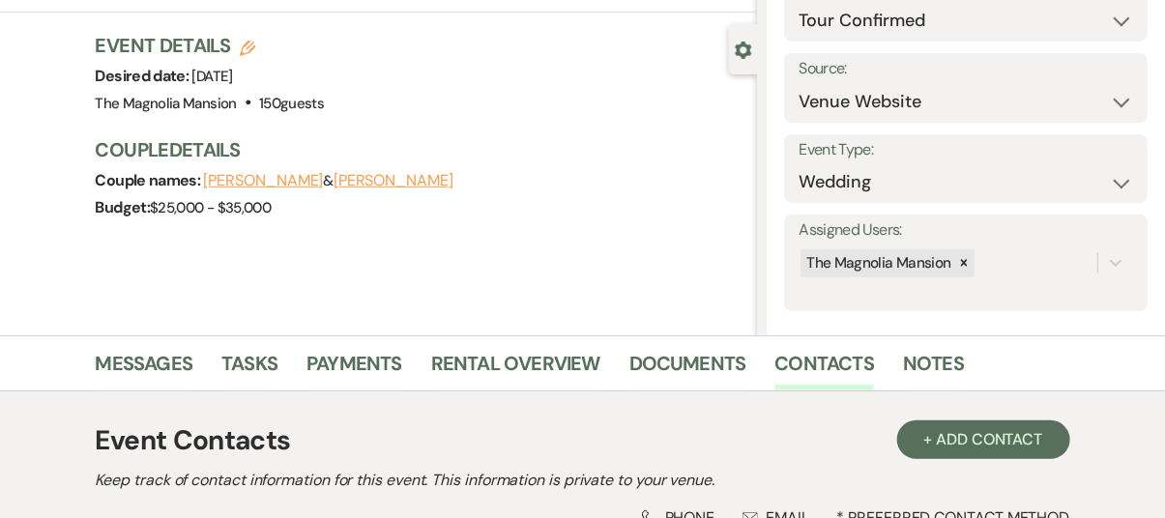
scroll to position [0, 0]
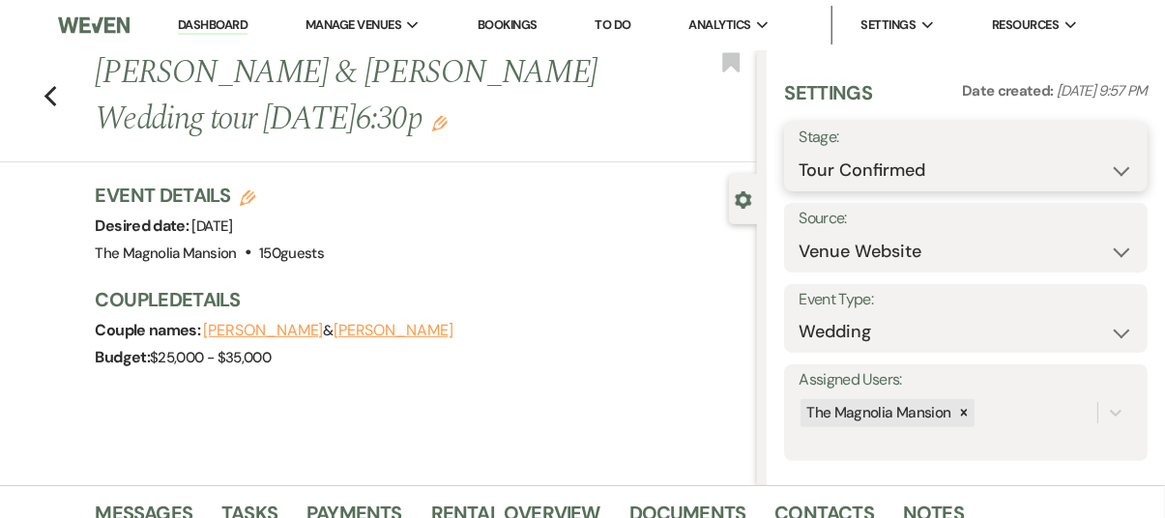
click at [1103, 173] on select "Inquiry Follow Up Tour Requested Tour Confirmed Toured Proposal Sent Booked Lost" at bounding box center [965, 171] width 334 height 38
click at [798, 152] on select "Inquiry Follow Up Tour Requested Tour Confirmed Toured Proposal Sent Booked Lost" at bounding box center [965, 171] width 334 height 38
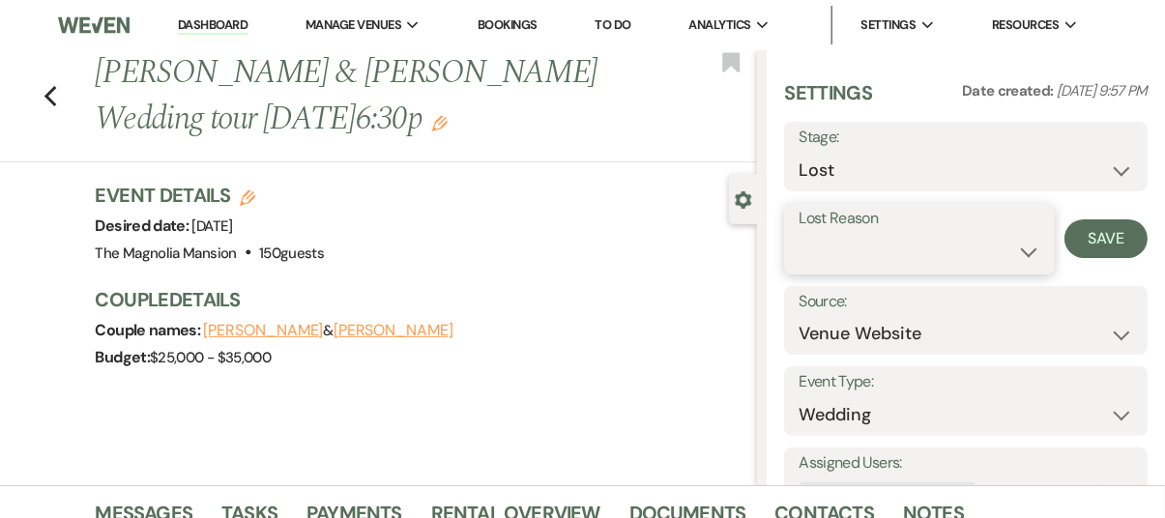
click at [1010, 248] on select "Booked Elsewhere Budget Date Unavailable No Response Not a Good Match Capacity …" at bounding box center [919, 252] width 242 height 38
click at [798, 233] on select "Booked Elsewhere Budget Date Unavailable No Response Not a Good Match Capacity …" at bounding box center [919, 252] width 242 height 38
click at [456, 239] on div "Event Details Edit Desired date: [DATE] Venue: [GEOGRAPHIC_DATA] . 150 guests V…" at bounding box center [417, 224] width 643 height 85
click at [596, 320] on div "Couple names: [PERSON_NAME] & [PERSON_NAME]" at bounding box center [417, 330] width 643 height 27
click at [496, 405] on div "Previous [PERSON_NAME] & [PERSON_NAME] Wedding tour [DATE]6:30p Edit Bookmark G…" at bounding box center [378, 267] width 757 height 435
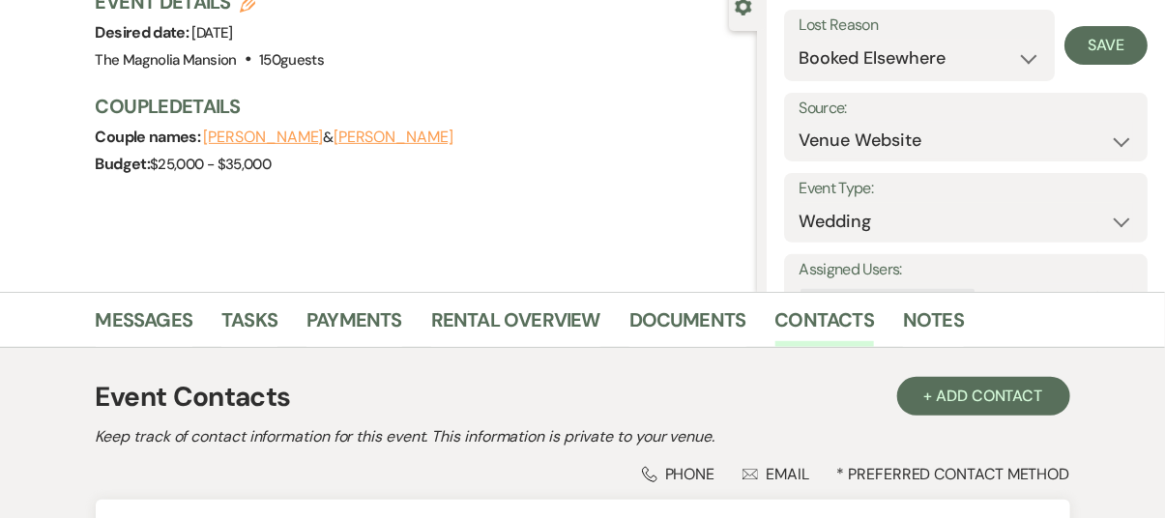
scroll to position [239, 0]
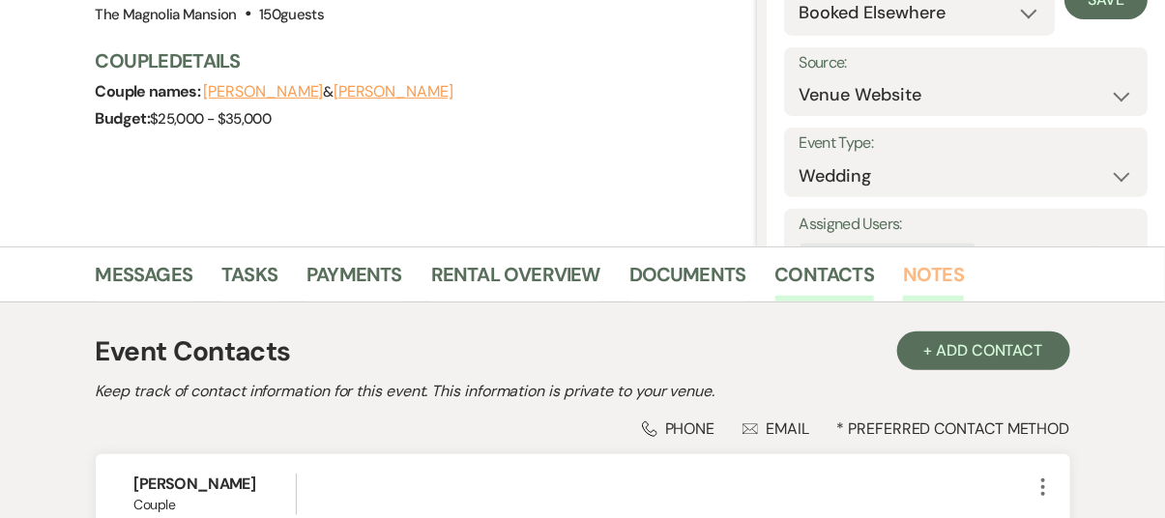
click at [926, 277] on link "Notes" at bounding box center [933, 280] width 61 height 43
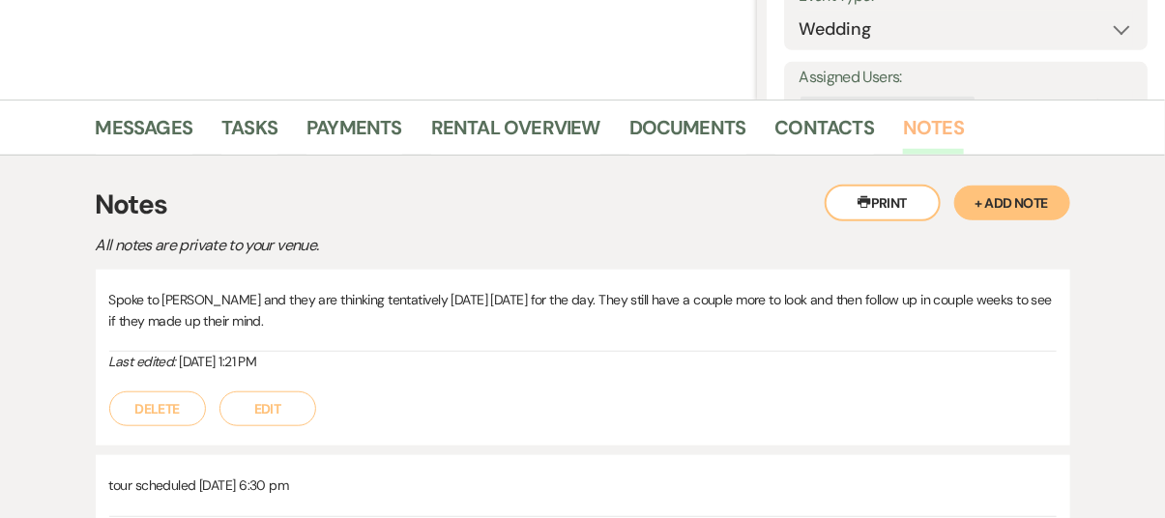
scroll to position [387, 0]
click at [1013, 207] on button "+ Add Note" at bounding box center [1012, 202] width 116 height 35
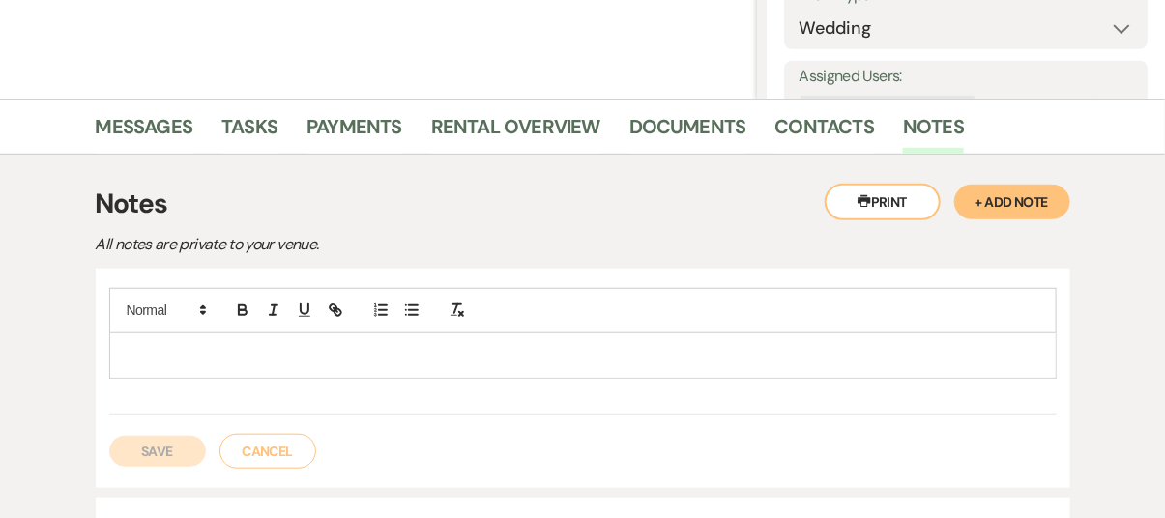
click at [146, 338] on div at bounding box center [582, 355] width 945 height 44
click at [195, 379] on div at bounding box center [582, 351] width 947 height 127
click at [128, 345] on p at bounding box center [583, 355] width 916 height 21
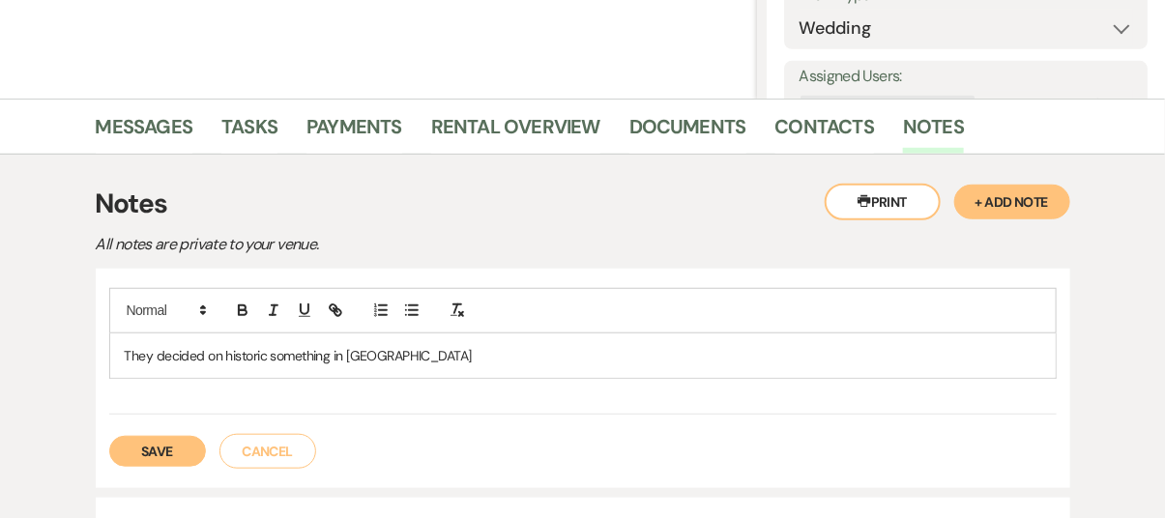
click at [151, 451] on button "Save" at bounding box center [157, 451] width 97 height 31
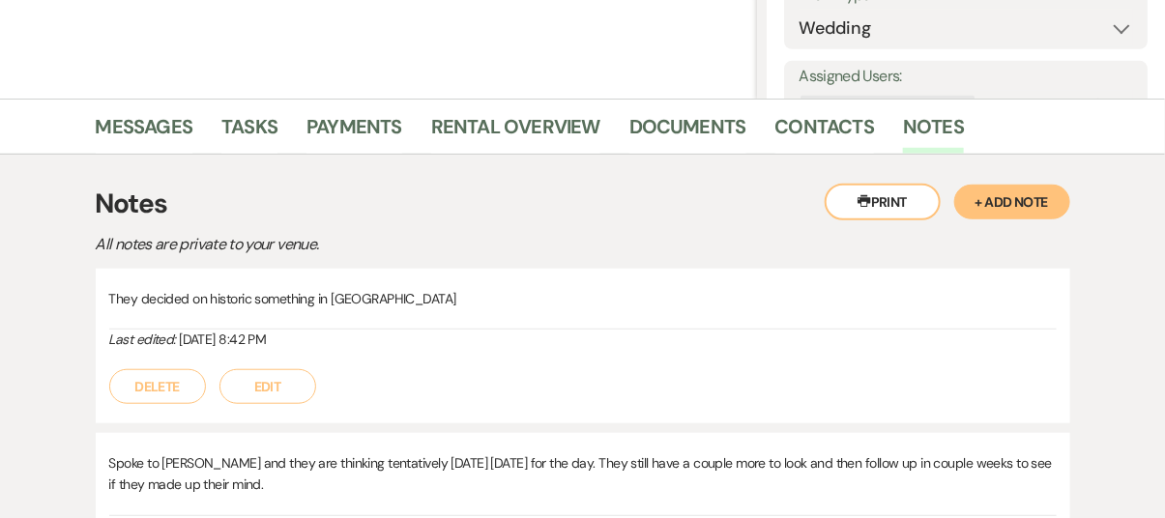
click at [1062, 335] on div "They decided on historic something in [GEOGRAPHIC_DATA] Last edited: [DATE] 8:4…" at bounding box center [583, 346] width 974 height 155
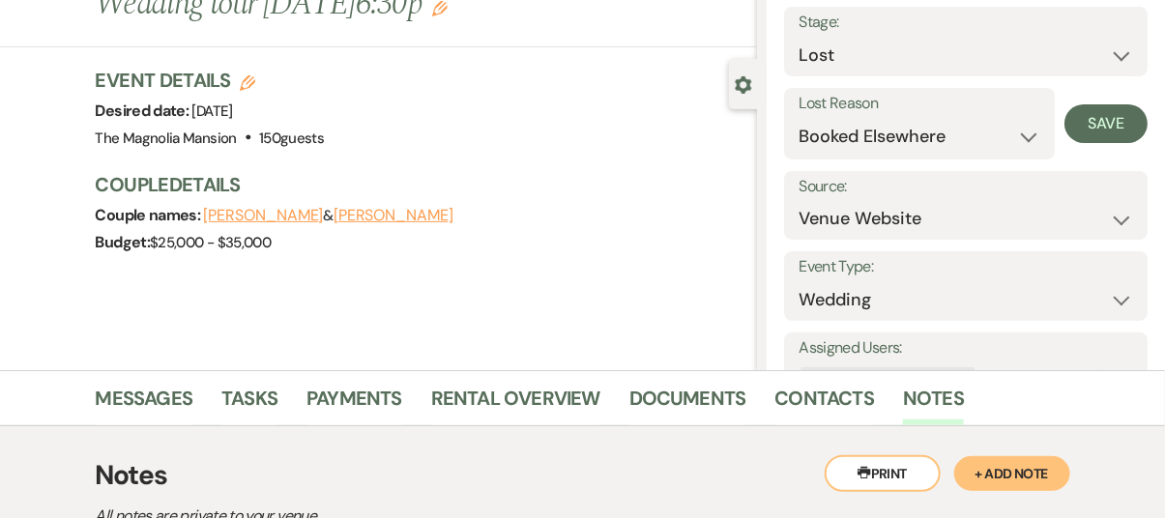
scroll to position [0, 0]
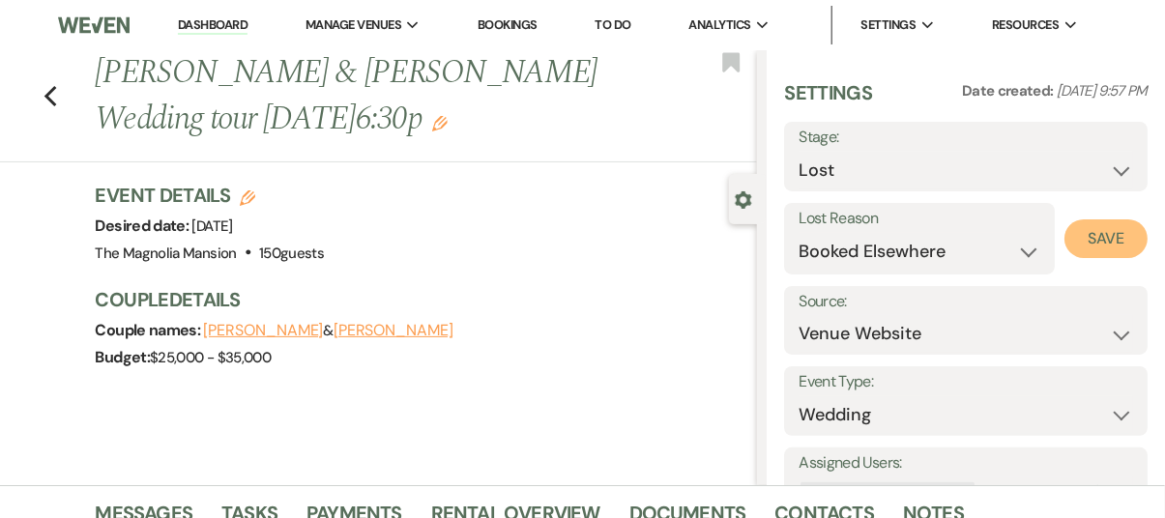
click at [1095, 246] on button "Save" at bounding box center [1105, 238] width 83 height 39
click at [55, 105] on icon "Previous" at bounding box center [50, 96] width 14 height 23
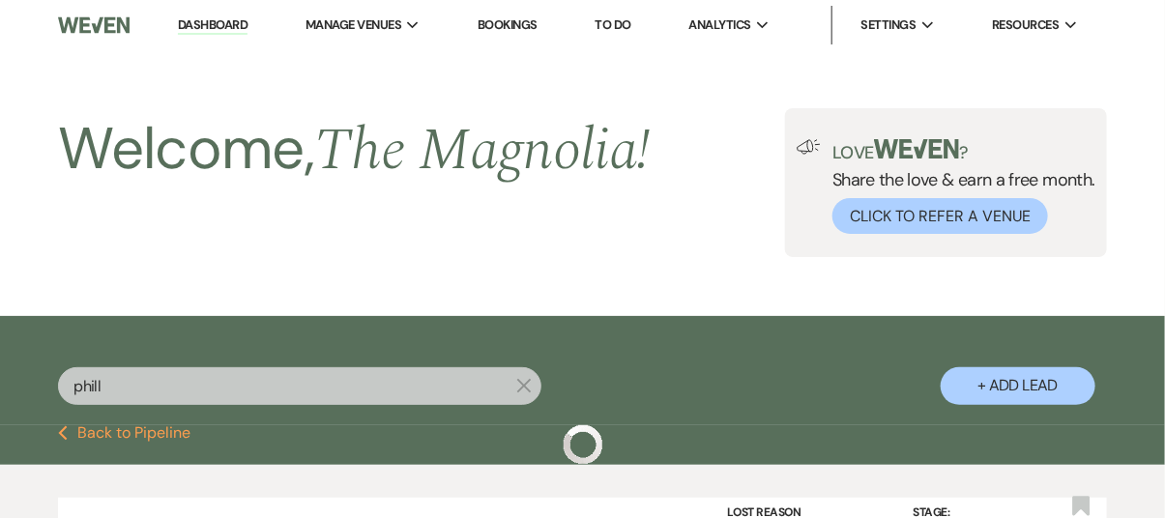
scroll to position [256, 0]
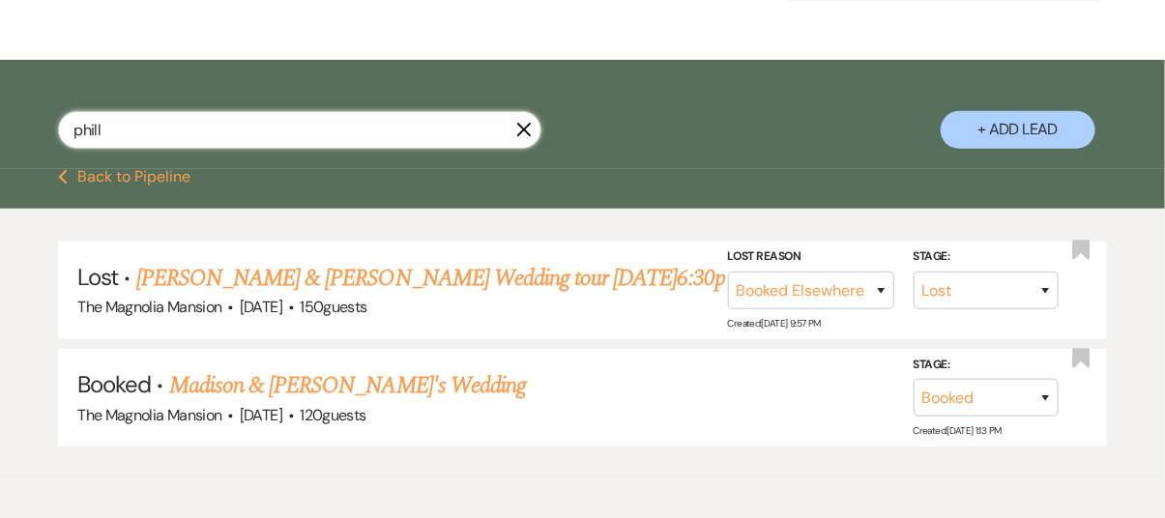
click at [110, 132] on input "phill" at bounding box center [299, 130] width 483 height 38
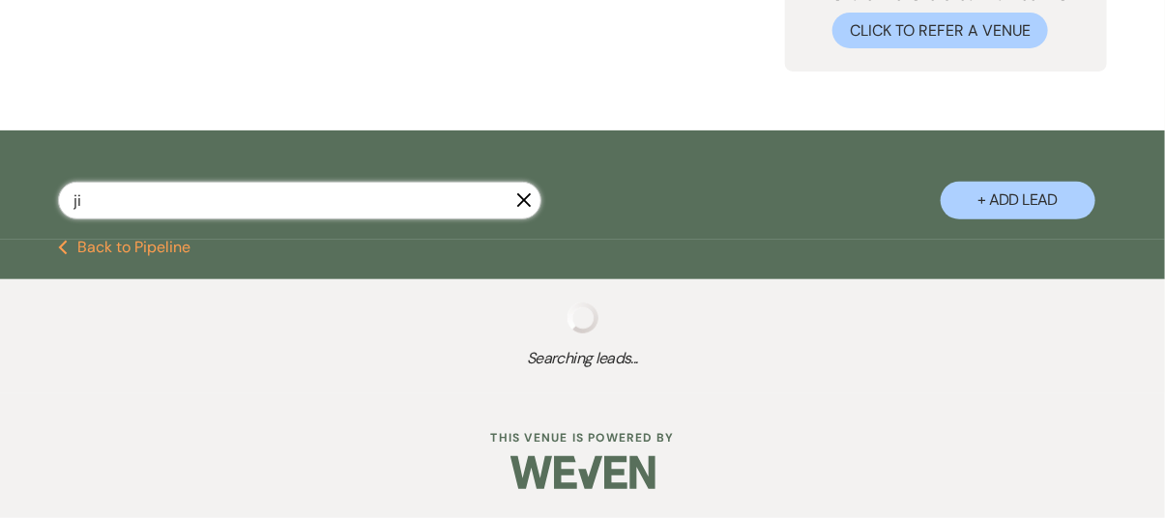
scroll to position [233, 0]
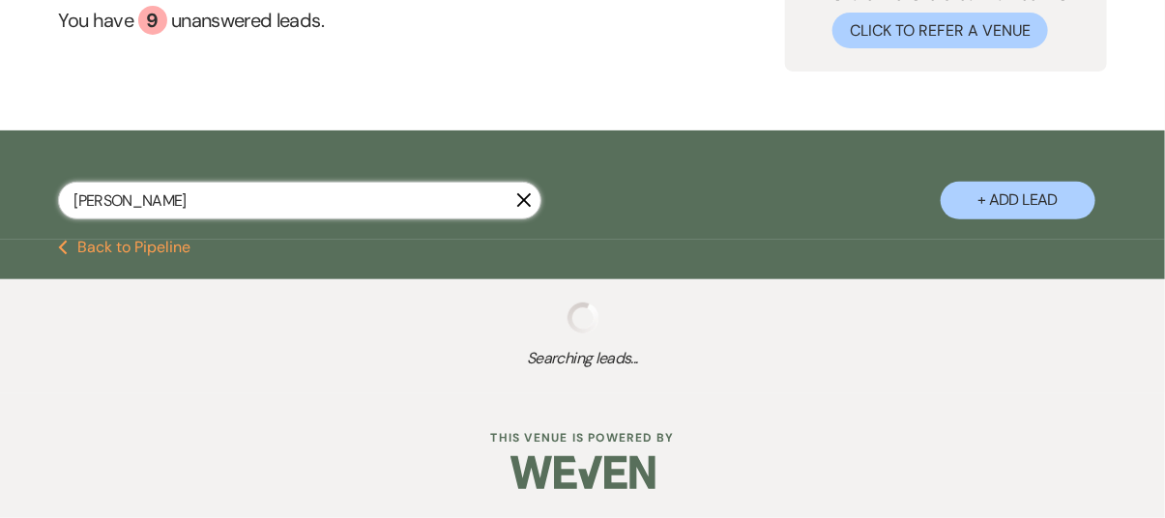
scroll to position [233, 0]
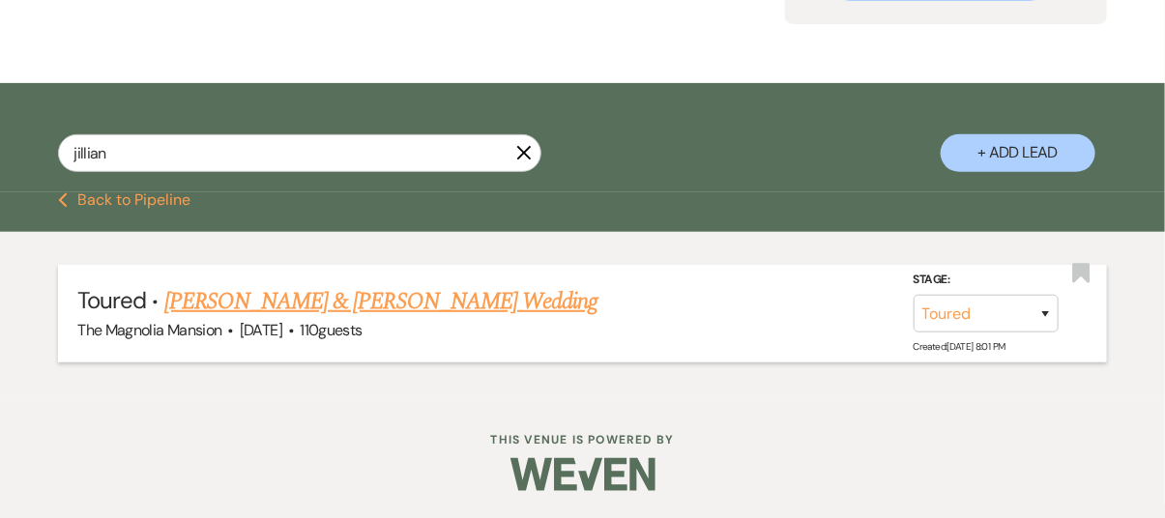
click at [379, 306] on link "[PERSON_NAME] & [PERSON_NAME] Wedding" at bounding box center [380, 301] width 433 height 35
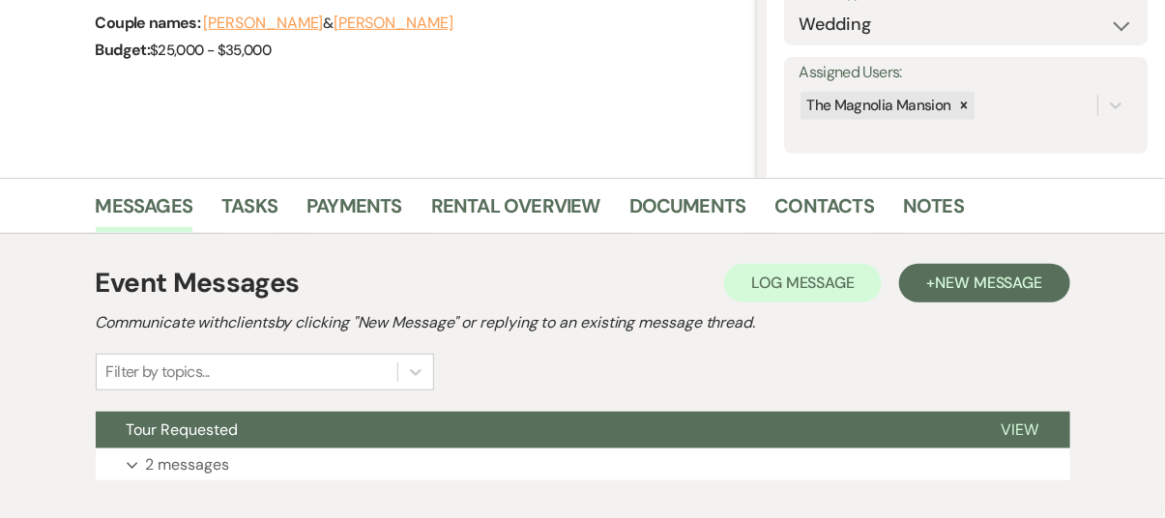
scroll to position [308, 0]
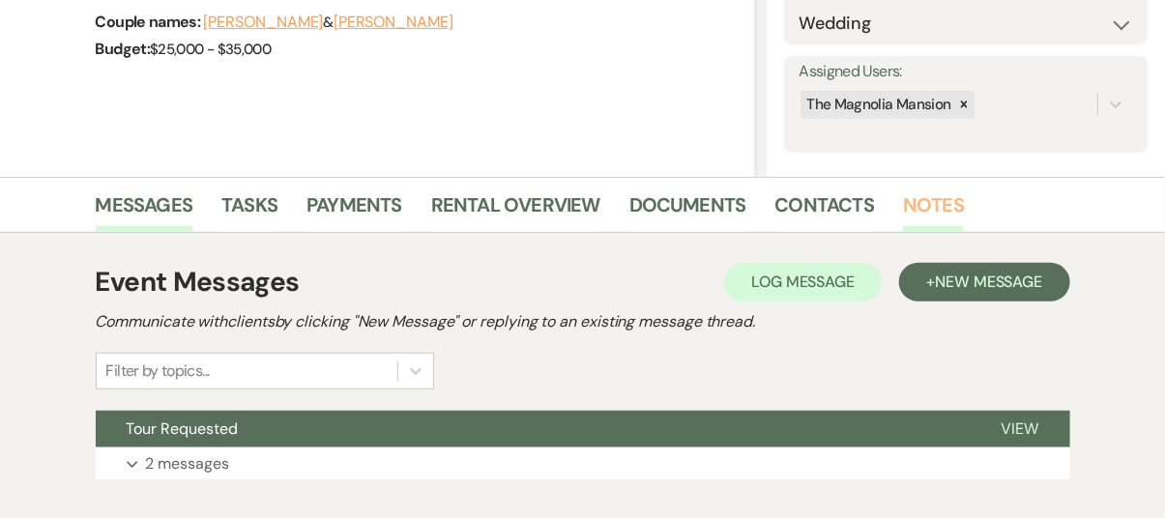
click at [944, 204] on link "Notes" at bounding box center [933, 210] width 61 height 43
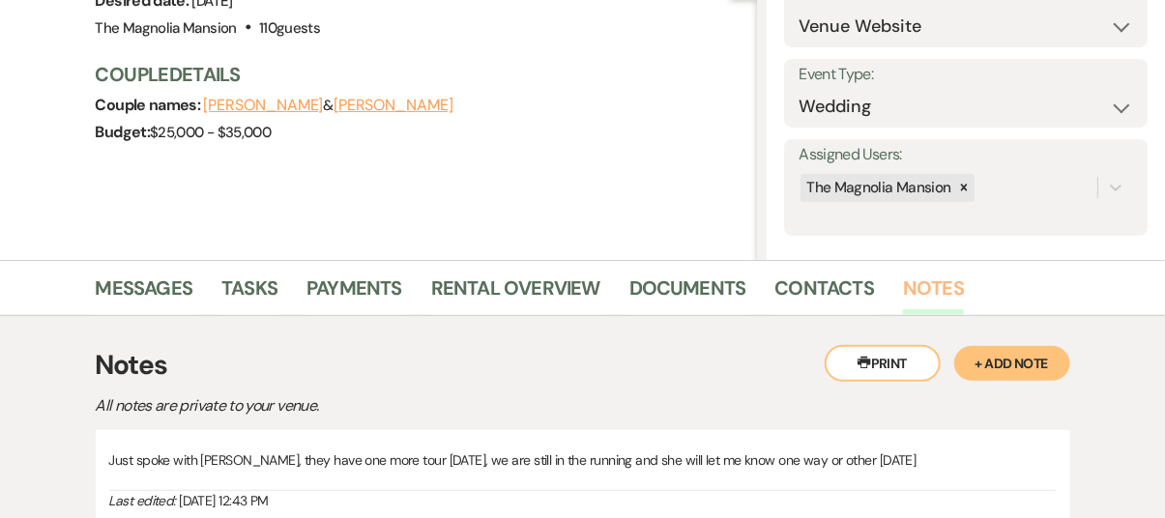
scroll to position [224, 0]
click at [803, 292] on link "Contacts" at bounding box center [825, 295] width 100 height 43
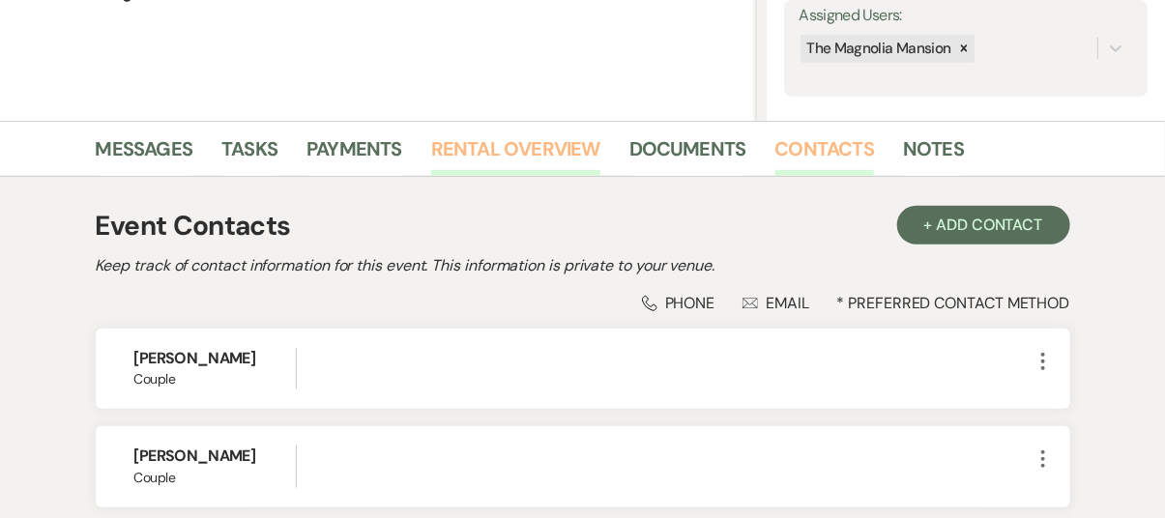
scroll to position [363, 0]
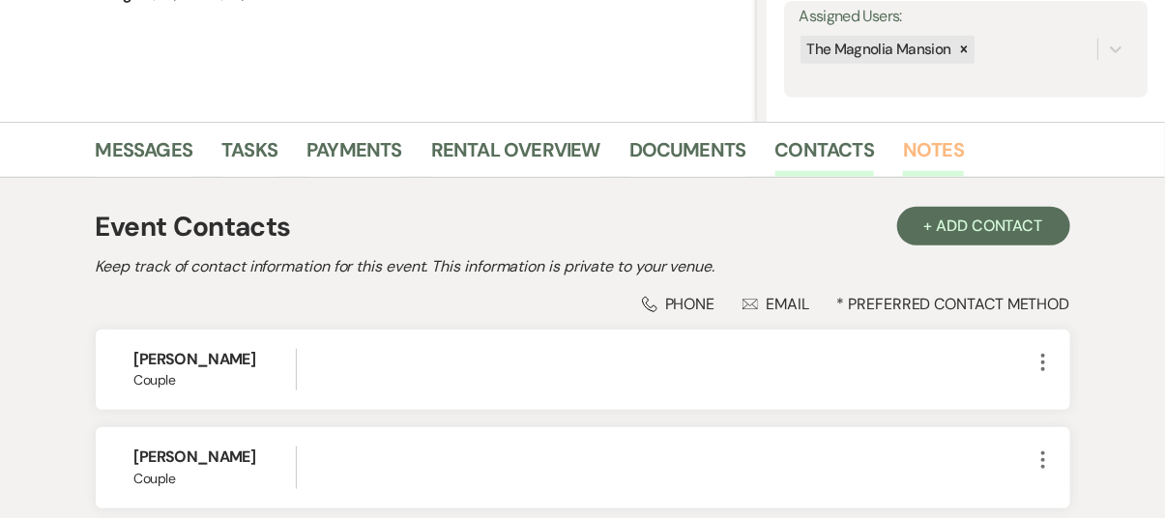
click at [922, 144] on link "Notes" at bounding box center [933, 155] width 61 height 43
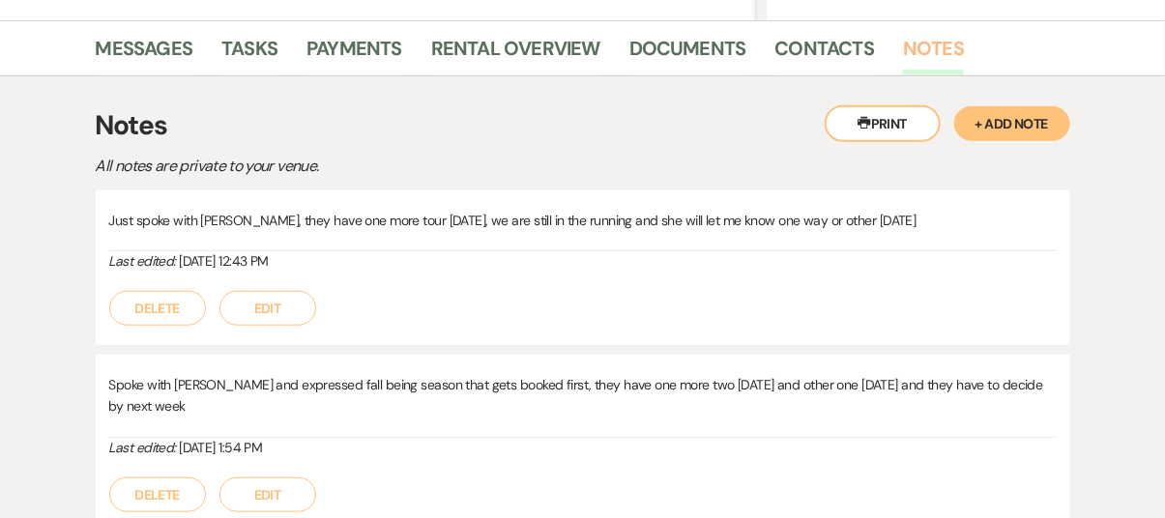
scroll to position [464, 0]
click at [1016, 115] on button "+ Add Note" at bounding box center [1012, 124] width 116 height 35
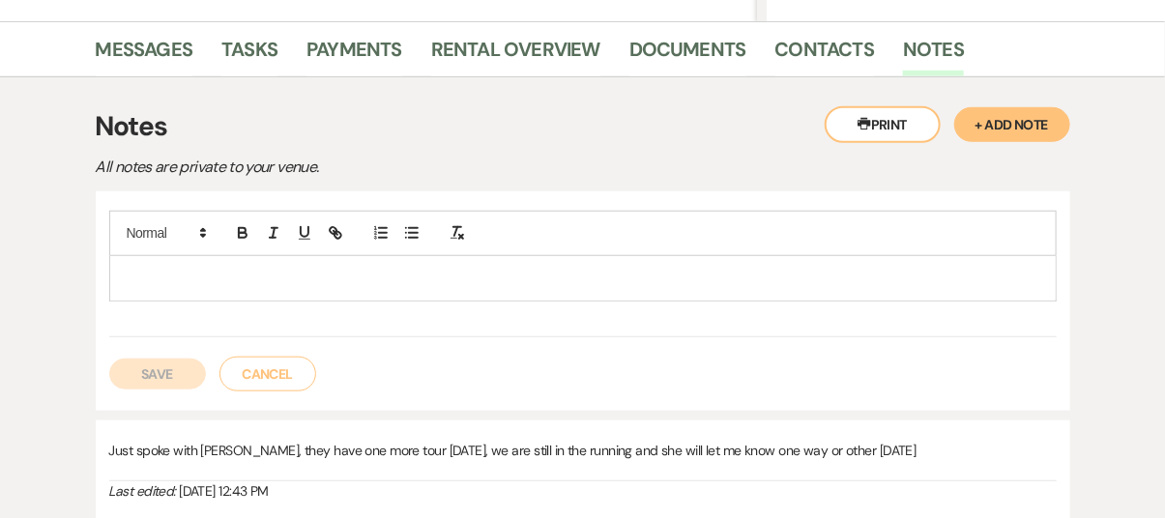
click at [130, 261] on div at bounding box center [582, 278] width 945 height 44
click at [122, 267] on div at bounding box center [582, 278] width 945 height 44
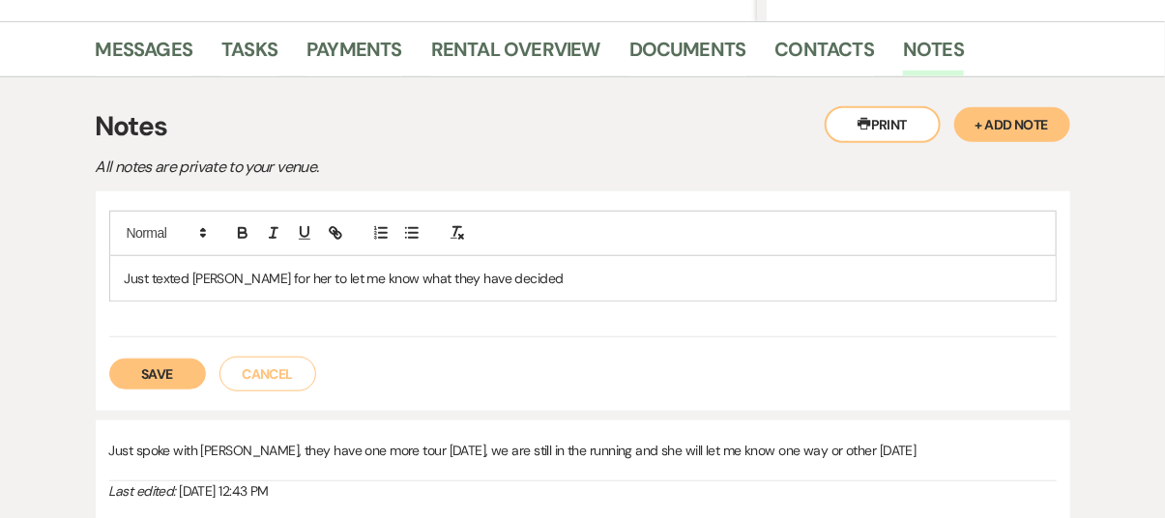
click at [206, 280] on p "Just texted [PERSON_NAME] for her to let me know what they have decided" at bounding box center [583, 278] width 916 height 21
click at [593, 304] on div "Just texted [PERSON_NAME] for her to let me know what they have decided" at bounding box center [582, 274] width 947 height 127
click at [166, 375] on button "Save" at bounding box center [157, 374] width 97 height 31
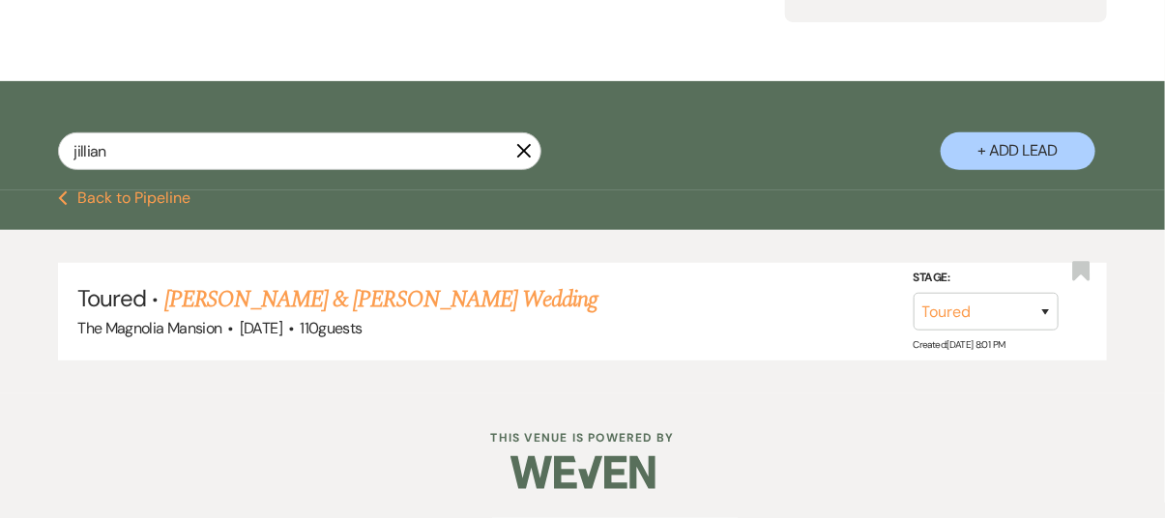
scroll to position [233, 0]
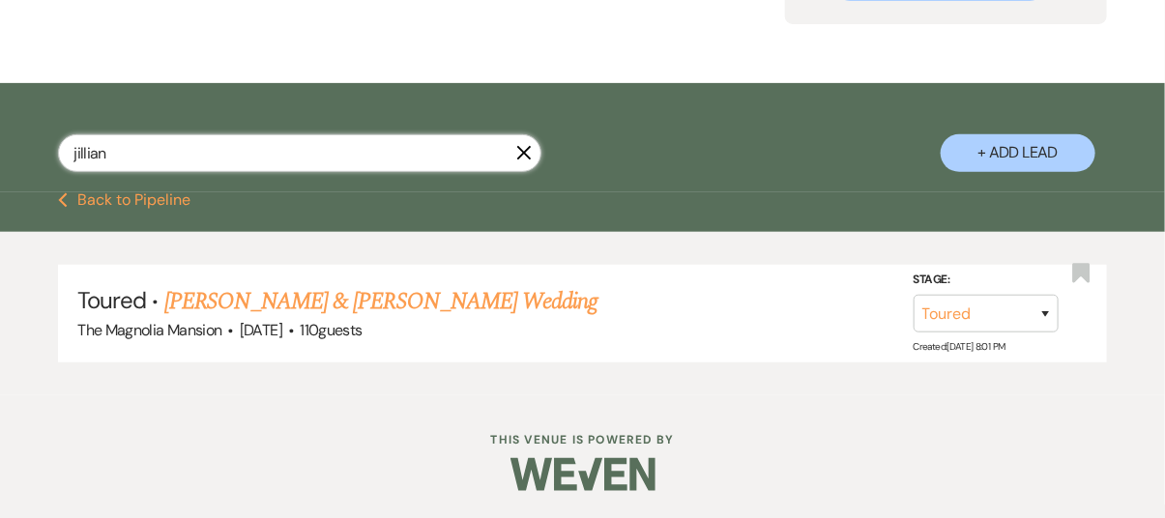
click at [120, 155] on input "jillian" at bounding box center [299, 153] width 483 height 38
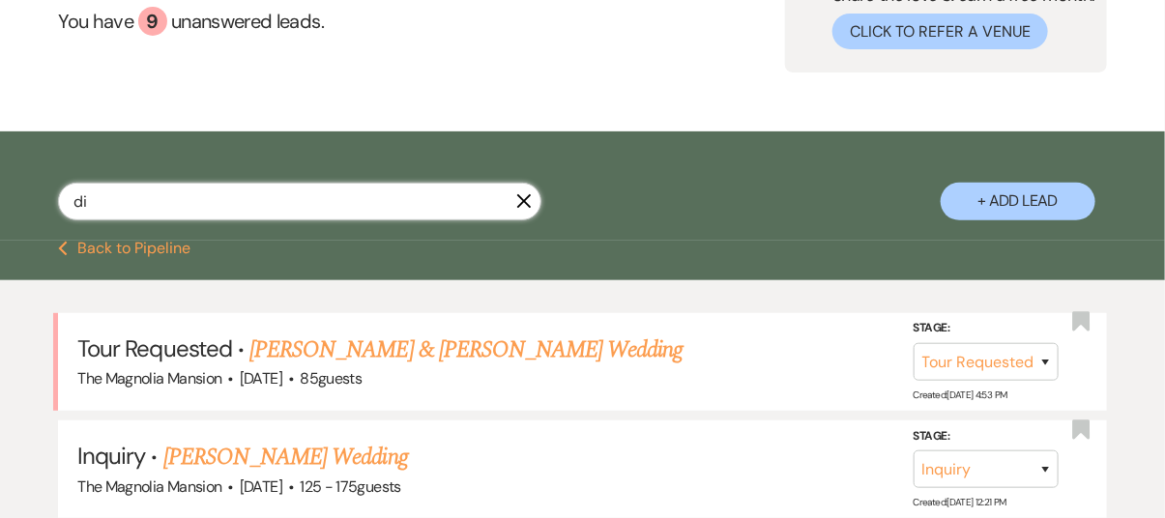
scroll to position [233, 0]
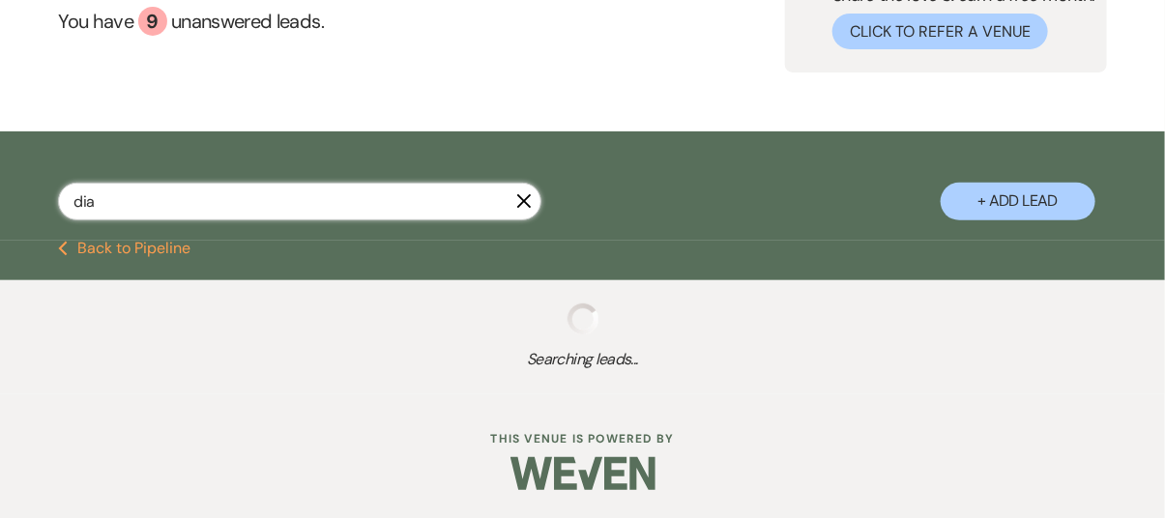
scroll to position [233, 0]
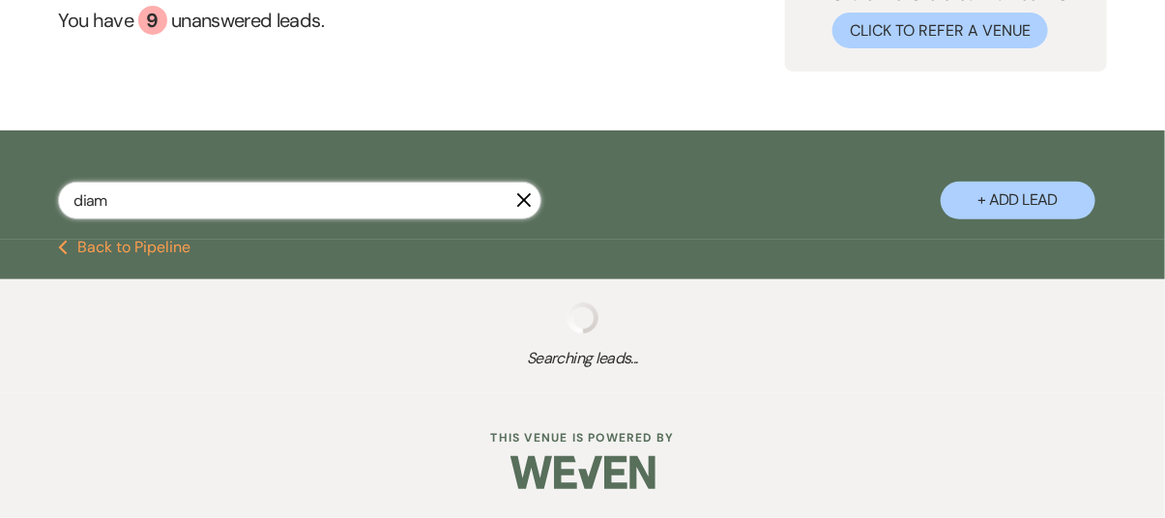
scroll to position [233, 0]
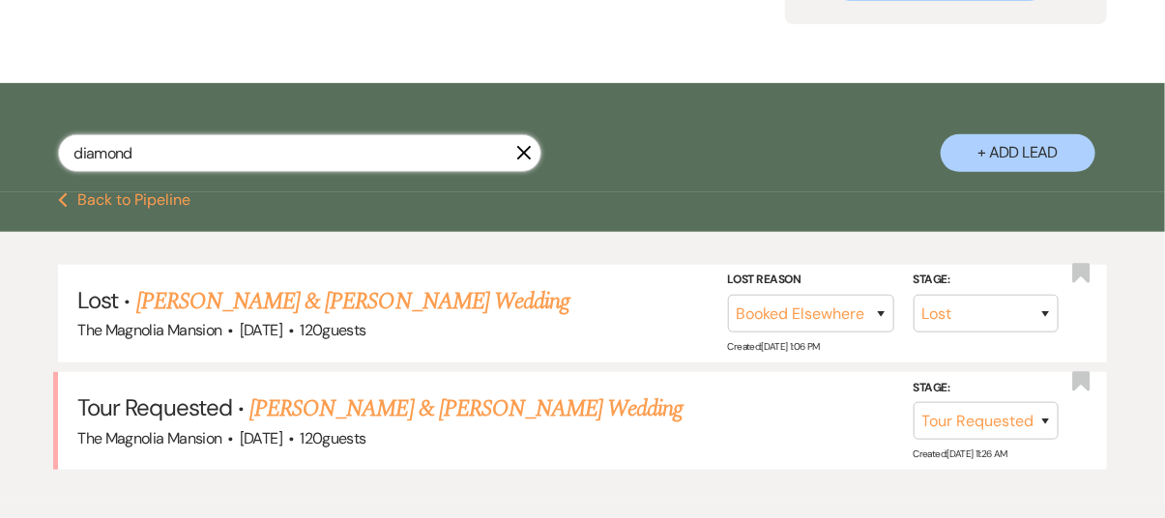
scroll to position [233, 0]
click at [270, 298] on link "[PERSON_NAME] & [PERSON_NAME] Wedding" at bounding box center [352, 301] width 433 height 35
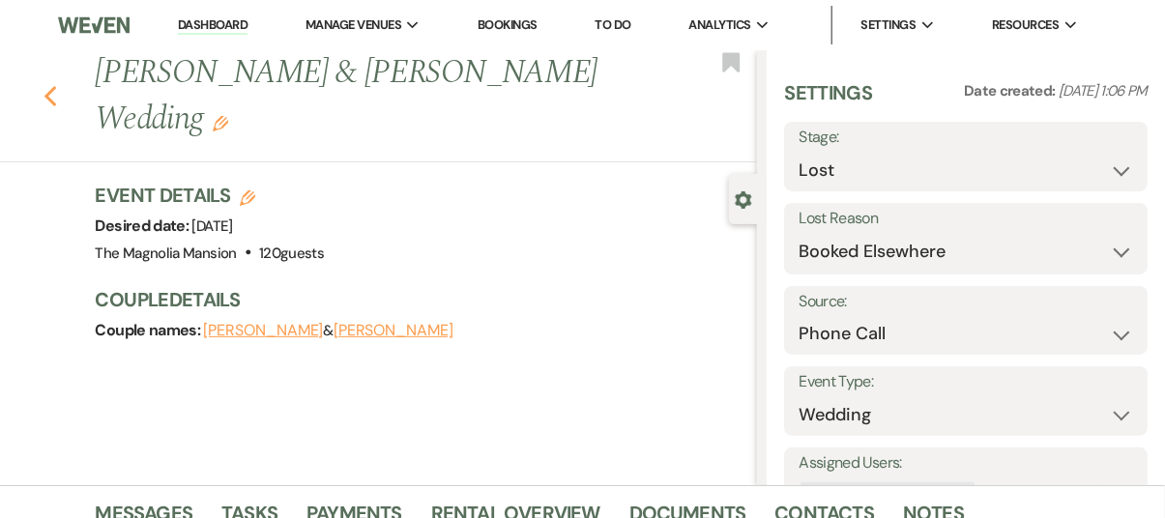
click at [58, 98] on icon "Previous" at bounding box center [50, 96] width 14 height 23
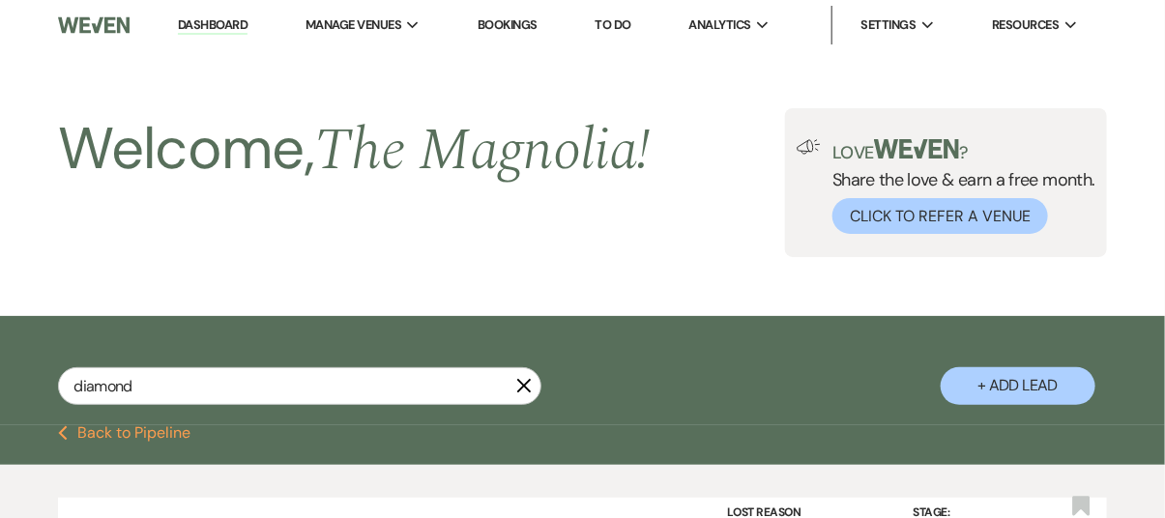
scroll to position [233, 0]
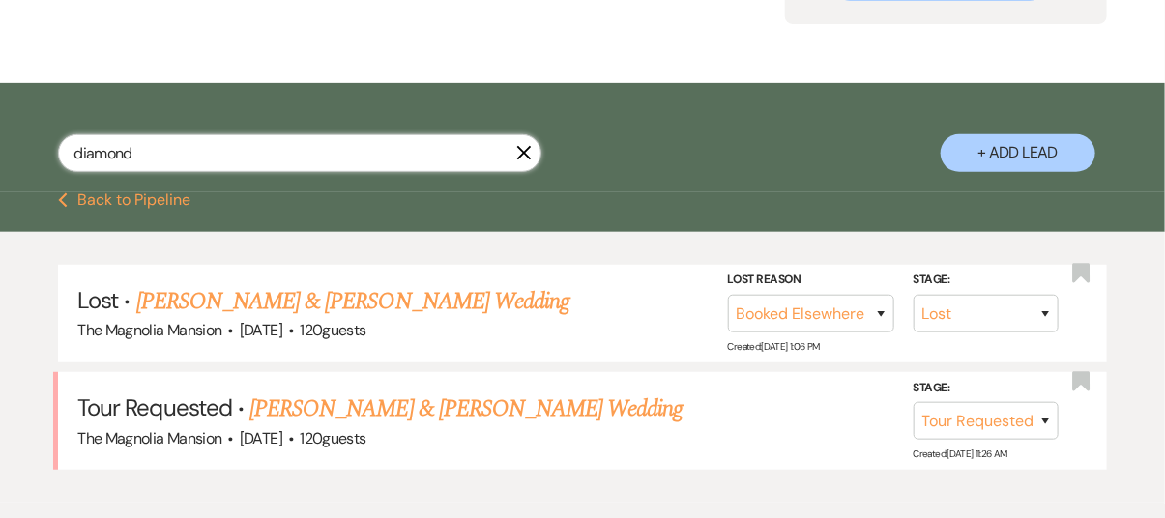
click at [137, 155] on input "diamond" at bounding box center [299, 153] width 483 height 38
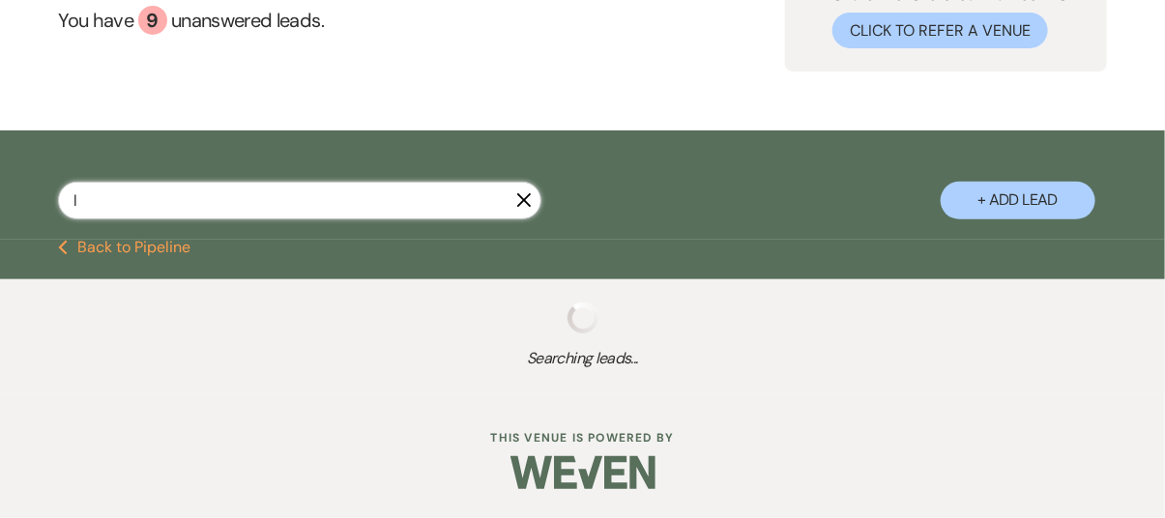
scroll to position [185, 0]
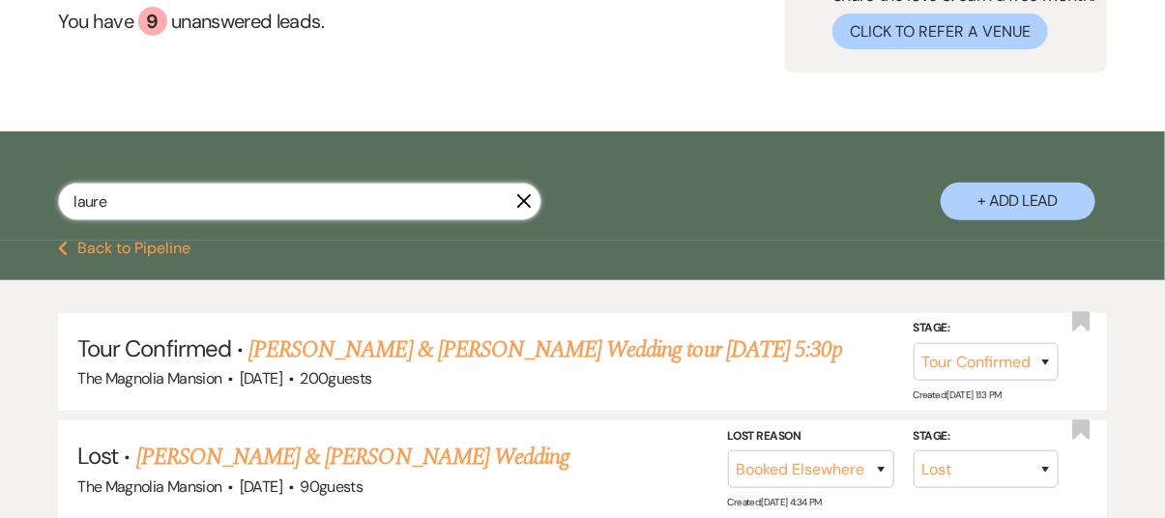
scroll to position [233, 0]
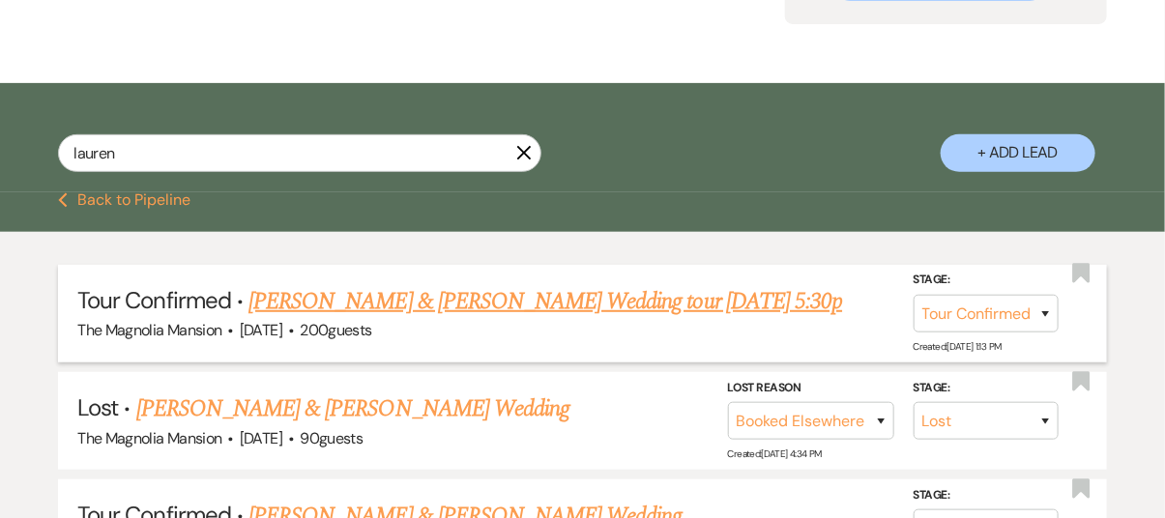
click at [354, 302] on link "[PERSON_NAME] & [PERSON_NAME] Wedding tour [DATE] 5:30p" at bounding box center [545, 301] width 594 height 35
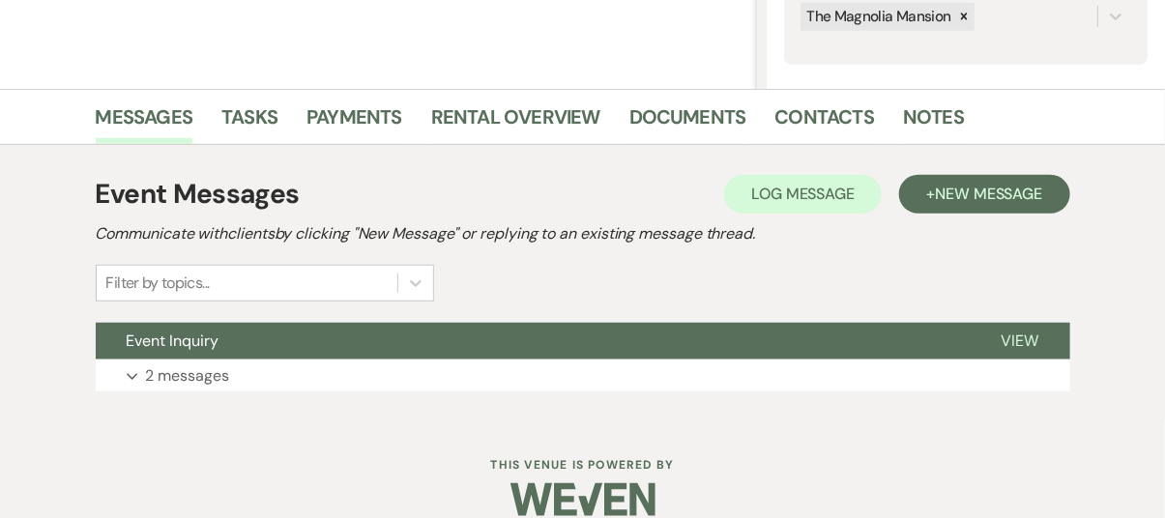
scroll to position [397, 0]
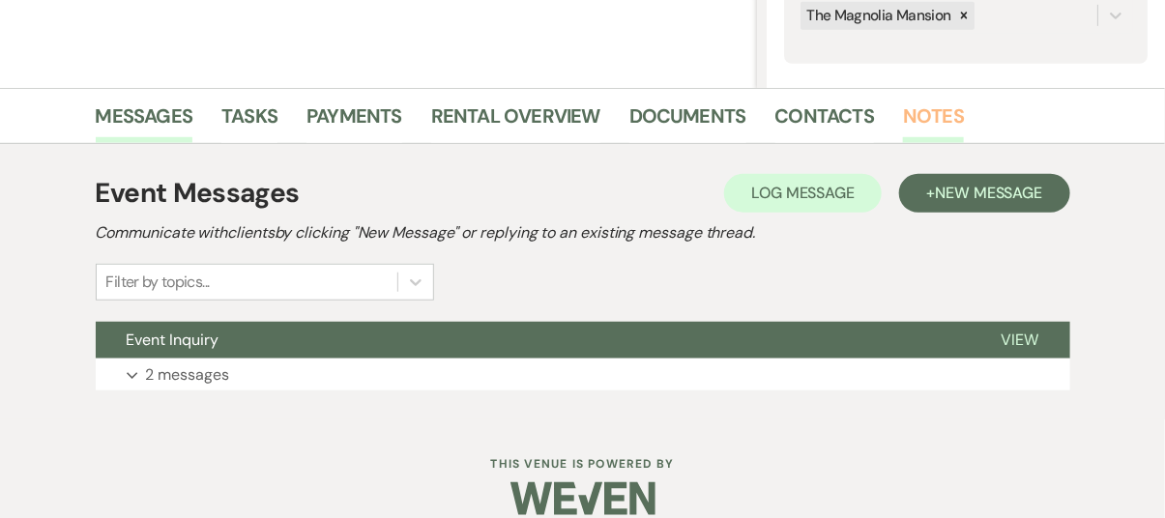
click at [919, 120] on link "Notes" at bounding box center [933, 122] width 61 height 43
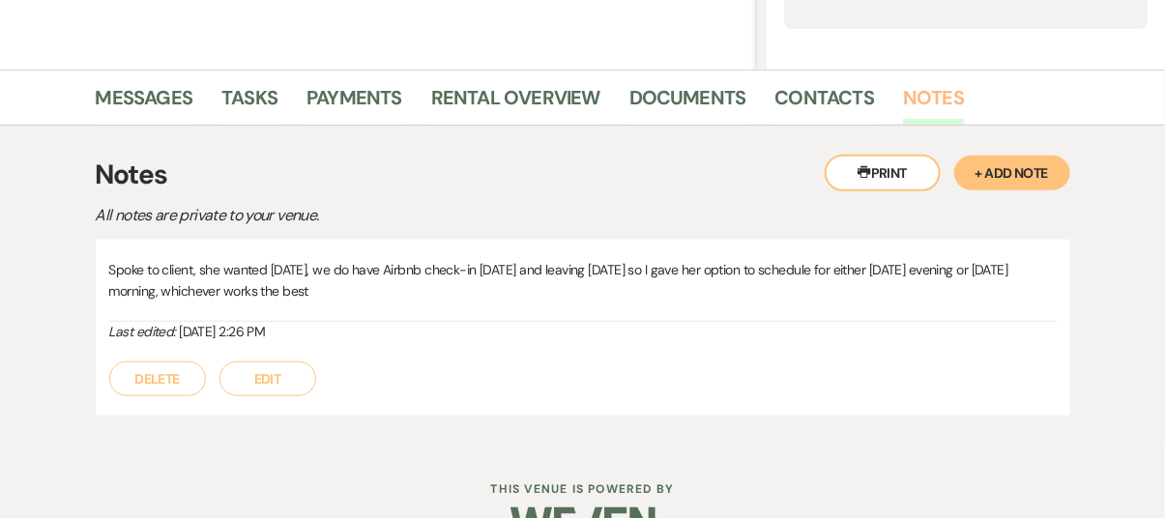
scroll to position [389, 0]
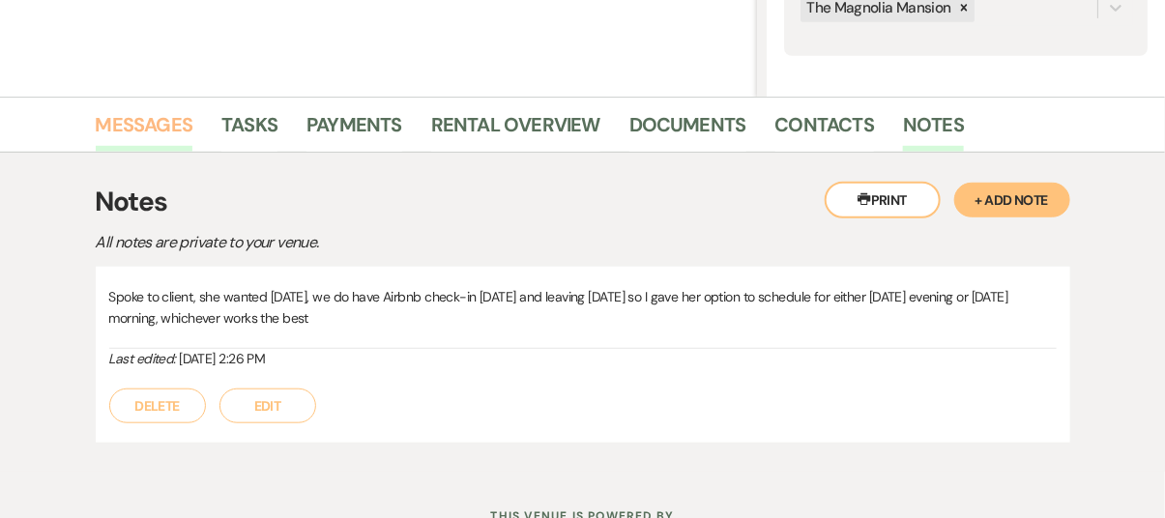
click at [155, 131] on link "Messages" at bounding box center [145, 130] width 98 height 43
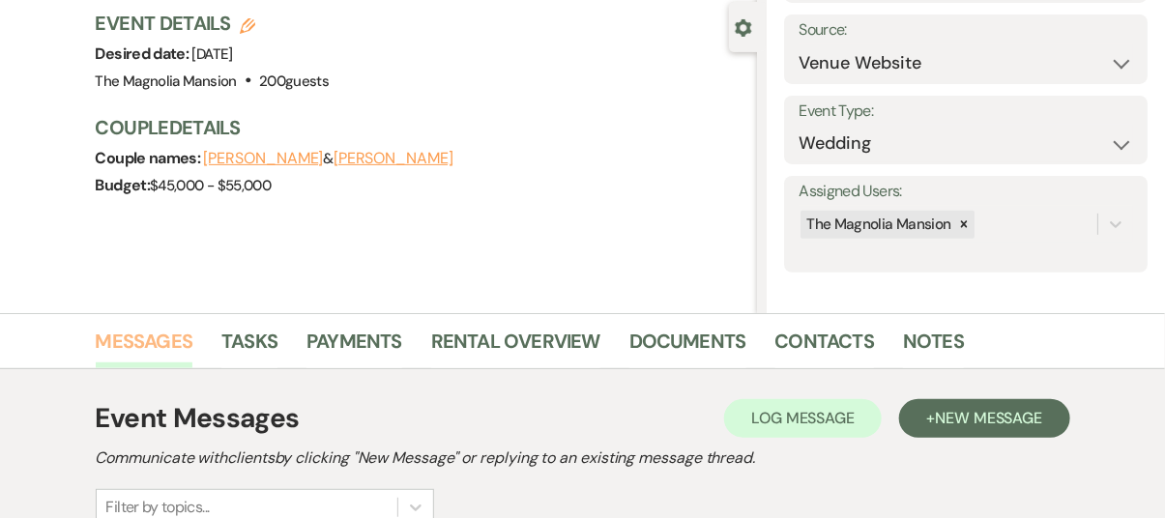
scroll to position [174, 0]
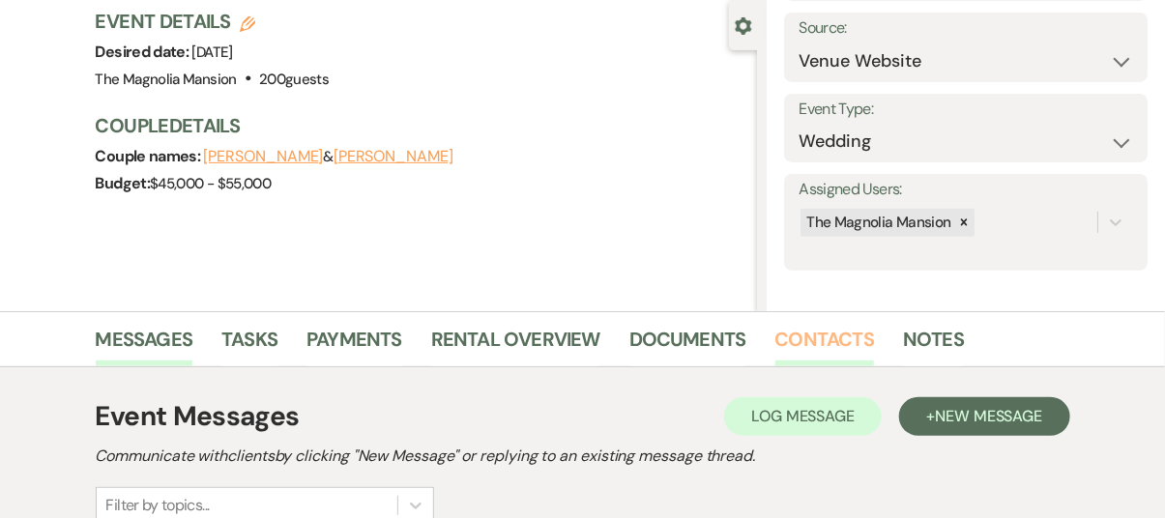
click at [817, 338] on link "Contacts" at bounding box center [825, 345] width 100 height 43
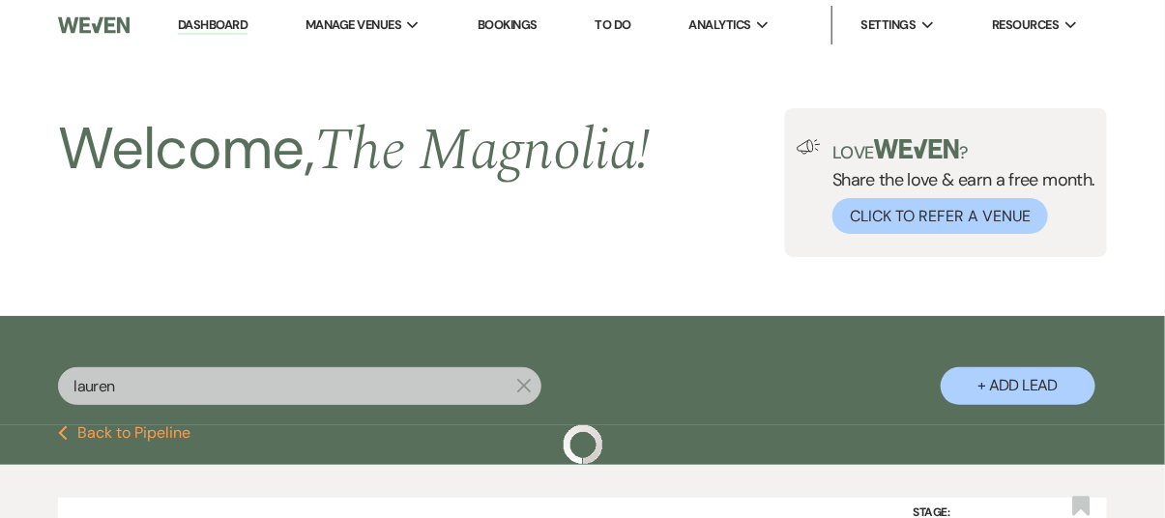
scroll to position [233, 0]
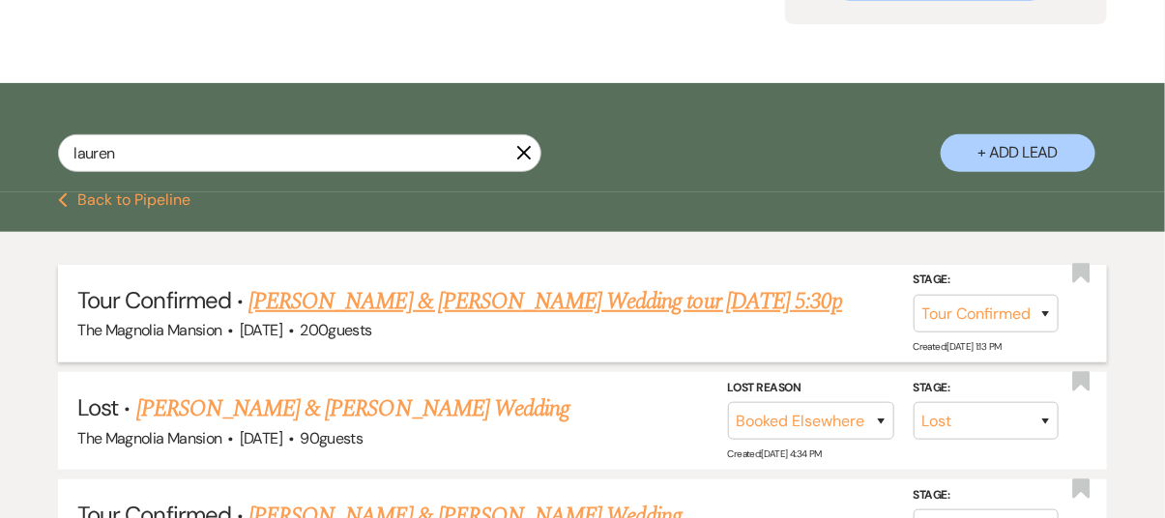
drag, startPoint x: 471, startPoint y: 309, endPoint x: 389, endPoint y: 300, distance: 82.7
click at [389, 300] on link "[PERSON_NAME] & [PERSON_NAME] Wedding tour [DATE] 5:30p" at bounding box center [545, 301] width 594 height 35
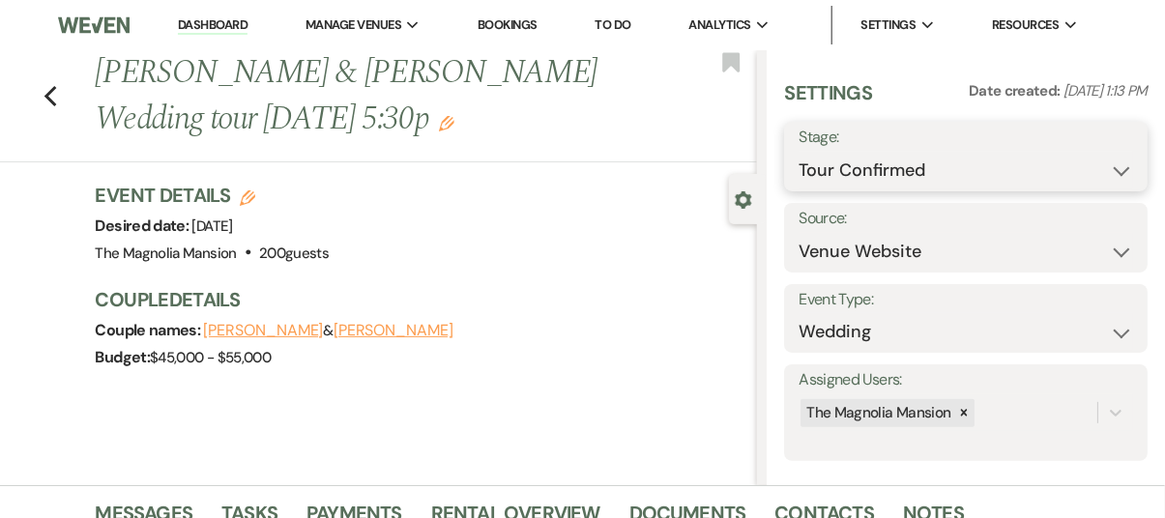
click at [1104, 170] on select "Inquiry Follow Up Tour Requested Tour Confirmed Toured Proposal Sent Booked Lost" at bounding box center [965, 171] width 334 height 38
click at [798, 152] on select "Inquiry Follow Up Tour Requested Tour Confirmed Toured Proposal Sent Booked Lost" at bounding box center [965, 171] width 334 height 38
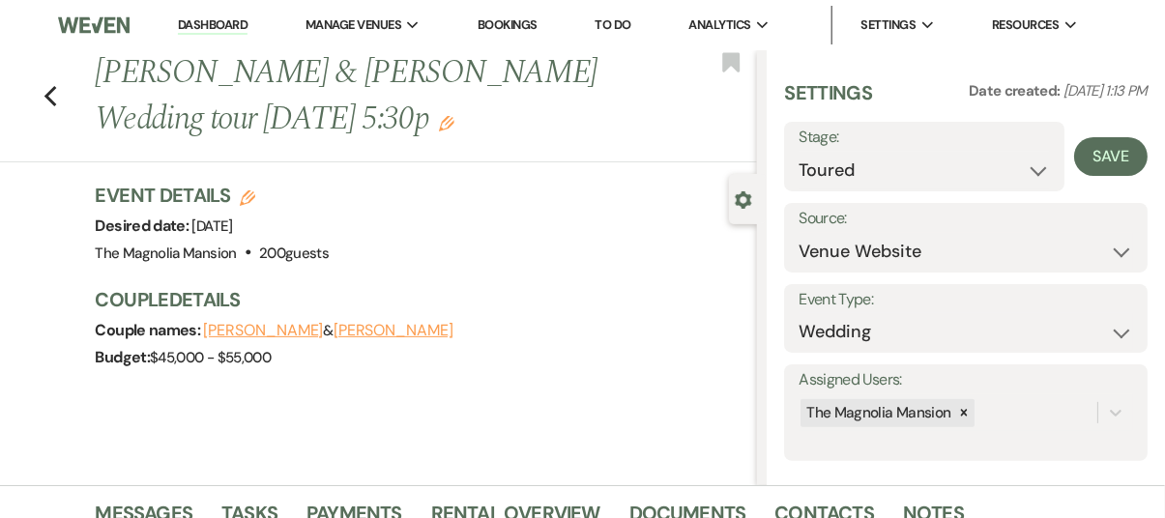
click at [599, 287] on h3 "Couple Details" at bounding box center [417, 299] width 643 height 27
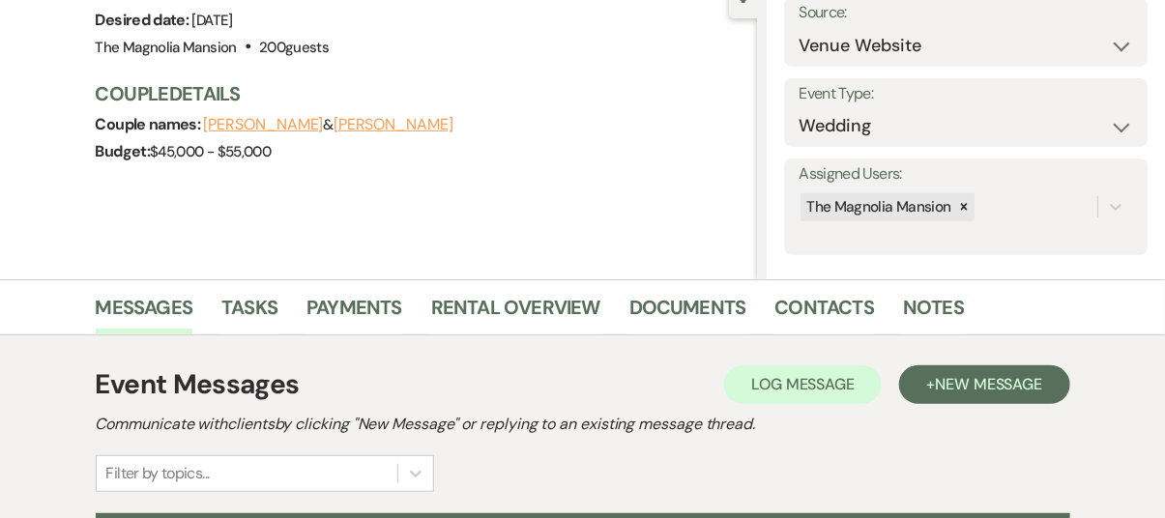
scroll to position [207, 0]
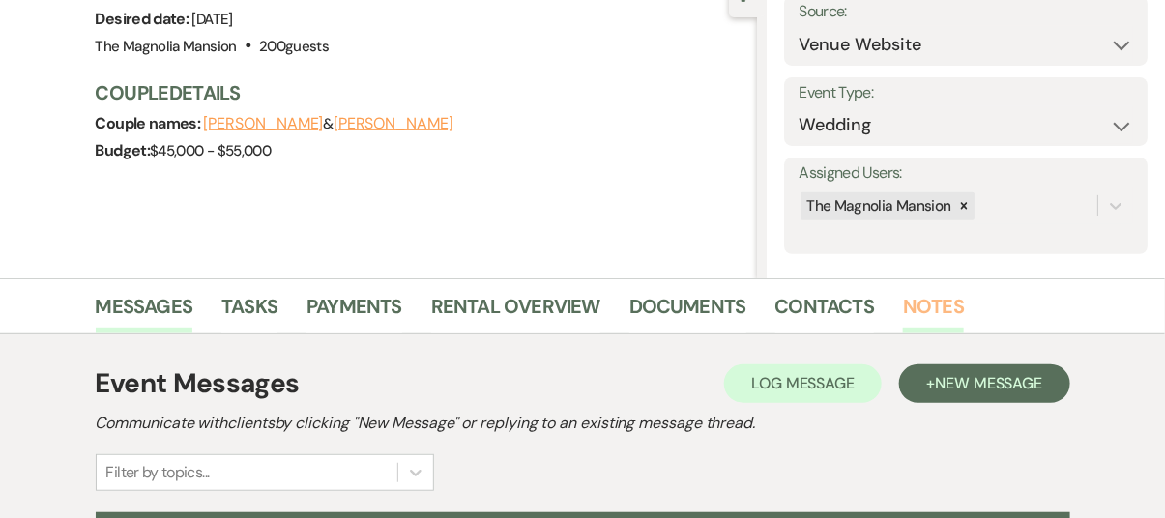
click at [931, 299] on link "Notes" at bounding box center [933, 312] width 61 height 43
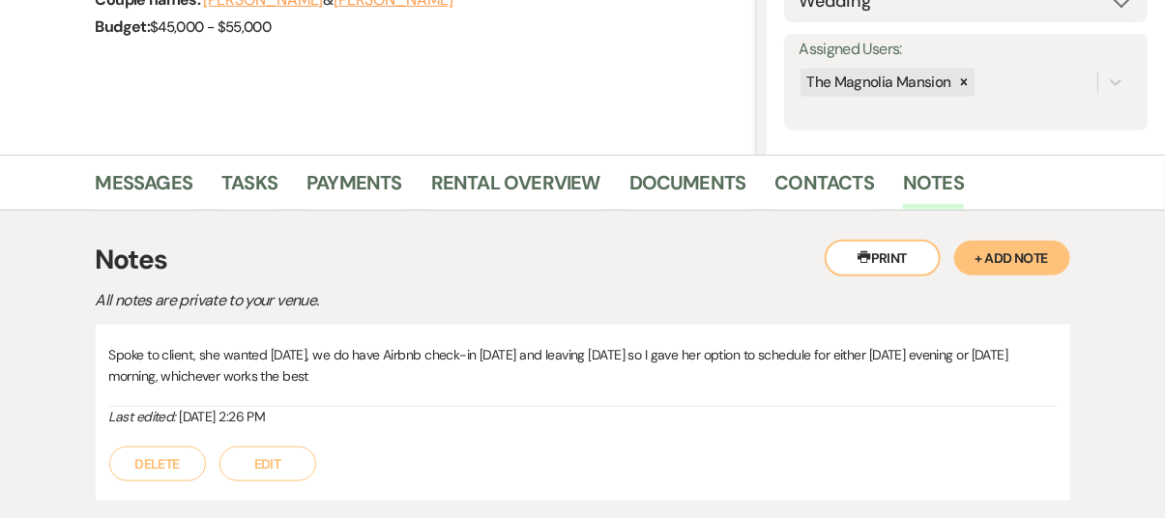
scroll to position [332, 0]
click at [995, 256] on button "+ Add Note" at bounding box center [1012, 257] width 116 height 35
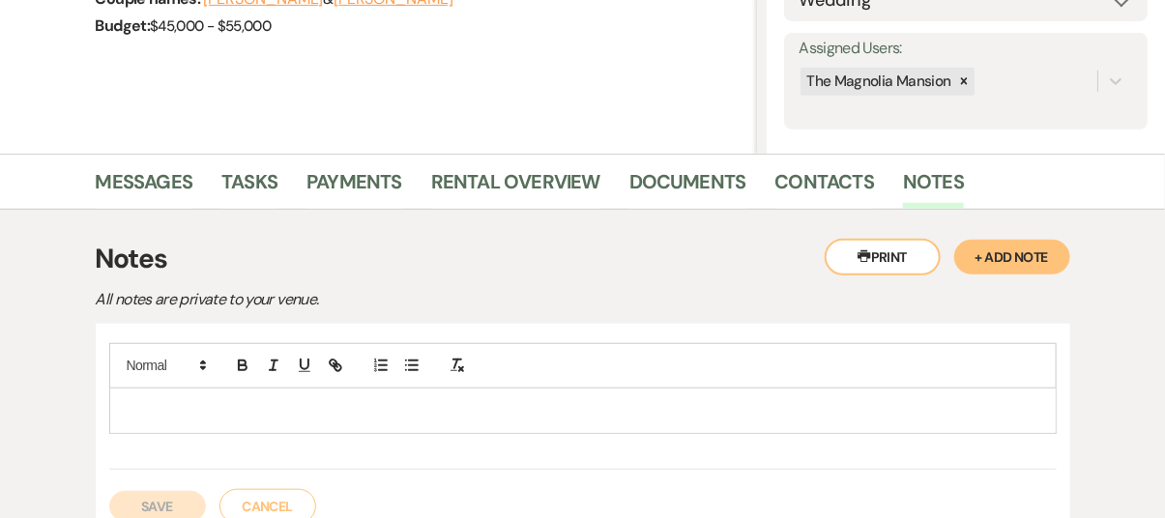
click at [130, 400] on p at bounding box center [583, 410] width 916 height 21
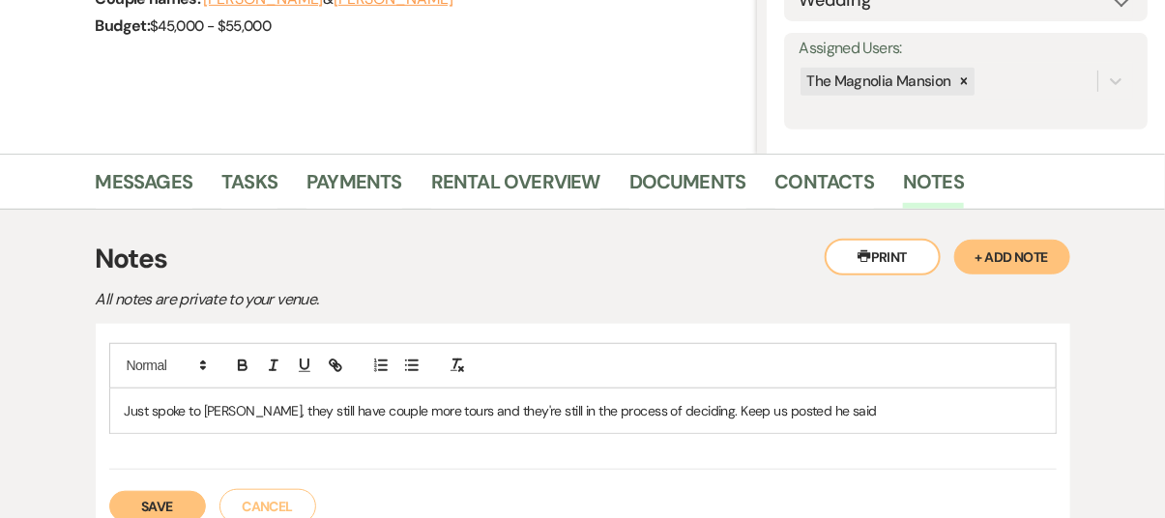
drag, startPoint x: 721, startPoint y: 456, endPoint x: 675, endPoint y: 463, distance: 46.9
drag, startPoint x: 675, startPoint y: 463, endPoint x: 364, endPoint y: 434, distance: 311.6
click at [364, 434] on div "Just spoke to [PERSON_NAME], they still have couple more tours and they're stil…" at bounding box center [582, 406] width 947 height 127
click at [178, 496] on button "Save" at bounding box center [157, 506] width 97 height 31
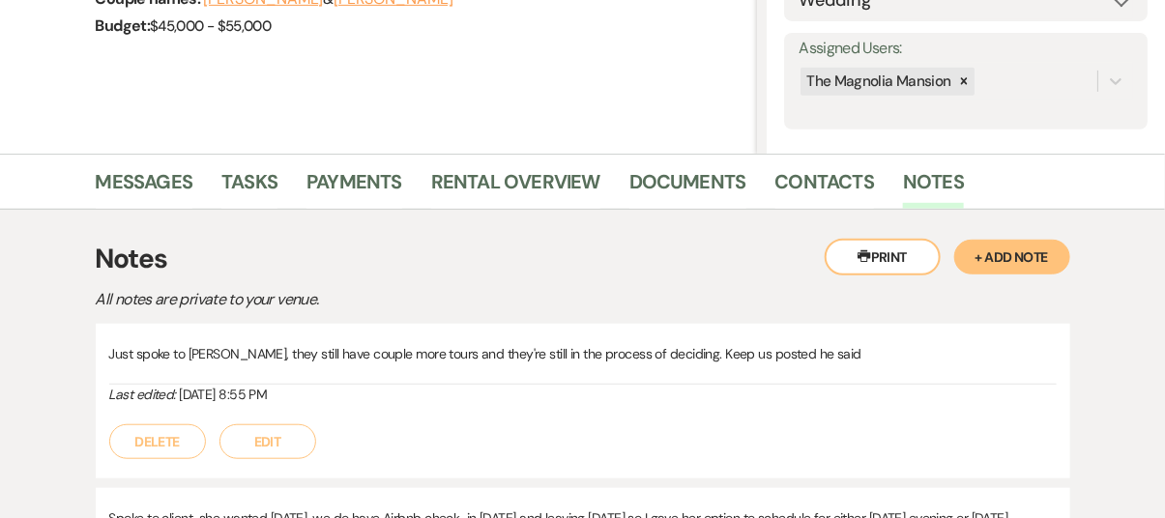
click at [766, 233] on div "Printer Print + Add Note Notes All notes are private to your venue. Just spoke …" at bounding box center [583, 452] width 1102 height 484
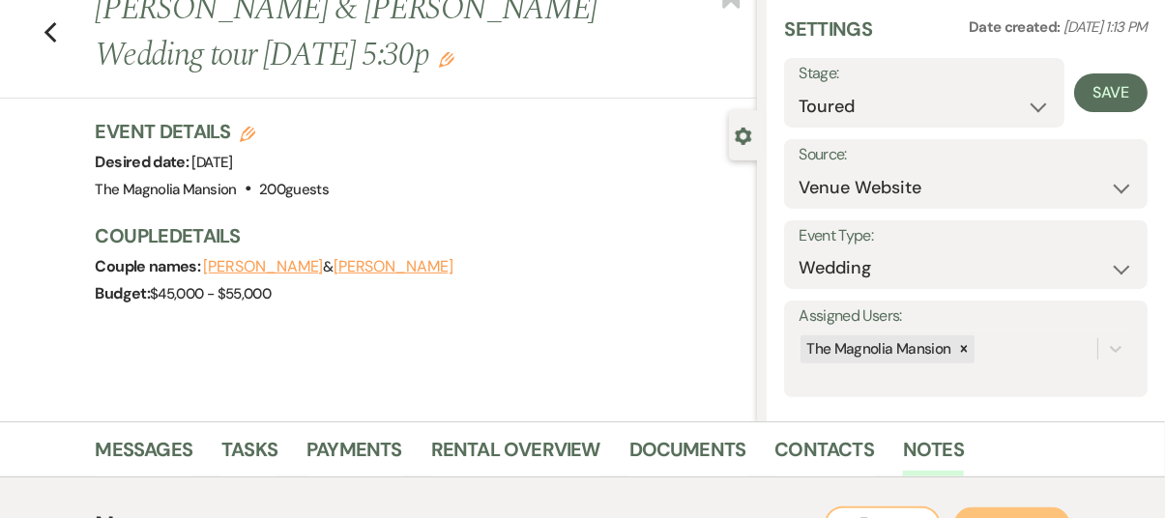
scroll to position [0, 0]
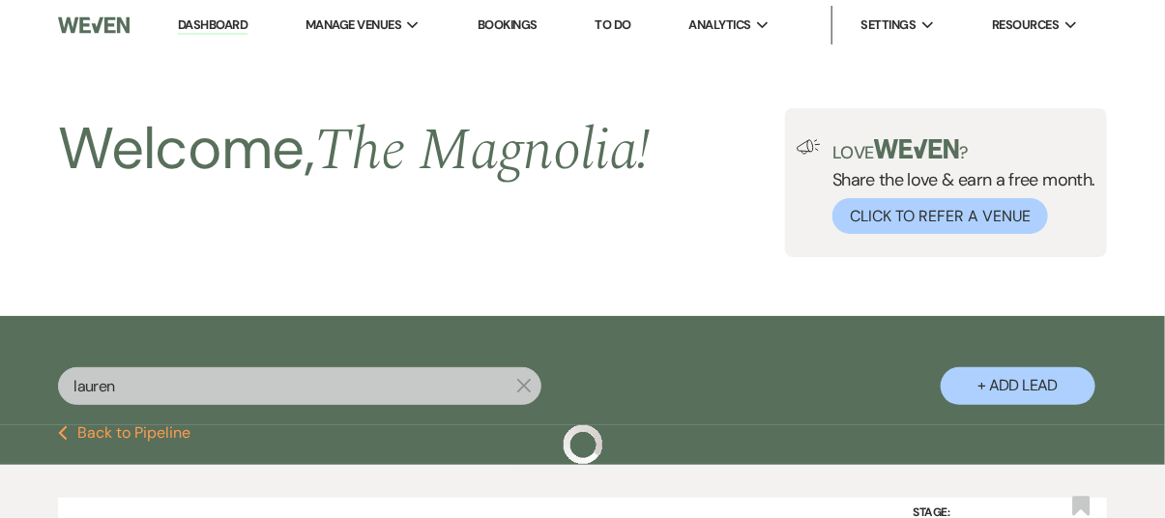
scroll to position [233, 0]
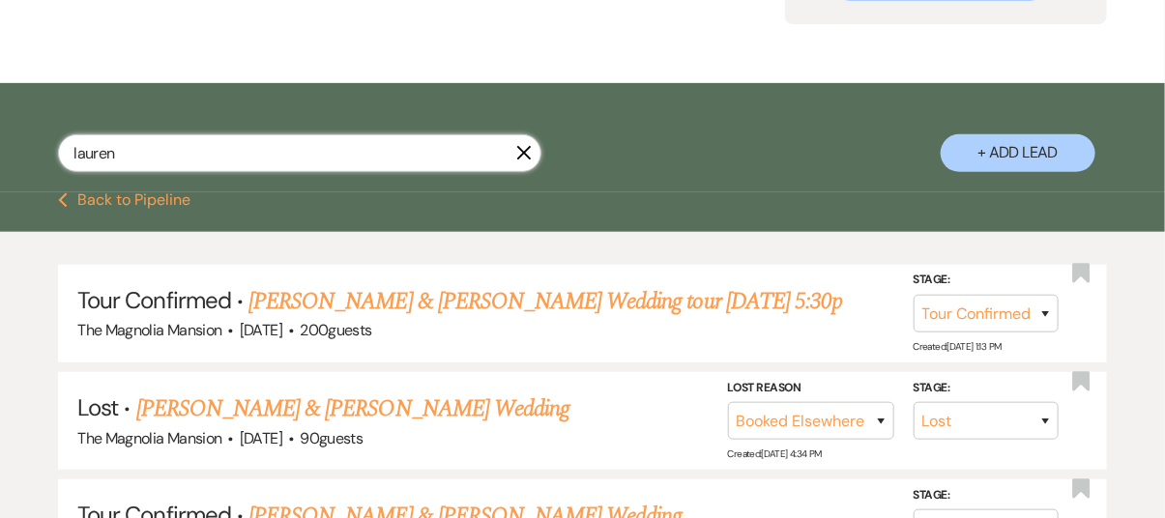
click at [131, 146] on input "lauren" at bounding box center [299, 153] width 483 height 38
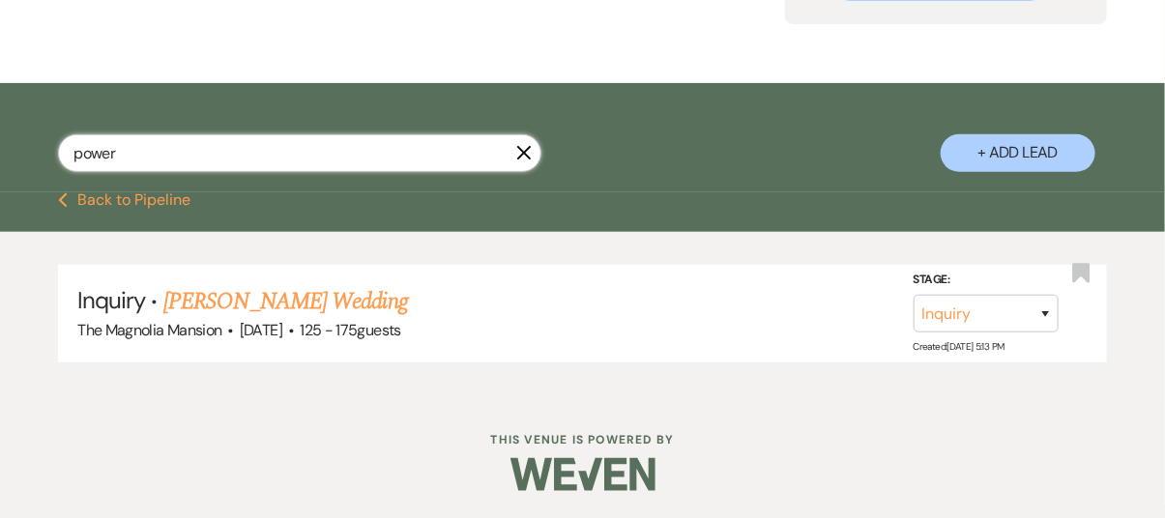
scroll to position [233, 0]
click at [261, 314] on link "[PERSON_NAME] Wedding" at bounding box center [285, 301] width 245 height 35
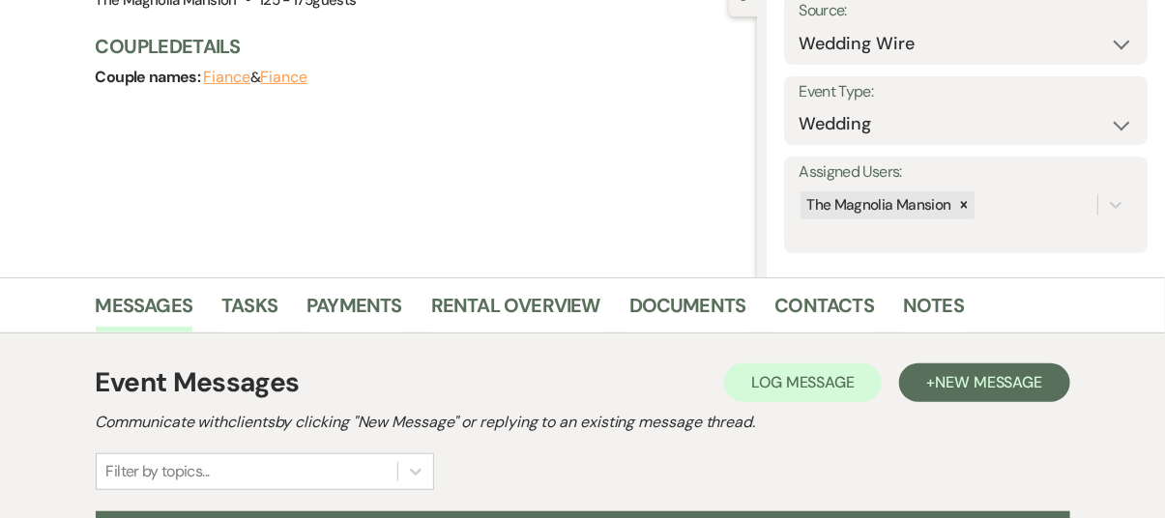
scroll to position [249, 0]
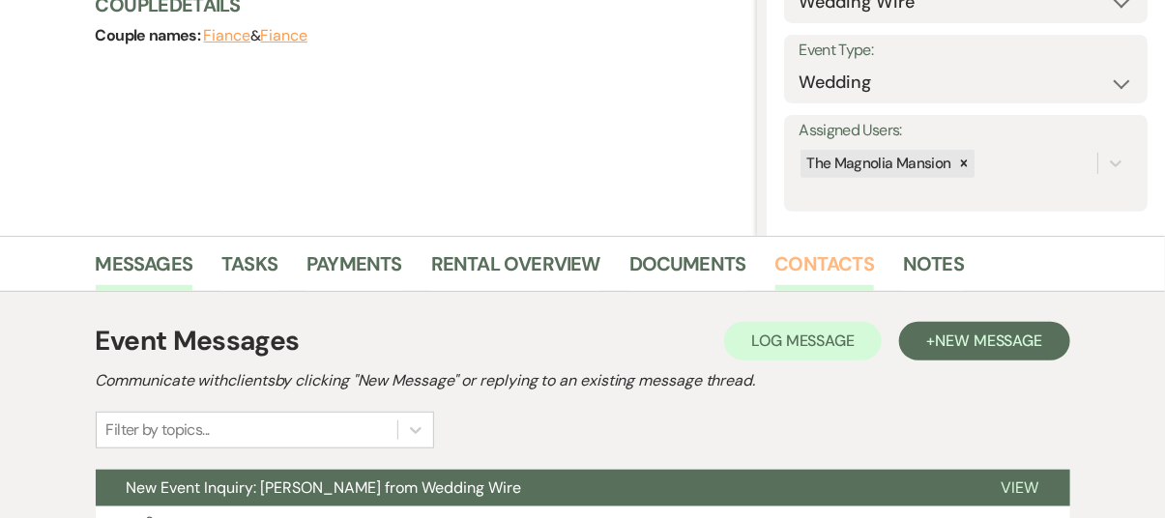
click at [827, 267] on link "Contacts" at bounding box center [825, 269] width 100 height 43
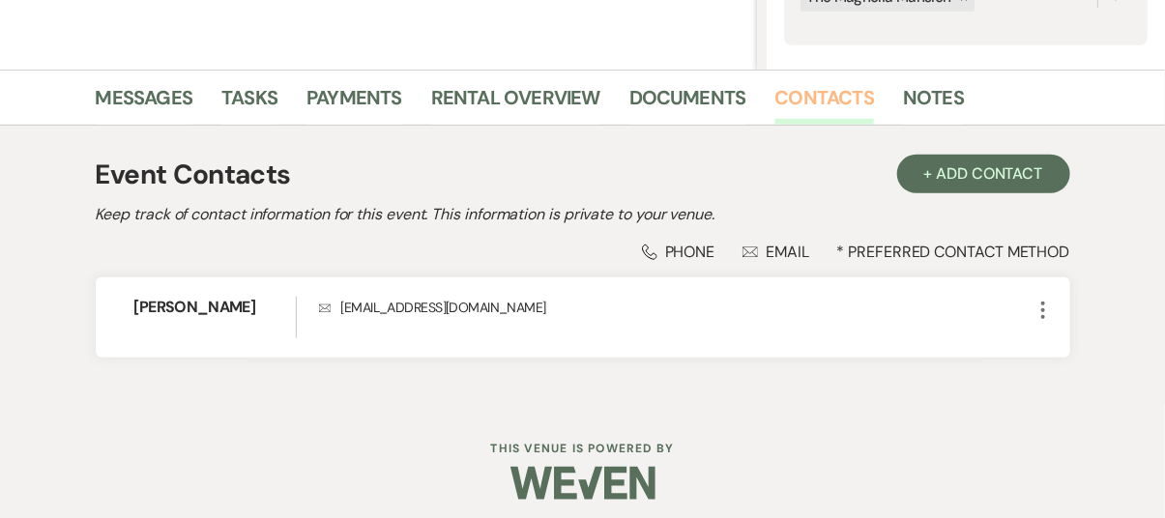
scroll to position [425, 0]
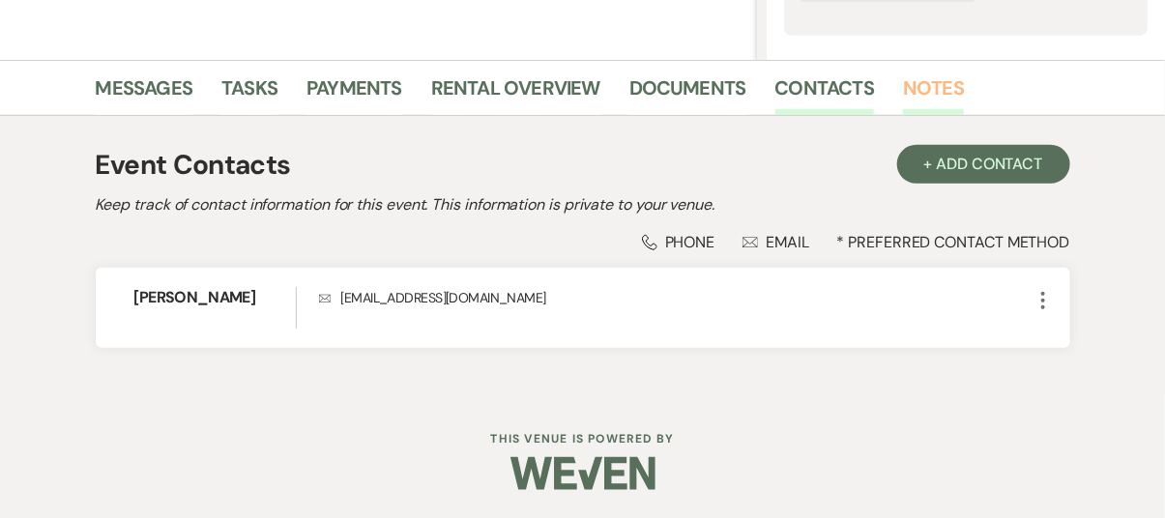
click at [925, 87] on link "Notes" at bounding box center [933, 93] width 61 height 43
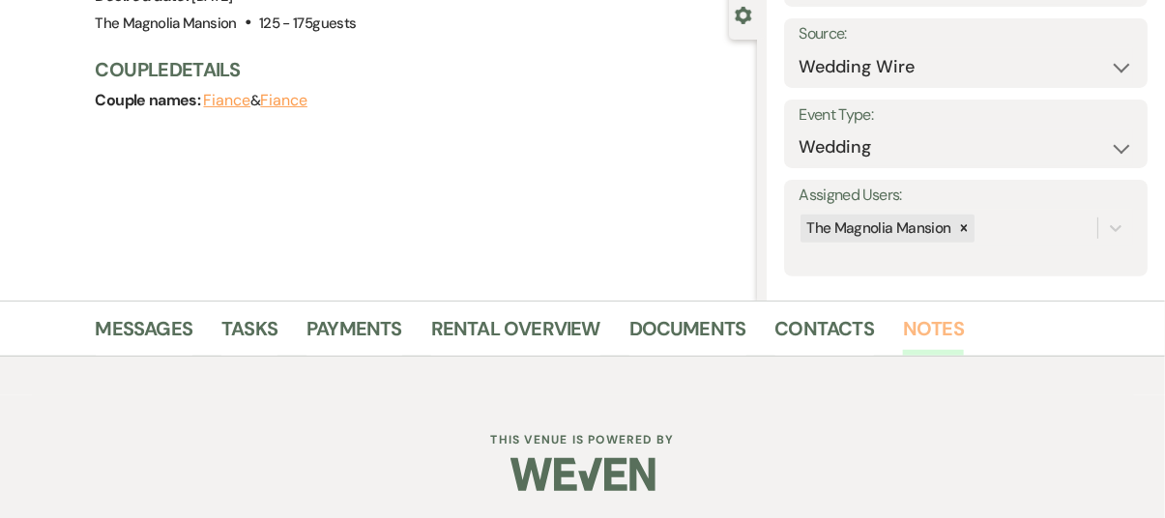
scroll to position [372, 0]
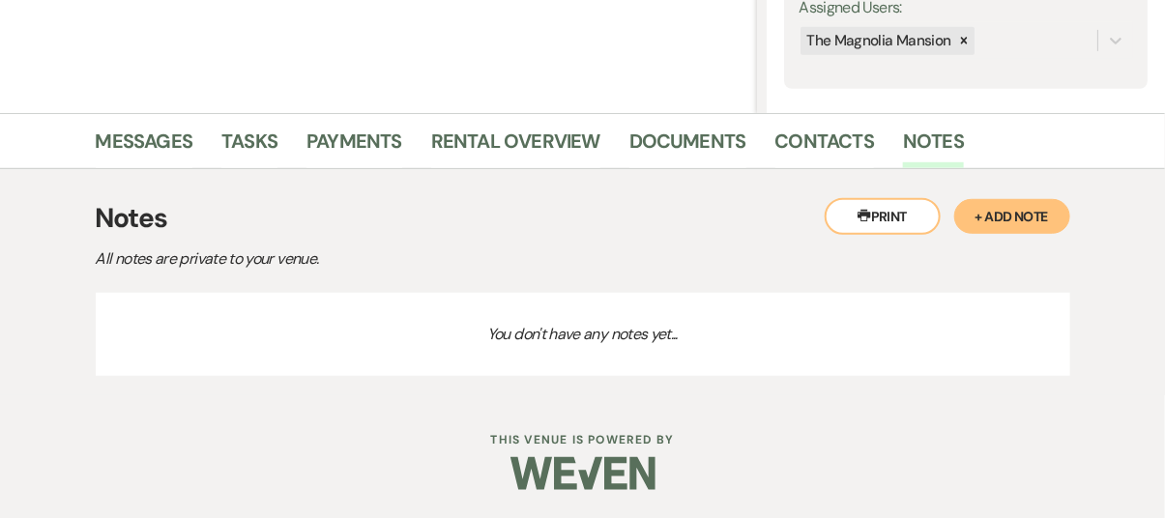
drag, startPoint x: 141, startPoint y: 301, endPoint x: 1004, endPoint y: 213, distance: 867.7
click at [1004, 213] on button "+ Add Note" at bounding box center [1012, 216] width 116 height 35
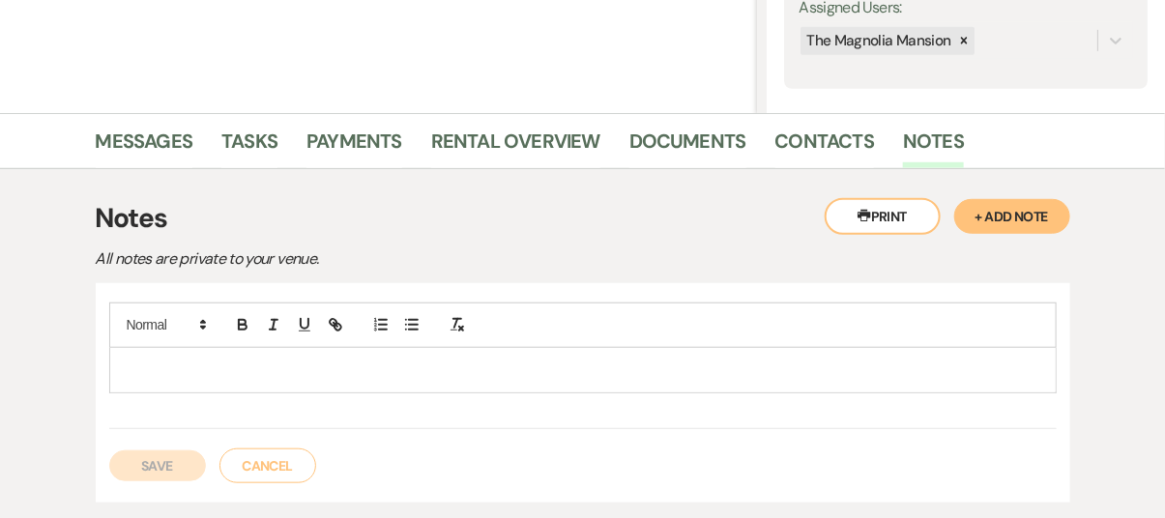
click at [126, 360] on p at bounding box center [583, 370] width 916 height 21
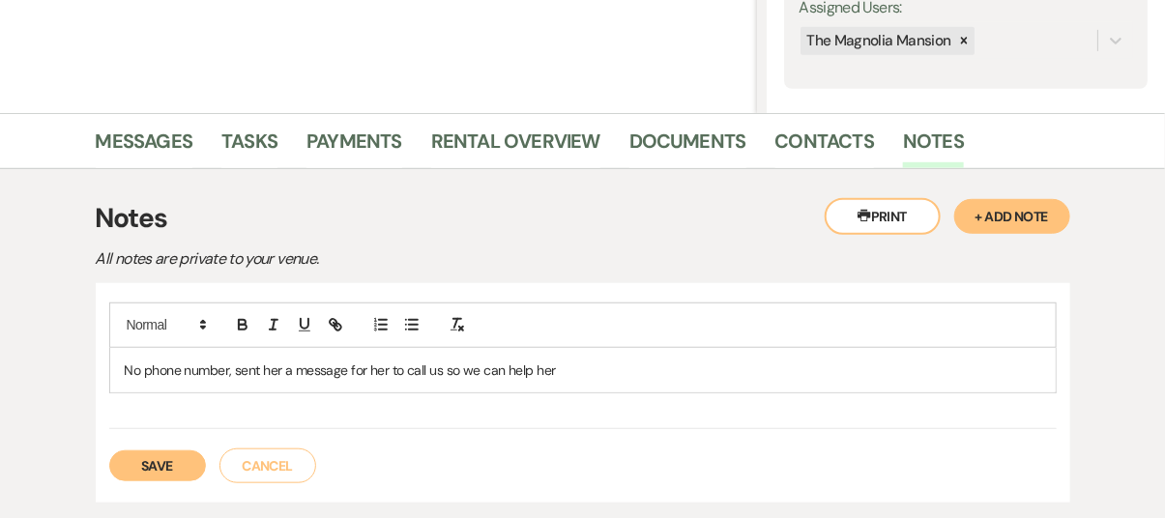
click at [153, 463] on button "Save" at bounding box center [157, 465] width 97 height 31
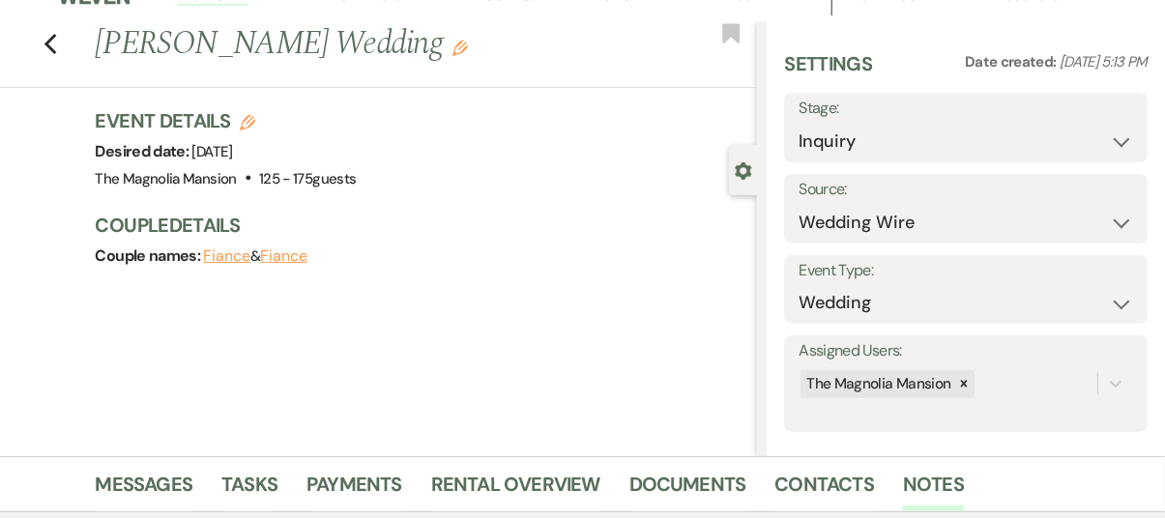
scroll to position [0, 0]
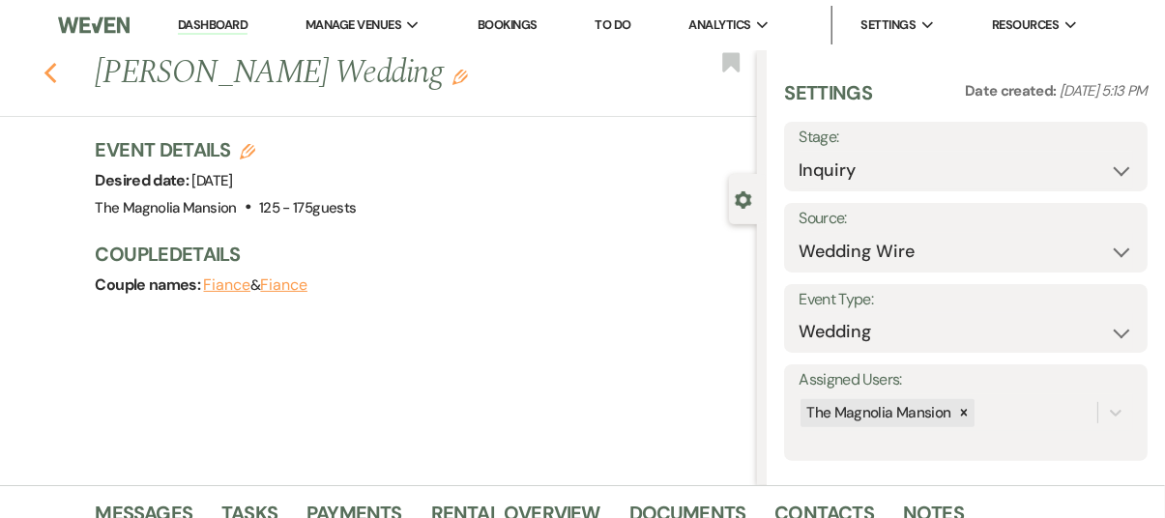
click at [50, 73] on icon "Previous" at bounding box center [50, 73] width 14 height 23
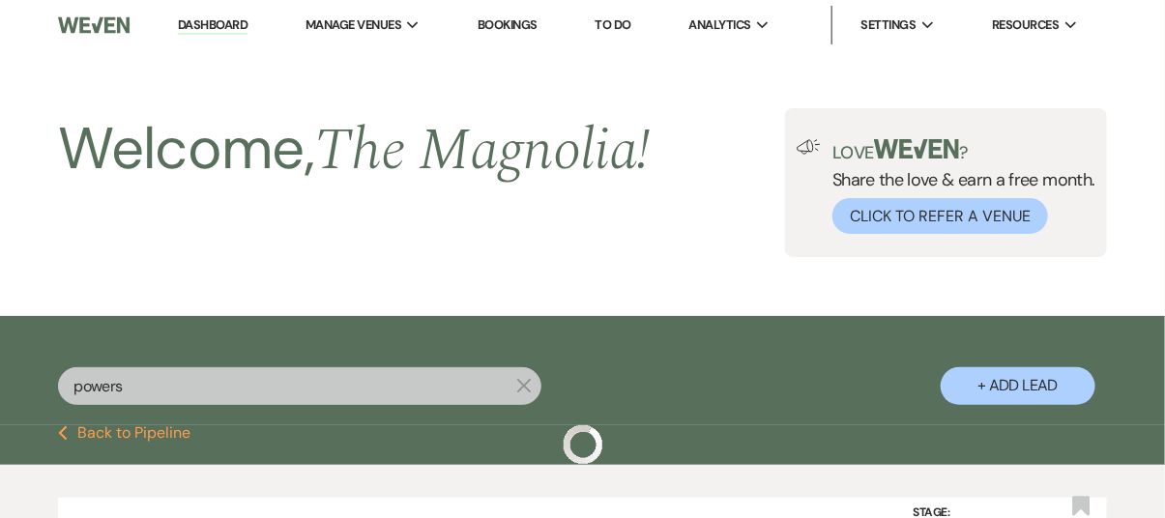
scroll to position [233, 0]
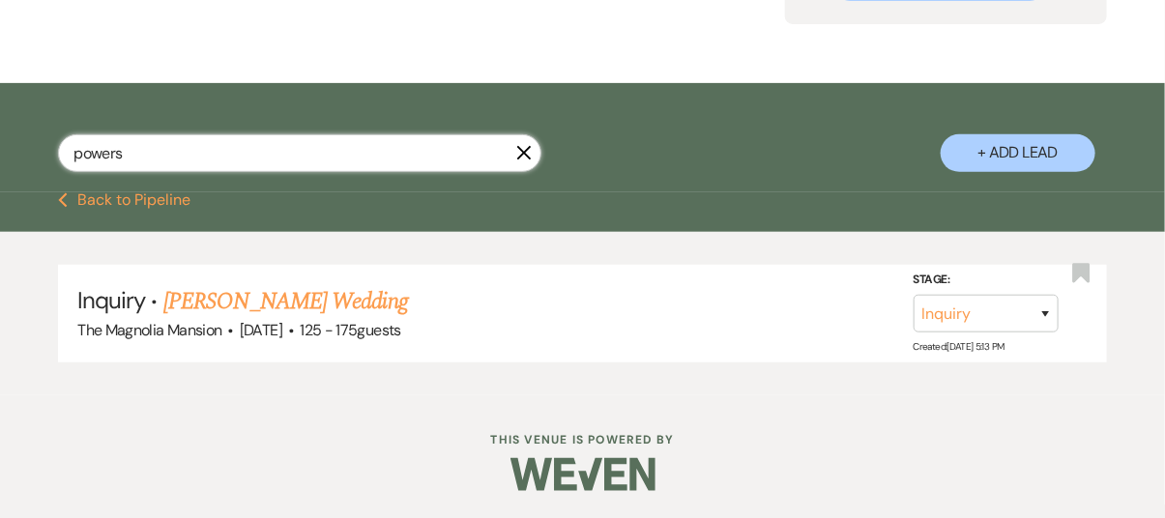
click at [116, 154] on input "powers" at bounding box center [299, 153] width 483 height 38
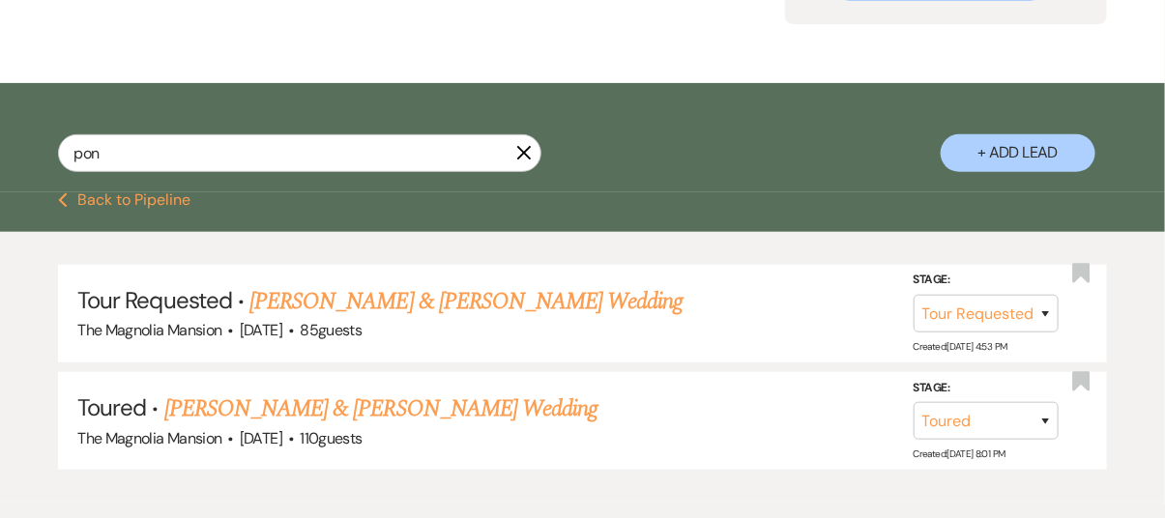
drag, startPoint x: 345, startPoint y: 307, endPoint x: 328, endPoint y: 304, distance: 17.8
click at [328, 304] on link "[PERSON_NAME] & [PERSON_NAME] Wedding" at bounding box center [465, 301] width 433 height 35
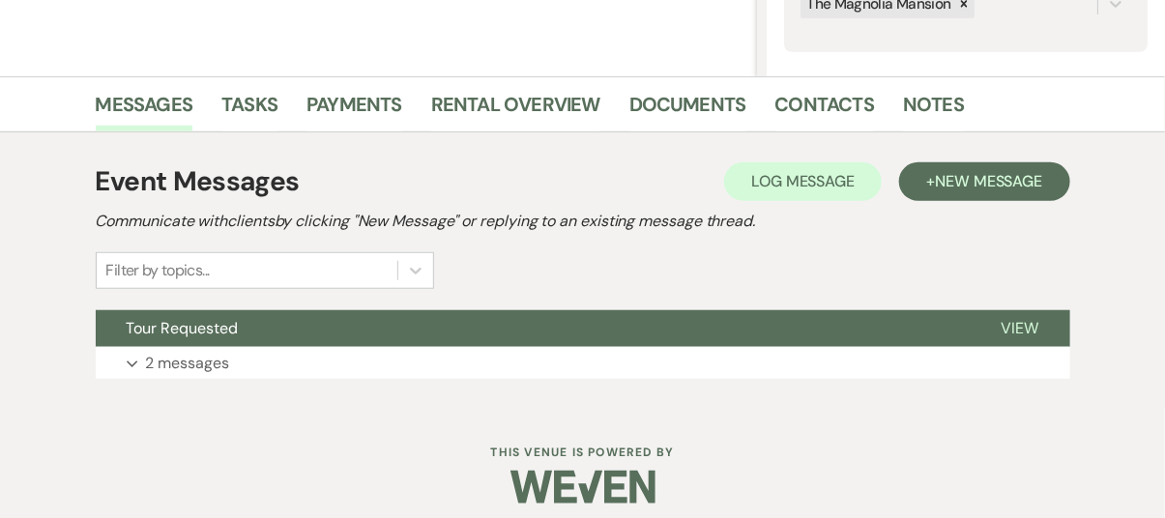
scroll to position [410, 0]
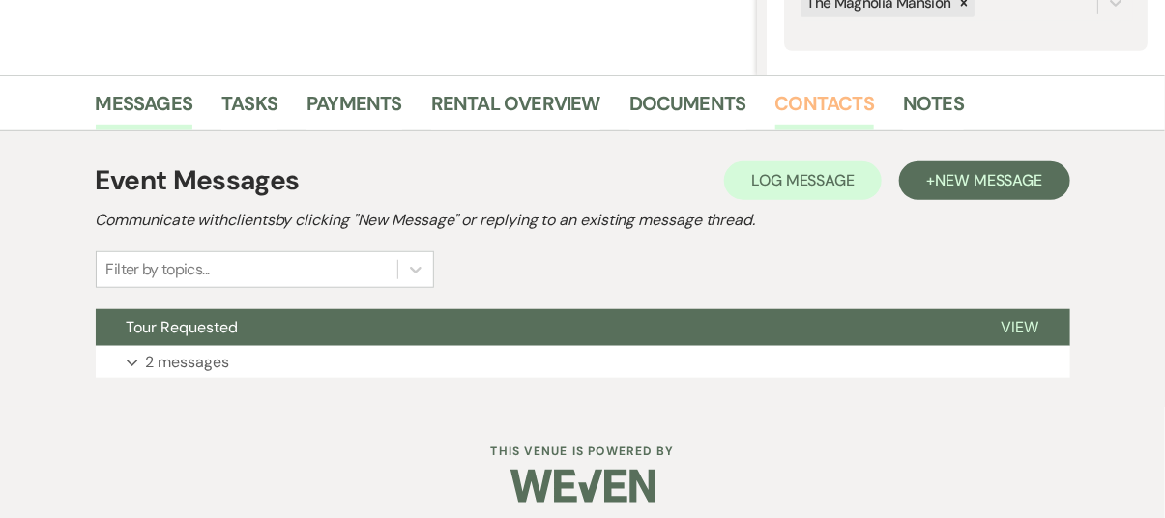
click at [814, 103] on link "Contacts" at bounding box center [825, 109] width 100 height 43
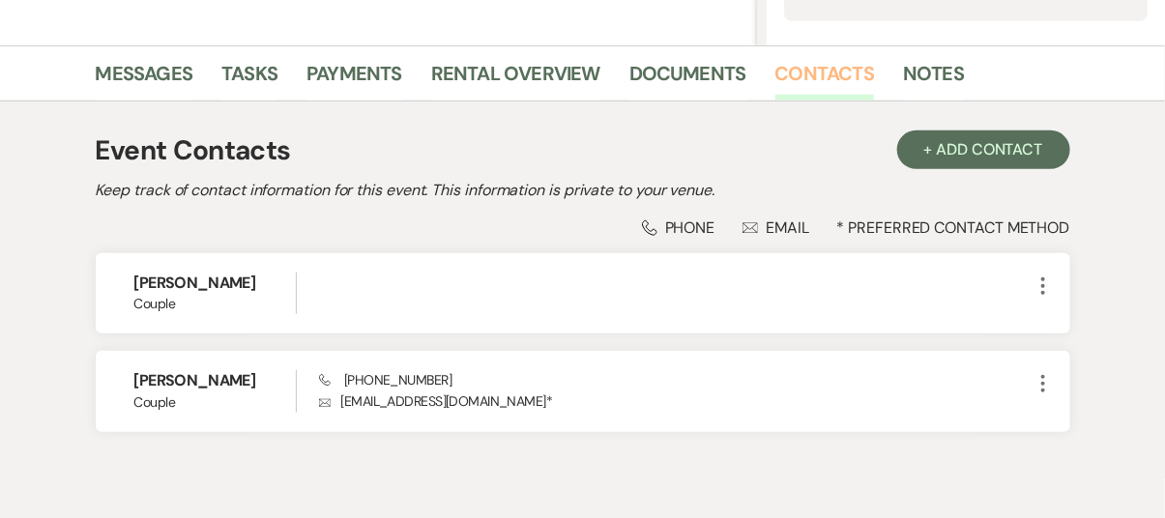
scroll to position [439, 0]
click at [930, 72] on link "Notes" at bounding box center [933, 80] width 61 height 43
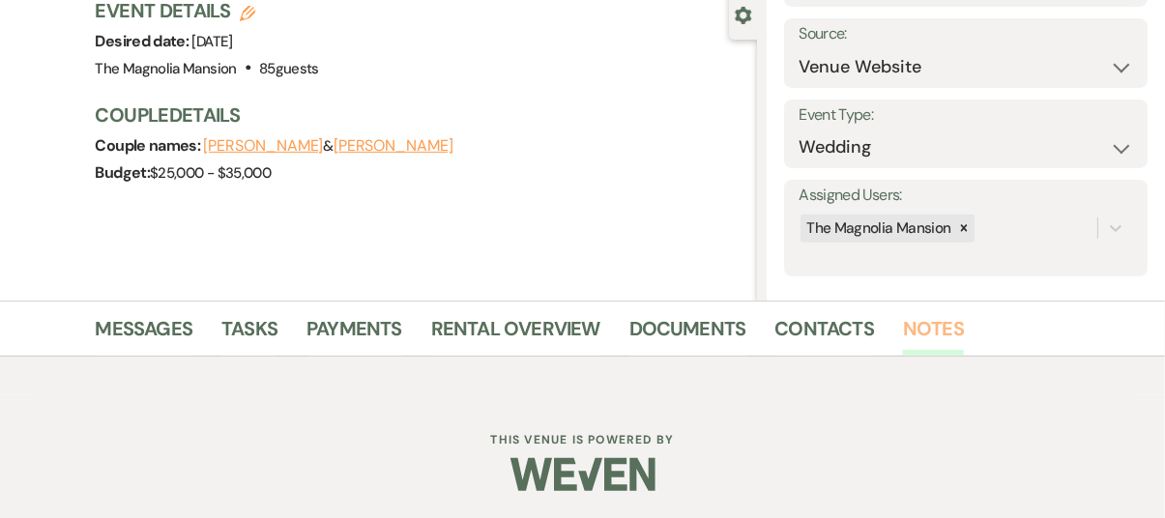
scroll to position [372, 0]
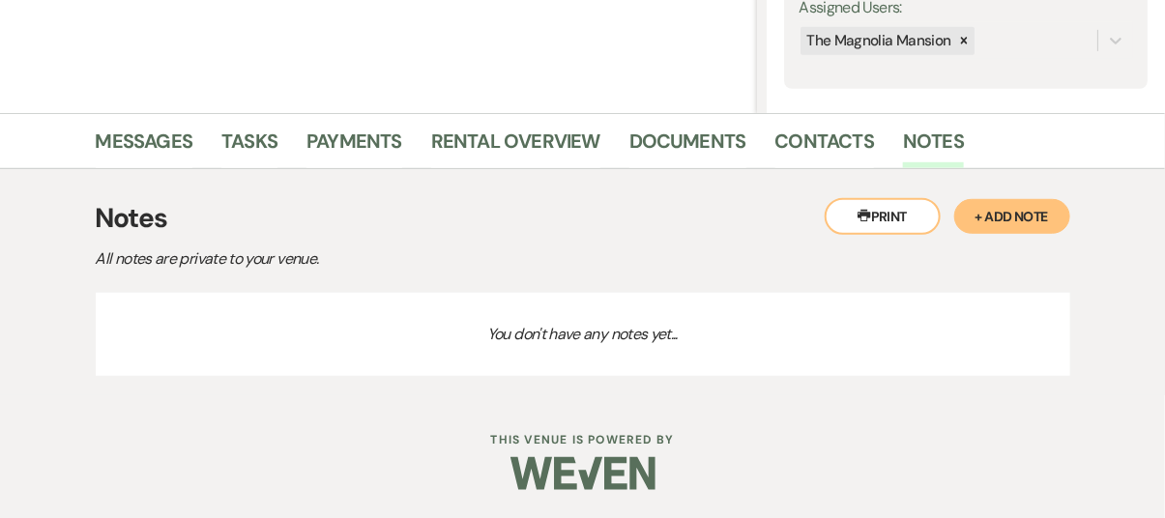
click at [930, 72] on div "Assigned Users: The Magnolia Mansion" at bounding box center [965, 40] width 363 height 97
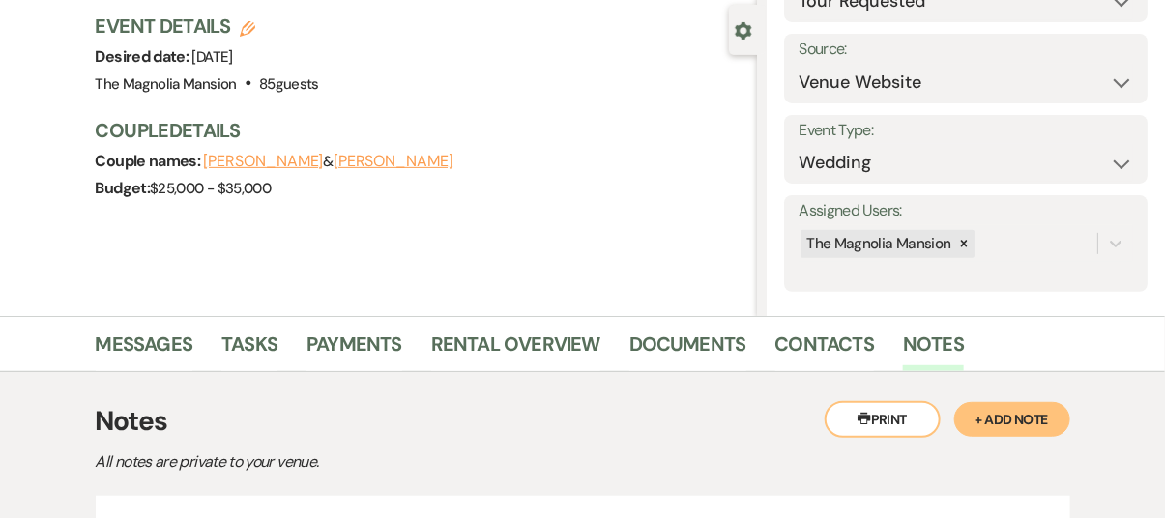
scroll to position [0, 0]
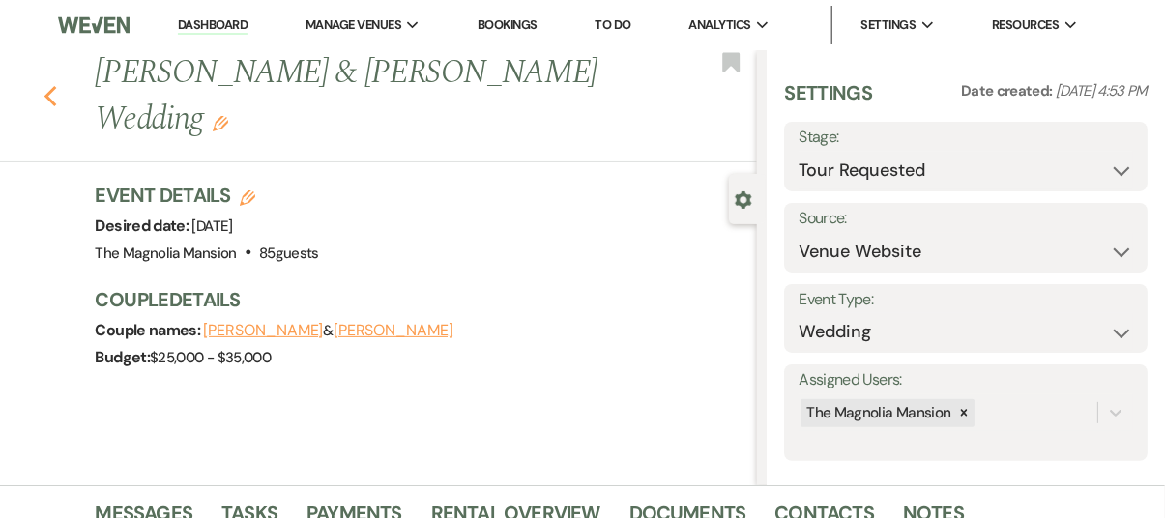
click at [51, 97] on use "button" at bounding box center [49, 96] width 13 height 21
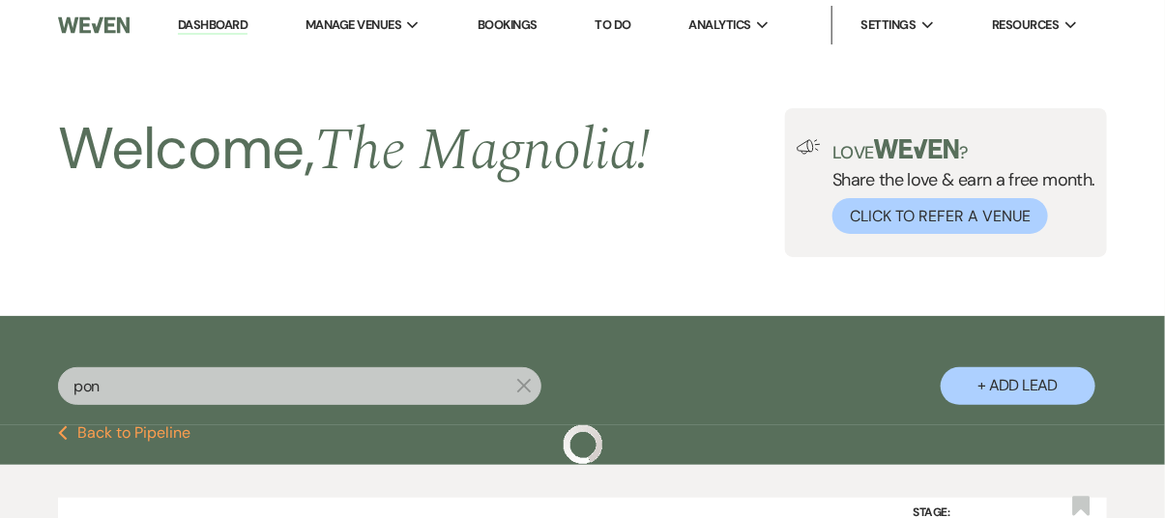
scroll to position [233, 0]
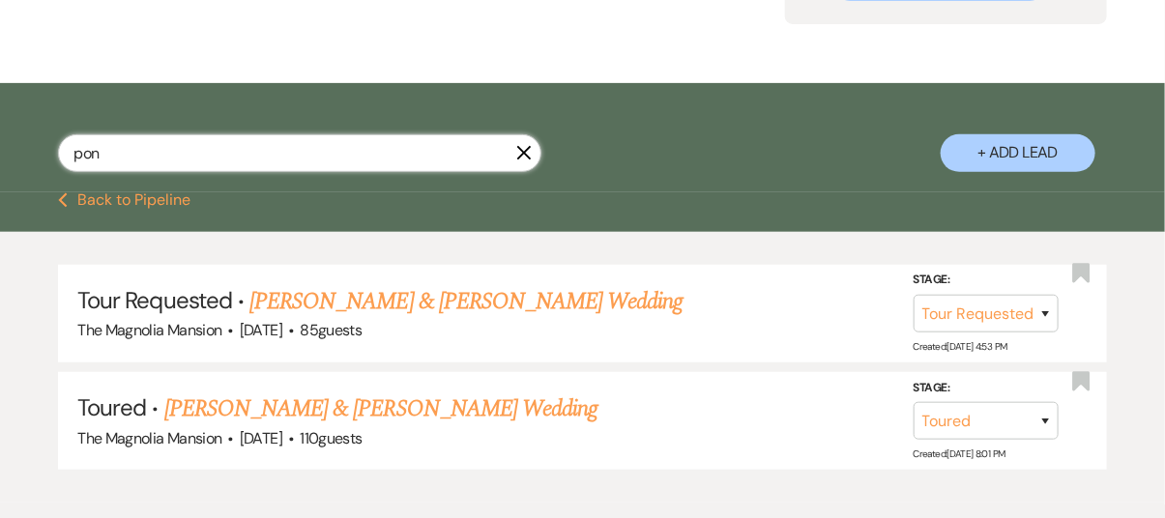
click at [99, 156] on input "pon" at bounding box center [299, 153] width 483 height 38
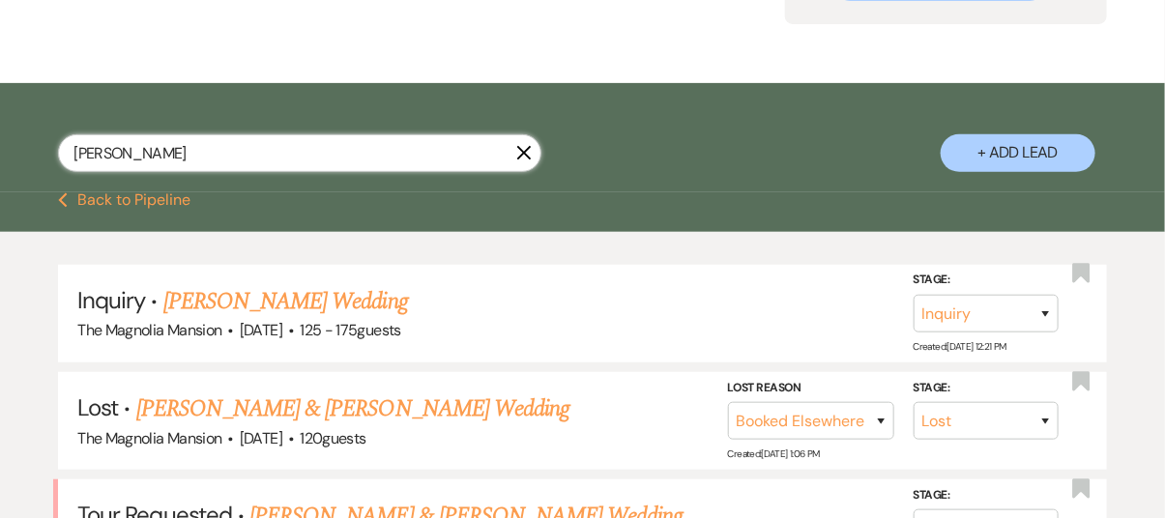
scroll to position [233, 0]
drag, startPoint x: 298, startPoint y: 315, endPoint x: 220, endPoint y: 297, distance: 79.5
click at [220, 297] on link "[PERSON_NAME] Wedding" at bounding box center [285, 301] width 245 height 35
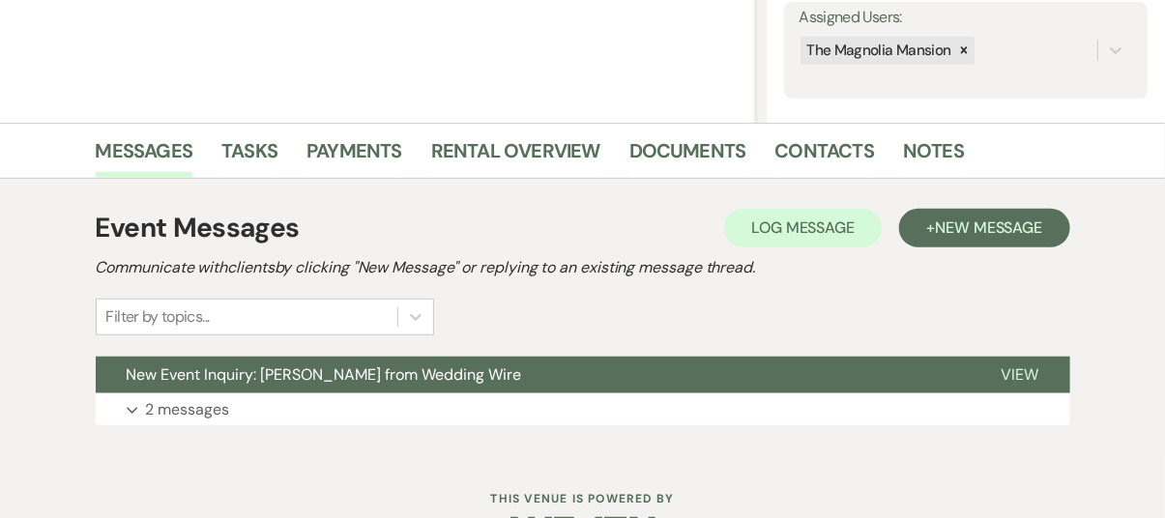
scroll to position [363, 0]
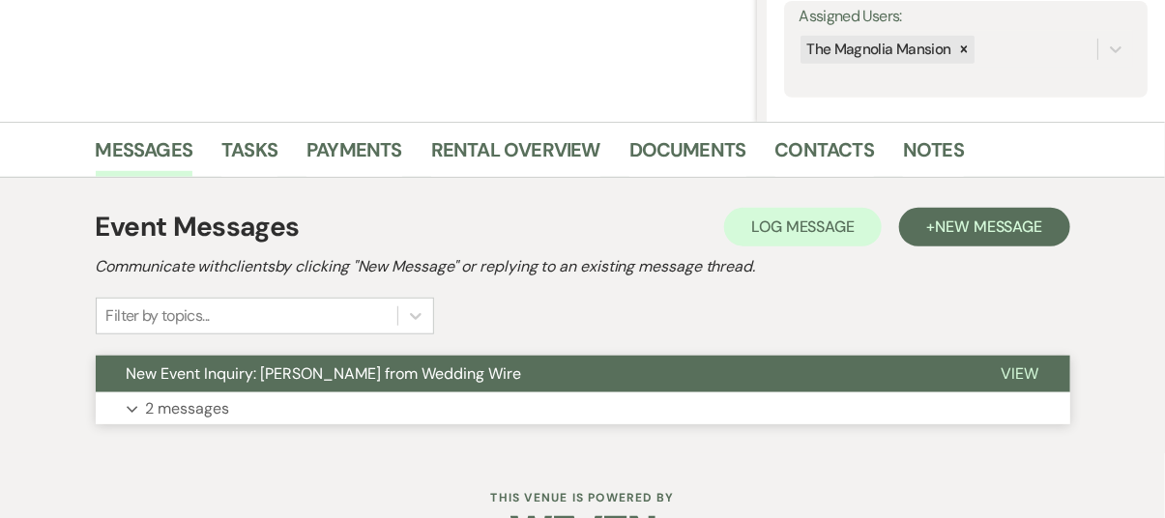
click at [198, 406] on p "2 messages" at bounding box center [188, 408] width 84 height 25
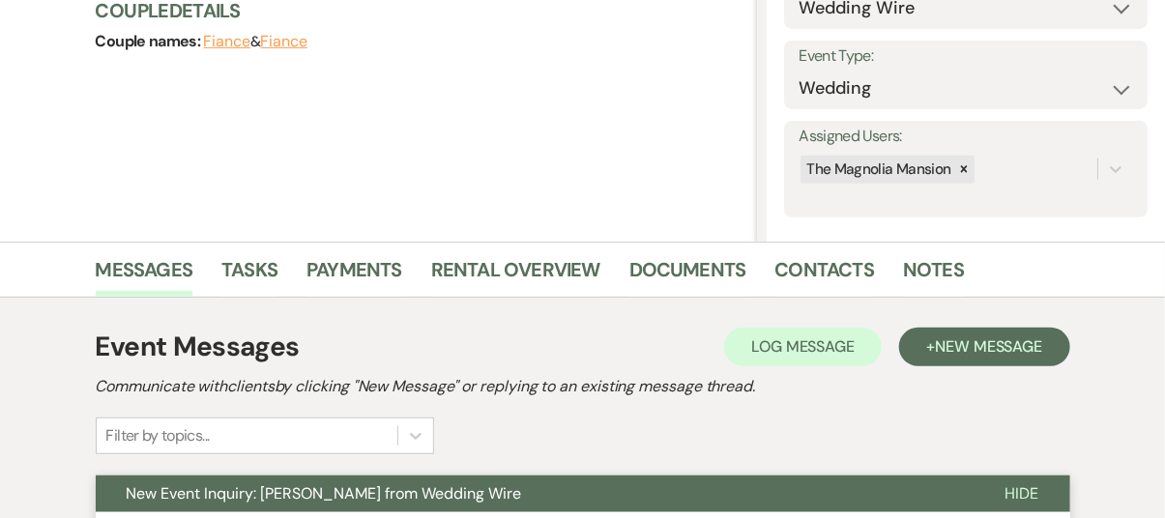
scroll to position [246, 0]
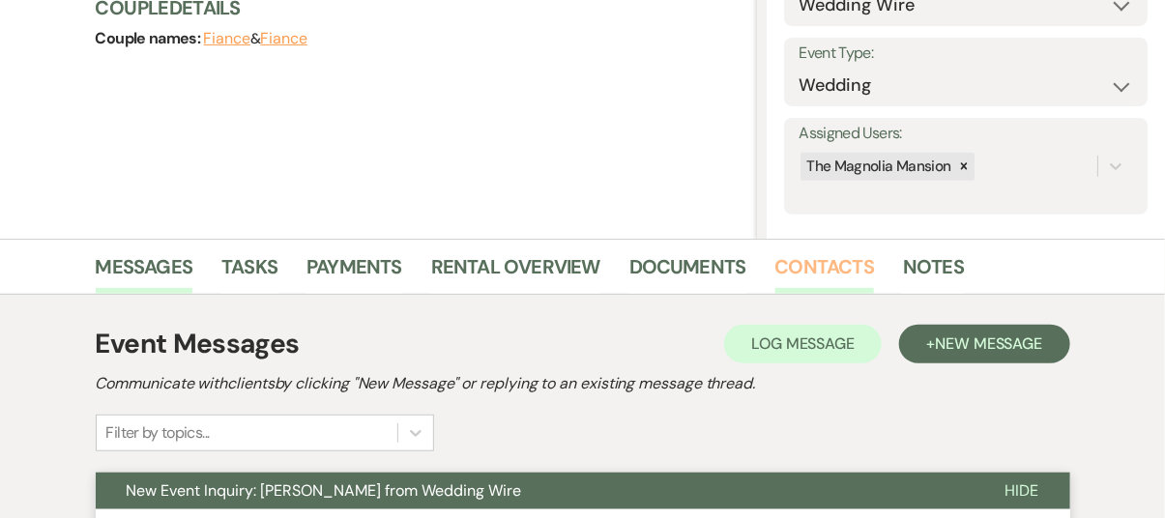
click at [830, 268] on link "Contacts" at bounding box center [825, 272] width 100 height 43
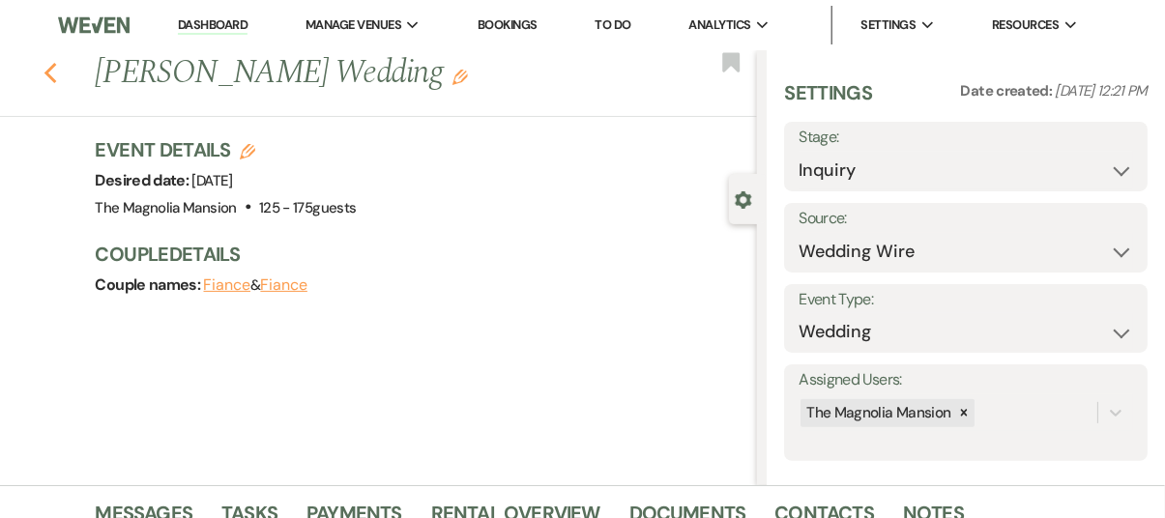
click at [58, 75] on icon "Previous" at bounding box center [50, 73] width 14 height 23
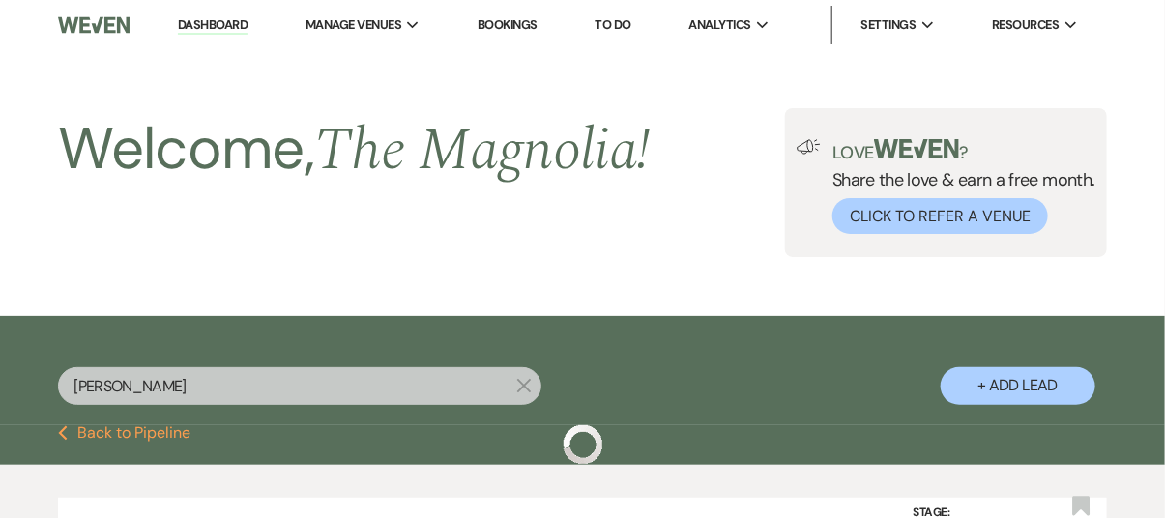
scroll to position [233, 0]
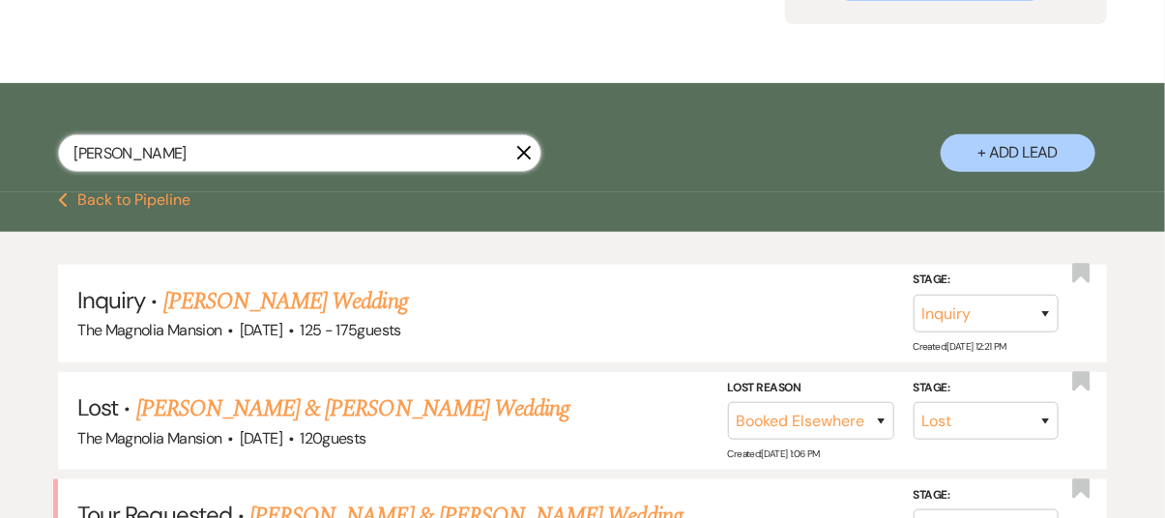
click at [125, 141] on input "[PERSON_NAME]" at bounding box center [299, 153] width 483 height 38
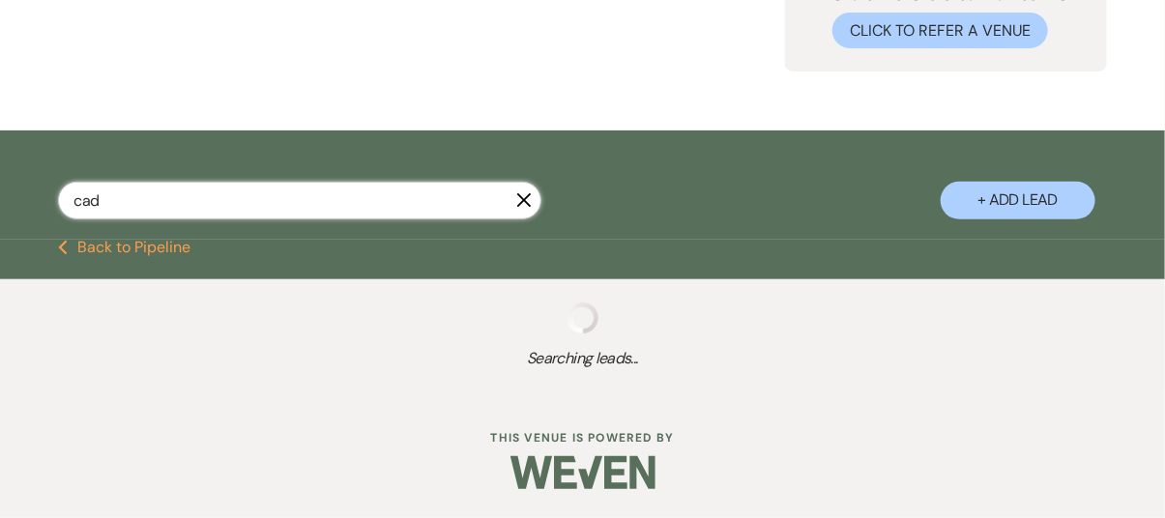
scroll to position [181, 0]
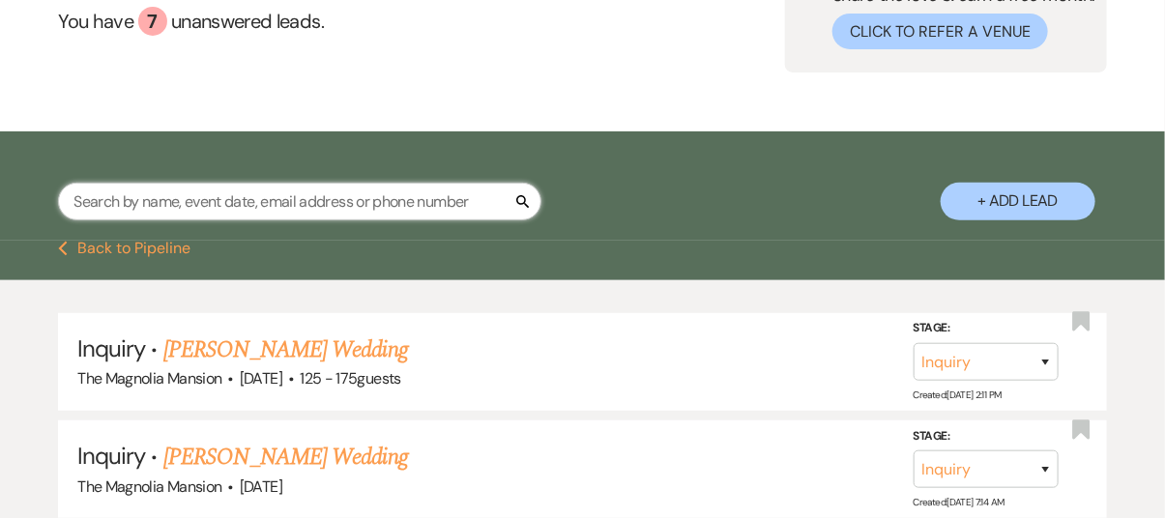
scroll to position [233, 0]
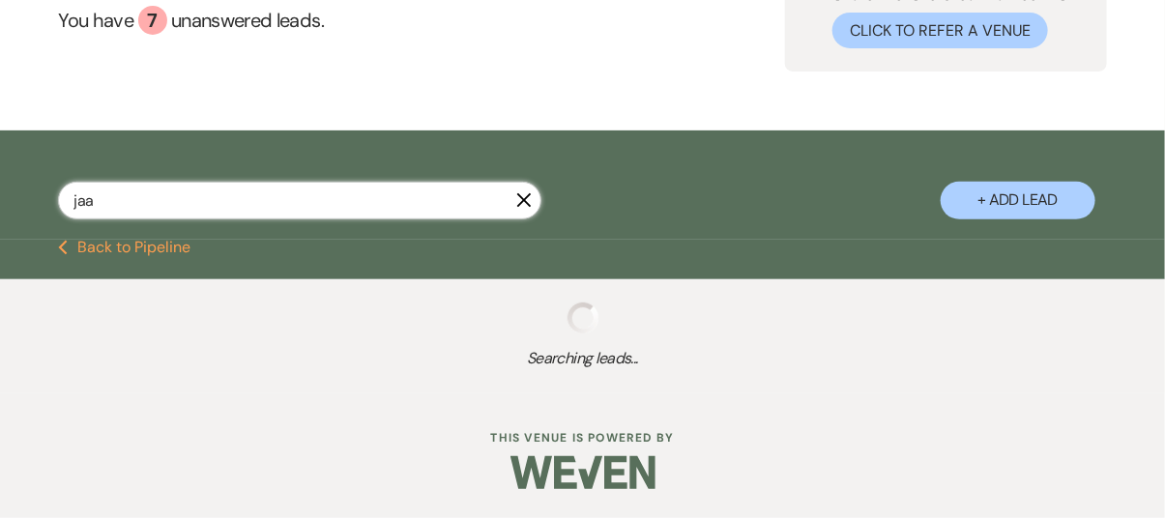
scroll to position [181, 0]
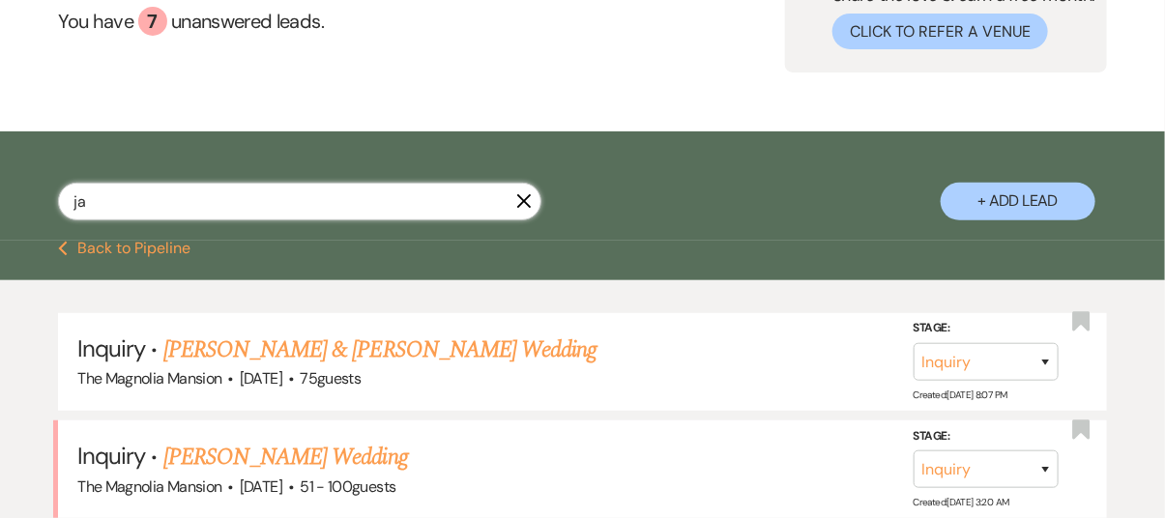
scroll to position [233, 0]
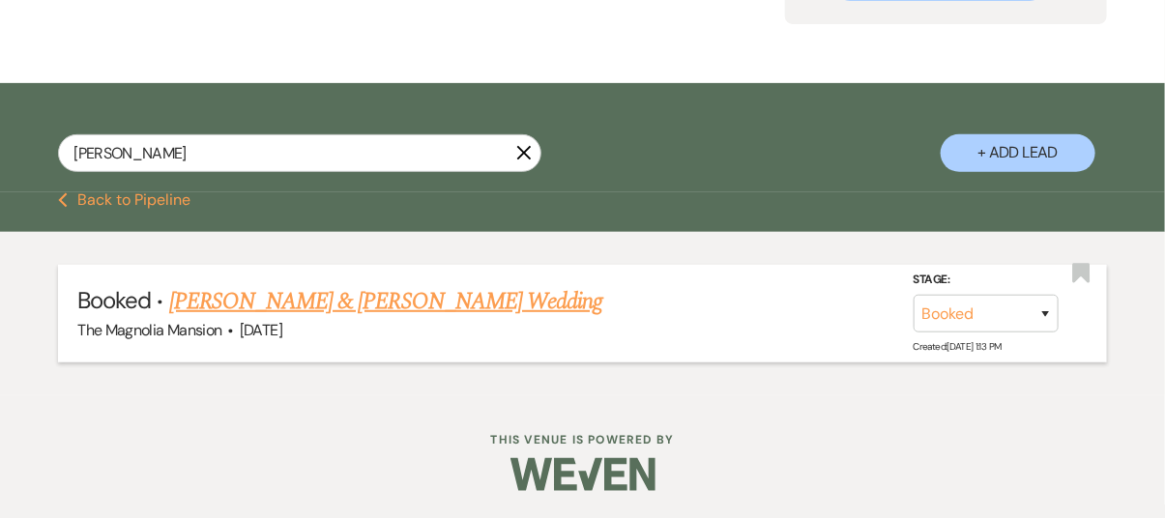
click at [359, 298] on link "[PERSON_NAME] & [PERSON_NAME] Wedding" at bounding box center [385, 301] width 433 height 35
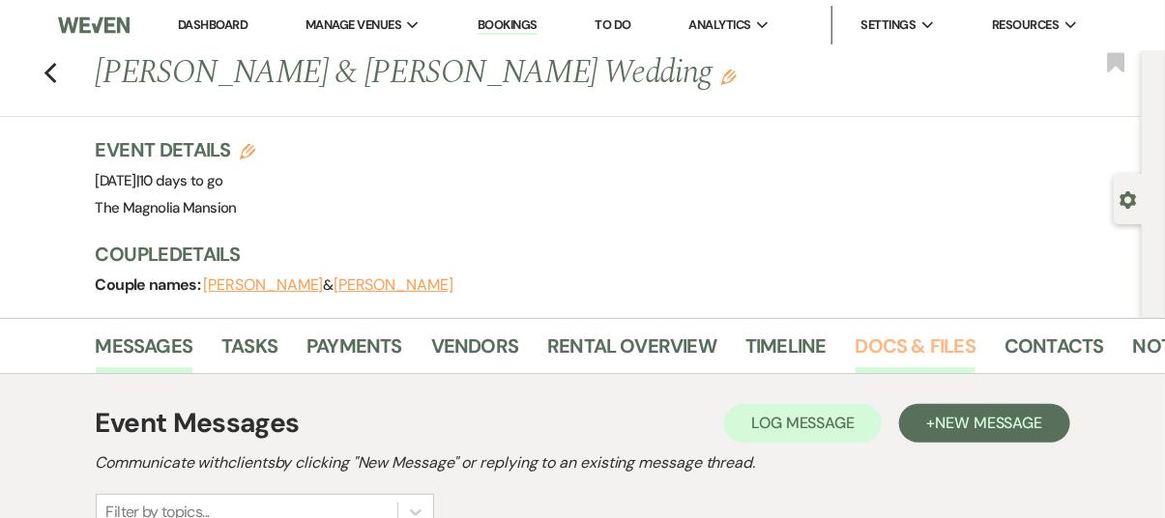
click at [934, 351] on link "Docs & Files" at bounding box center [915, 352] width 120 height 43
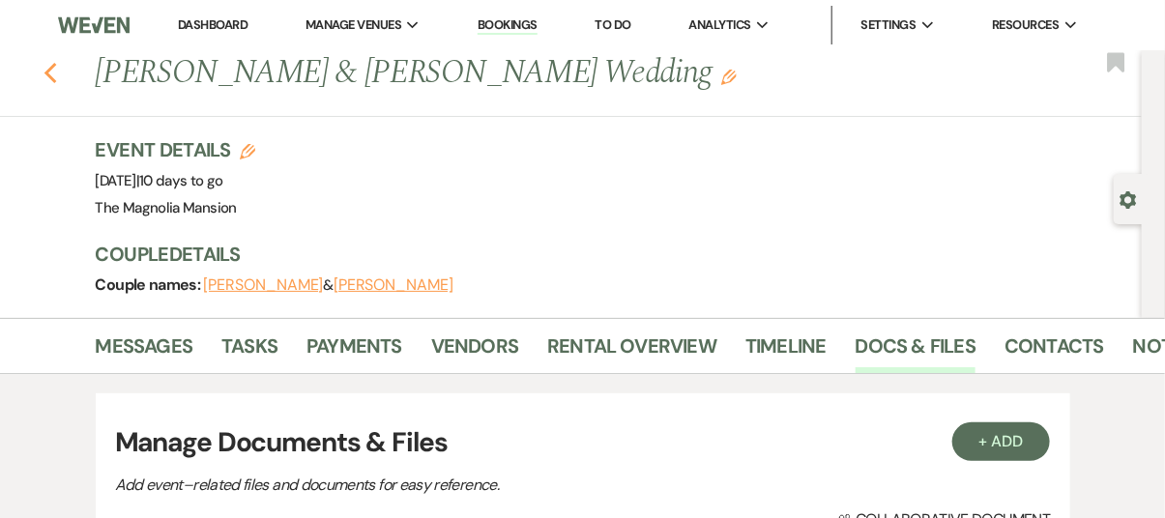
click at [57, 82] on icon "Previous" at bounding box center [50, 73] width 14 height 23
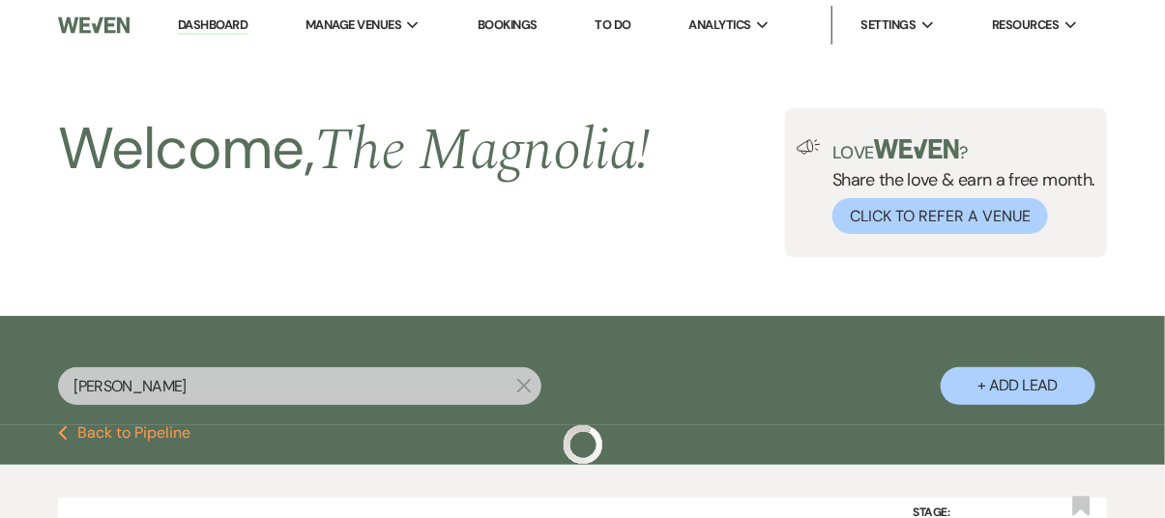
scroll to position [233, 0]
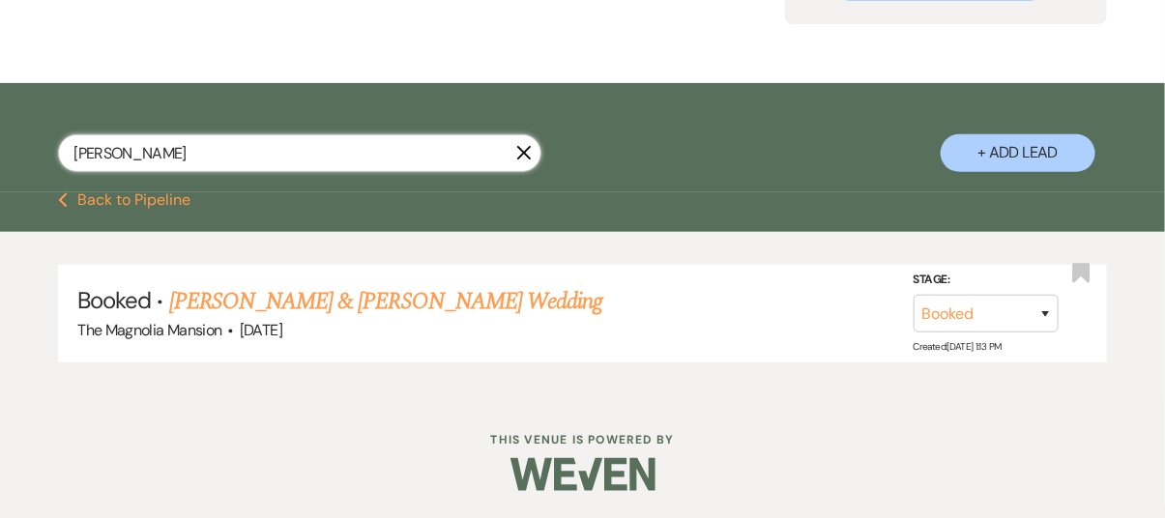
click at [115, 158] on input "[PERSON_NAME]" at bounding box center [299, 153] width 483 height 38
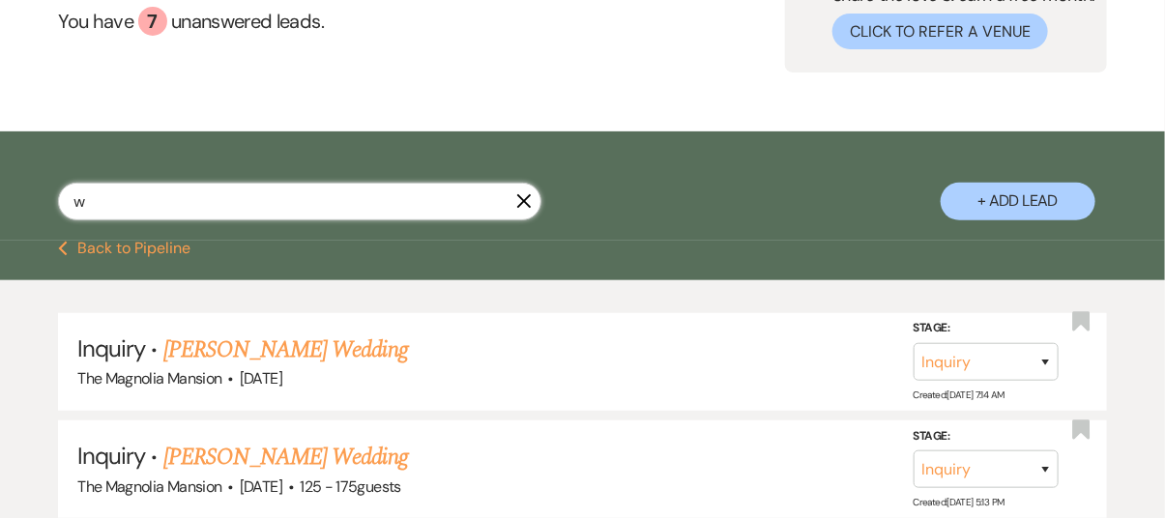
scroll to position [233, 0]
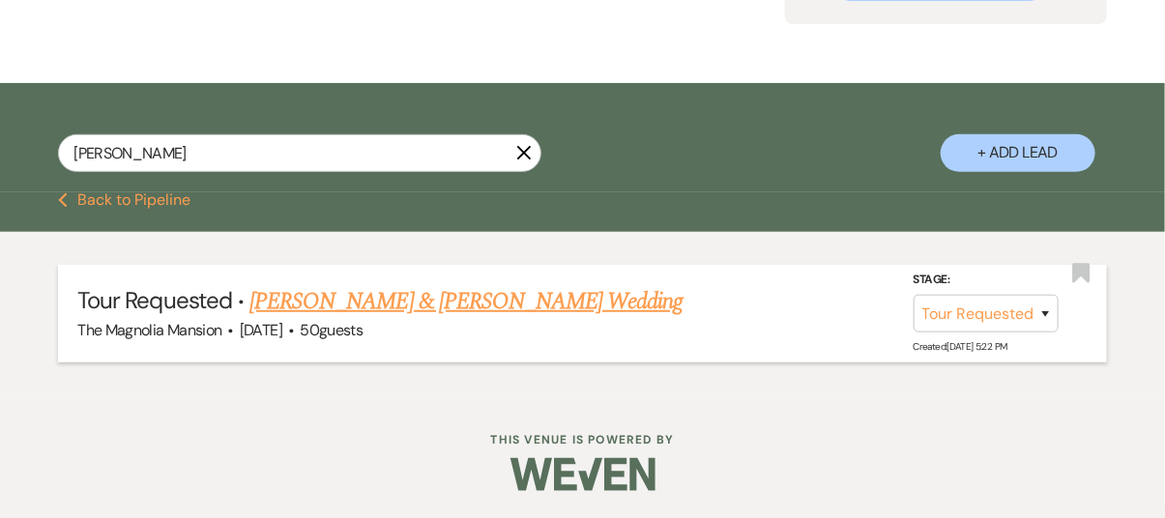
click at [447, 304] on link "[PERSON_NAME] & [PERSON_NAME] Wedding" at bounding box center [465, 301] width 433 height 35
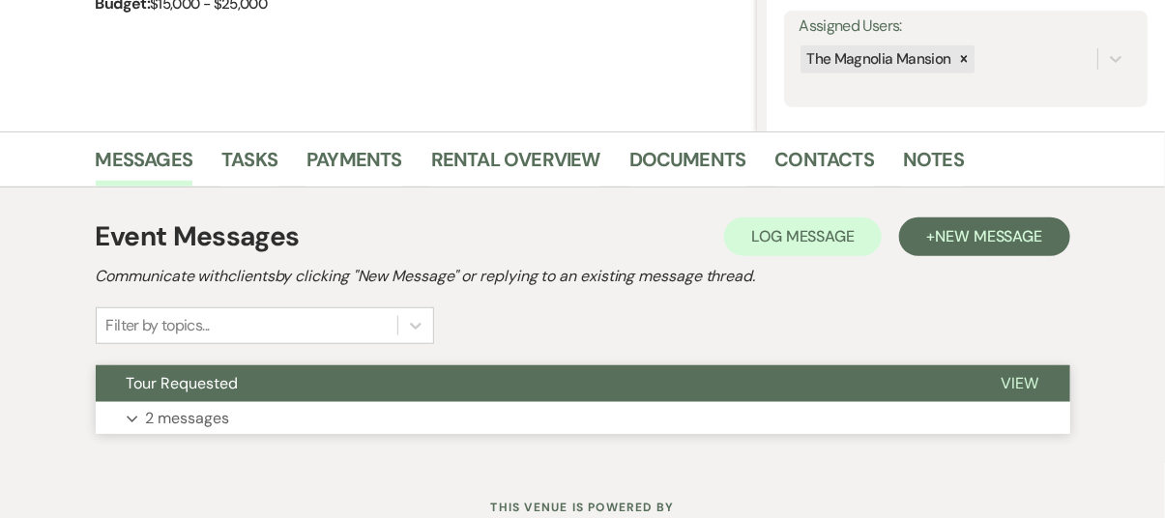
scroll to position [353, 0]
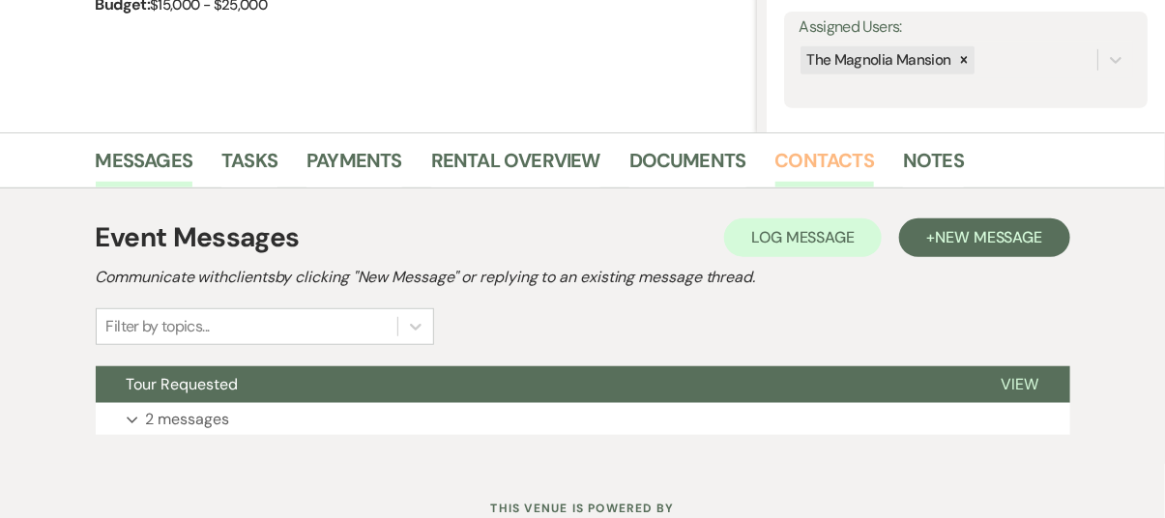
click at [835, 158] on link "Contacts" at bounding box center [825, 166] width 100 height 43
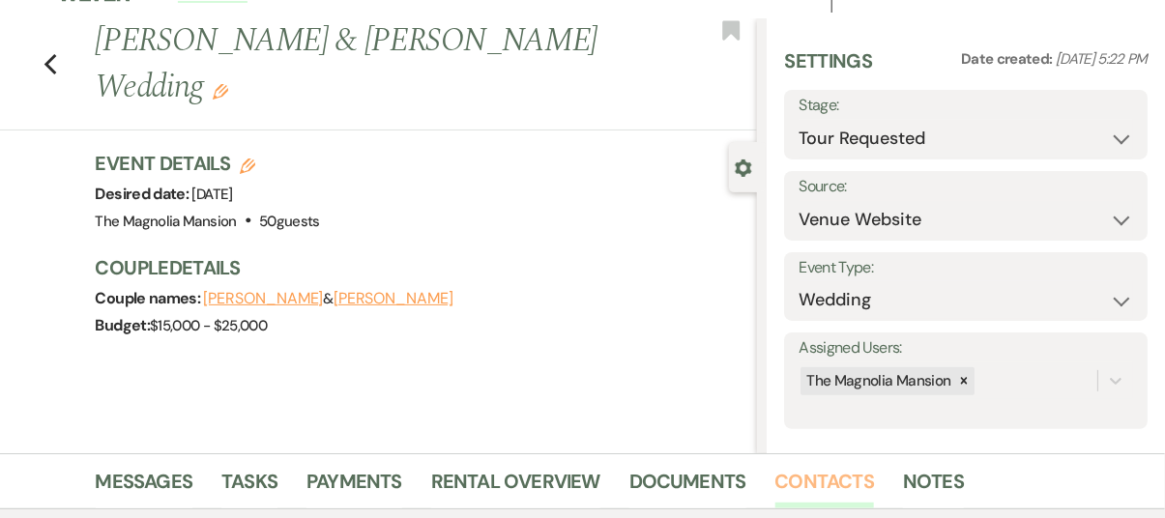
scroll to position [34, 0]
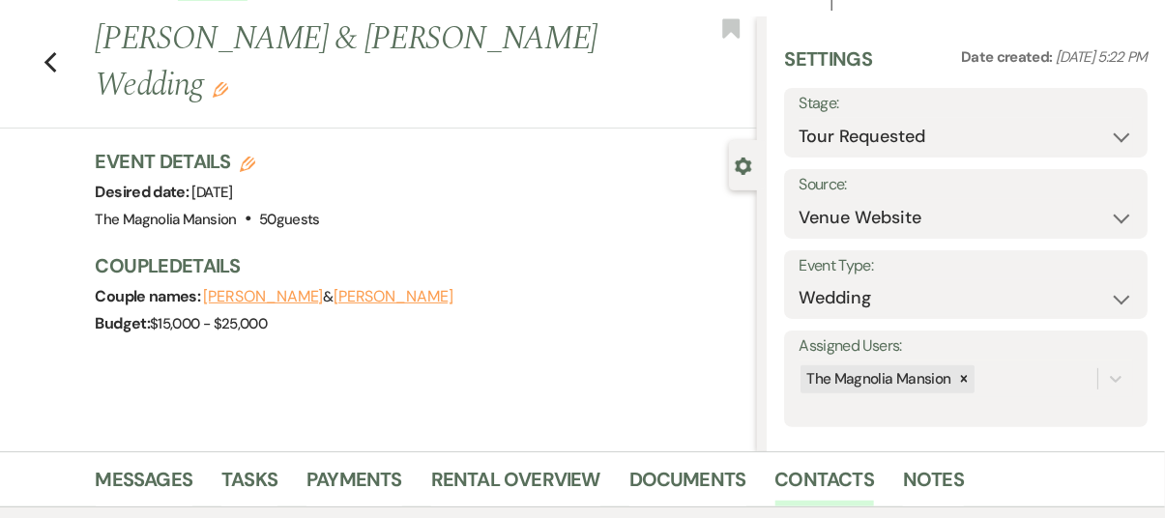
drag, startPoint x: 676, startPoint y: 351, endPoint x: 565, endPoint y: 233, distance: 161.4
drag, startPoint x: 565, startPoint y: 233, endPoint x: 512, endPoint y: 145, distance: 102.8
click at [512, 145] on div "Previous [PERSON_NAME] & [PERSON_NAME] Wedding Edit Bookmark Gear Settings Sett…" at bounding box center [378, 233] width 757 height 435
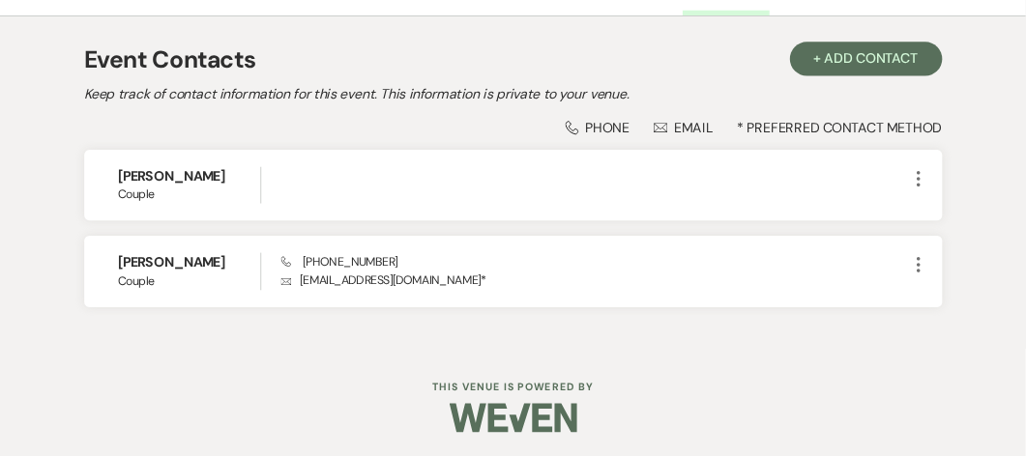
scroll to position [523, 0]
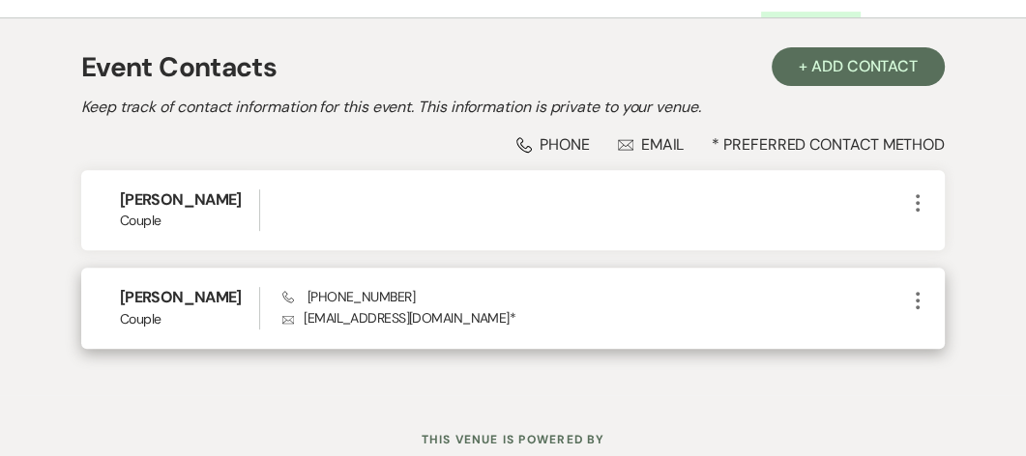
drag, startPoint x: 1171, startPoint y: 0, endPoint x: 676, endPoint y: 329, distance: 594.1
click at [676, 329] on p "Envelope [EMAIL_ADDRESS][DOMAIN_NAME] *" at bounding box center [593, 317] width 623 height 21
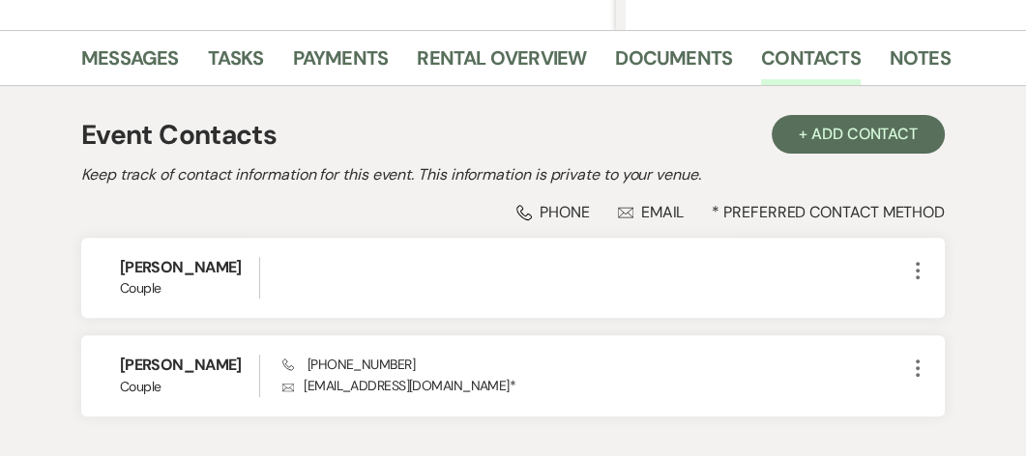
scroll to position [452, 0]
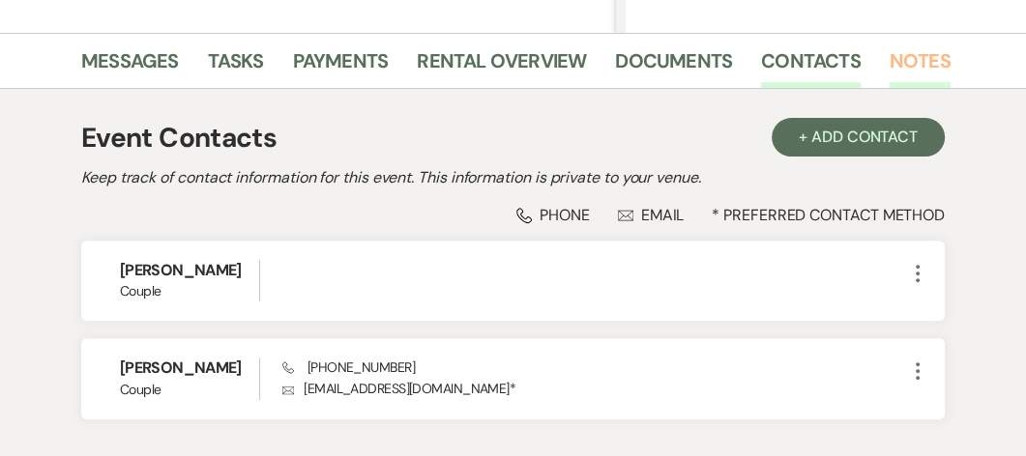
click at [913, 66] on link "Notes" at bounding box center [919, 66] width 61 height 43
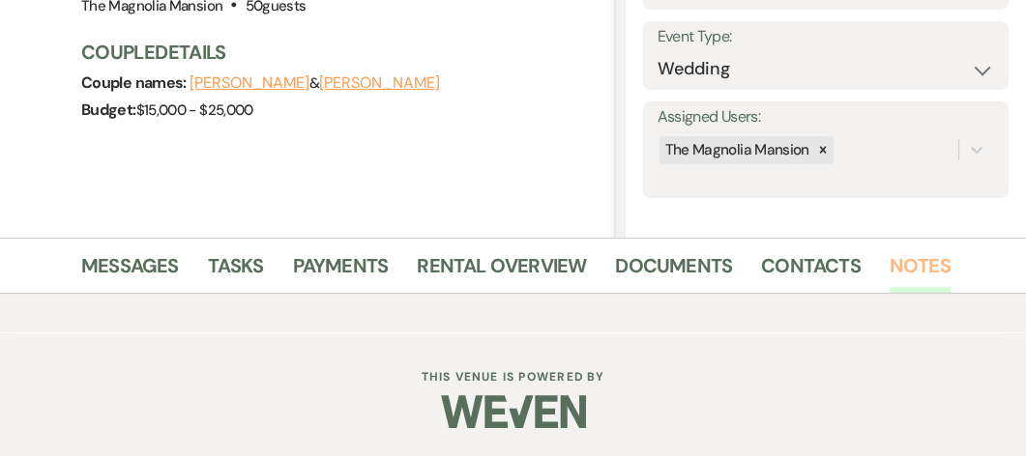
scroll to position [427, 0]
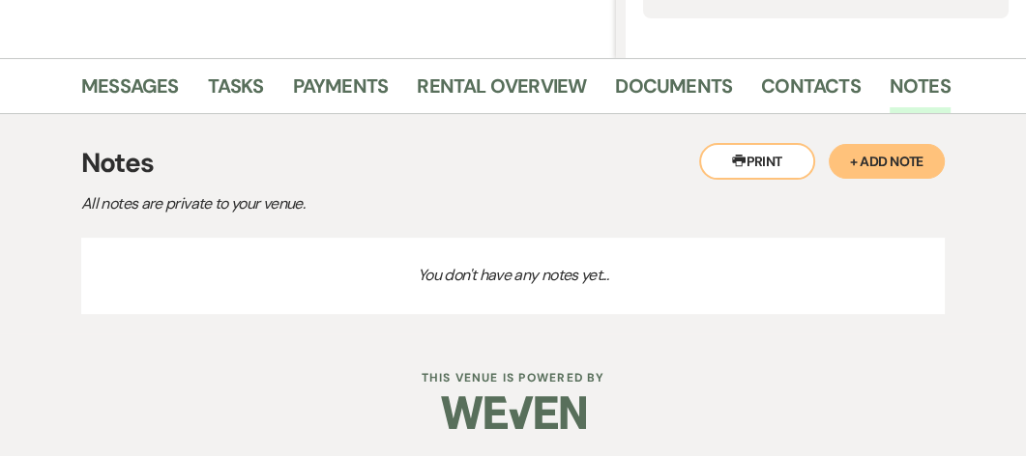
click at [892, 160] on button "+ Add Note" at bounding box center [886, 161] width 116 height 35
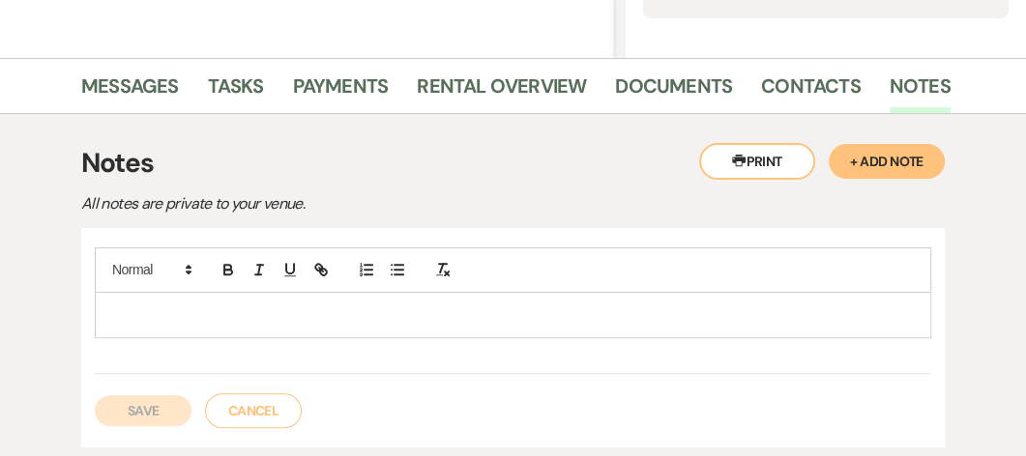
click at [135, 309] on p at bounding box center [512, 314] width 805 height 21
click at [128, 311] on p "h" at bounding box center [512, 314] width 805 height 21
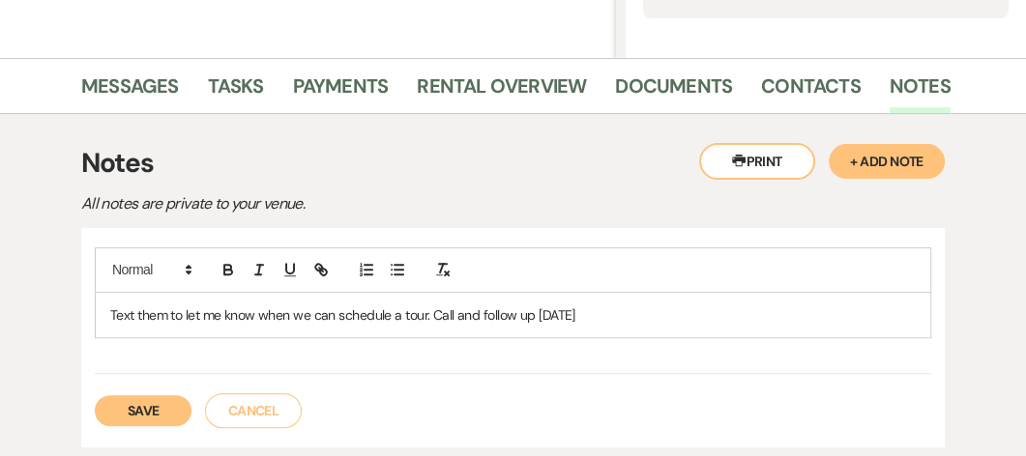
click at [673, 374] on div "Save Cancel" at bounding box center [513, 401] width 836 height 54
drag, startPoint x: 151, startPoint y: 402, endPoint x: 126, endPoint y: 408, distance: 25.8
click at [126, 408] on button "Save" at bounding box center [143, 410] width 97 height 31
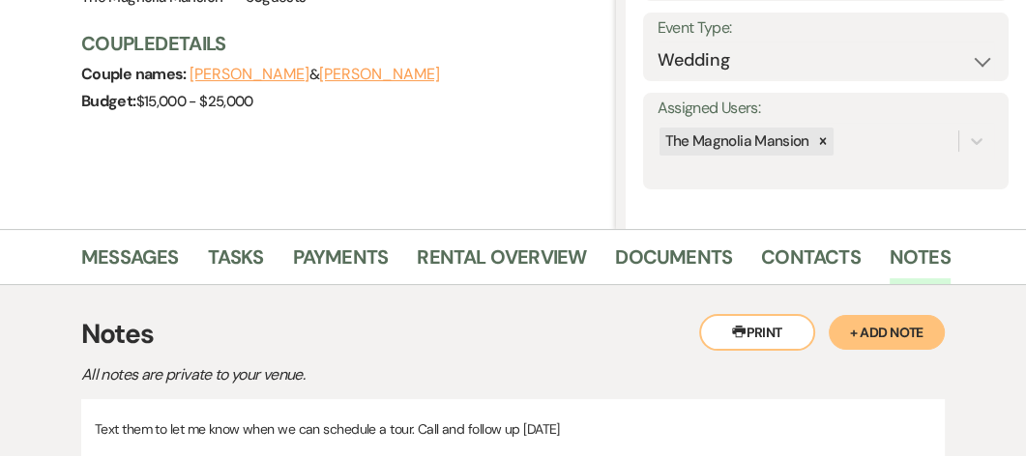
scroll to position [255, 0]
click at [140, 253] on link "Messages" at bounding box center [130, 264] width 98 height 43
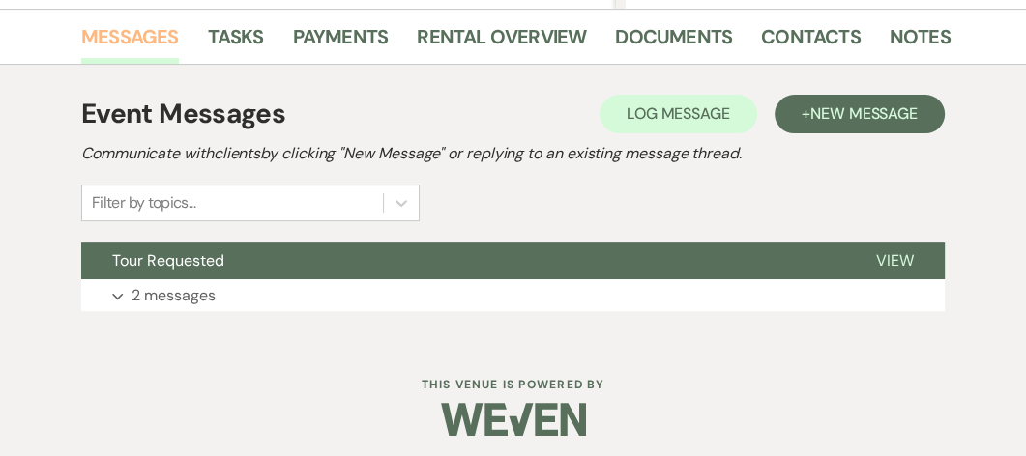
scroll to position [480, 0]
